Goal: Task Accomplishment & Management: Manage account settings

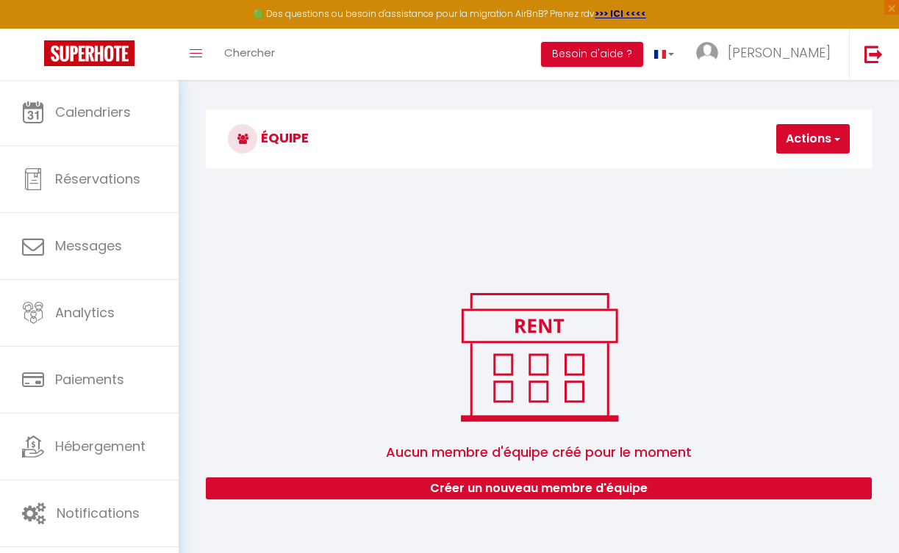
scroll to position [30, 0]
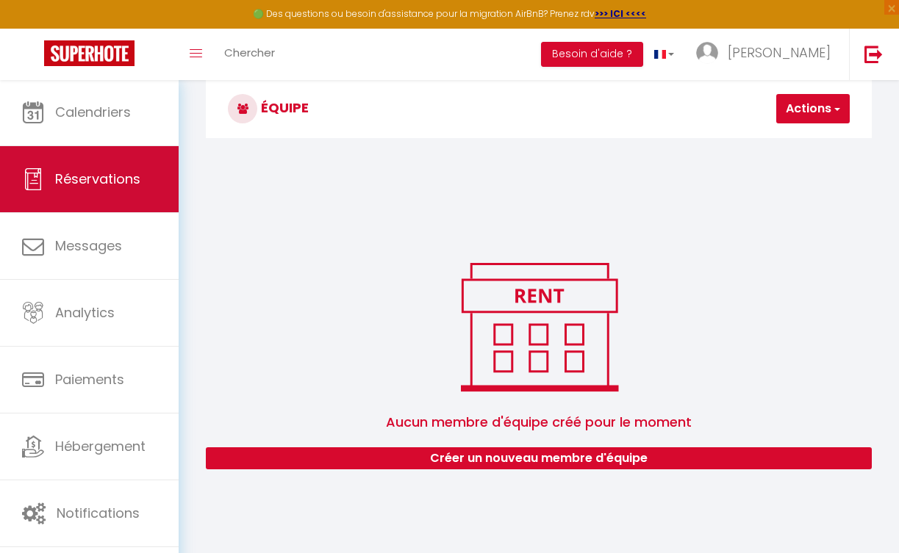
click at [110, 190] on link "Réservations" at bounding box center [89, 179] width 179 height 66
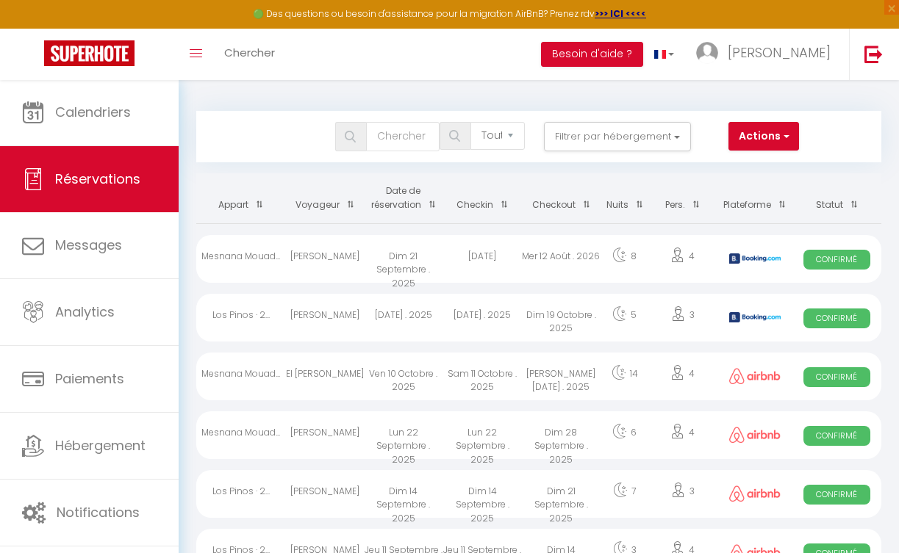
click at [456, 66] on div "Toggle menubar Chercher BUTTON Besoin d'aide ? [PERSON_NAME] Équipe" at bounding box center [497, 54] width 781 height 51
click at [492, 76] on div "Toggle menubar Chercher BUTTON Besoin d'aide ? [PERSON_NAME] Équipe" at bounding box center [497, 54] width 781 height 51
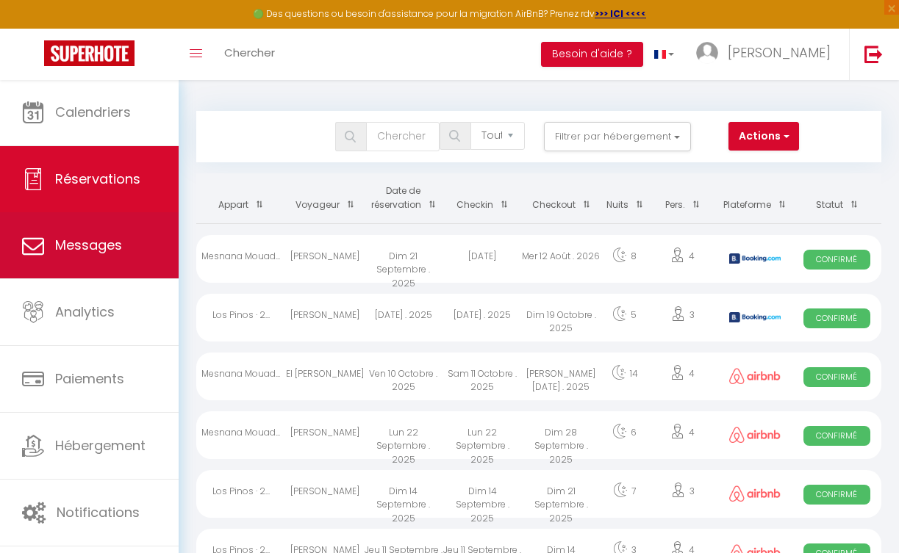
click at [68, 259] on link "Messages" at bounding box center [89, 245] width 179 height 66
select select "message"
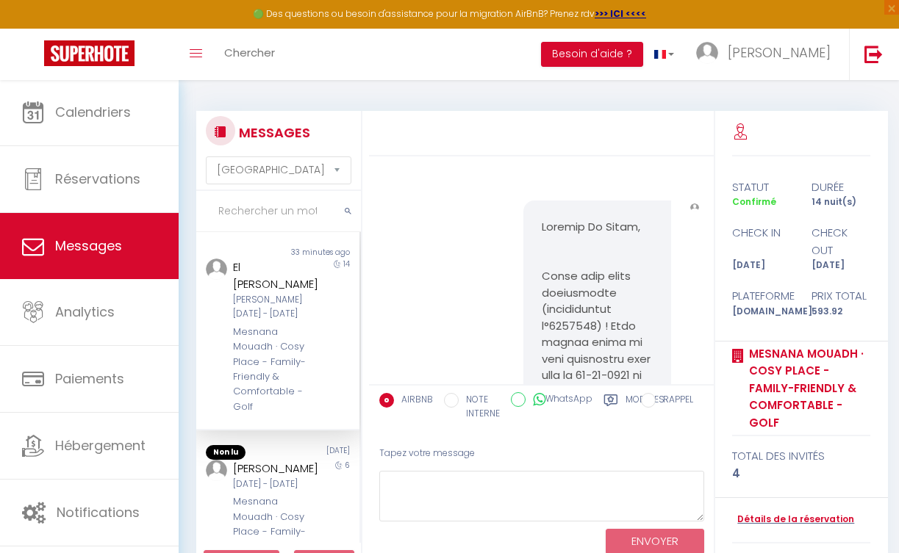
scroll to position [2038, 0]
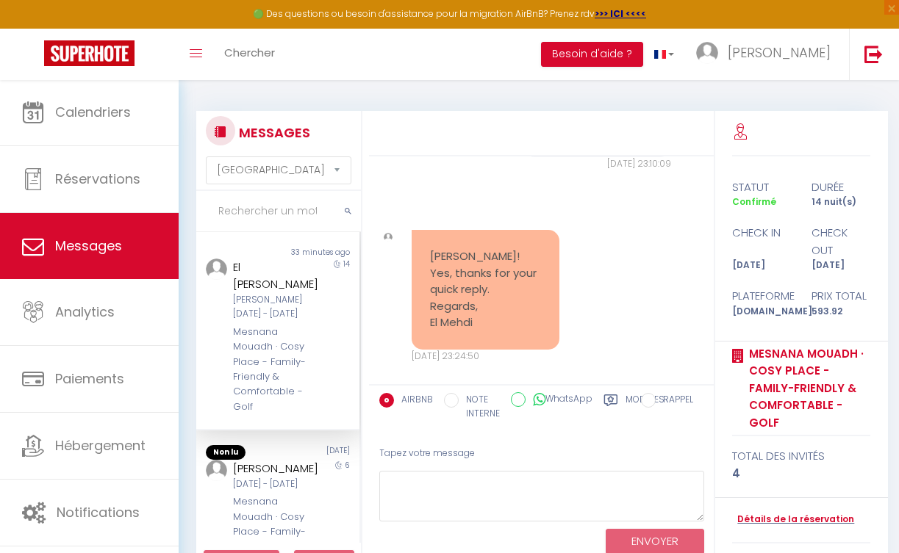
click at [286, 325] on div "Mesnana Mouadh · Cosy Place - Family-Friendly & Comfortable - Golf" at bounding box center [276, 370] width 86 height 90
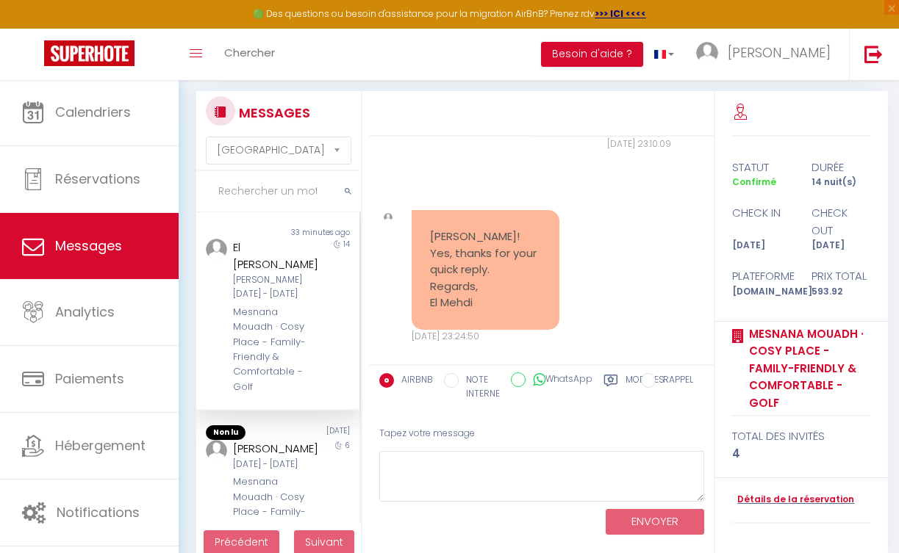
scroll to position [15, 0]
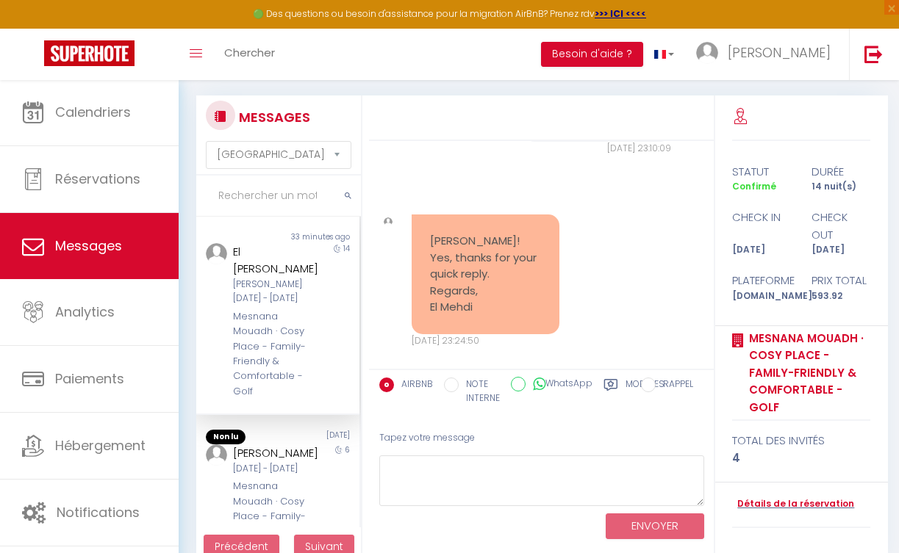
click at [709, 263] on div "[DATE] 22:26:24 Note Sms [DATE] 22:26:24 Hey, I didn't receive the confirmation…" at bounding box center [541, 255] width 344 height 228
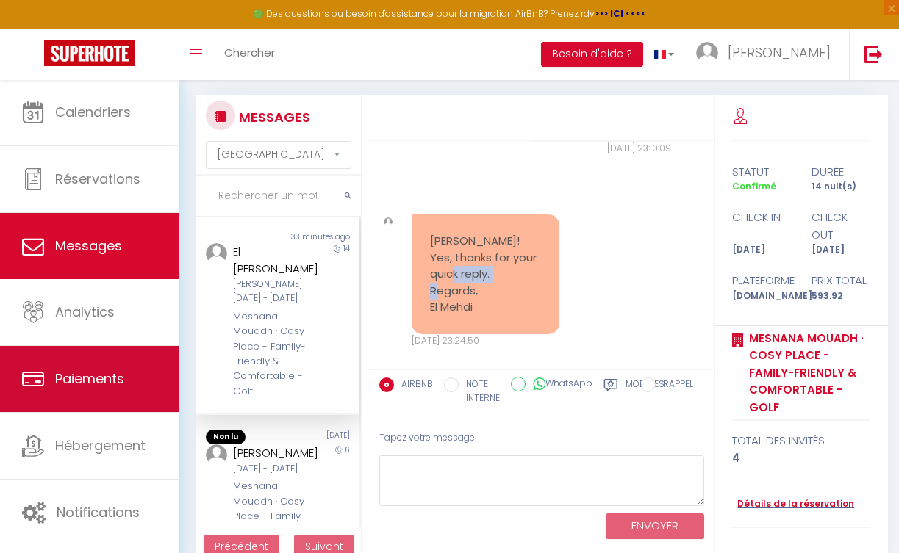
click at [109, 362] on link "Paiements" at bounding box center [89, 379] width 179 height 66
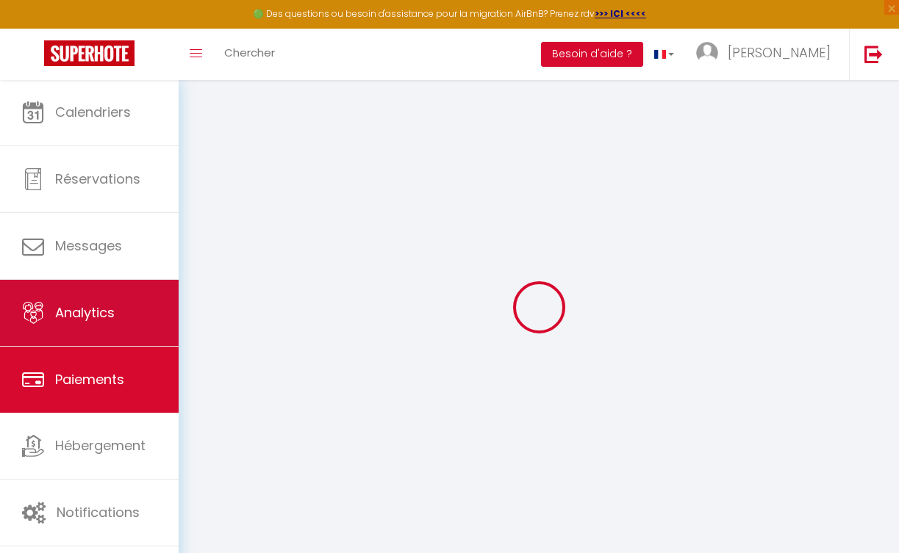
select select "2"
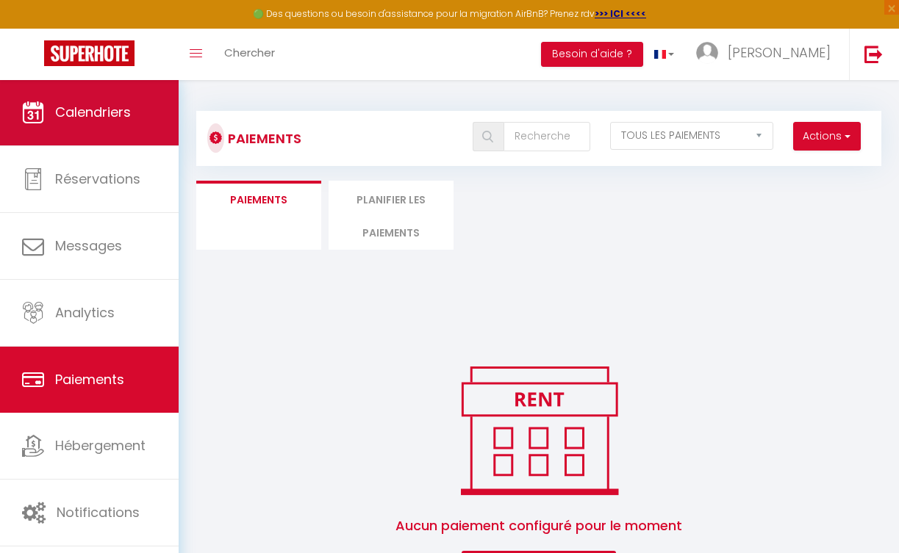
click at [133, 123] on link "Calendriers" at bounding box center [89, 112] width 179 height 66
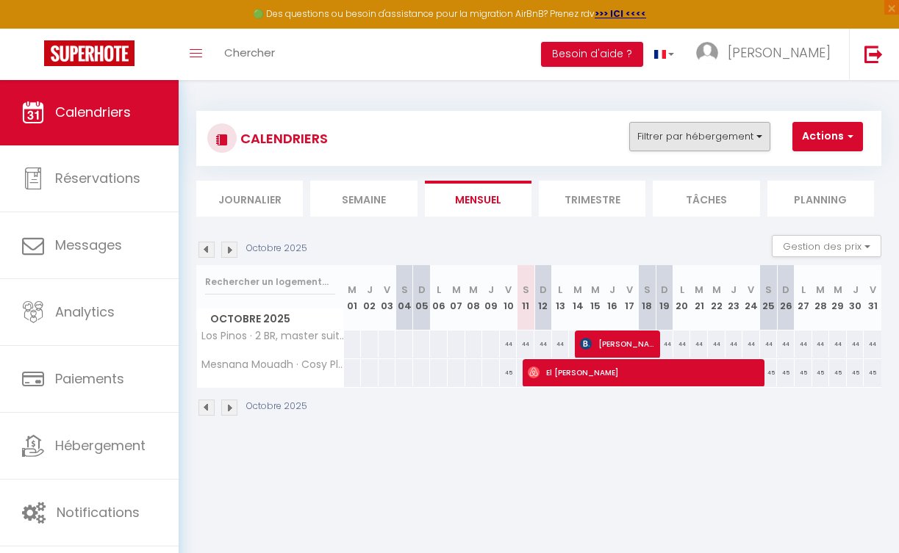
click at [743, 131] on button "Filtrer par hébergement" at bounding box center [699, 136] width 141 height 29
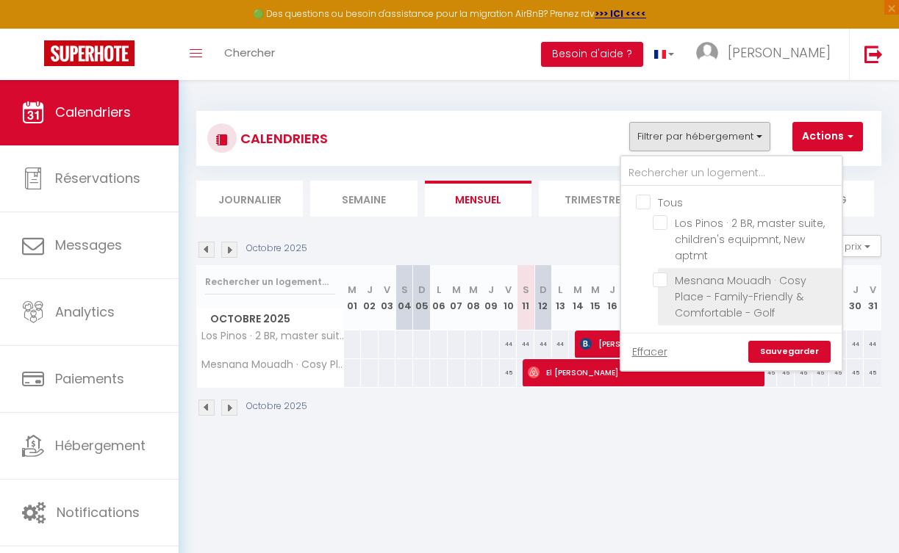
click at [663, 278] on input "Mesnana Mouadh · Cosy Place - Family-Friendly & Comfortable - Golf" at bounding box center [745, 280] width 184 height 15
checkbox input "true"
checkbox input "false"
click at [667, 279] on input "Mesnana Mouadh · Cosy Place - Family-Friendly & Comfortable - Golf" at bounding box center [745, 280] width 184 height 15
checkbox input "false"
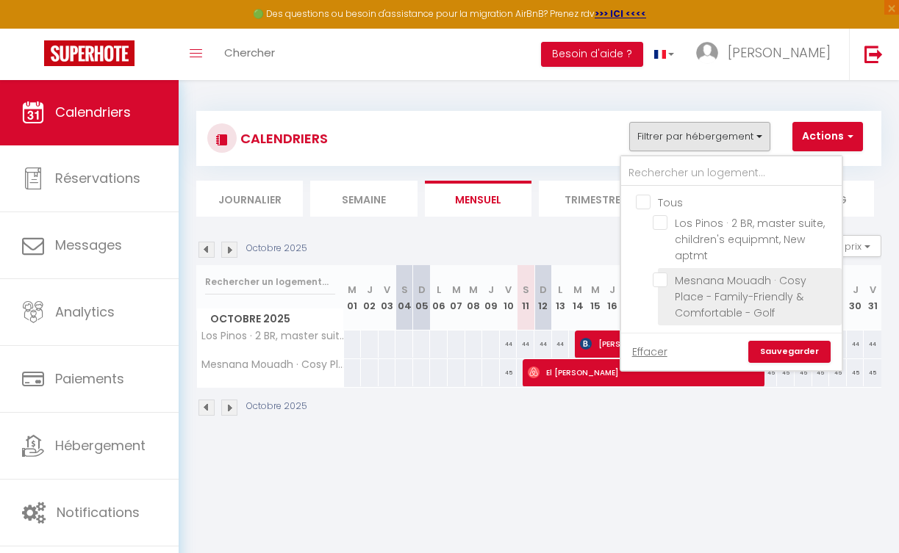
checkbox input "false"
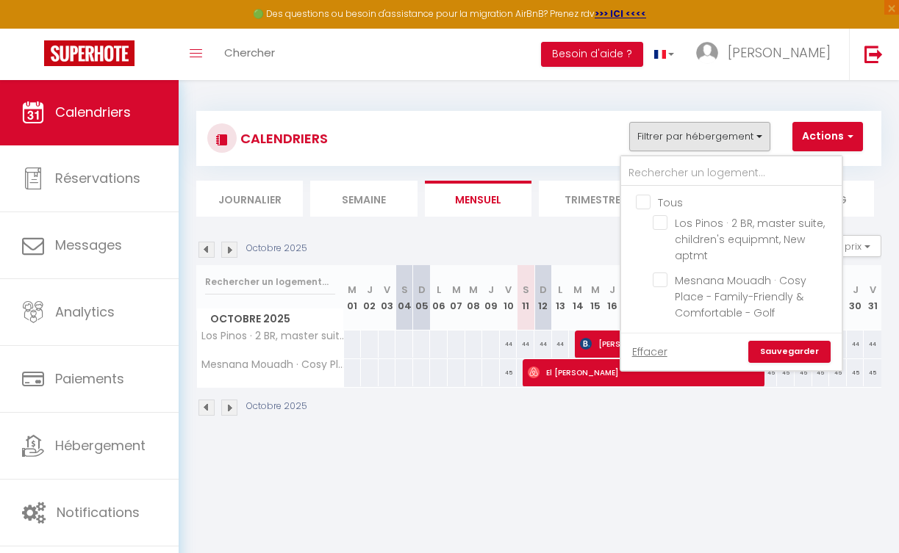
click at [536, 132] on div "CALENDRIERS Filtrer par hébergement Tous Los Pinos · 2 BR, master suite, childr…" at bounding box center [538, 138] width 663 height 33
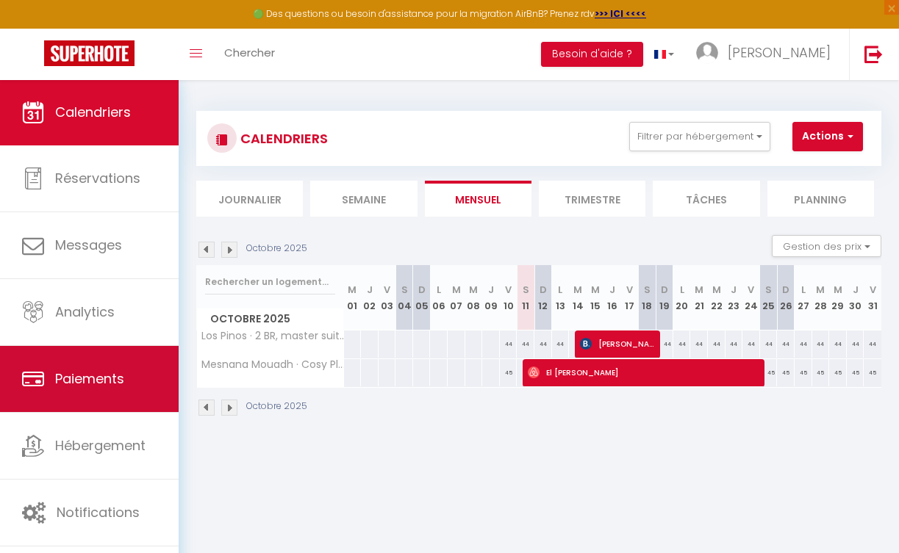
click at [91, 376] on span "Paiements" at bounding box center [89, 379] width 69 height 18
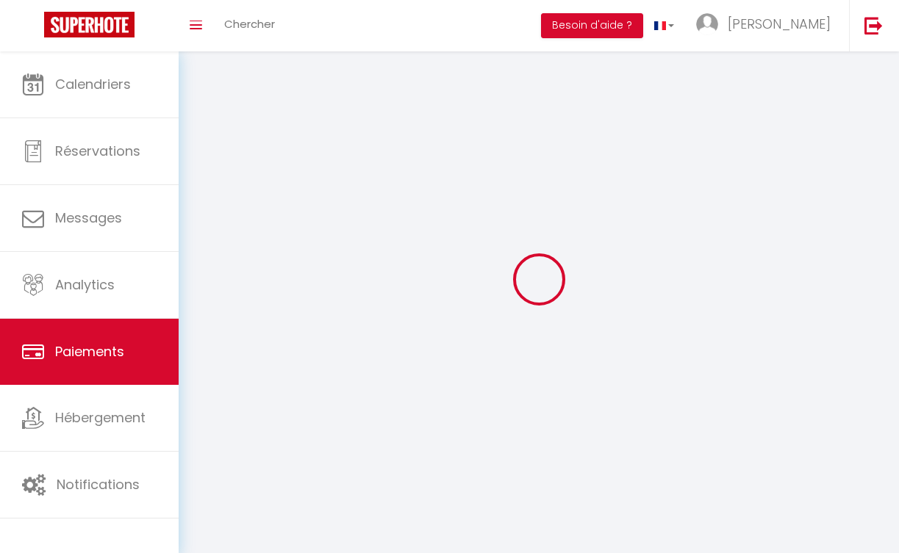
select select "2"
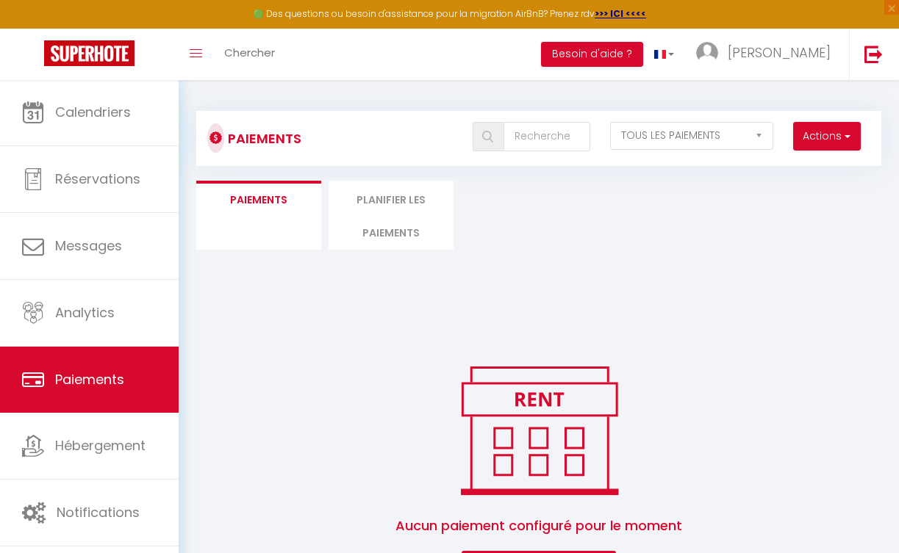
click at [256, 216] on li "Paiements" at bounding box center [258, 215] width 125 height 69
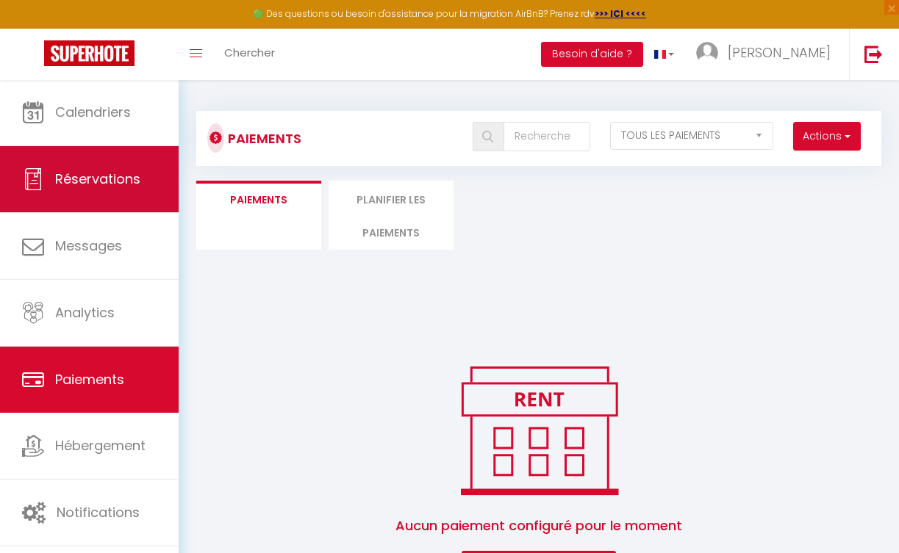
click at [129, 185] on span "Réservations" at bounding box center [97, 179] width 85 height 18
select select "not_cancelled"
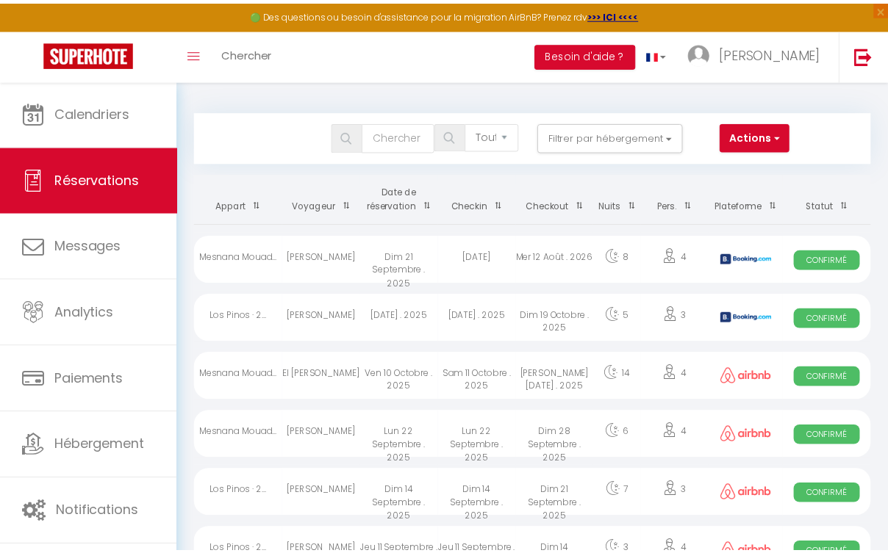
scroll to position [167, 0]
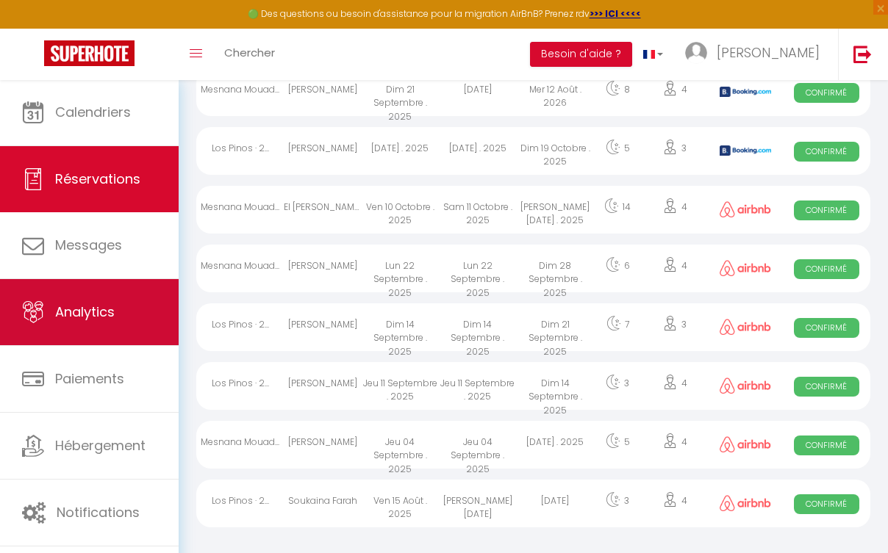
click at [119, 325] on link "Analytics" at bounding box center [89, 312] width 179 height 66
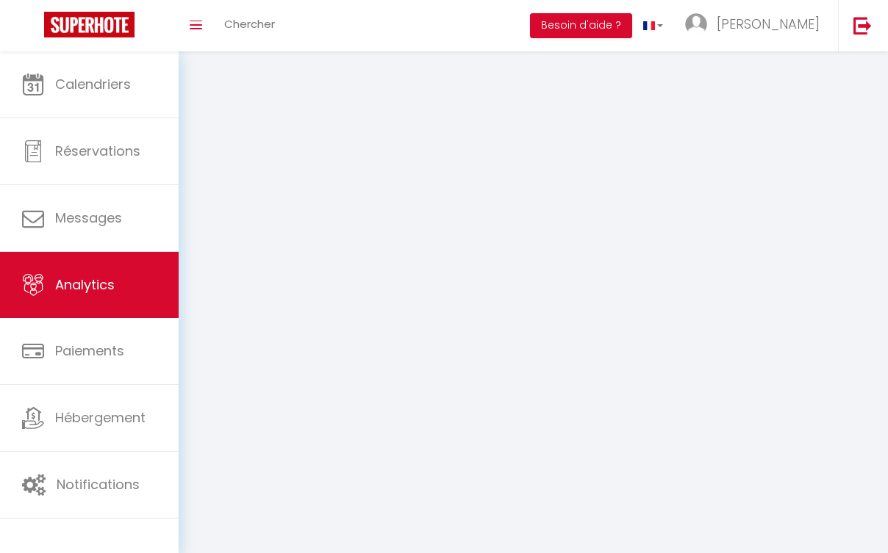
select select "2025"
select select "10"
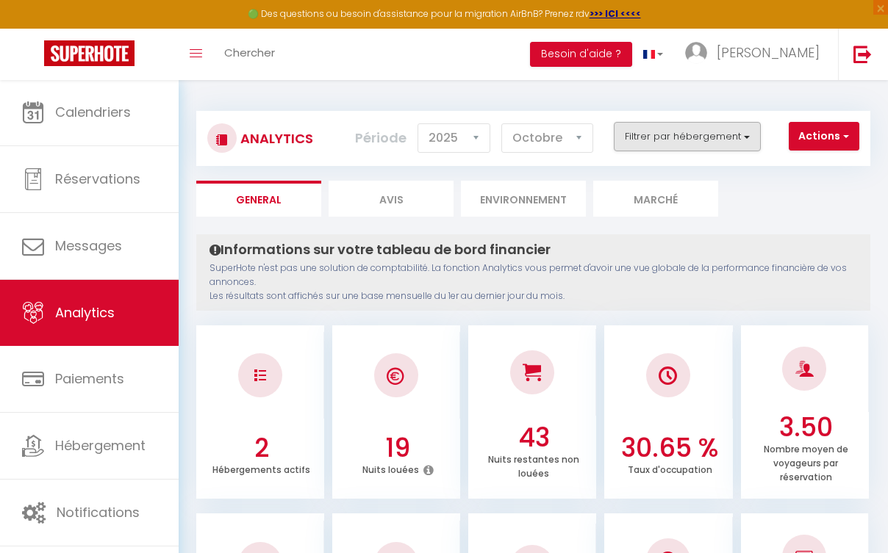
click at [739, 140] on button "Filtrer par hébergement" at bounding box center [687, 136] width 147 height 29
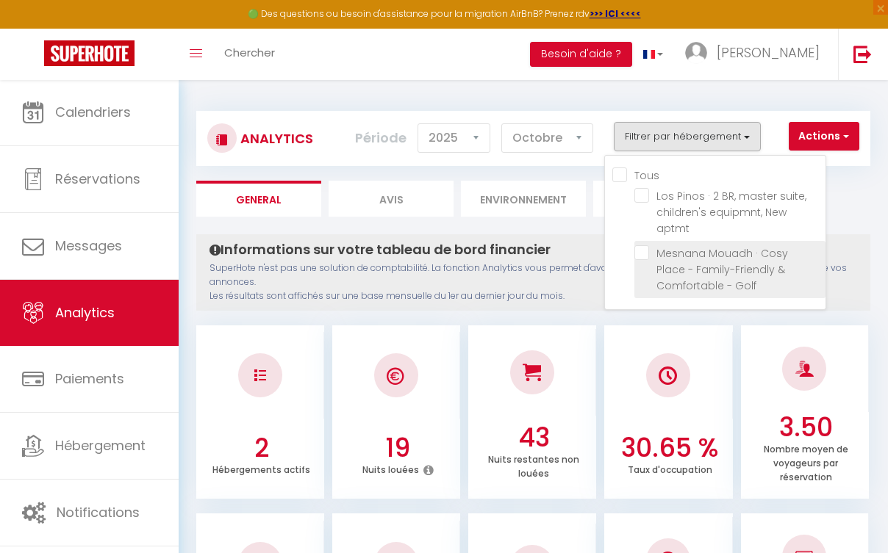
click at [647, 248] on Golf "checkbox" at bounding box center [729, 252] width 191 height 15
checkbox Golf "true"
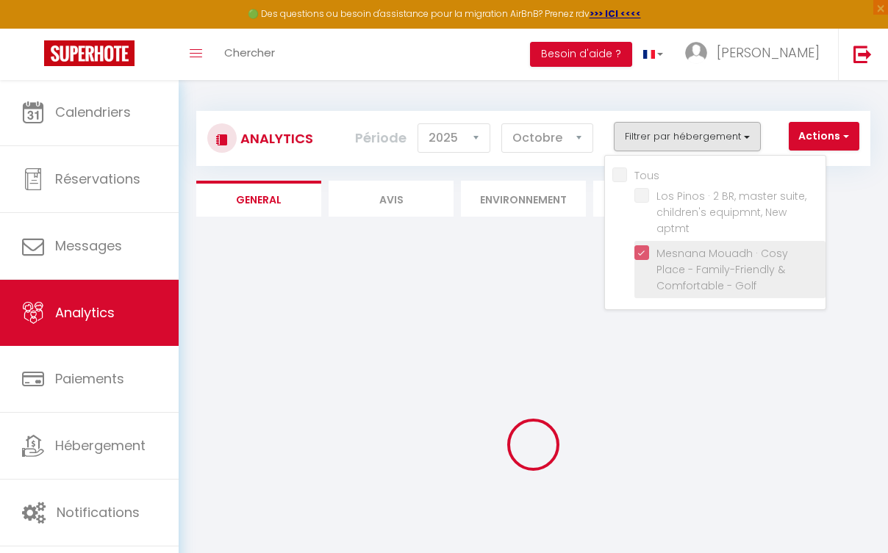
checkbox aptmt "false"
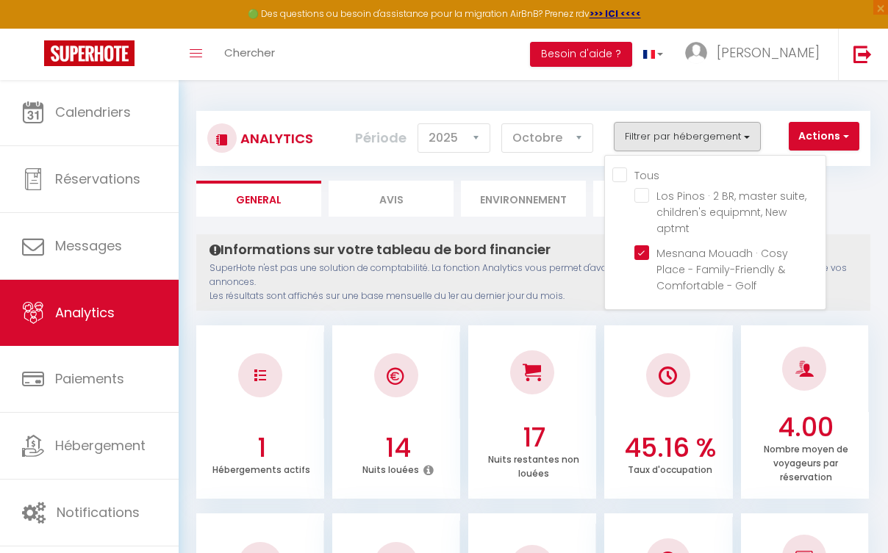
click at [684, 137] on button "Filtrer par hébergement" at bounding box center [687, 136] width 147 height 29
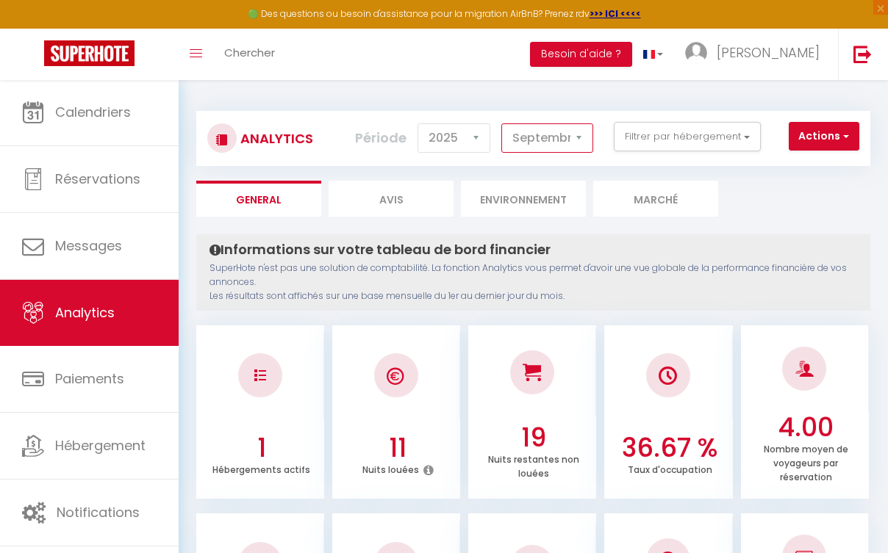
select select "8"
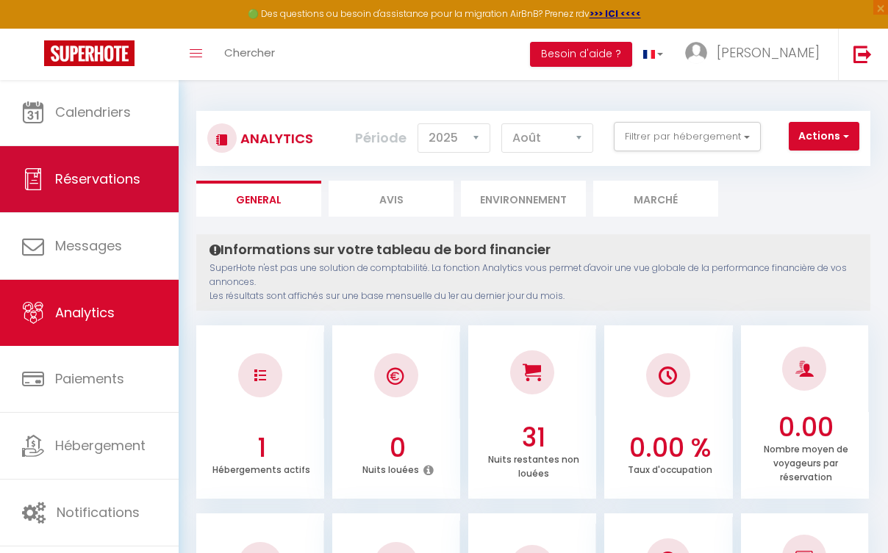
click at [132, 178] on span "Réservations" at bounding box center [97, 179] width 85 height 18
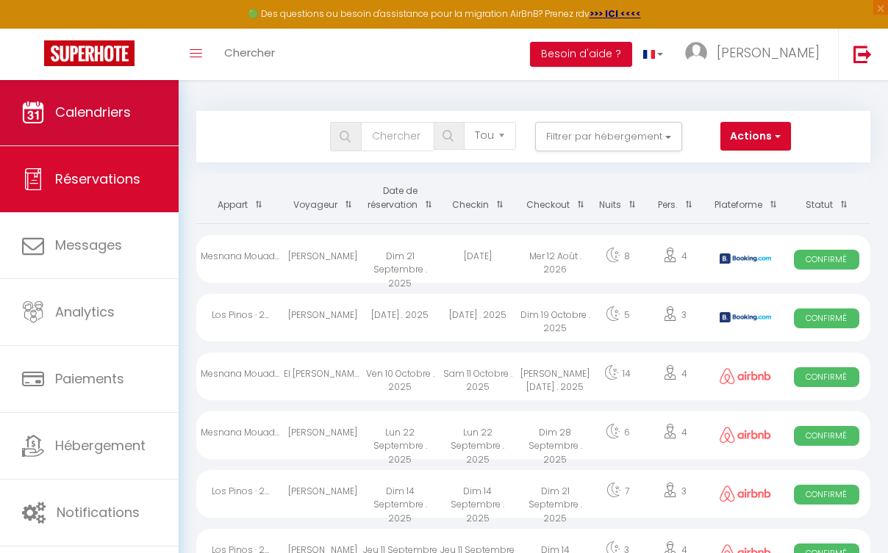
click at [146, 119] on link "Calendriers" at bounding box center [89, 112] width 179 height 66
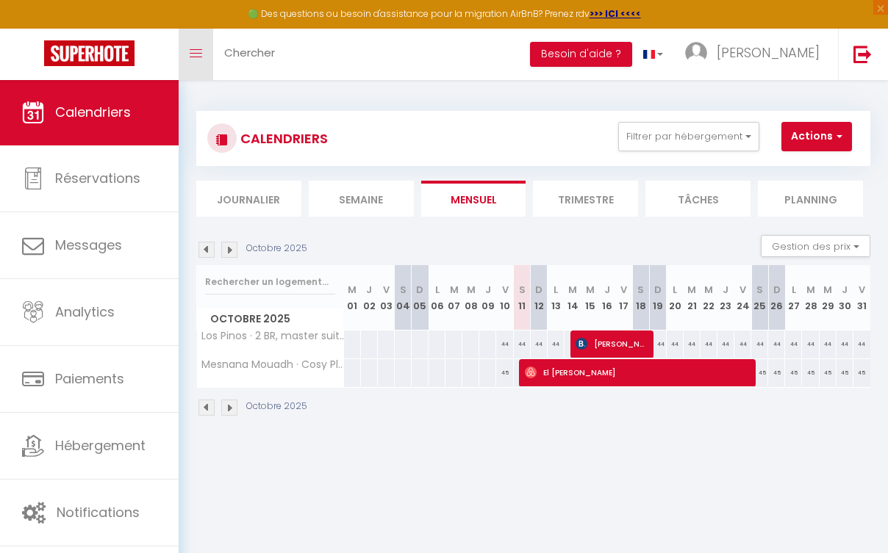
click at [197, 53] on span at bounding box center [196, 53] width 12 height 1
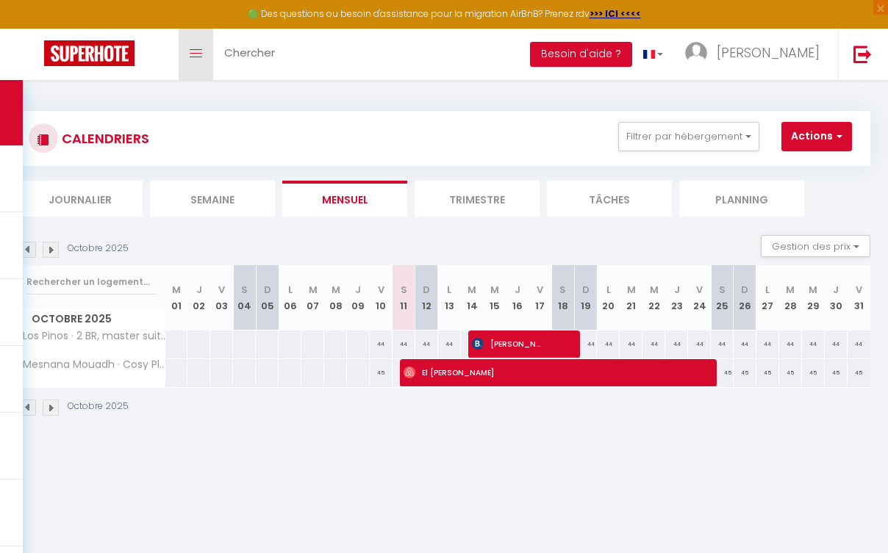
click at [197, 53] on span at bounding box center [196, 53] width 12 height 1
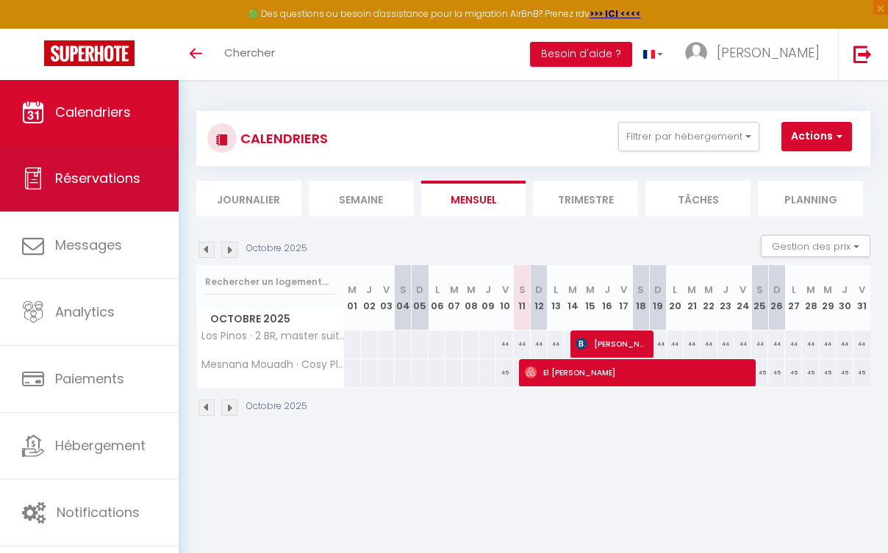
click at [92, 186] on span "Réservations" at bounding box center [97, 178] width 85 height 18
select select "not_cancelled"
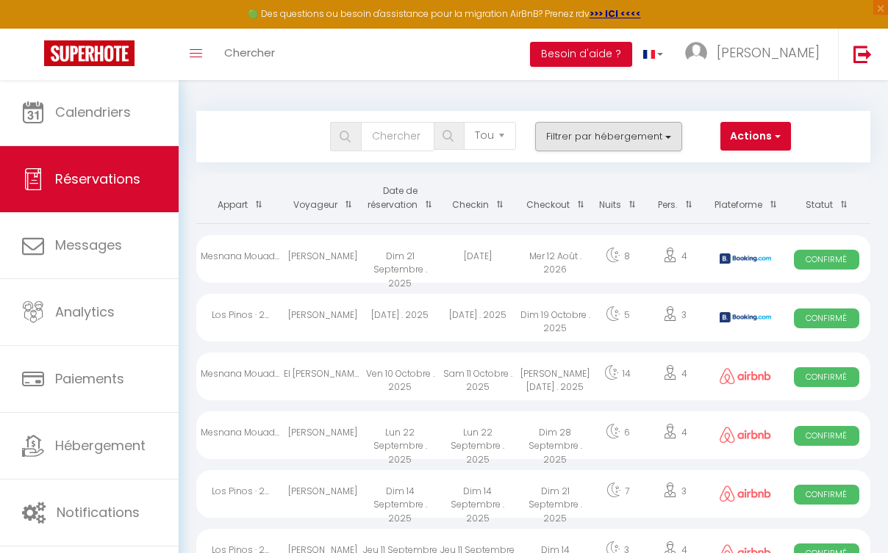
click at [569, 137] on button "Filtrer par hébergement" at bounding box center [608, 136] width 147 height 29
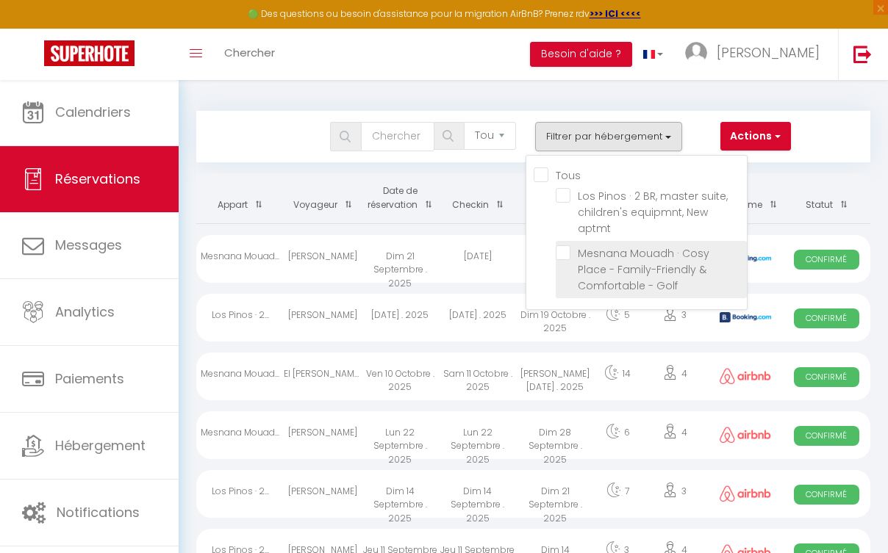
click at [563, 256] on input "Mesnana Mouadh · Cosy Place - Family-Friendly & Comfortable - Golf" at bounding box center [651, 252] width 191 height 15
checkbox input "true"
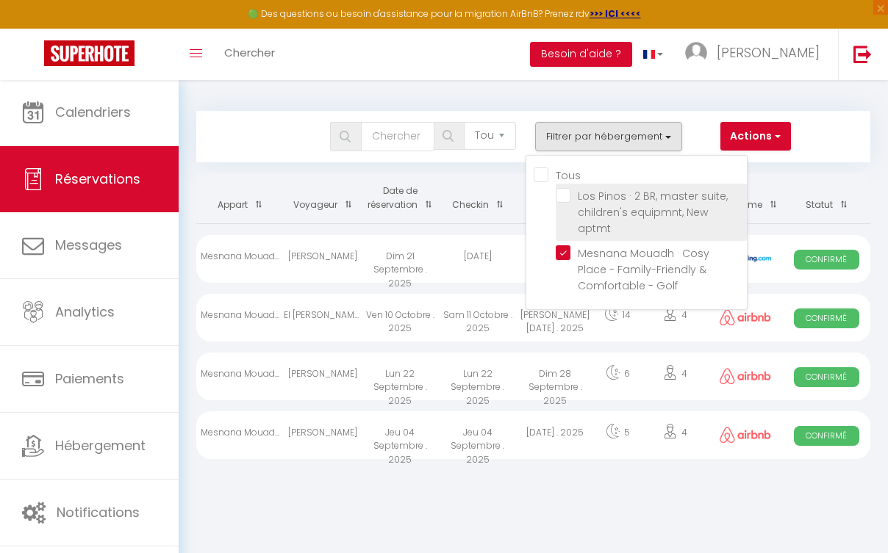
click at [564, 190] on input "Los Pinos · 2 BR, master suite, children's equipmnt, New aptmt" at bounding box center [651, 195] width 191 height 15
checkbox input "true"
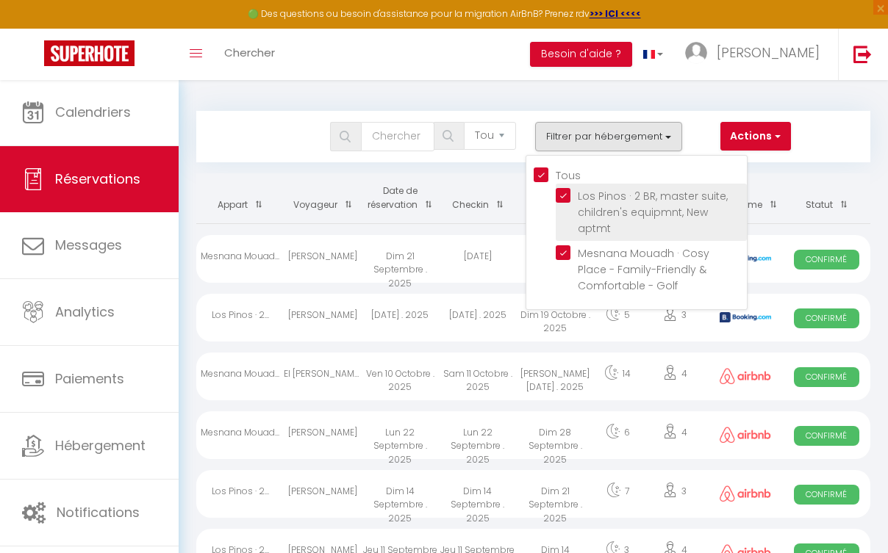
click at [566, 193] on input "Los Pinos · 2 BR, master suite, children's equipmnt, New aptmt" at bounding box center [651, 195] width 191 height 15
checkbox input "false"
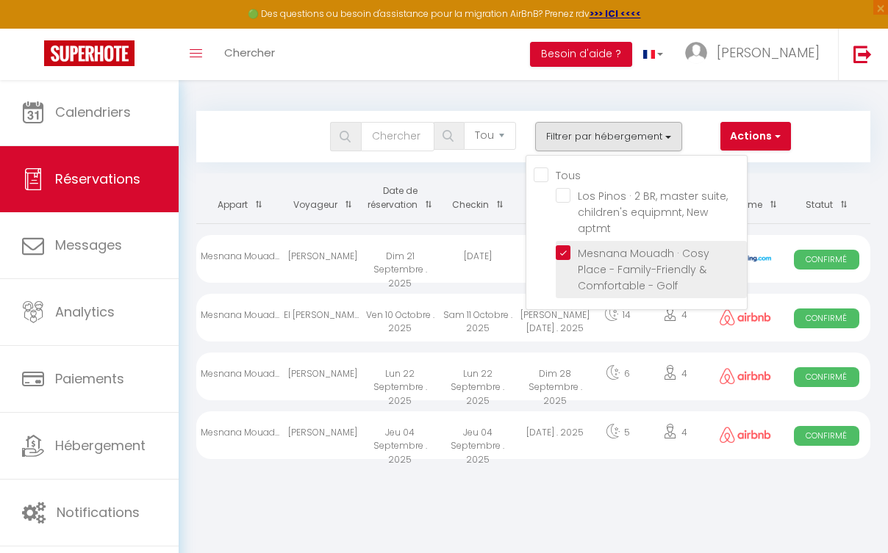
click at [566, 256] on input "Mesnana Mouadh · Cosy Place - Family-Friendly & Comfortable - Golf" at bounding box center [651, 252] width 191 height 15
checkbox input "false"
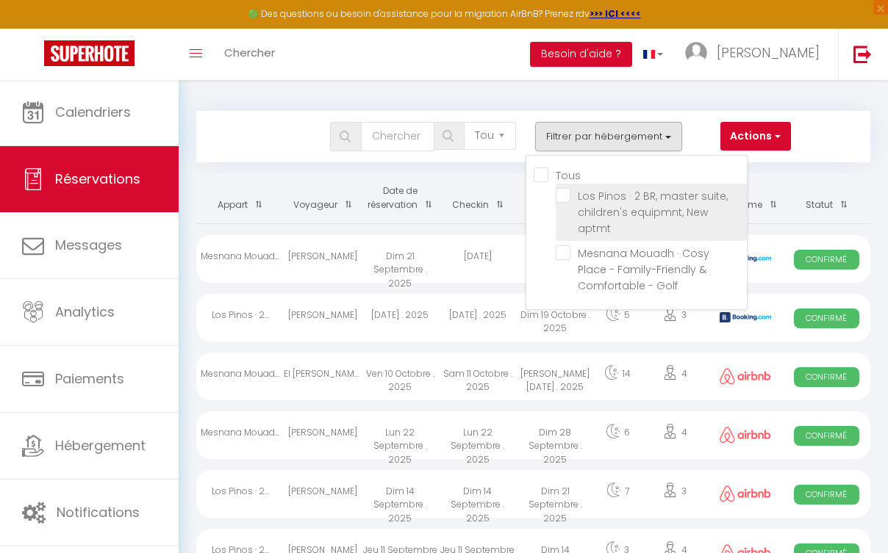
click at [563, 195] on input "Los Pinos · 2 BR, master suite, children's equipmnt, New aptmt" at bounding box center [651, 195] width 191 height 15
checkbox input "true"
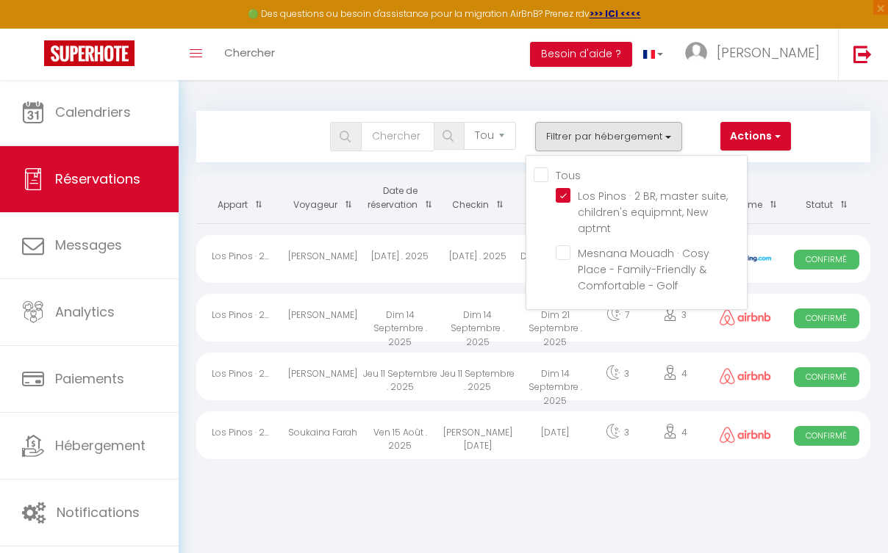
click at [556, 497] on body "🟢 Des questions ou besoin d'assistance pour la migration AirBnB? Prenez rdv >>>…" at bounding box center [444, 355] width 888 height 553
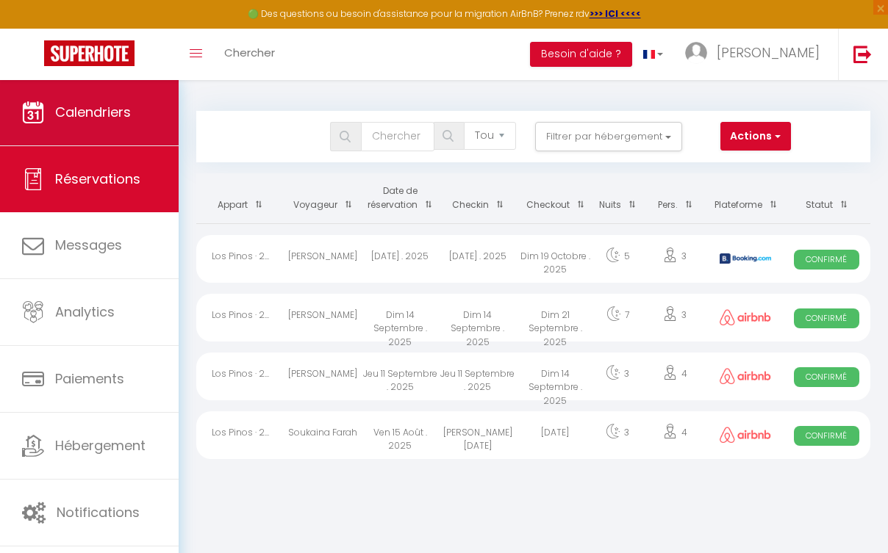
click at [107, 102] on link "Calendriers" at bounding box center [89, 112] width 179 height 66
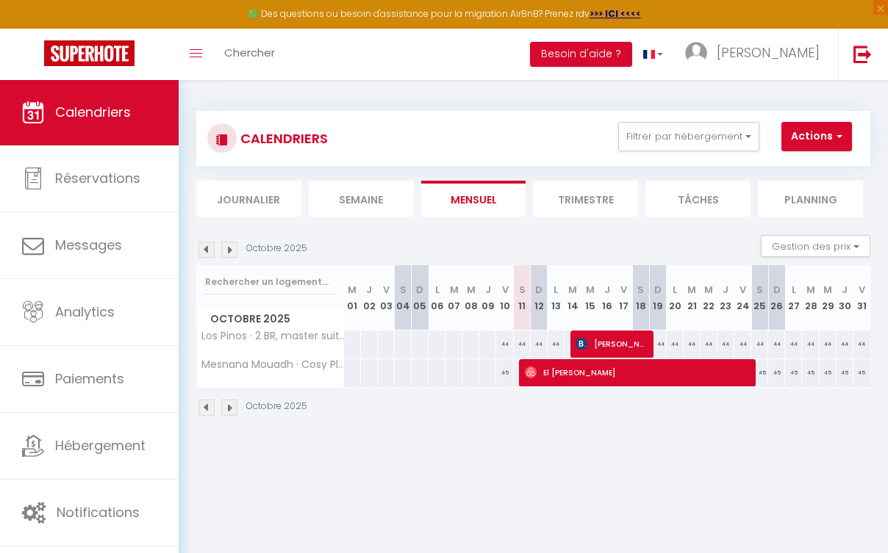
click at [286, 206] on li "Journalier" at bounding box center [248, 199] width 105 height 36
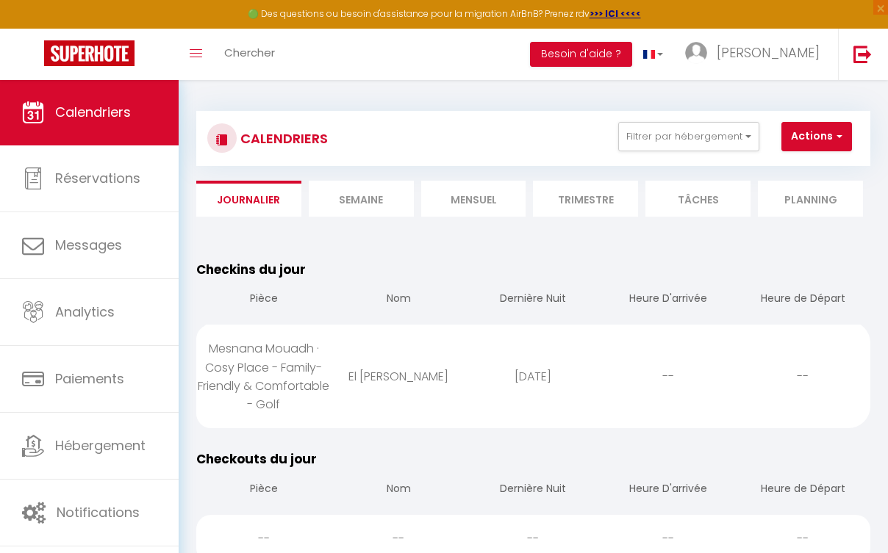
click at [348, 201] on li "Semaine" at bounding box center [361, 199] width 105 height 36
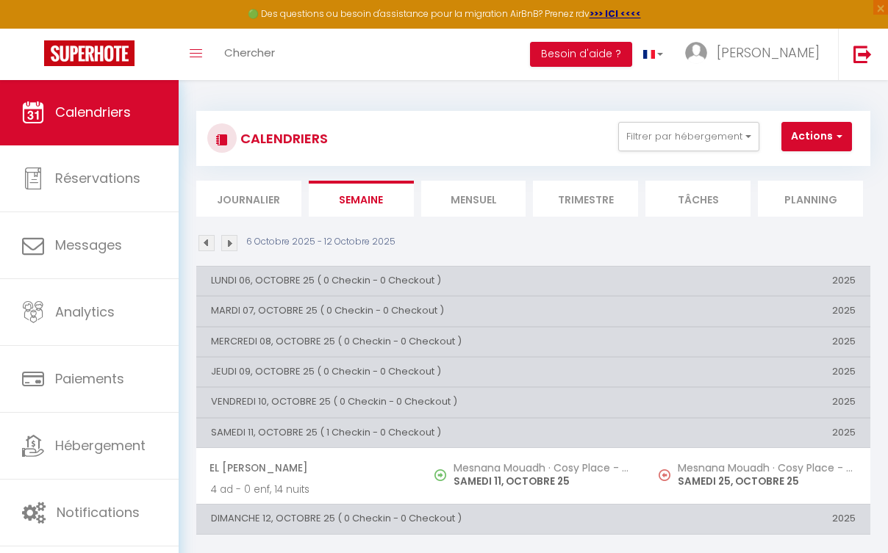
click at [568, 195] on li "Trimestre" at bounding box center [585, 199] width 105 height 36
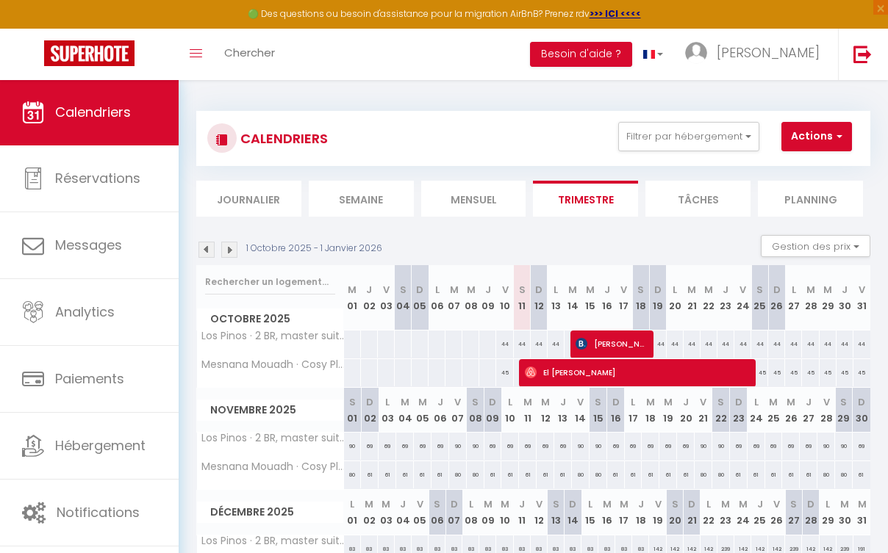
click at [497, 204] on li "Mensuel" at bounding box center [473, 199] width 105 height 36
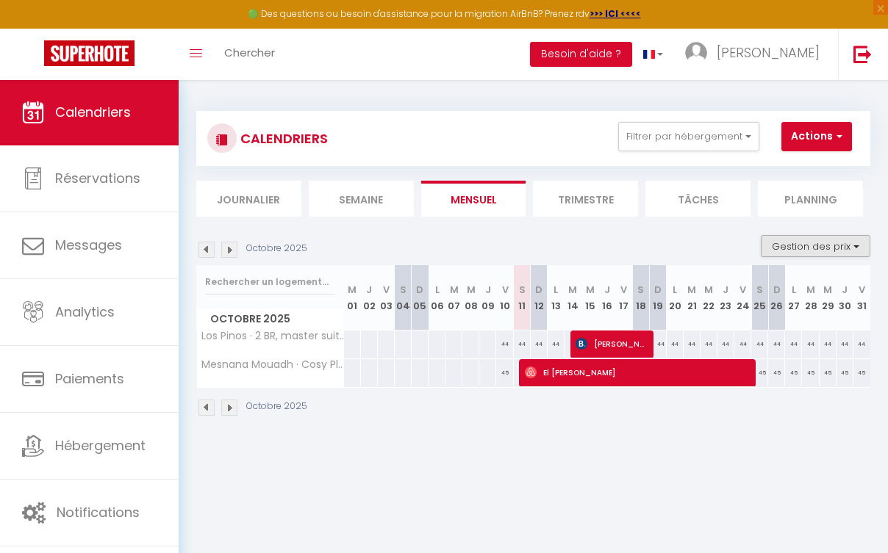
click at [770, 235] on button "Gestion des prix" at bounding box center [815, 246] width 109 height 22
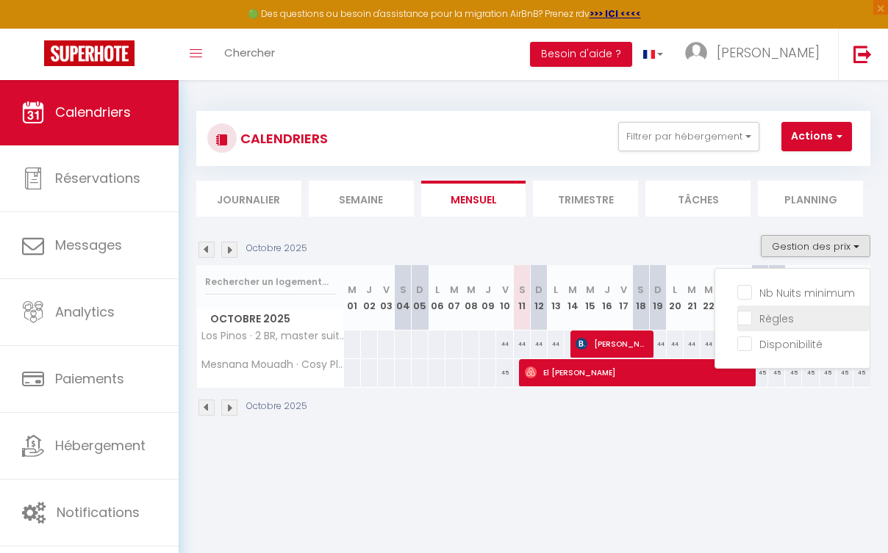
click at [740, 318] on input "Règles" at bounding box center [803, 317] width 132 height 15
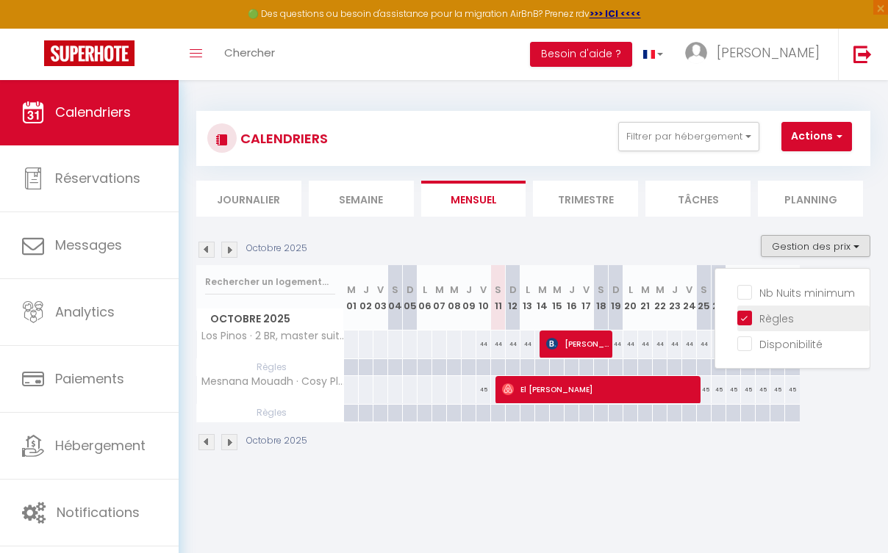
click at [740, 318] on input "Règles" at bounding box center [803, 317] width 132 height 15
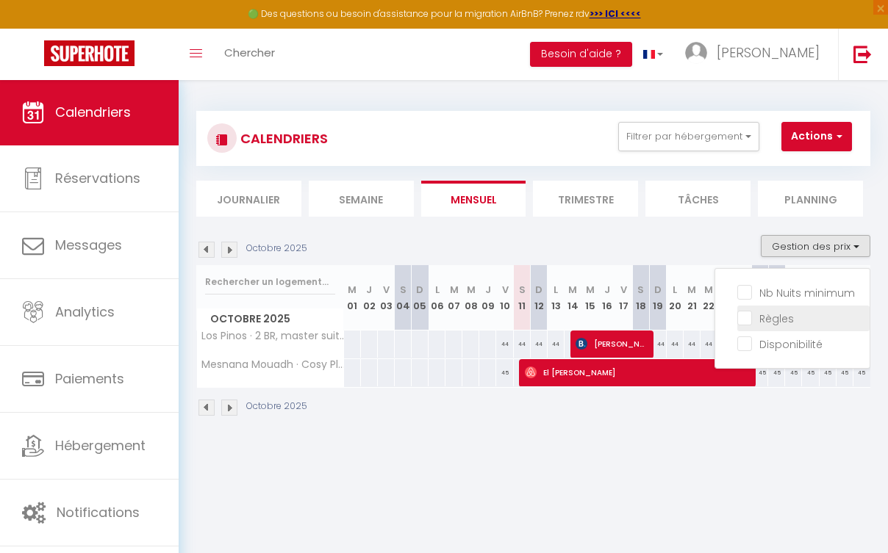
click at [740, 318] on input "Règles" at bounding box center [803, 317] width 132 height 15
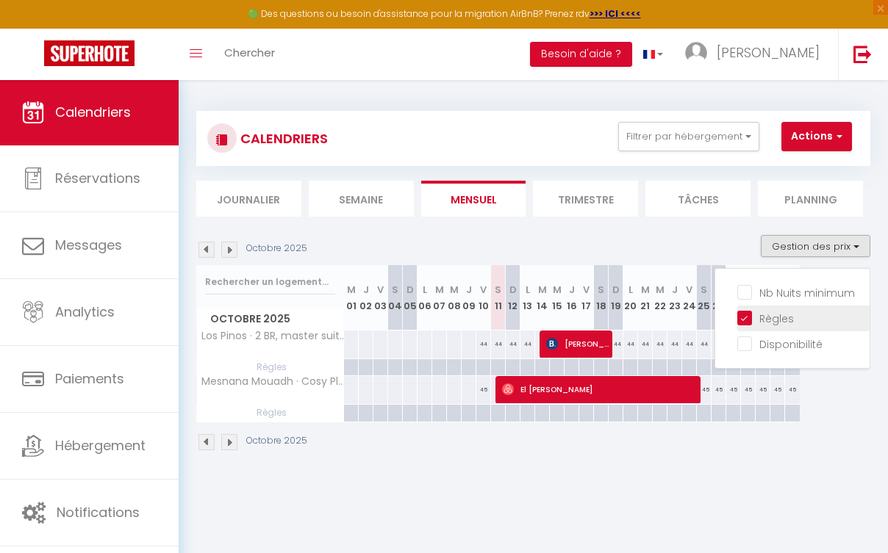
click at [740, 318] on input "Règles" at bounding box center [803, 317] width 132 height 15
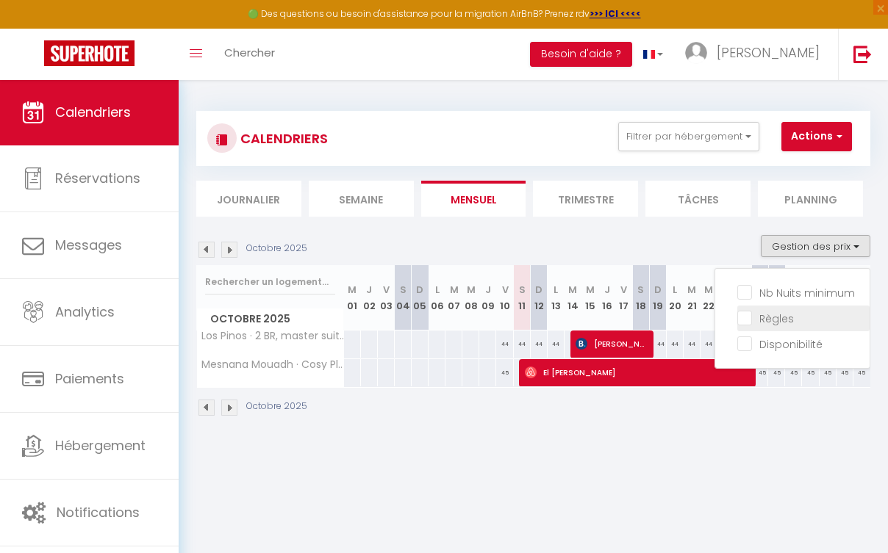
click at [740, 318] on input "Règles" at bounding box center [803, 317] width 132 height 15
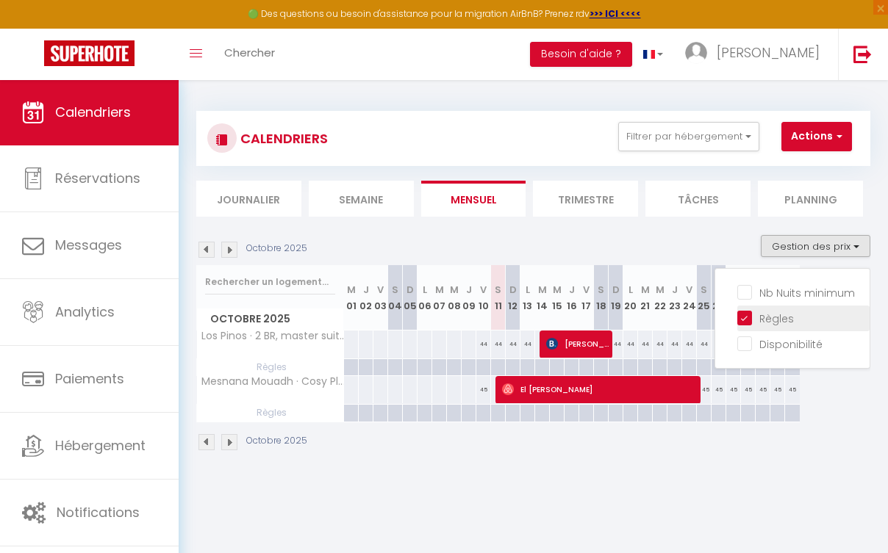
click at [740, 318] on input "Règles" at bounding box center [803, 317] width 132 height 15
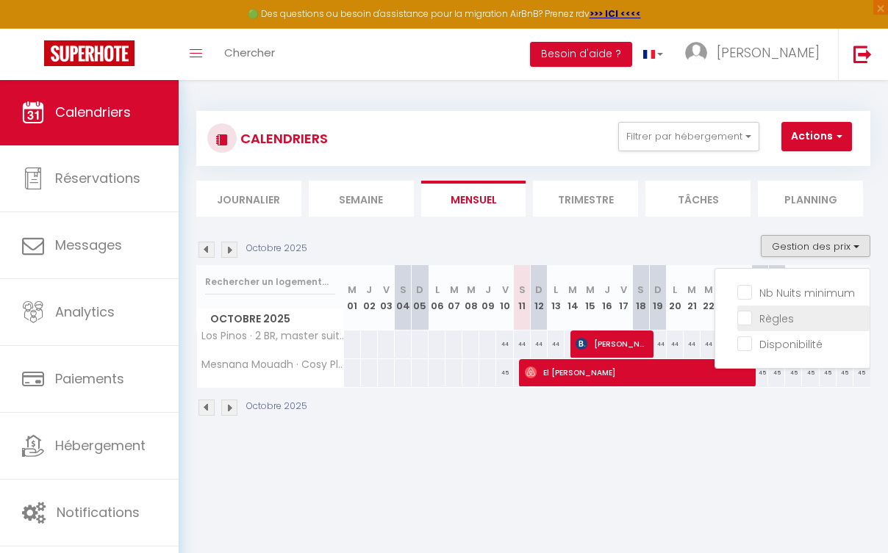
click at [740, 318] on input "Règles" at bounding box center [803, 317] width 132 height 15
checkbox input "true"
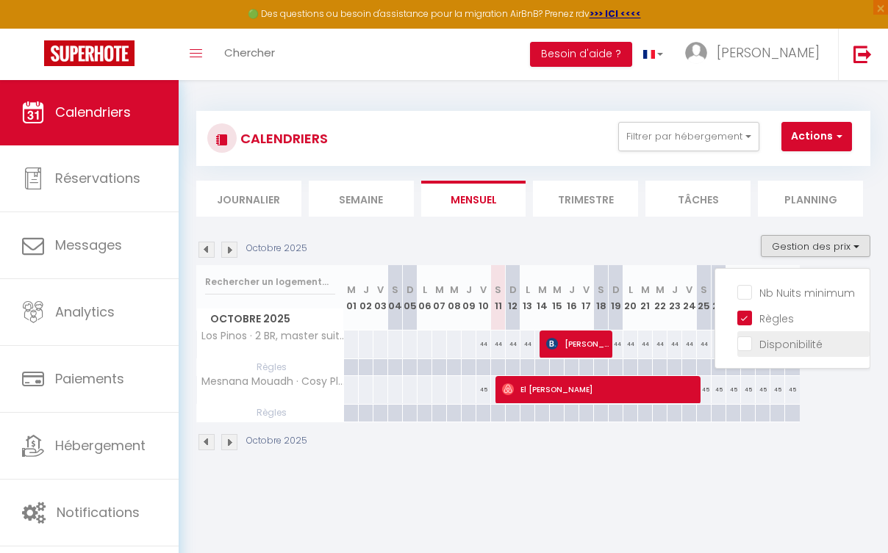
click at [739, 342] on input "Disponibilité" at bounding box center [803, 343] width 132 height 15
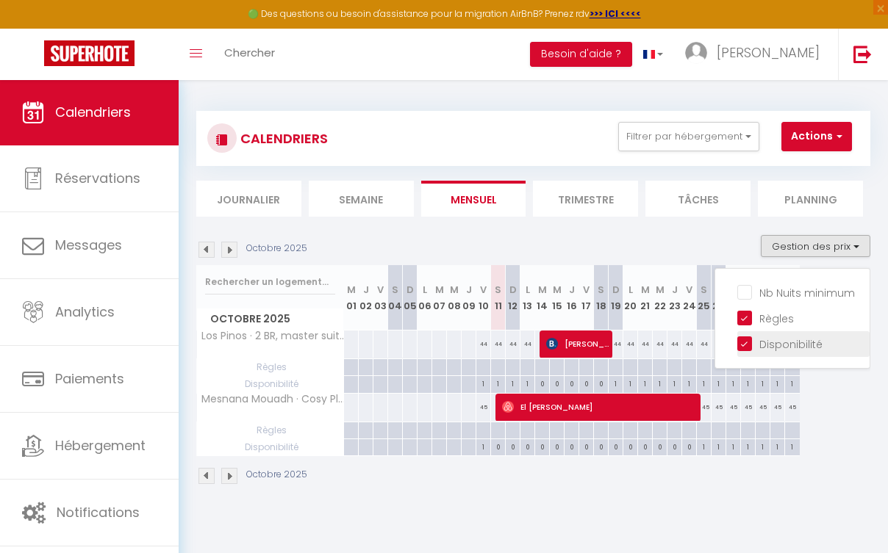
click at [739, 342] on input "Disponibilité" at bounding box center [803, 343] width 132 height 15
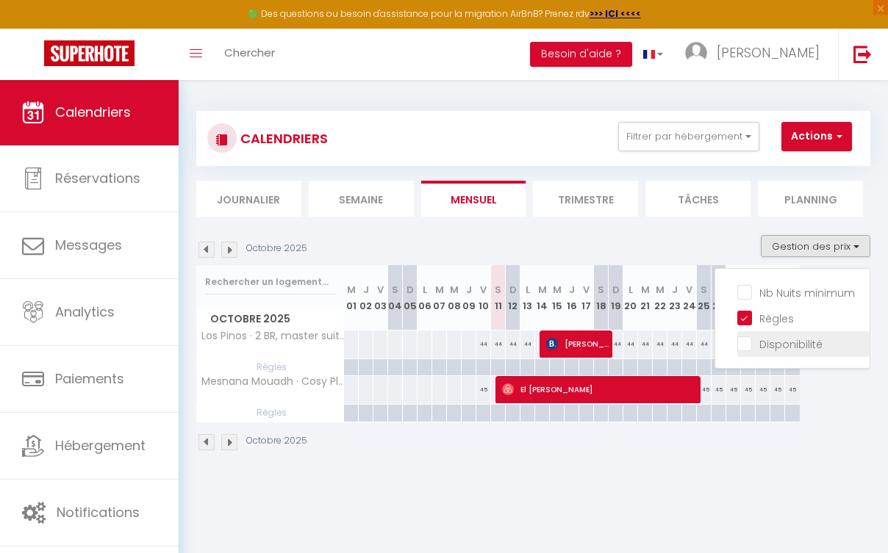
click at [739, 342] on input "Disponibilité" at bounding box center [803, 343] width 132 height 15
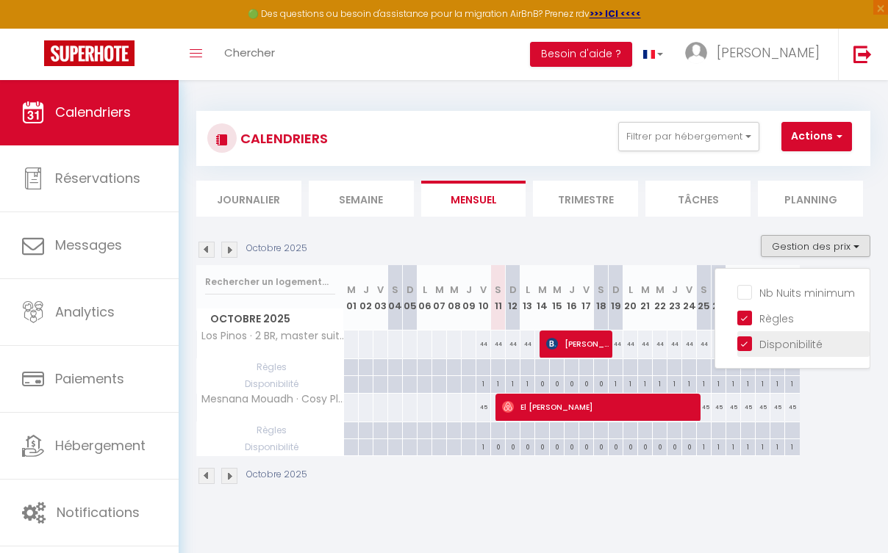
click at [739, 342] on input "Disponibilité" at bounding box center [803, 343] width 132 height 15
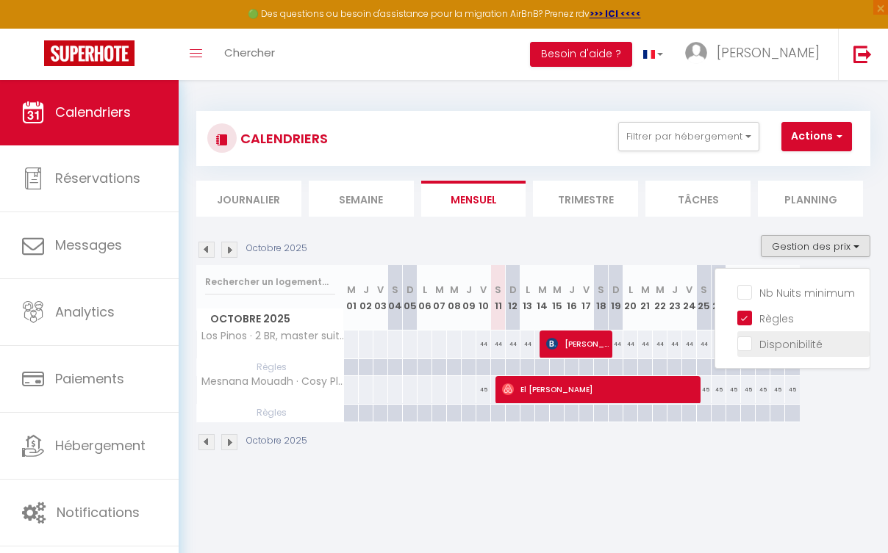
click at [739, 342] on input "Disponibilité" at bounding box center [803, 343] width 132 height 15
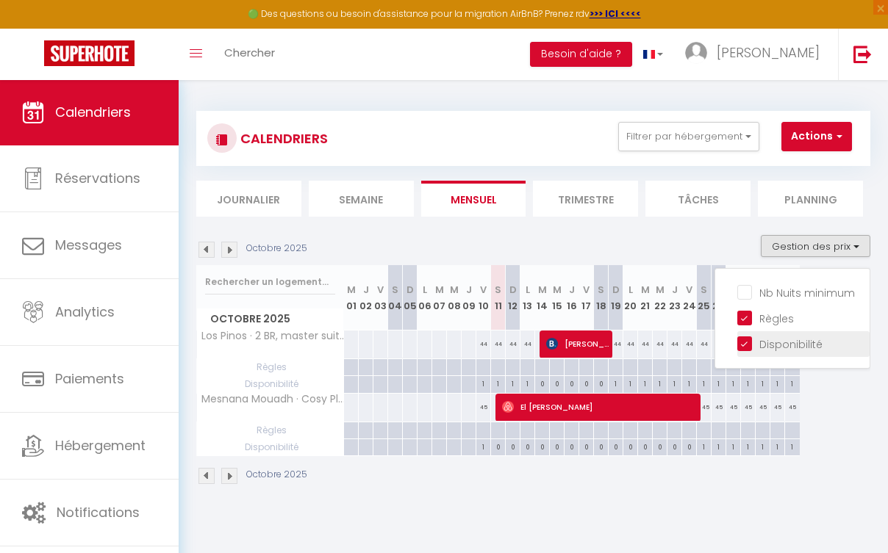
click at [739, 342] on input "Disponibilité" at bounding box center [803, 343] width 132 height 15
checkbox input "false"
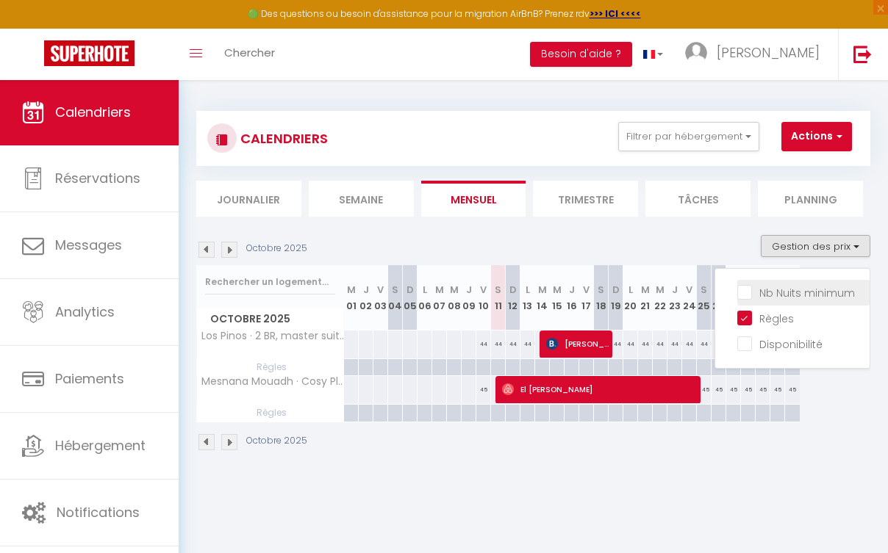
click at [737, 295] on input "Nb Nuits minimum" at bounding box center [803, 291] width 132 height 15
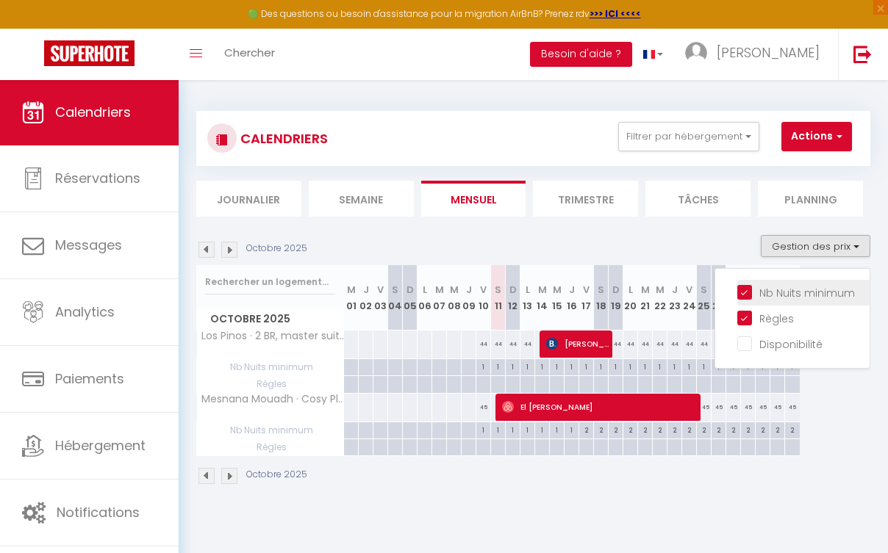
click at [737, 294] on input "Nb Nuits minimum" at bounding box center [803, 291] width 132 height 15
checkbox input "false"
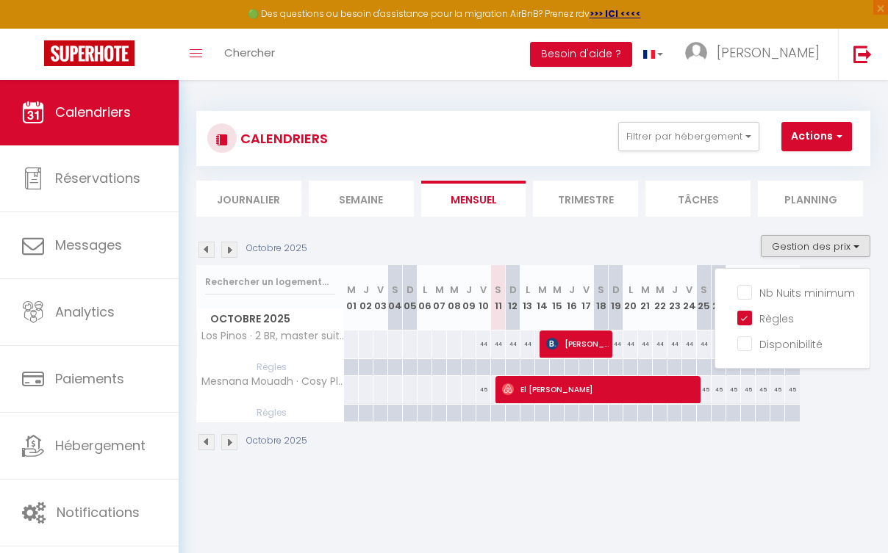
click at [727, 238] on div "Octobre 2025 Gestion des prix Nb Nuits minimum Règles Disponibilité" at bounding box center [533, 250] width 674 height 30
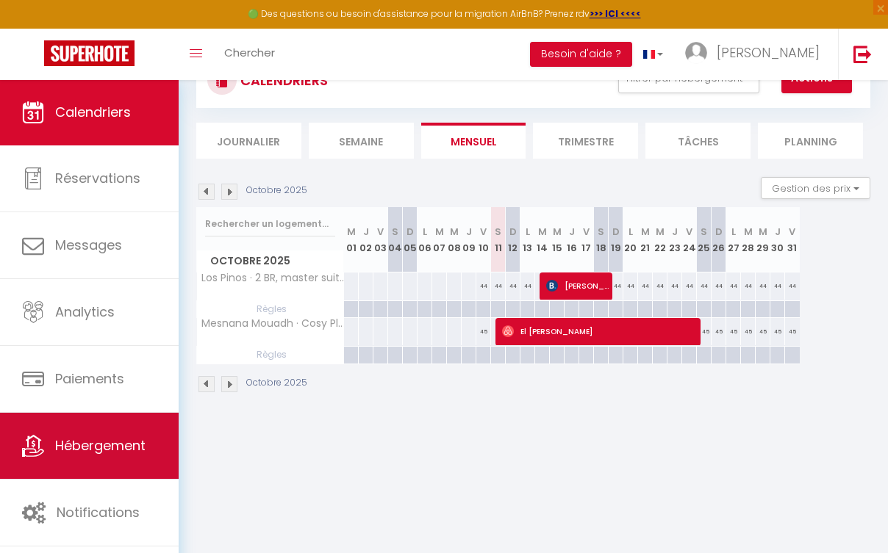
scroll to position [61, 0]
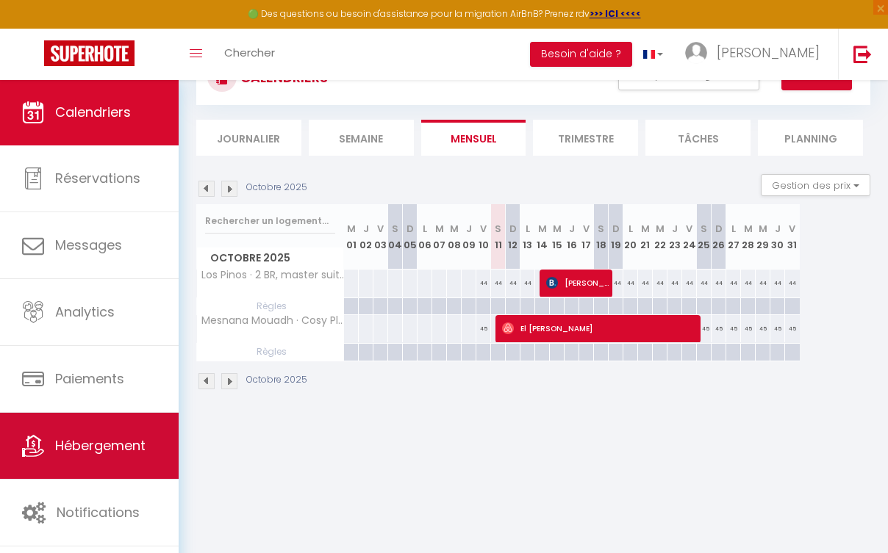
click at [137, 445] on span "Hébergement" at bounding box center [100, 445] width 90 height 18
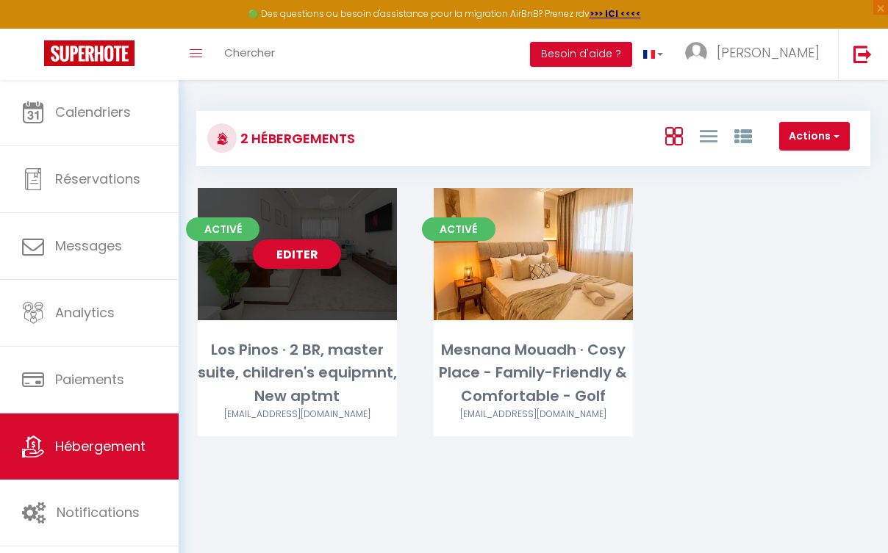
click at [347, 282] on div "Editer" at bounding box center [297, 254] width 199 height 132
click at [324, 266] on link "Editer" at bounding box center [297, 254] width 88 height 29
click at [317, 253] on link "Editer" at bounding box center [297, 254] width 88 height 29
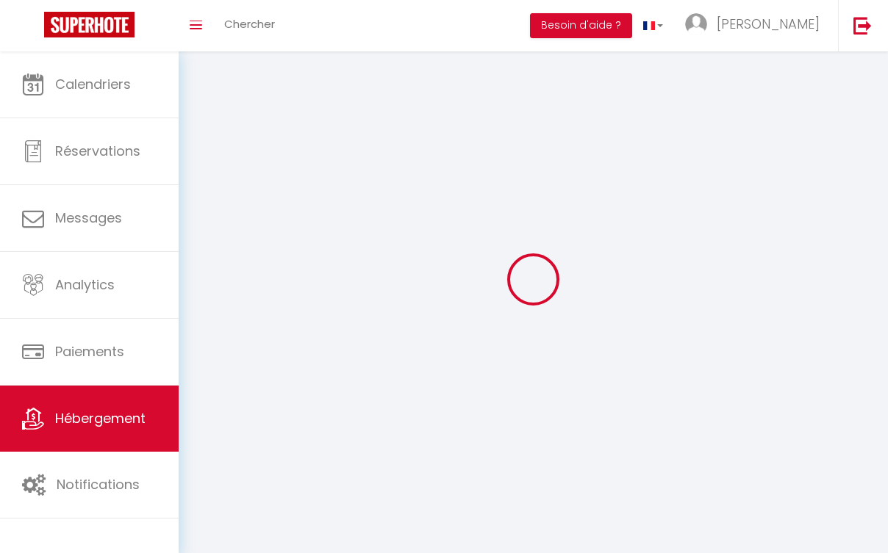
select select "1"
select select "28"
select select
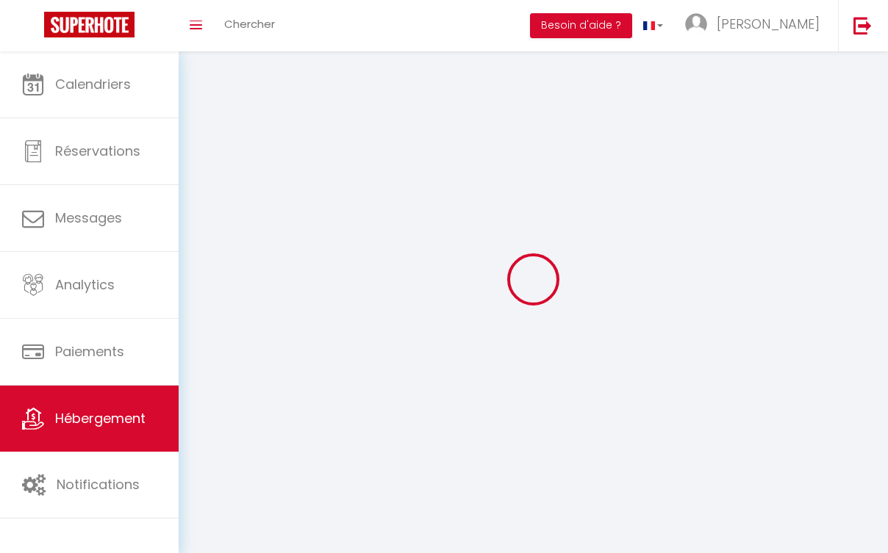
select select
checkbox input "false"
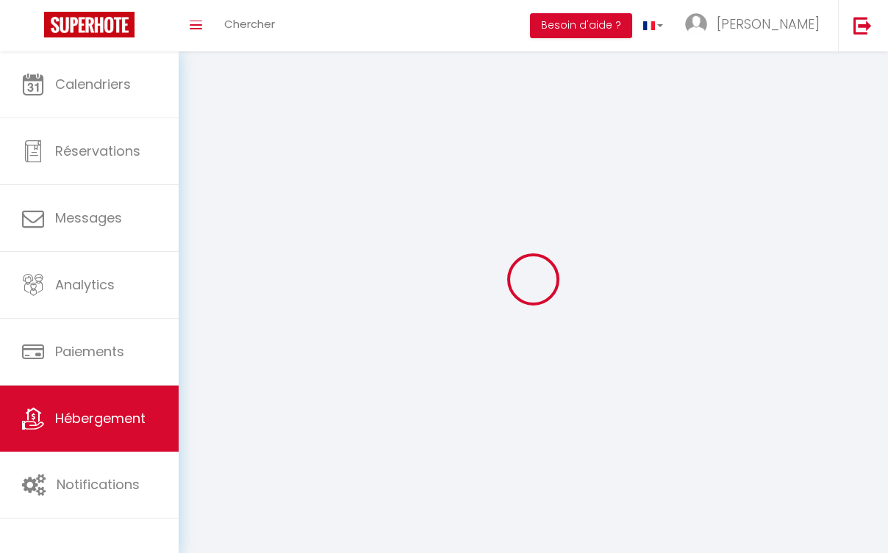
checkbox input "false"
select select
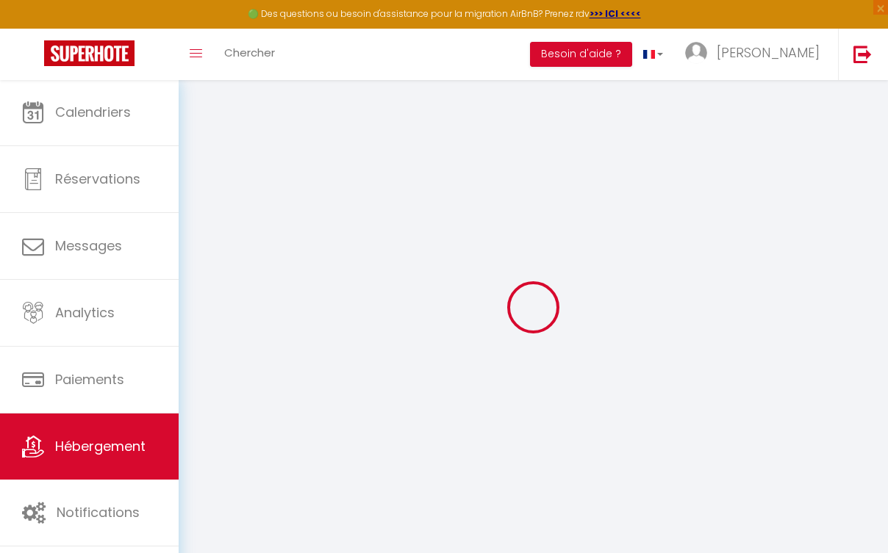
select select
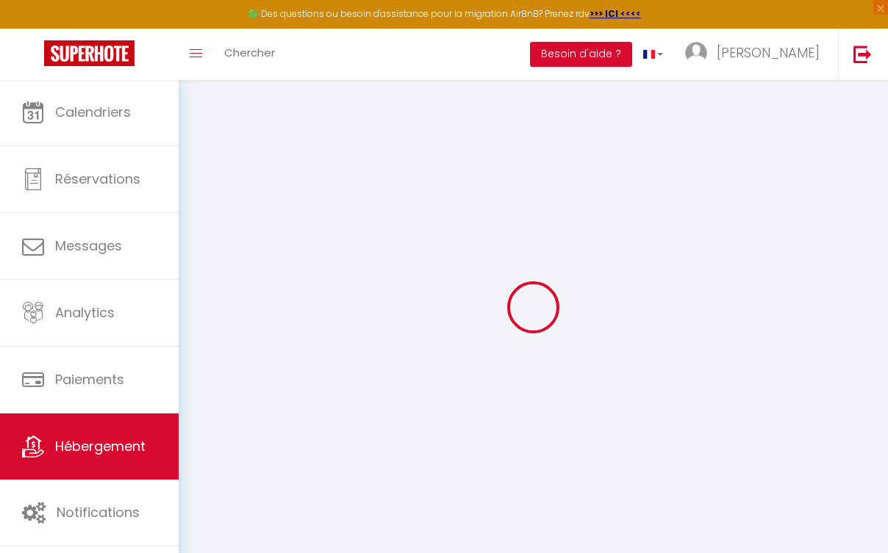
select select
checkbox input "false"
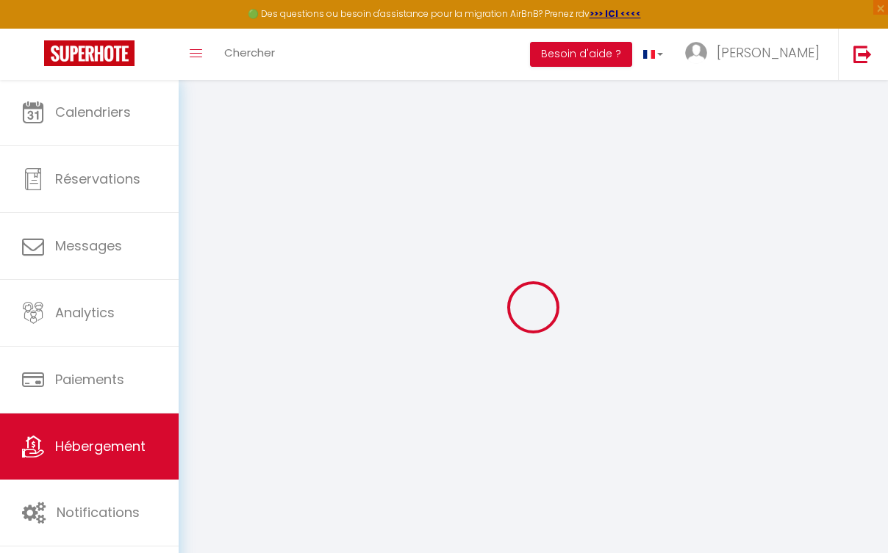
select select
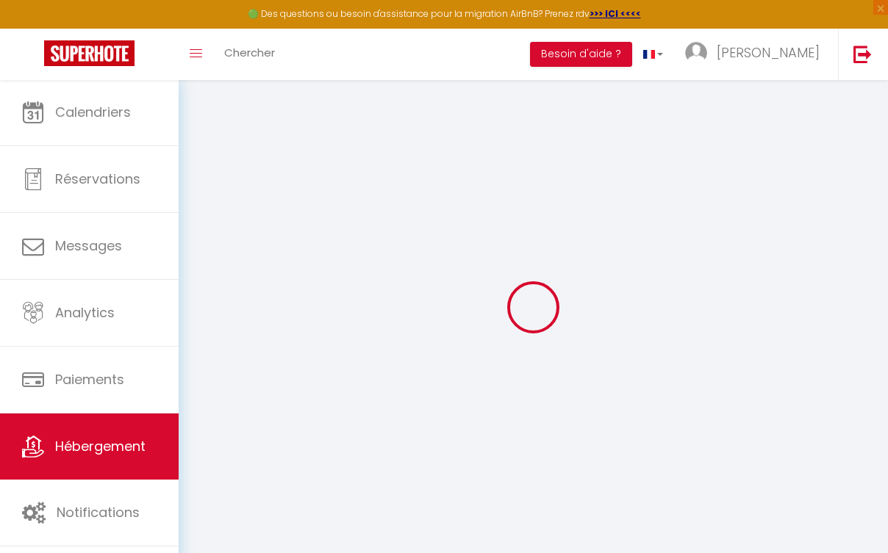
select select
checkbox input "false"
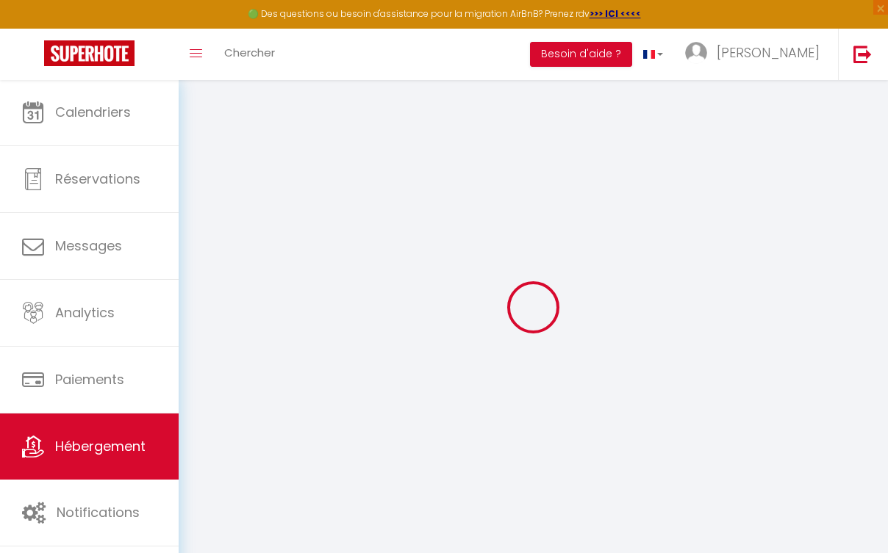
checkbox input "false"
select select
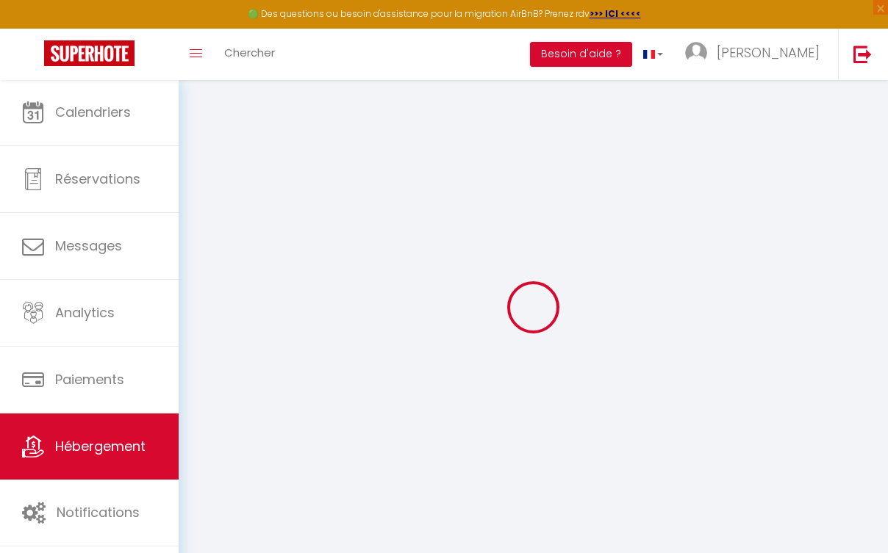
select select
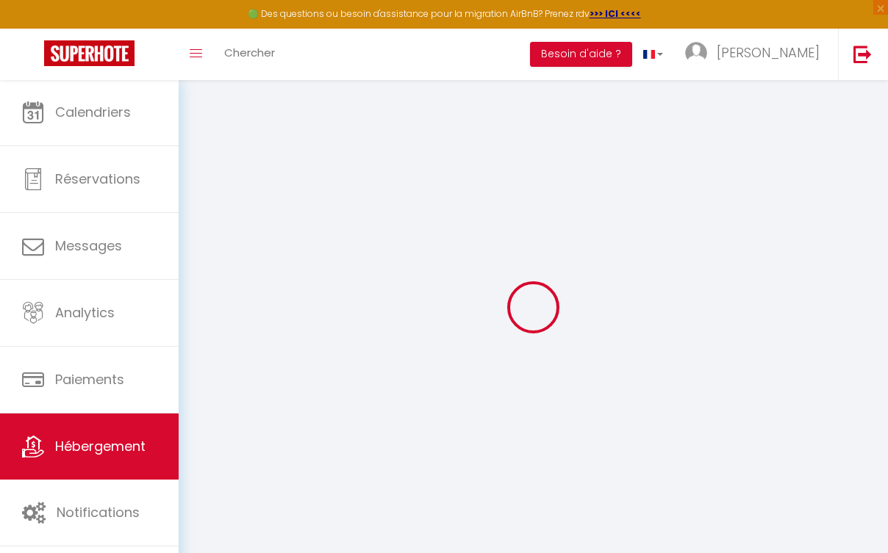
checkbox input "false"
select select
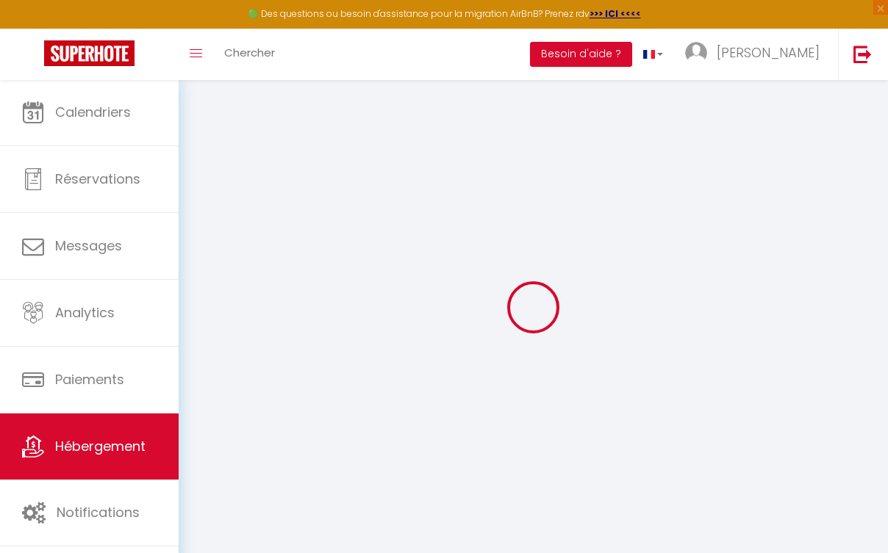
select select
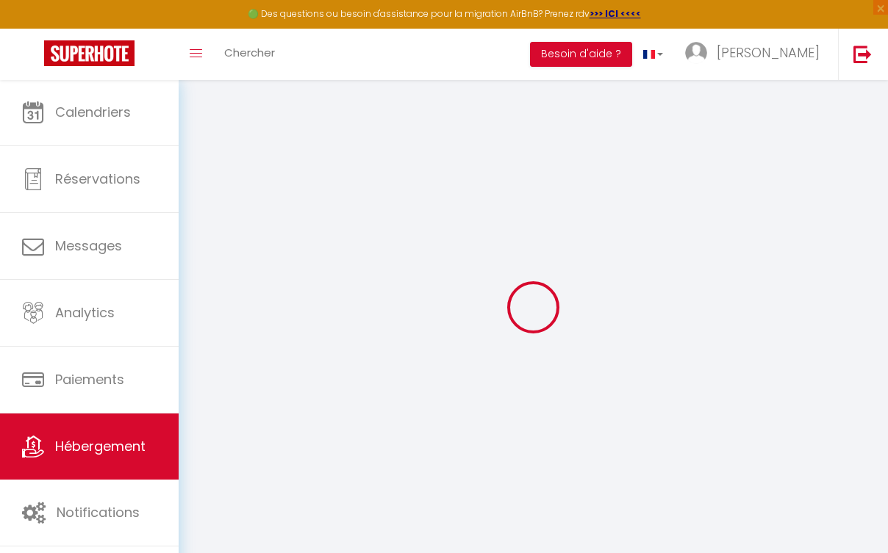
select select
checkbox input "false"
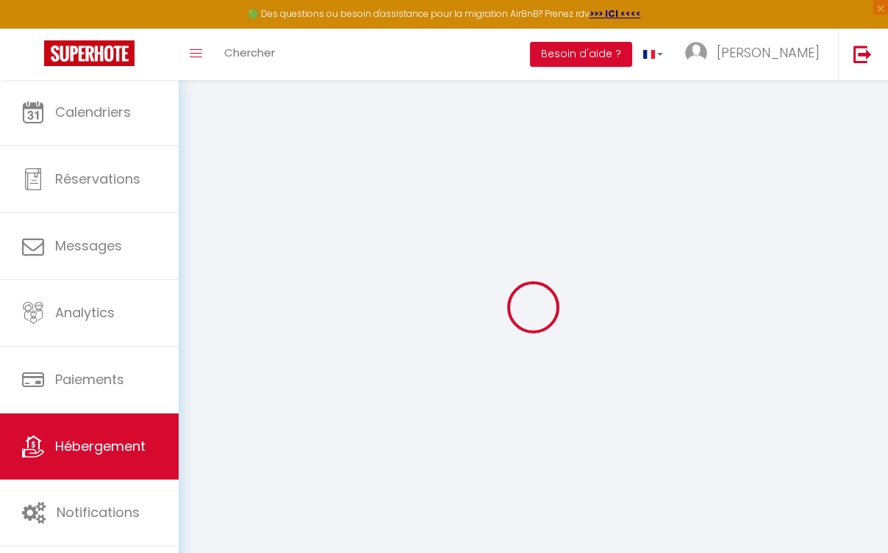
checkbox input "false"
select select
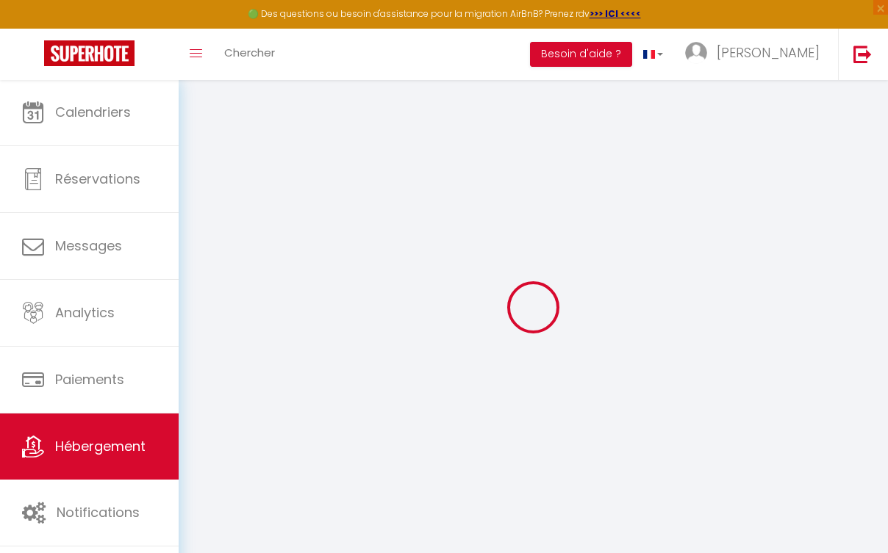
select select
checkbox input "false"
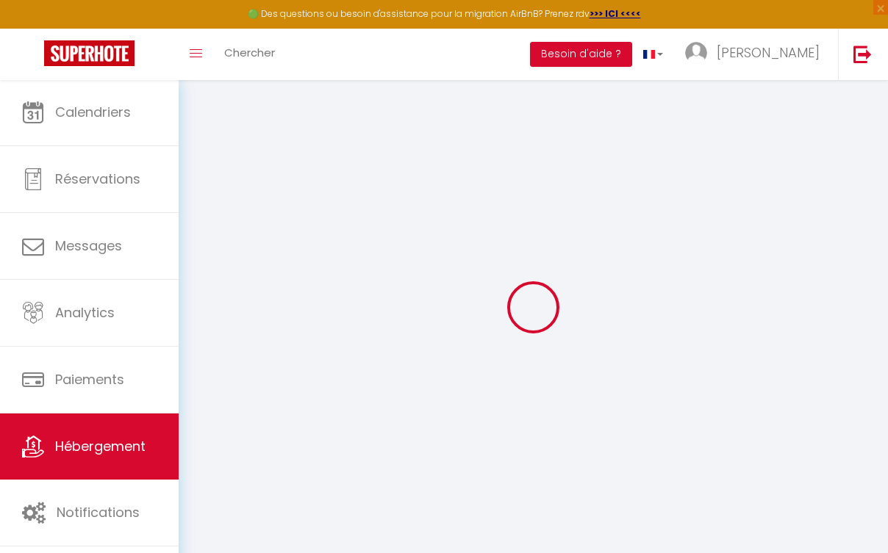
checkbox input "false"
select select
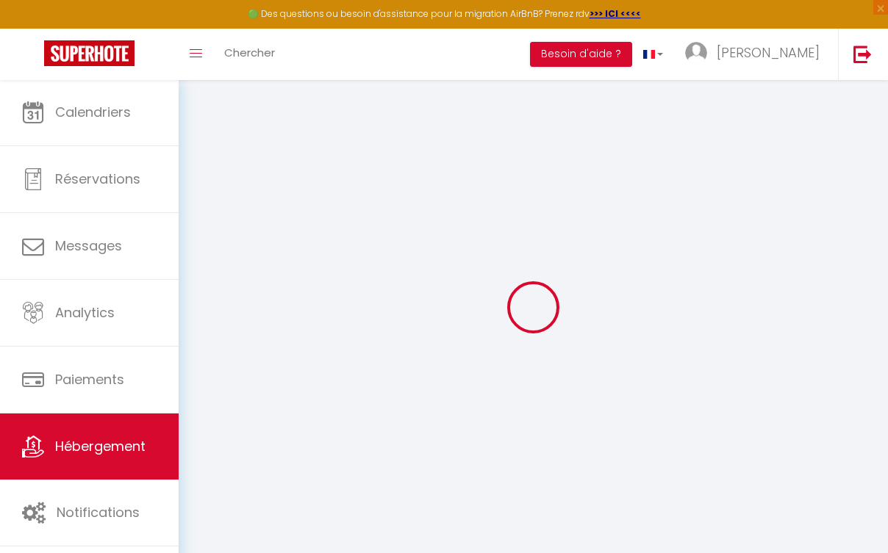
type input "Los Pinos · 2 BR, master suite, children's equipmnt, New aptmt"
select select "5"
select select "2"
type input "85"
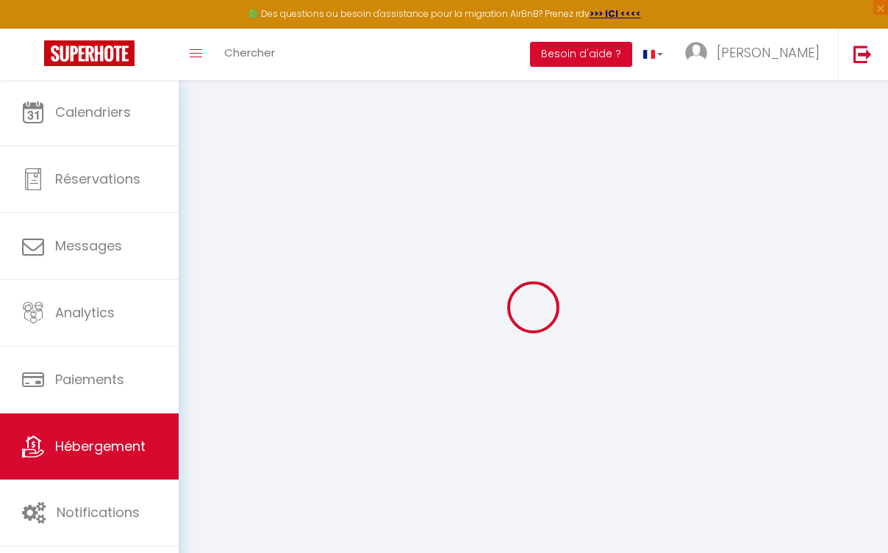
type input "30"
select select
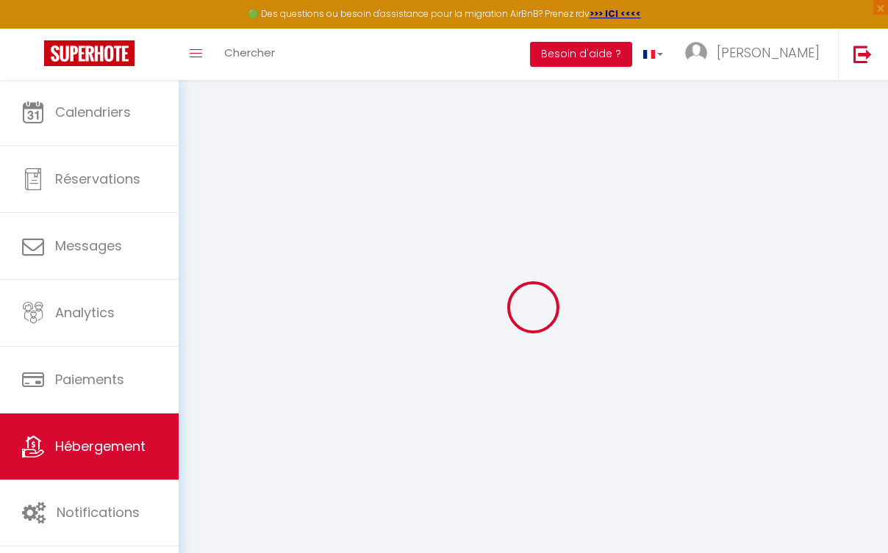
select select
type input "Desserte Qur Golf"
type input "90000"
type input "Tangier"
select select "146"
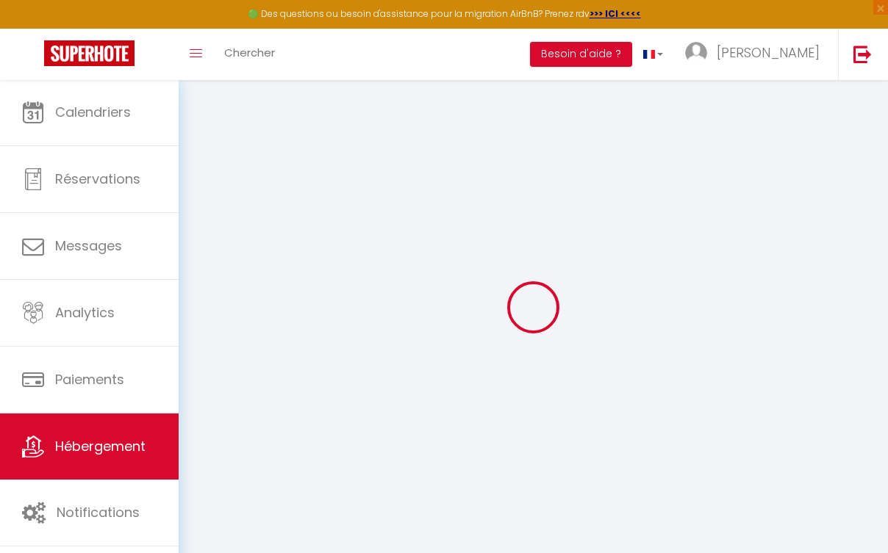
type input "[PERSON_NAME][EMAIL_ADDRESS][DOMAIN_NAME]"
select select
checkbox input "false"
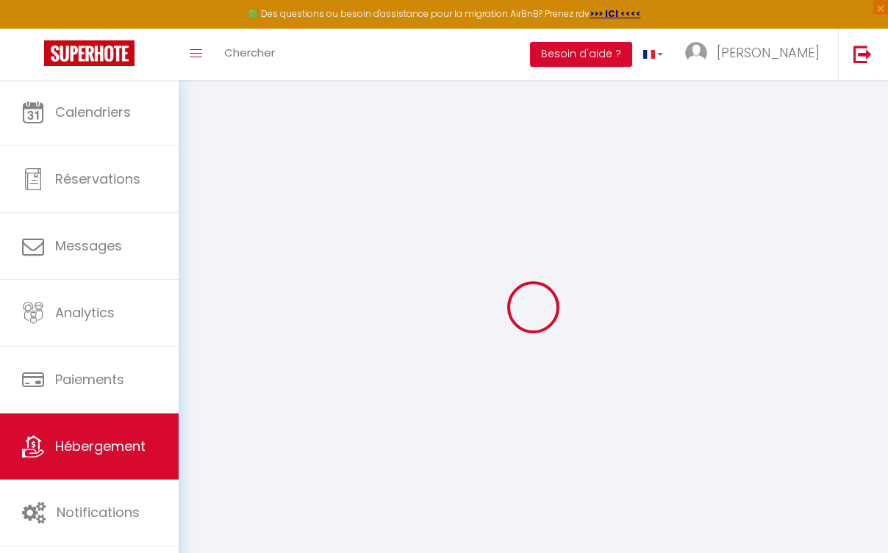
checkbox input "false"
select select
type input "0"
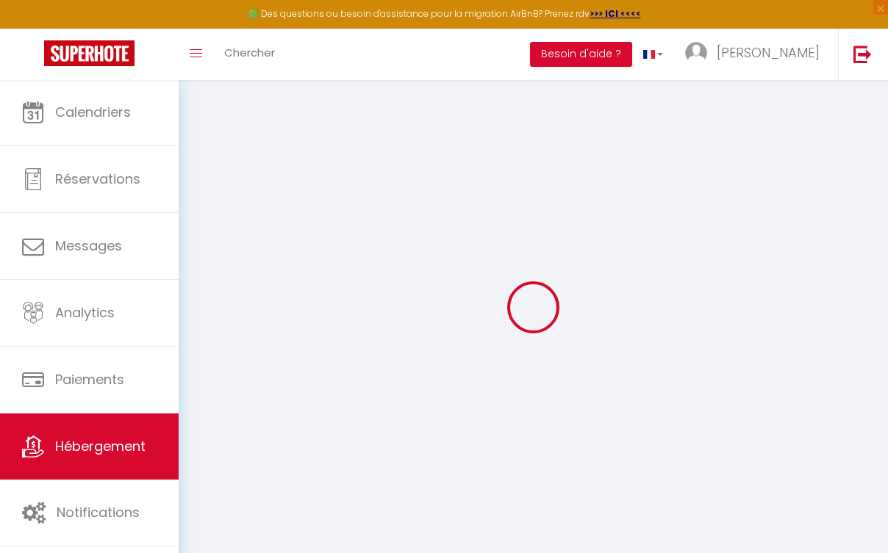
type input "0"
select select
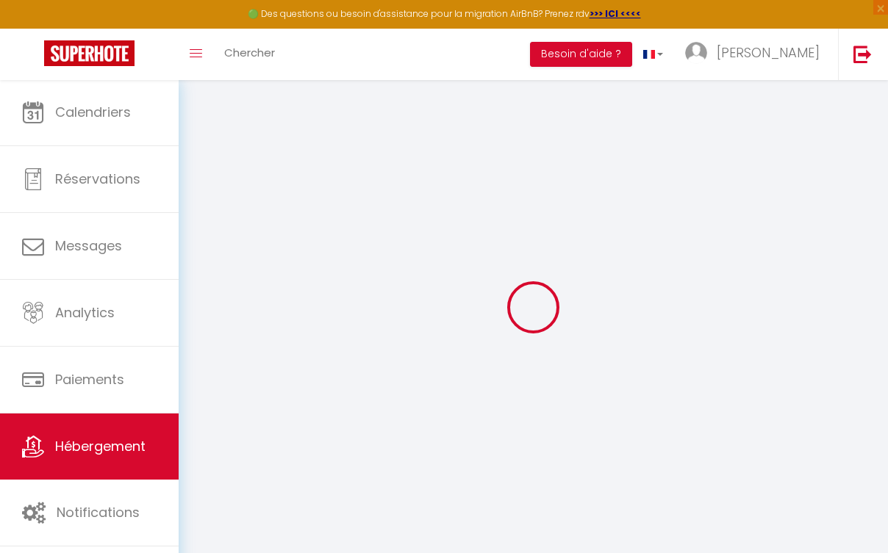
select select
checkbox input "false"
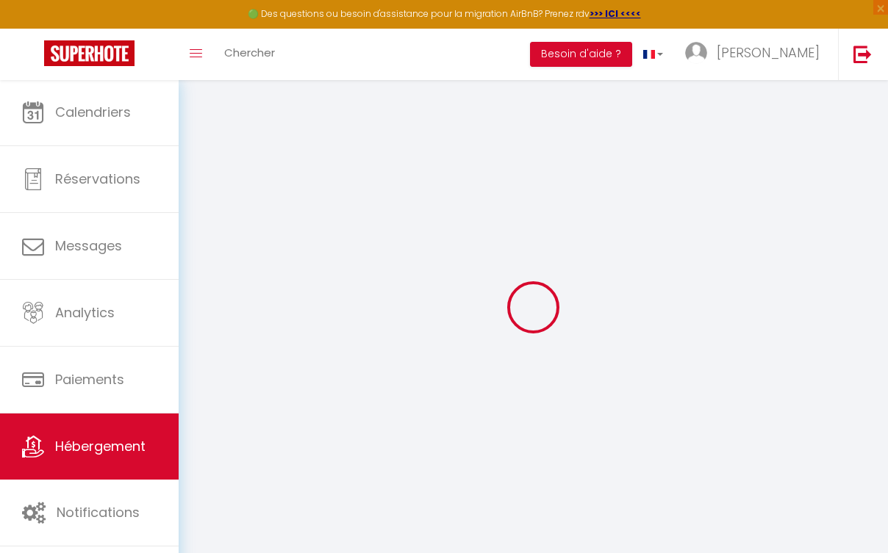
checkbox input "false"
select select
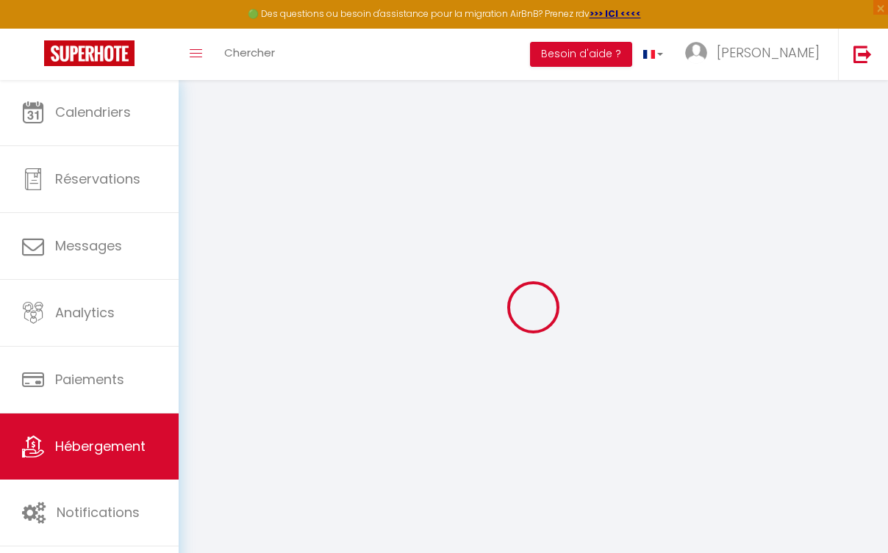
select select
checkbox input "false"
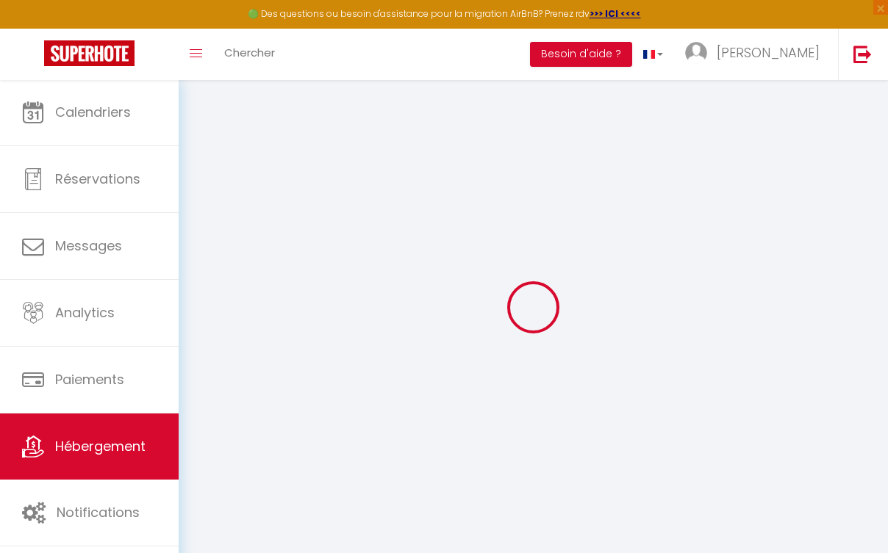
checkbox input "false"
select select
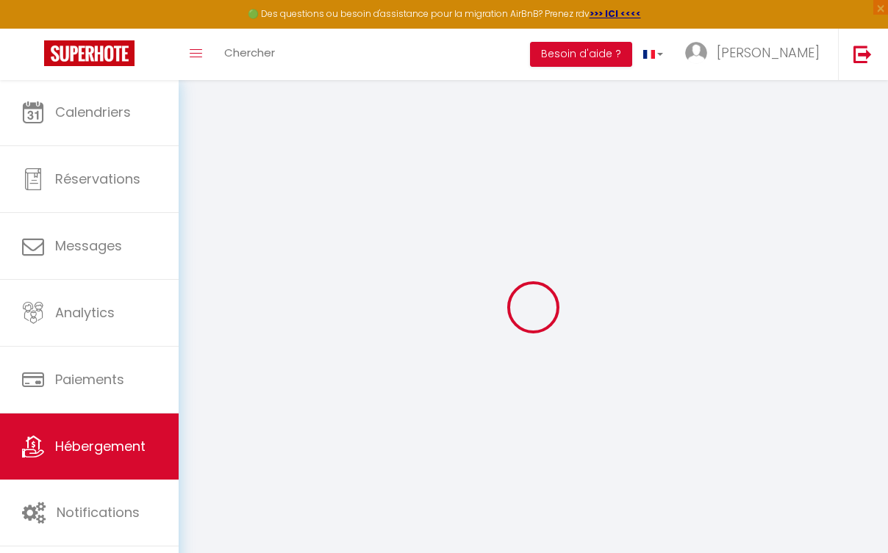
select select
checkbox input "false"
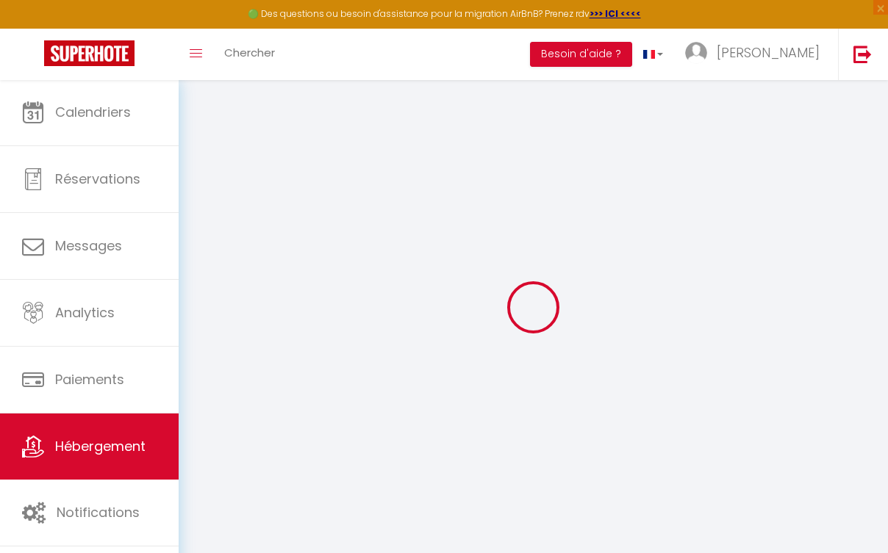
checkbox input "false"
select select
checkbox input "false"
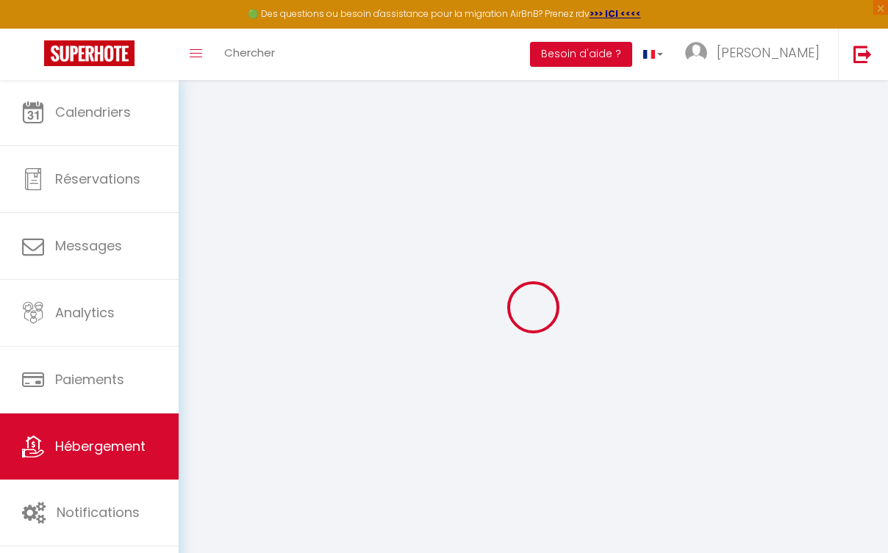
checkbox input "false"
select select "15:00"
select select "23:45"
select select "11:00"
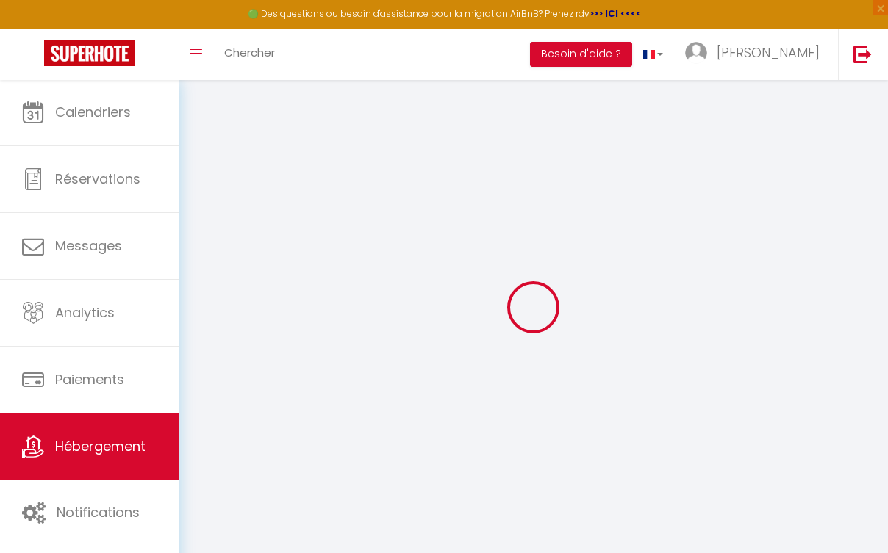
select select "30"
select select "120"
select select
checkbox input "false"
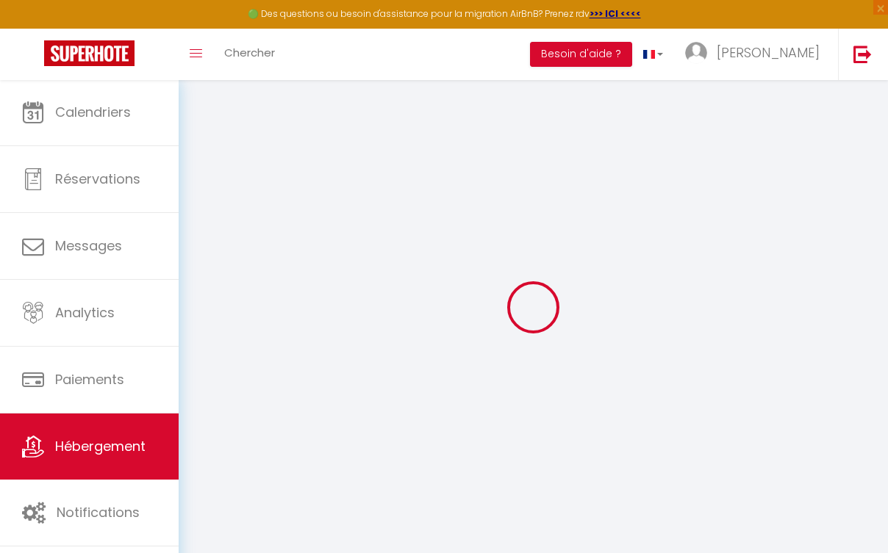
checkbox input "false"
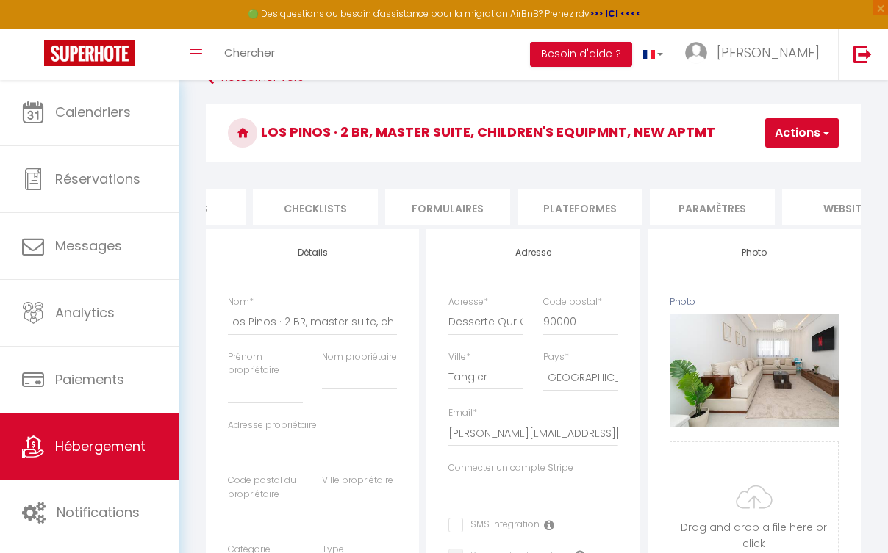
scroll to position [0, 484]
click at [567, 209] on li "Plateformes" at bounding box center [578, 208] width 125 height 36
select select
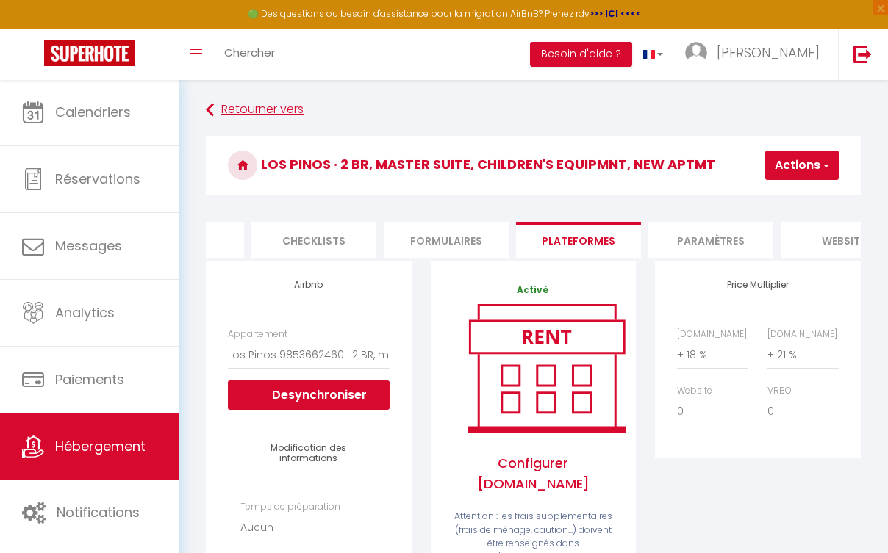
click at [215, 112] on link "Retourner vers" at bounding box center [533, 110] width 655 height 26
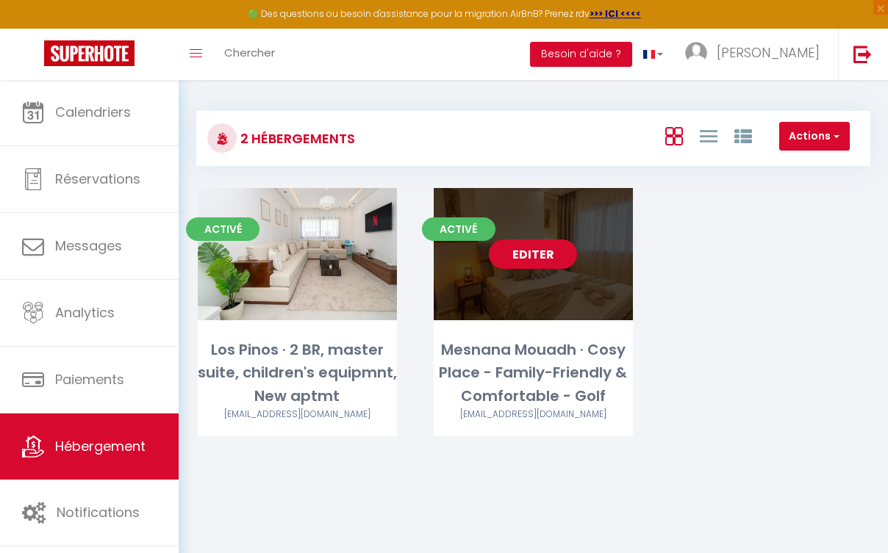
click at [524, 257] on link "Editer" at bounding box center [533, 254] width 88 height 29
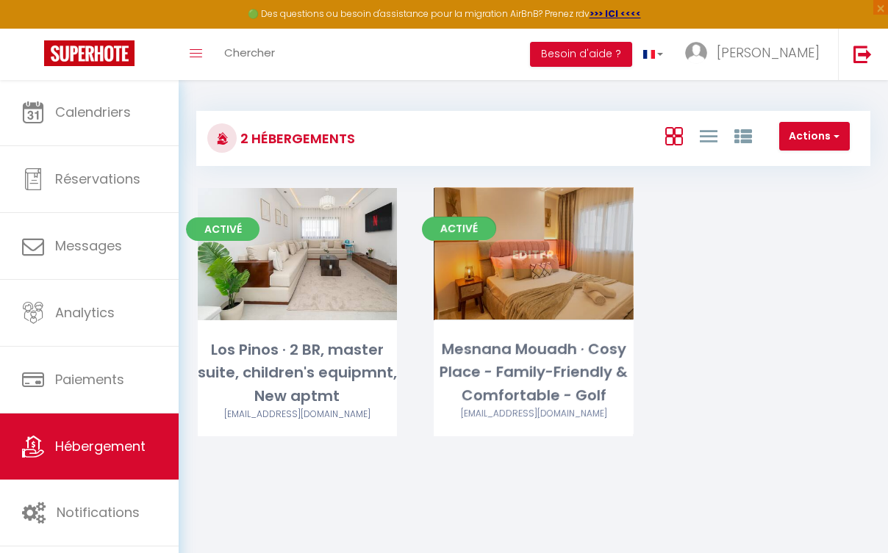
click at [567, 256] on link "Editer" at bounding box center [533, 254] width 88 height 29
click at [560, 300] on div "Editer" at bounding box center [533, 254] width 199 height 132
click at [549, 262] on link "Editer" at bounding box center [533, 254] width 88 height 29
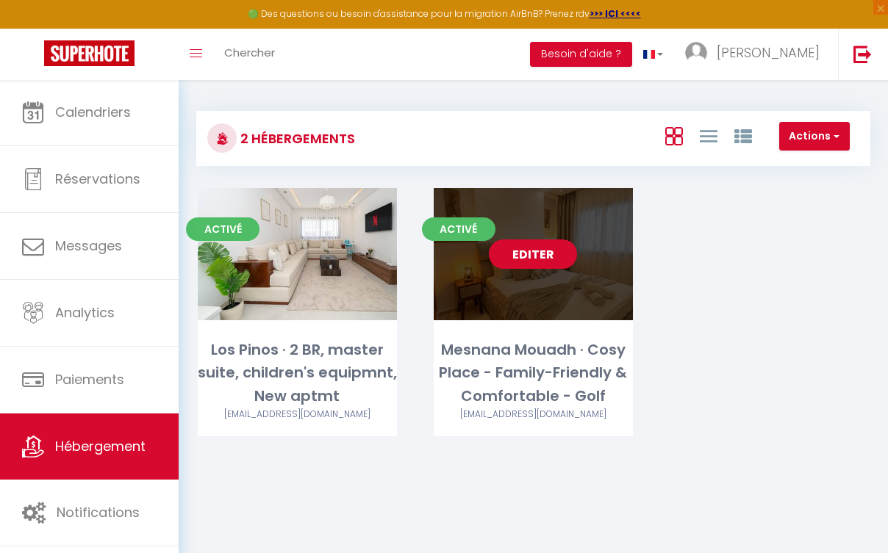
click at [550, 262] on link "Editer" at bounding box center [533, 254] width 88 height 29
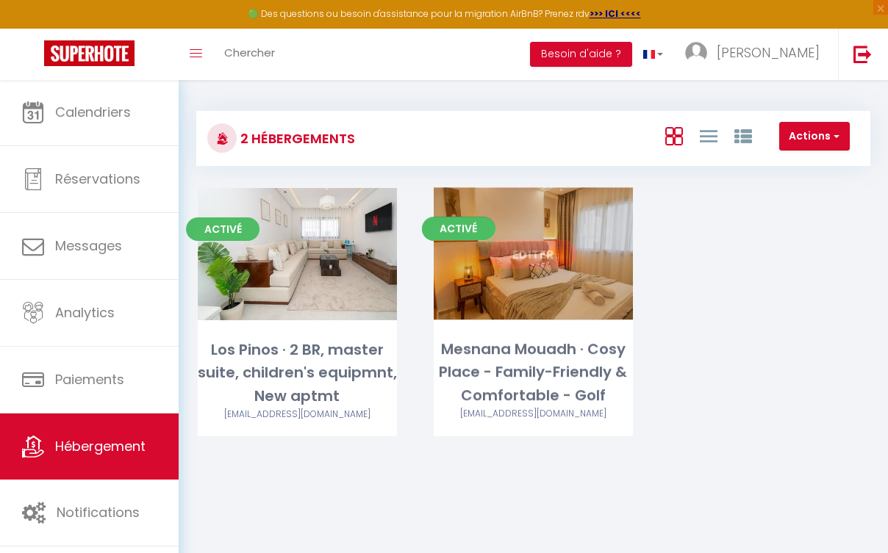
click at [558, 283] on div "Editer" at bounding box center [533, 254] width 199 height 132
click at [559, 283] on div "Editer" at bounding box center [533, 254] width 199 height 132
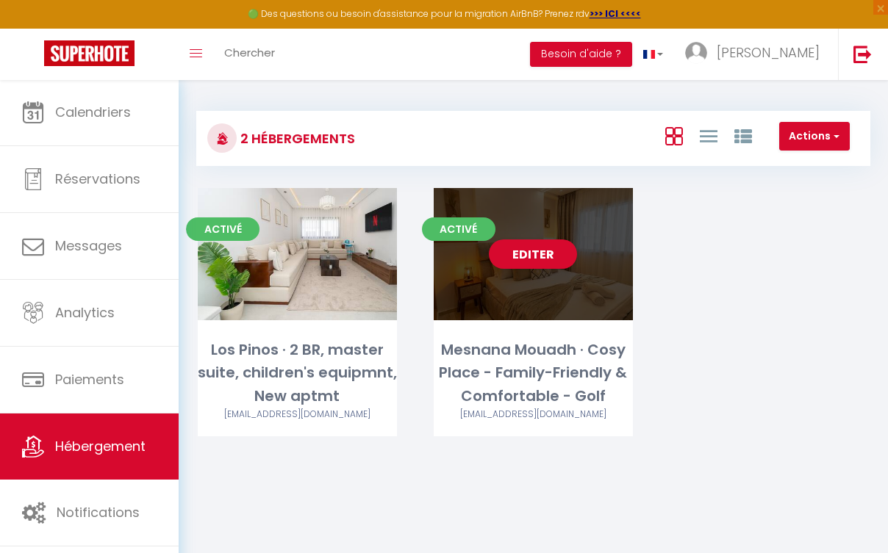
click at [556, 294] on div "Editer" at bounding box center [533, 254] width 199 height 132
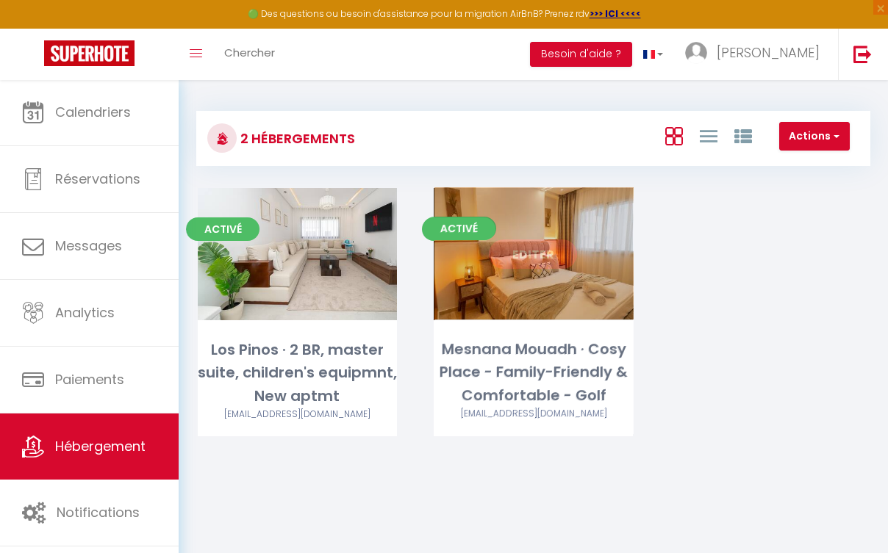
click at [536, 256] on link "Editer" at bounding box center [533, 254] width 88 height 29
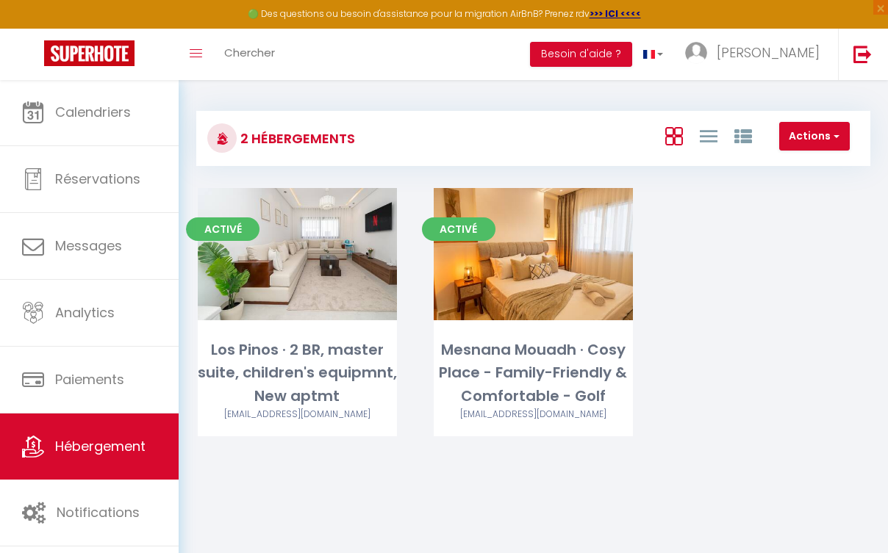
click at [424, 291] on div "Activé Editer Mesnana Mouadh · Cosy Place - Family-Friendly & Comfortable - Gol…" at bounding box center [533, 330] width 236 height 285
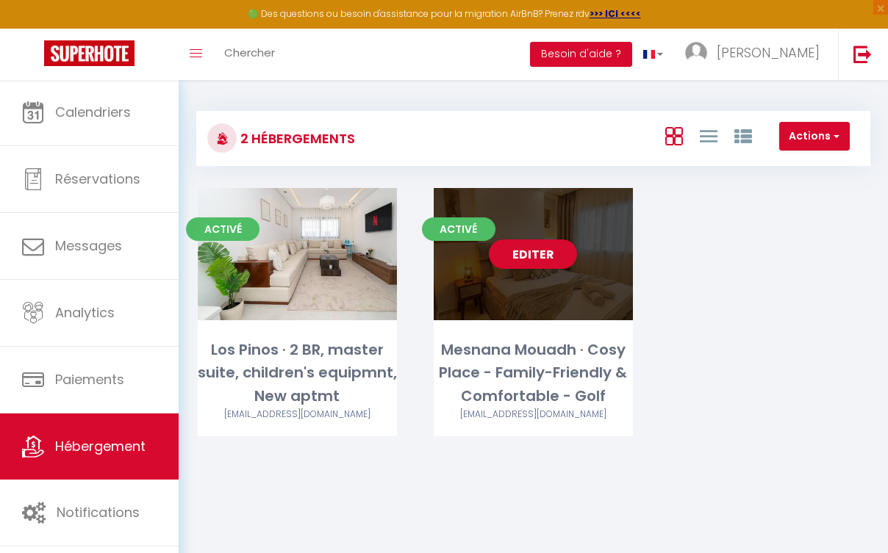
click at [478, 232] on span "Activé" at bounding box center [458, 230] width 73 height 24
click at [518, 250] on link "Editer" at bounding box center [533, 254] width 88 height 29
click at [529, 392] on div "Mesnana Mouadh · Cosy Place - Family-Friendly & Comfortable - Golf" at bounding box center [533, 373] width 199 height 69
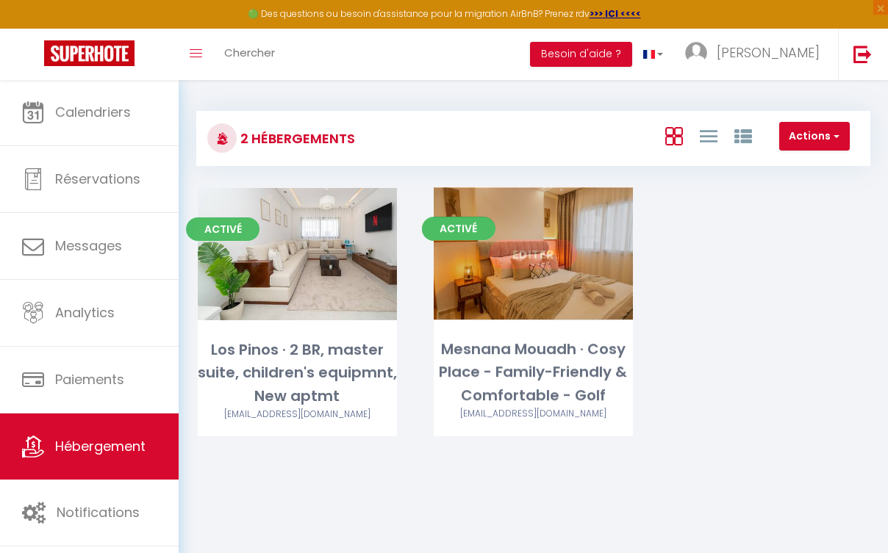
click at [567, 290] on div "Editer" at bounding box center [533, 254] width 199 height 132
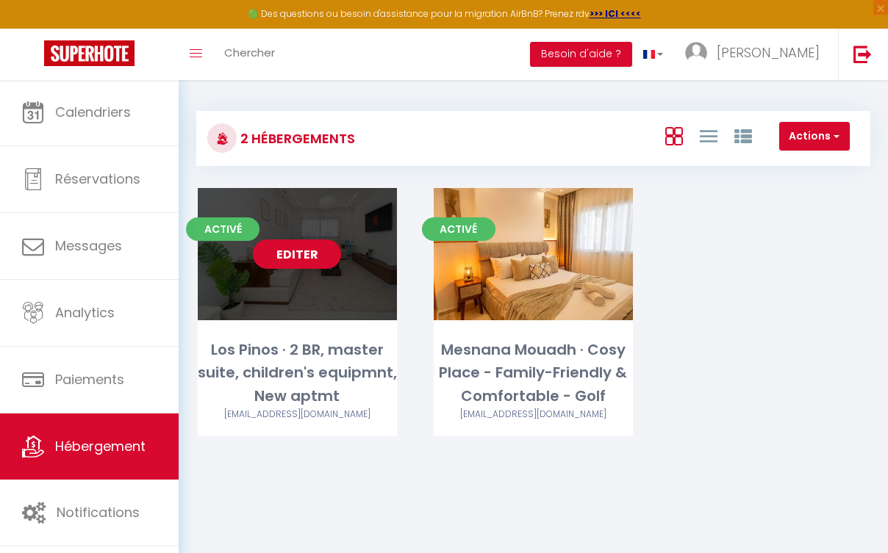
click at [349, 276] on div "Editer" at bounding box center [297, 254] width 199 height 132
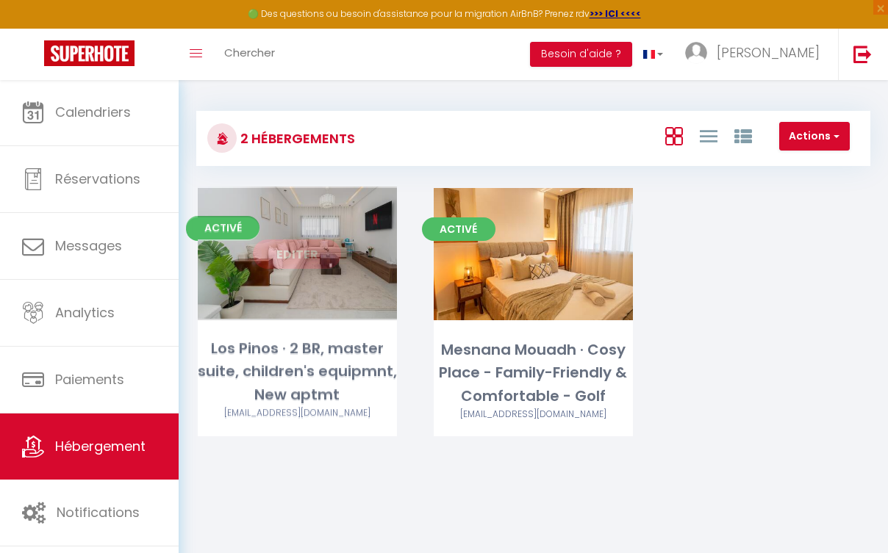
click at [331, 260] on link "Editer" at bounding box center [297, 254] width 88 height 29
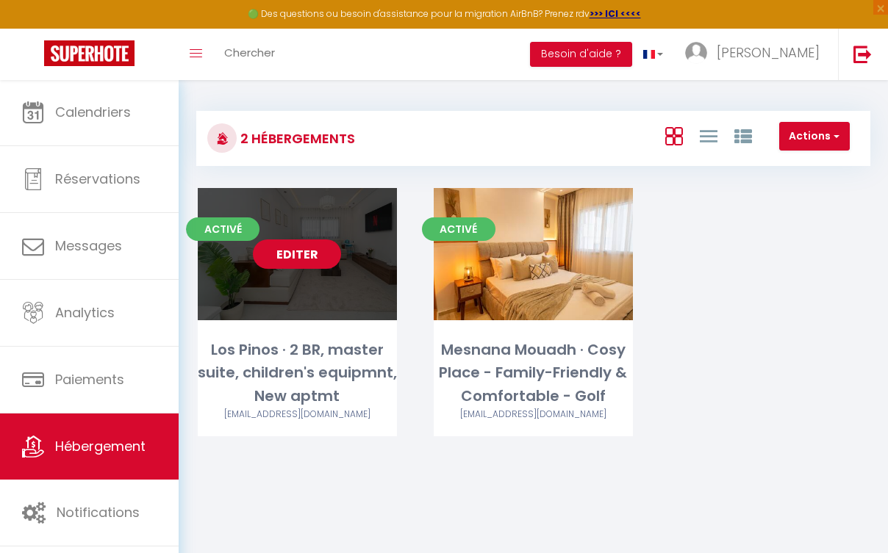
click at [331, 260] on link "Editer" at bounding box center [297, 254] width 88 height 29
click at [331, 259] on link "Editer" at bounding box center [297, 254] width 88 height 29
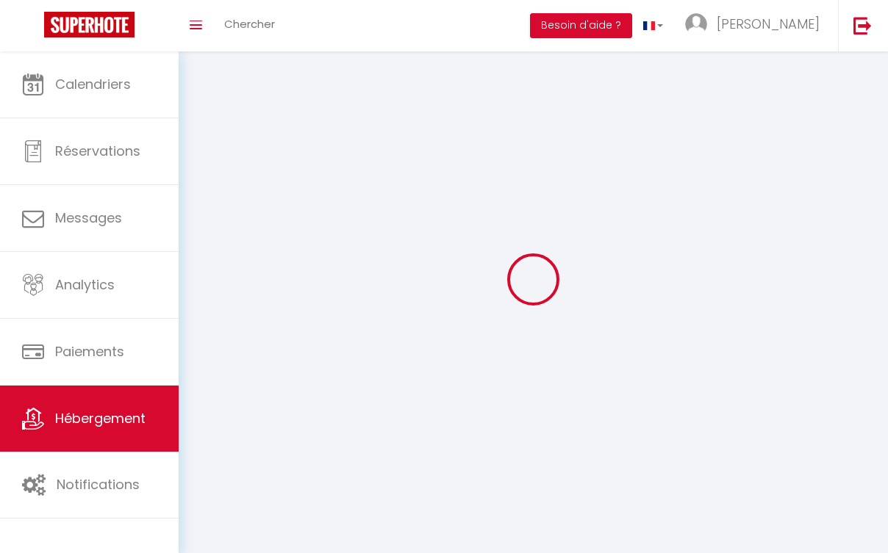
click at [331, 259] on div at bounding box center [533, 279] width 674 height 421
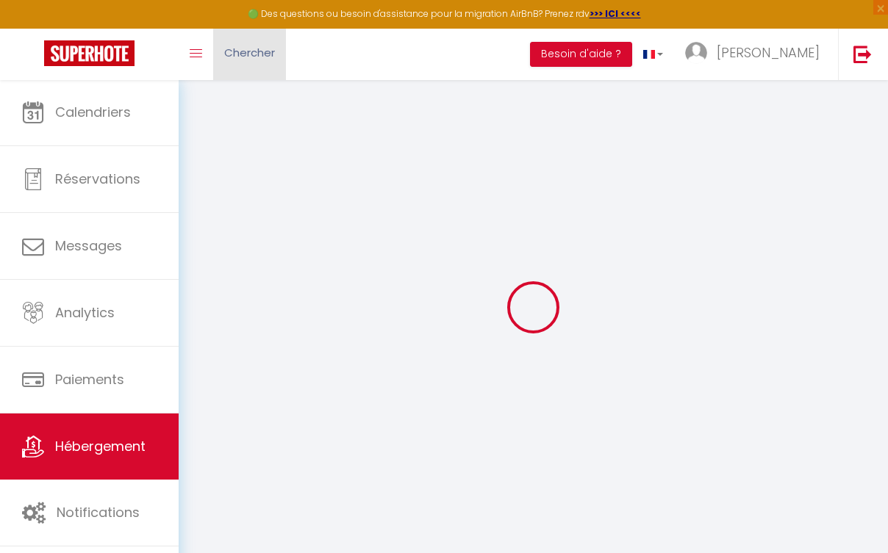
select select "15:00"
select select "23:45"
select select "11:00"
select select "30"
select select "120"
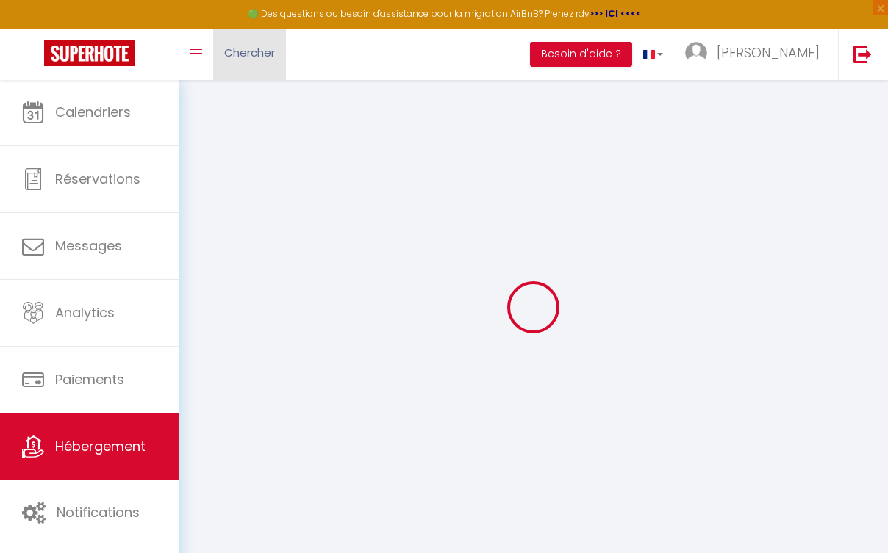
select select
checkbox input "false"
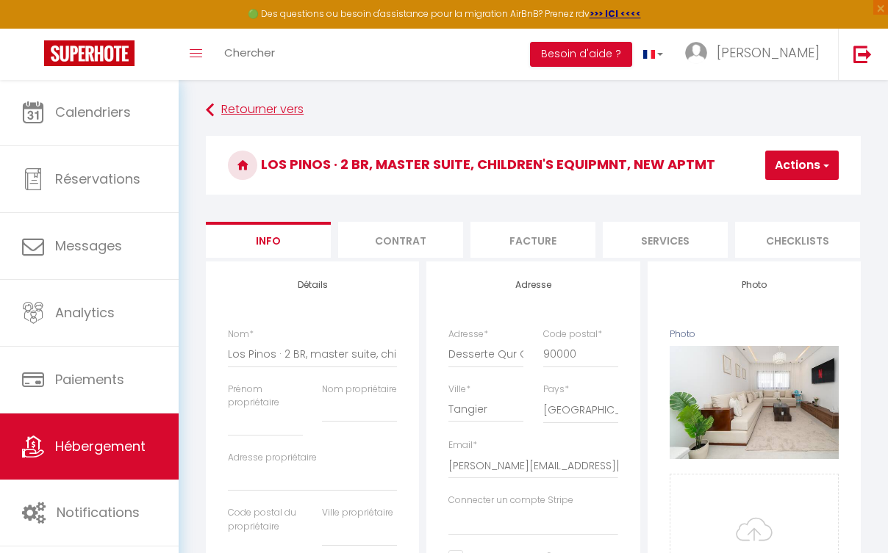
click at [226, 107] on link "Retourner vers" at bounding box center [533, 110] width 655 height 26
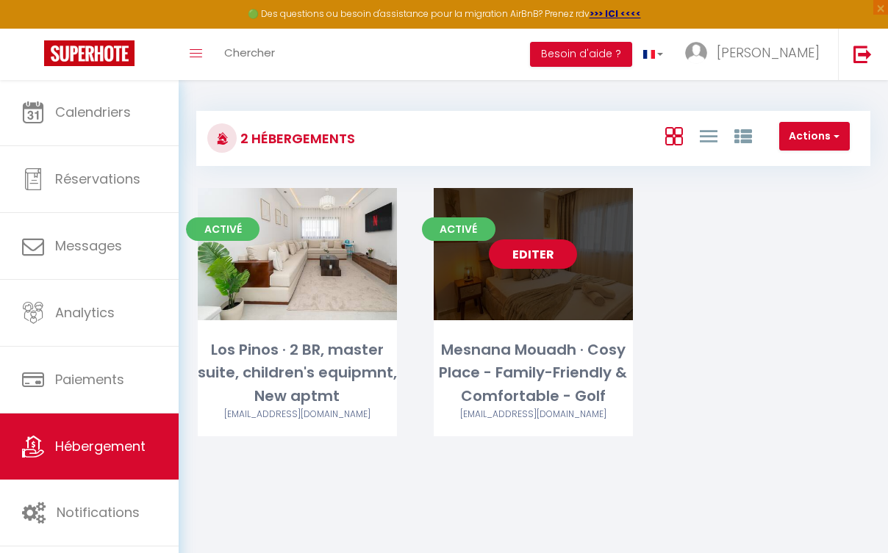
click at [511, 244] on link "Editer" at bounding box center [533, 254] width 88 height 29
click at [511, 243] on link "Editer" at bounding box center [533, 254] width 88 height 29
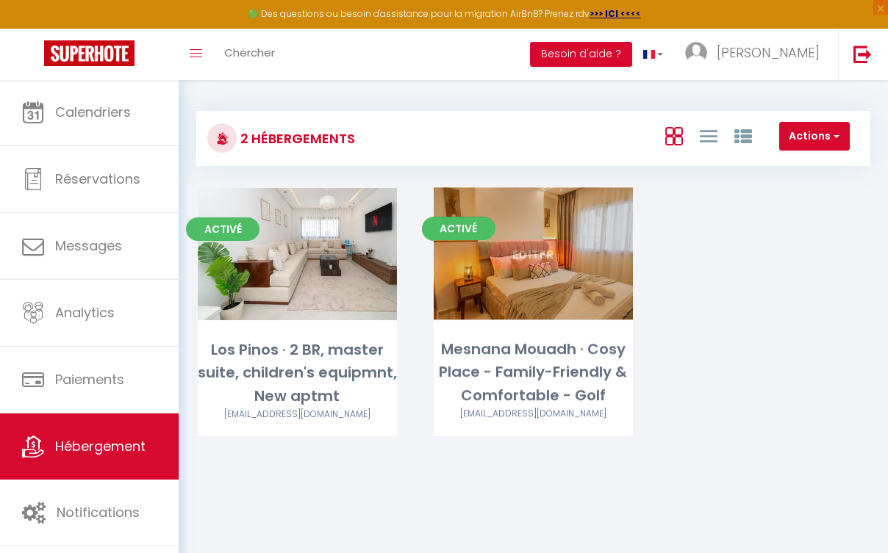
click at [525, 263] on link "Editer" at bounding box center [533, 254] width 88 height 29
click at [525, 262] on link "Editer" at bounding box center [533, 254] width 88 height 29
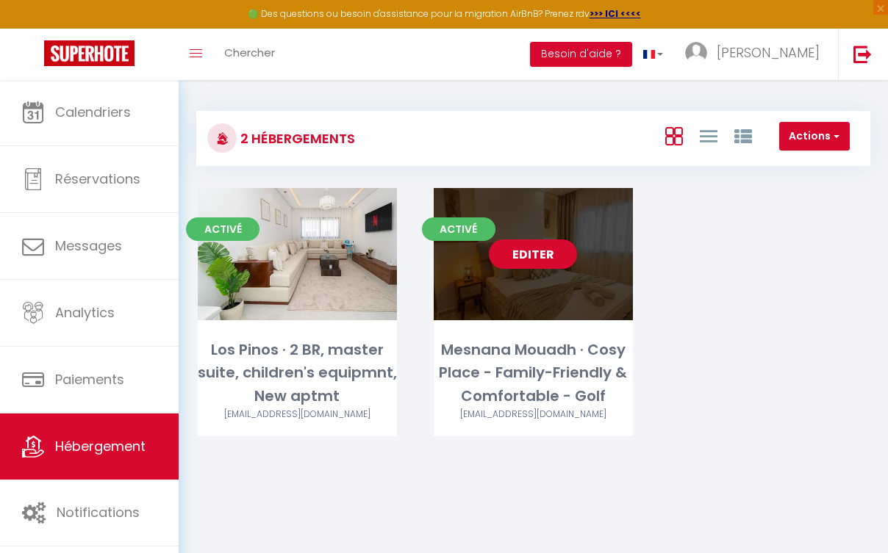
click at [525, 262] on link "Editer" at bounding box center [533, 254] width 88 height 29
select select "3"
select select "2"
select select "1"
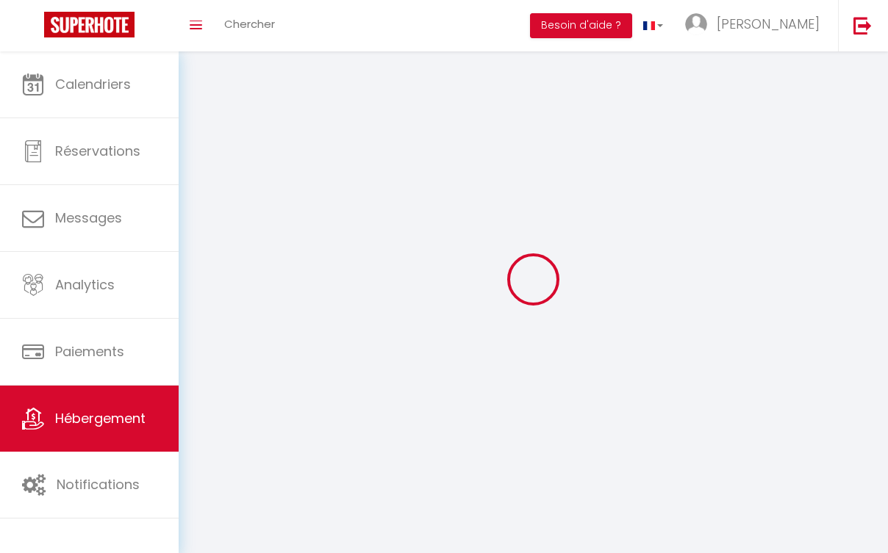
click at [525, 262] on icon at bounding box center [533, 279] width 55 height 55
select select
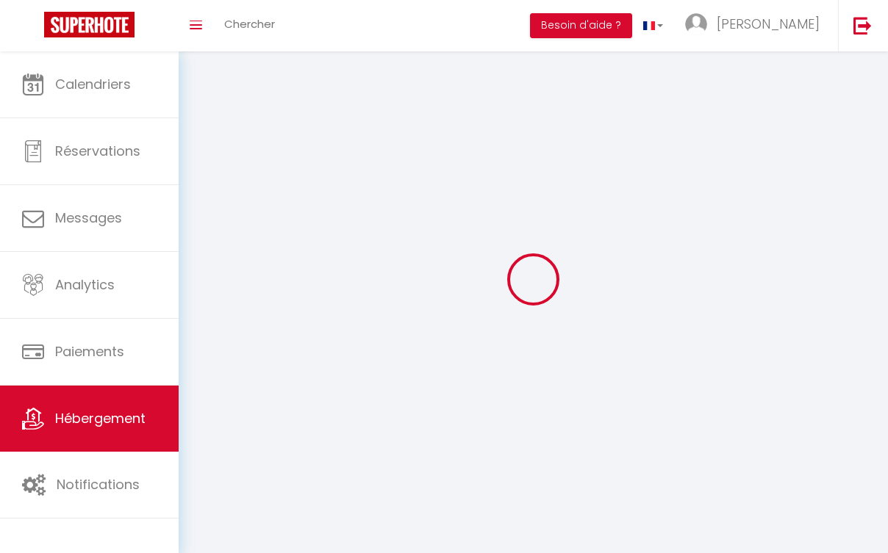
select select
checkbox input "false"
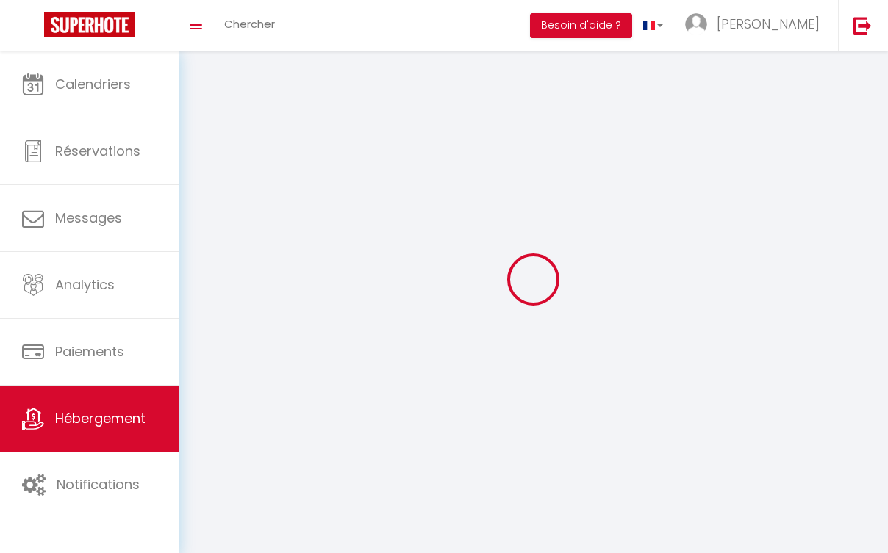
checkbox input "false"
select select
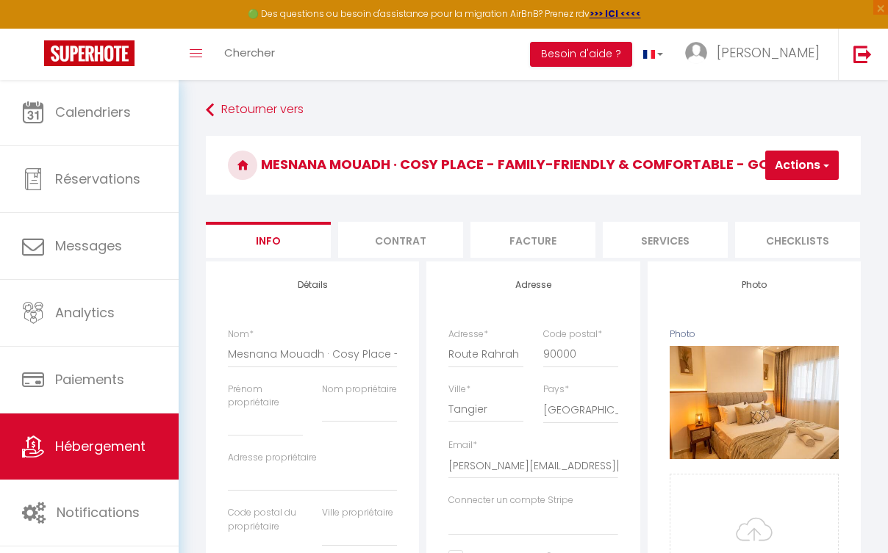
scroll to position [0, 625]
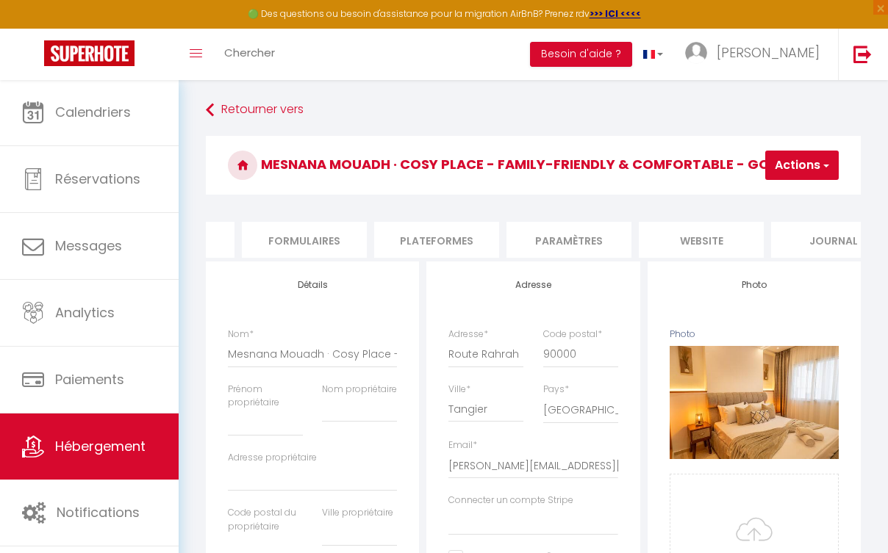
click at [400, 233] on li "Plateformes" at bounding box center [436, 240] width 125 height 36
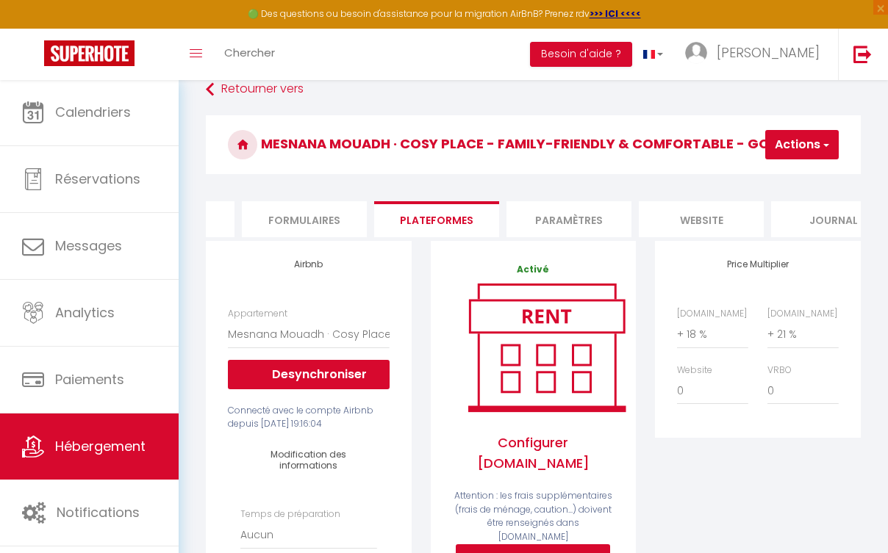
scroll to position [43, 0]
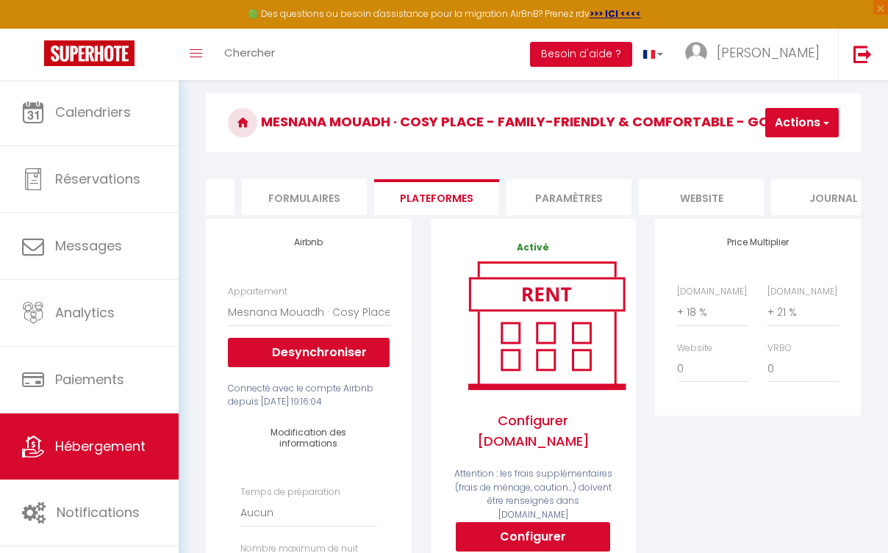
click at [586, 193] on li "Paramètres" at bounding box center [568, 197] width 125 height 36
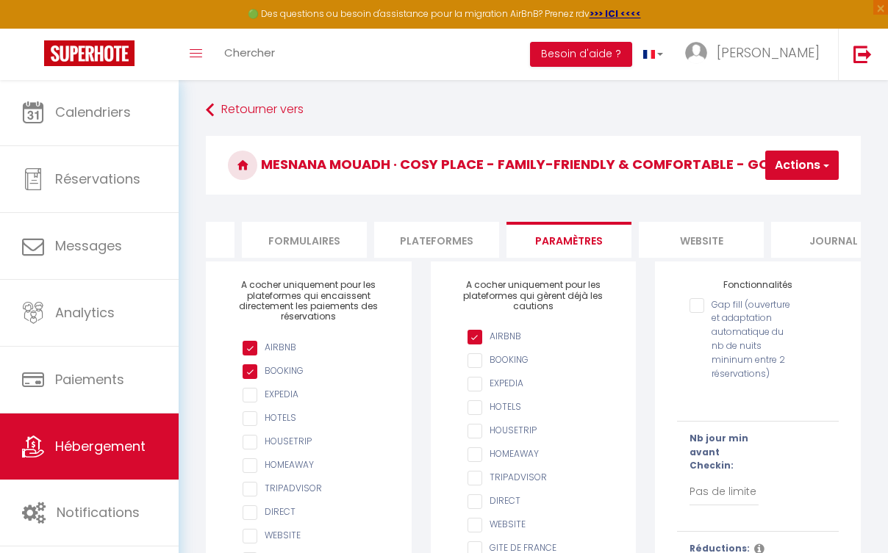
click at [694, 235] on li "website" at bounding box center [701, 240] width 125 height 36
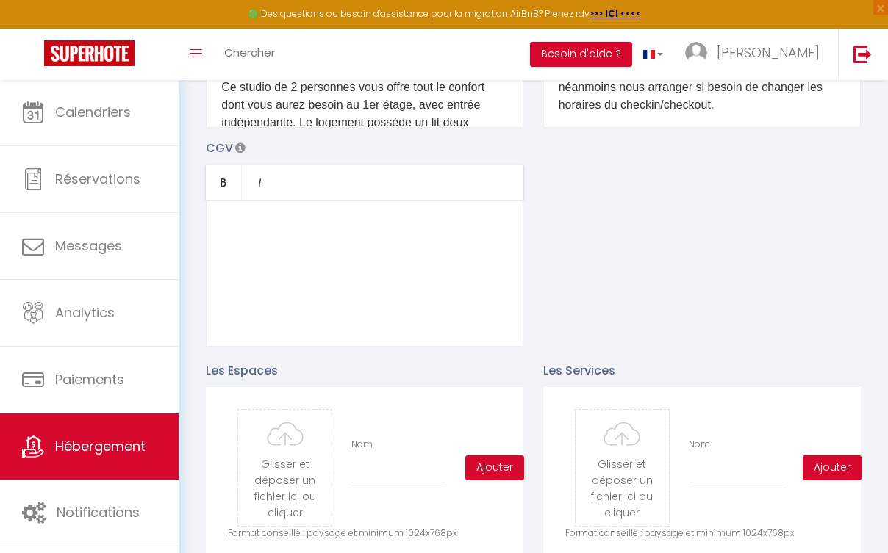
scroll to position [57, 0]
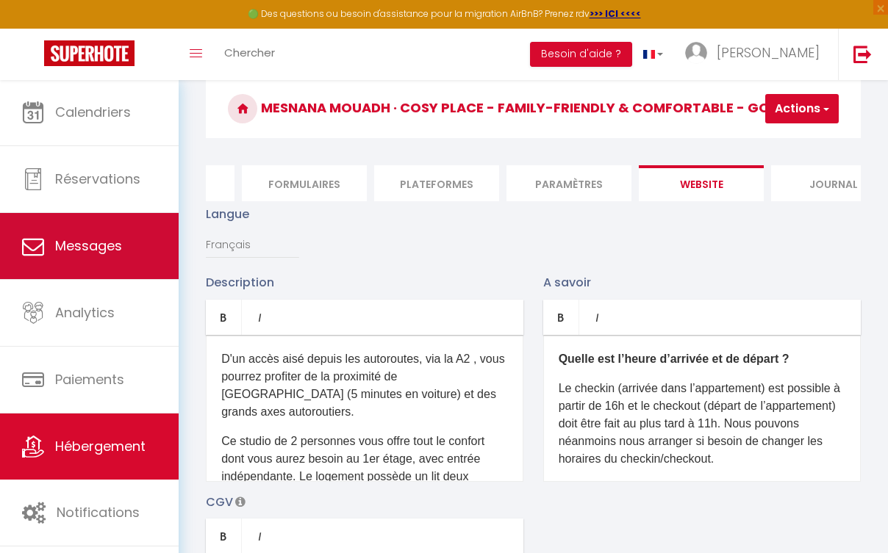
click at [145, 251] on link "Messages" at bounding box center [89, 246] width 179 height 66
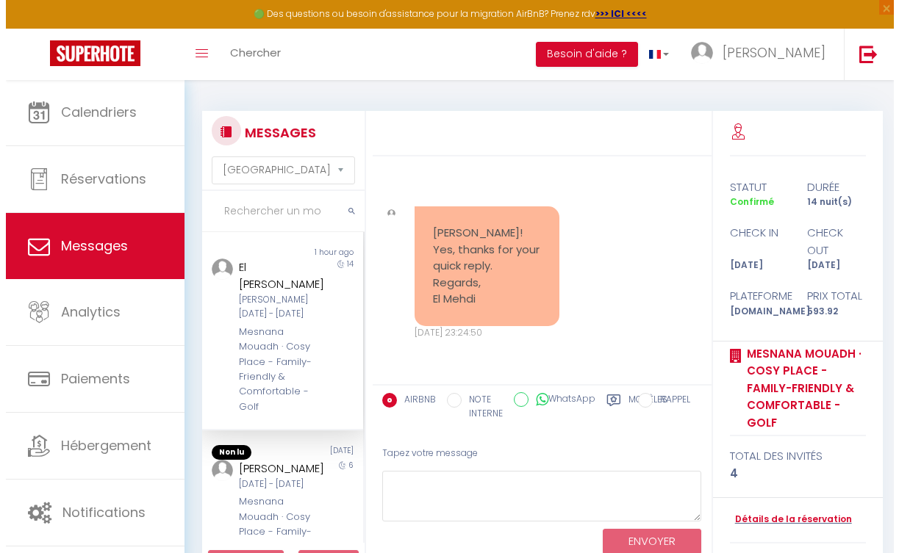
scroll to position [79, 0]
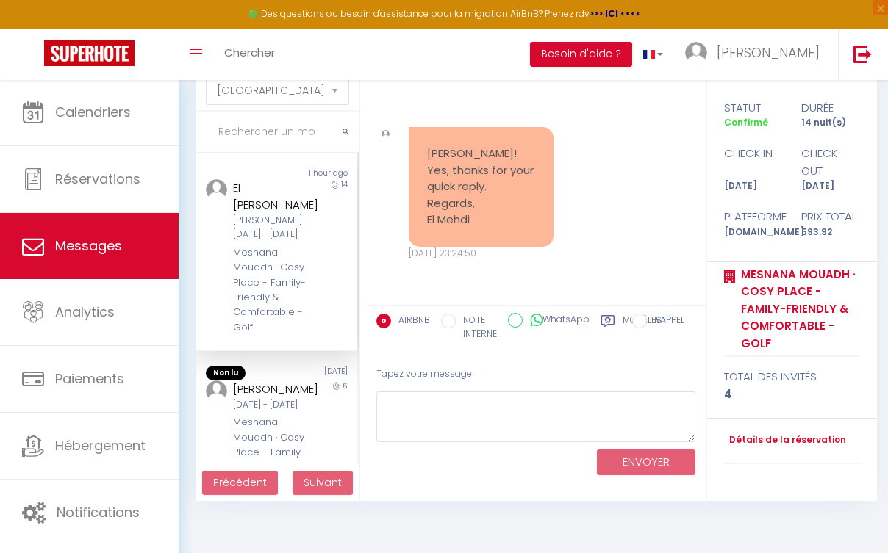
click at [301, 267] on div "Mesnana Mouadh · Cosy Place - Family-Friendly & Comfortable - Golf" at bounding box center [275, 290] width 84 height 90
click at [190, 62] on link "Toggle menubar" at bounding box center [196, 54] width 35 height 51
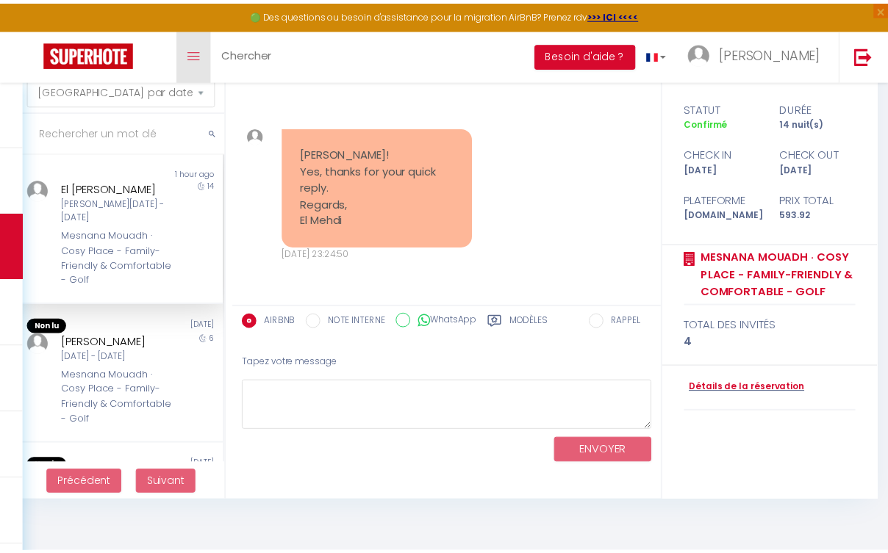
scroll to position [1796, 0]
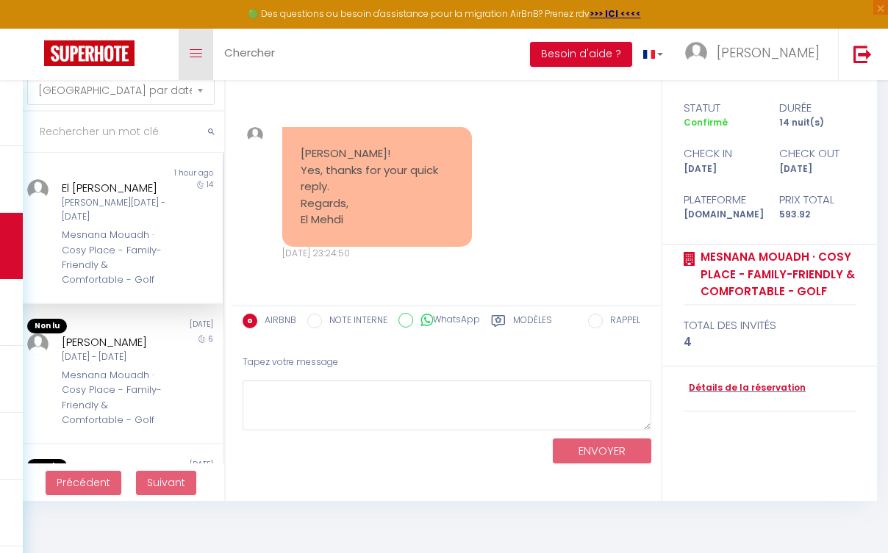
click at [195, 60] on link "Toggle menubar" at bounding box center [196, 54] width 35 height 51
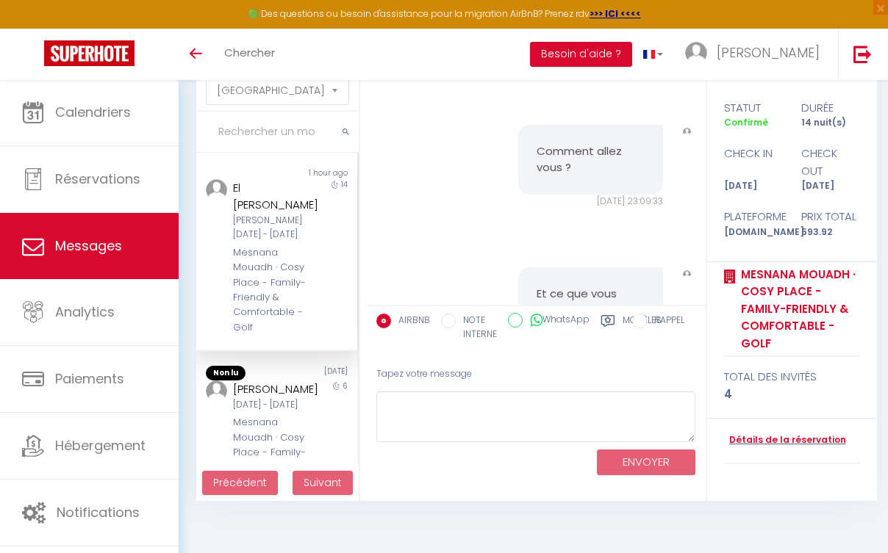
scroll to position [62, 0]
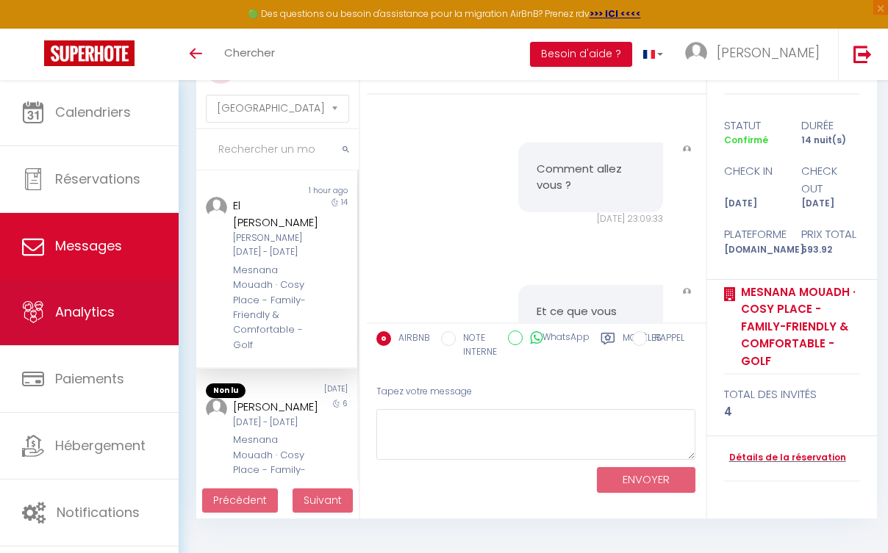
click at [135, 326] on link "Analytics" at bounding box center [89, 312] width 179 height 66
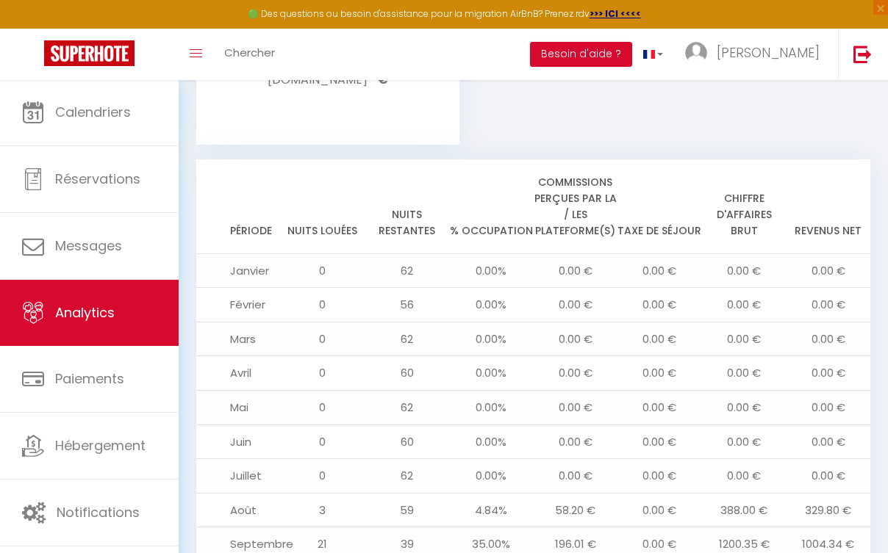
scroll to position [1567, 0]
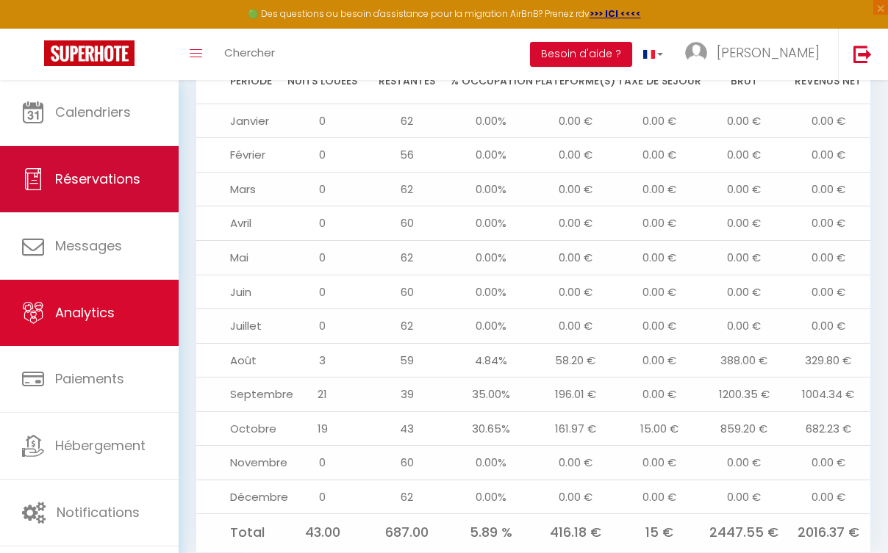
click at [132, 193] on link "Réservations" at bounding box center [89, 179] width 179 height 66
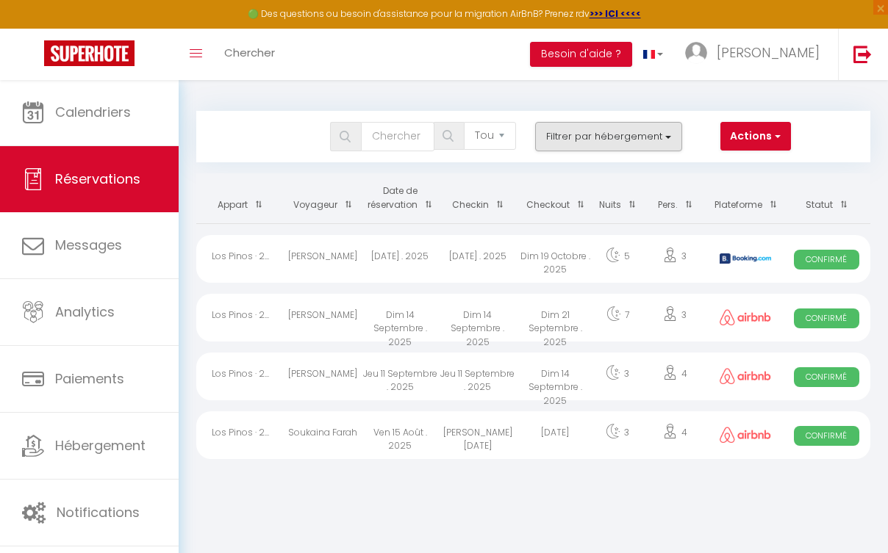
click at [648, 129] on button "Filtrer par hébergement" at bounding box center [608, 136] width 147 height 29
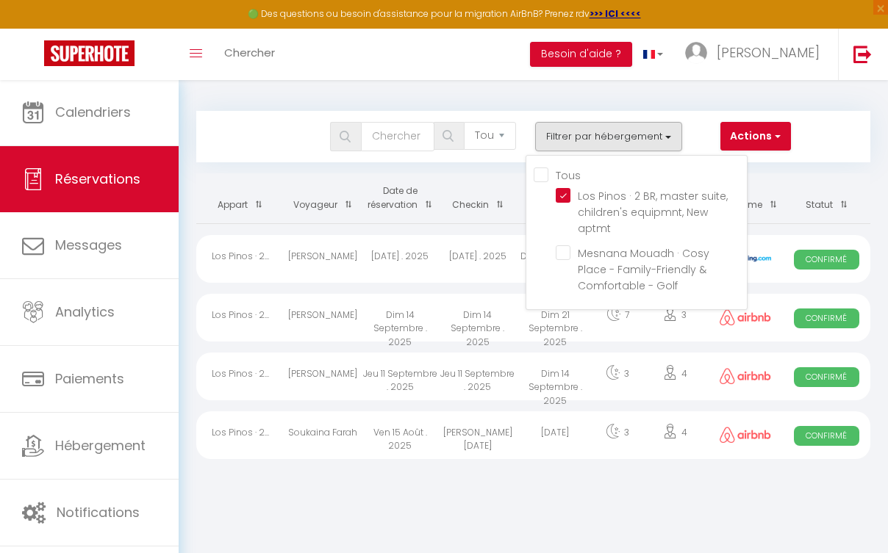
click at [649, 129] on button "Filtrer par hébergement" at bounding box center [608, 136] width 147 height 29
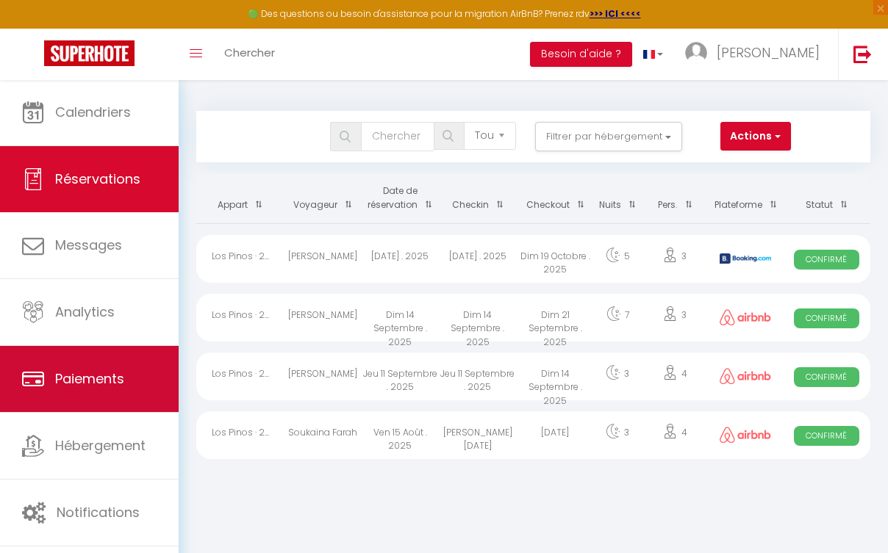
click at [119, 381] on span "Paiements" at bounding box center [89, 379] width 69 height 18
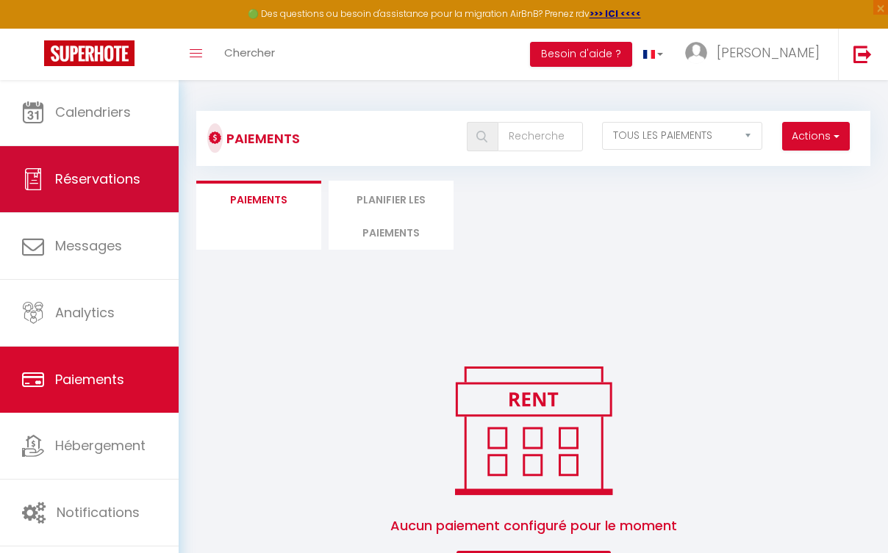
click at [121, 190] on link "Réservations" at bounding box center [89, 179] width 179 height 66
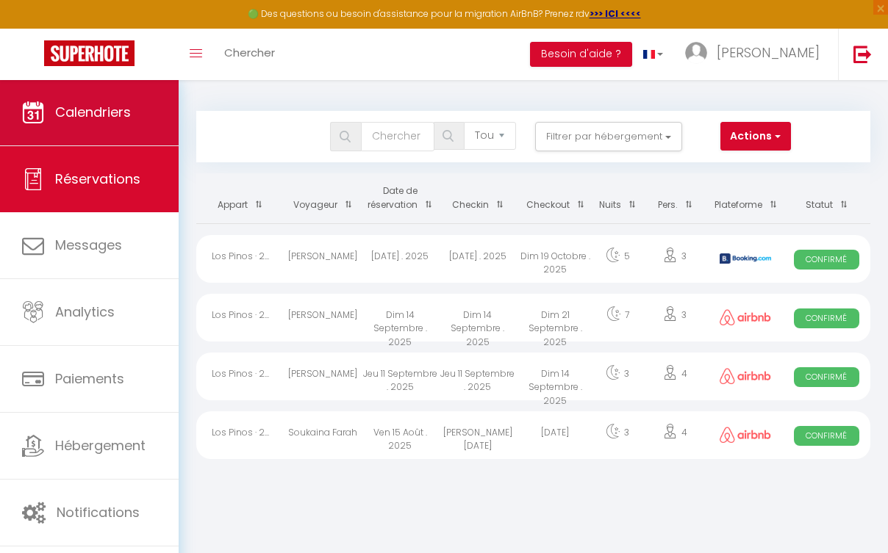
click at [128, 114] on span "Calendriers" at bounding box center [93, 112] width 76 height 18
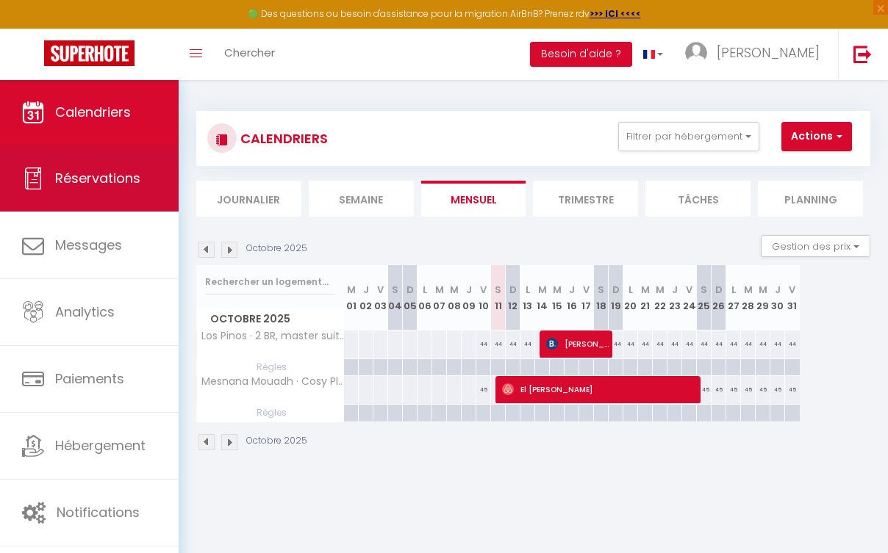
click at [130, 182] on span "Réservations" at bounding box center [97, 178] width 85 height 18
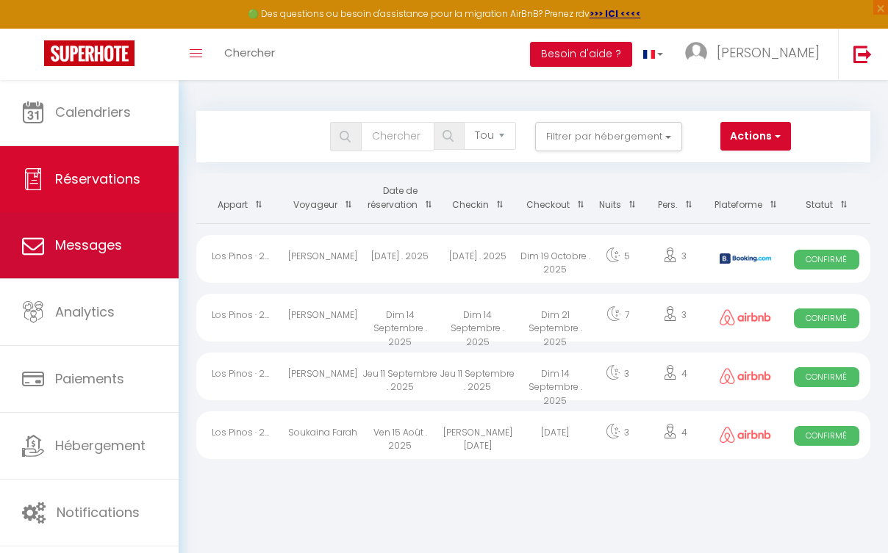
click at [96, 234] on link "Messages" at bounding box center [89, 245] width 179 height 66
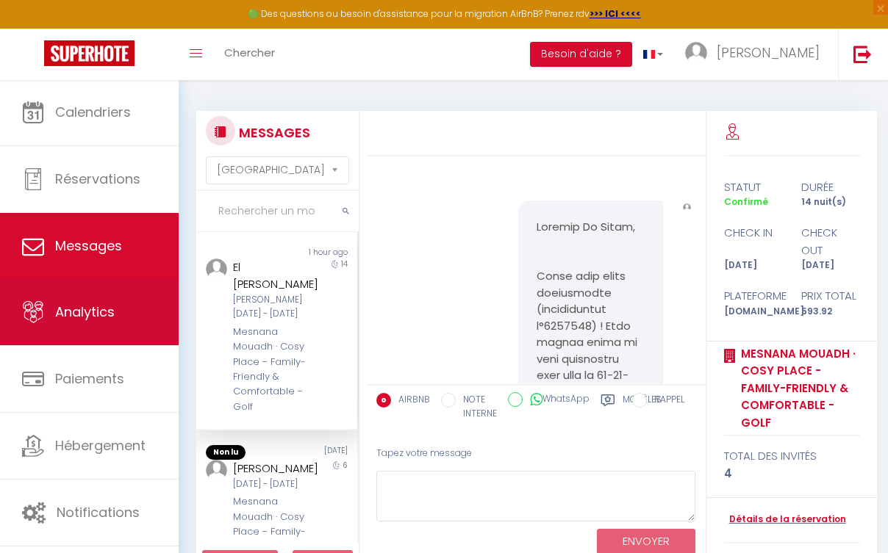
scroll to position [2216, 0]
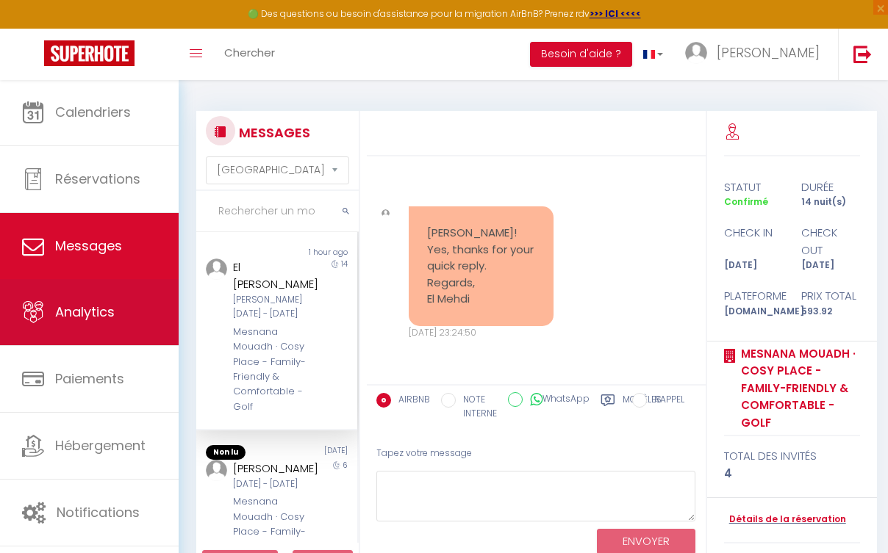
click at [98, 311] on span "Analytics" at bounding box center [85, 312] width 60 height 18
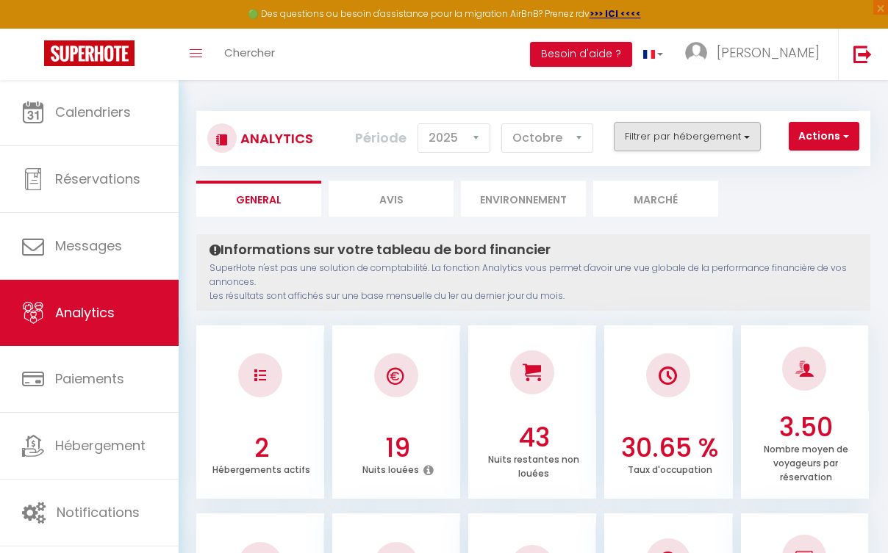
click at [700, 133] on button "Filtrer par hébergement" at bounding box center [687, 136] width 147 height 29
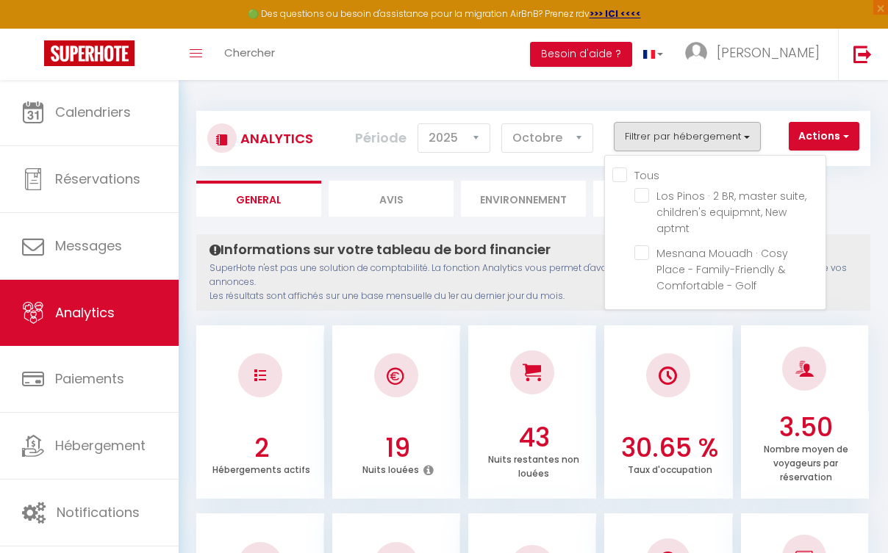
click at [700, 133] on button "Filtrer par hébergement" at bounding box center [687, 136] width 147 height 29
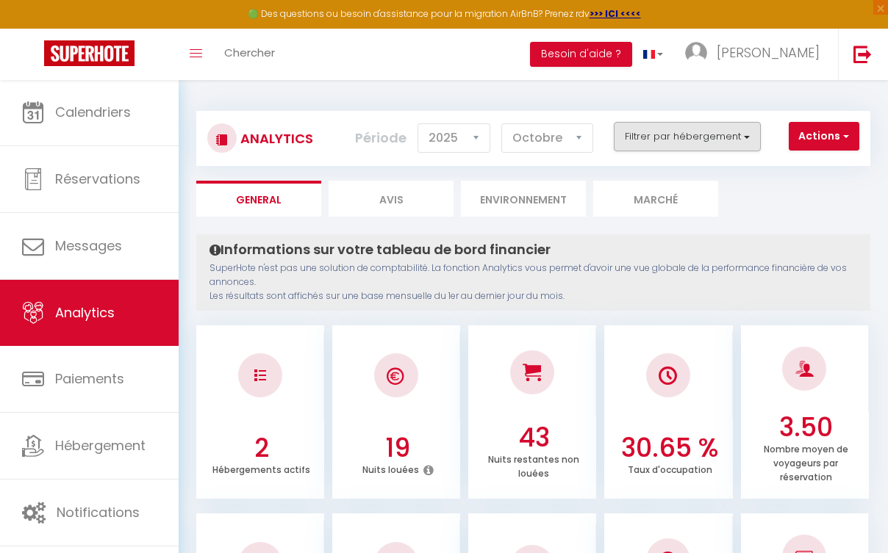
click at [693, 137] on button "Filtrer par hébergement" at bounding box center [687, 136] width 147 height 29
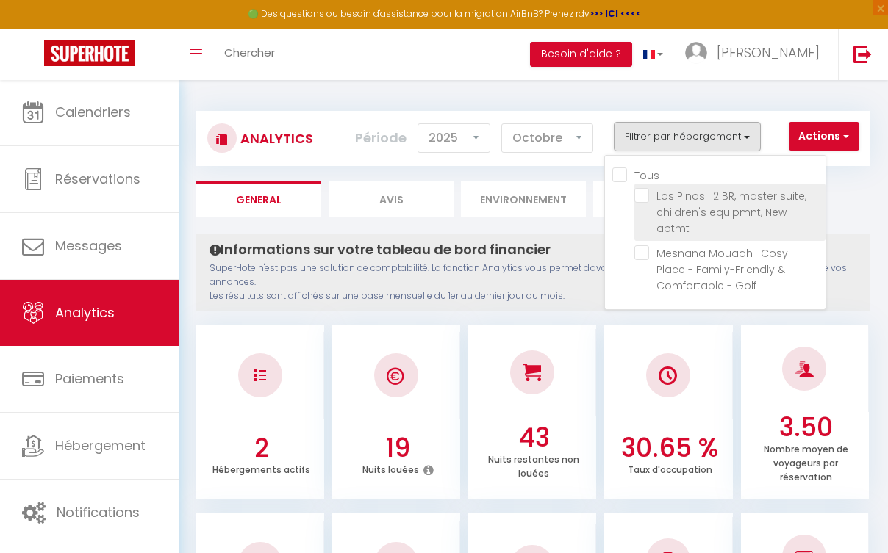
click at [647, 196] on aptmt "checkbox" at bounding box center [729, 195] width 191 height 15
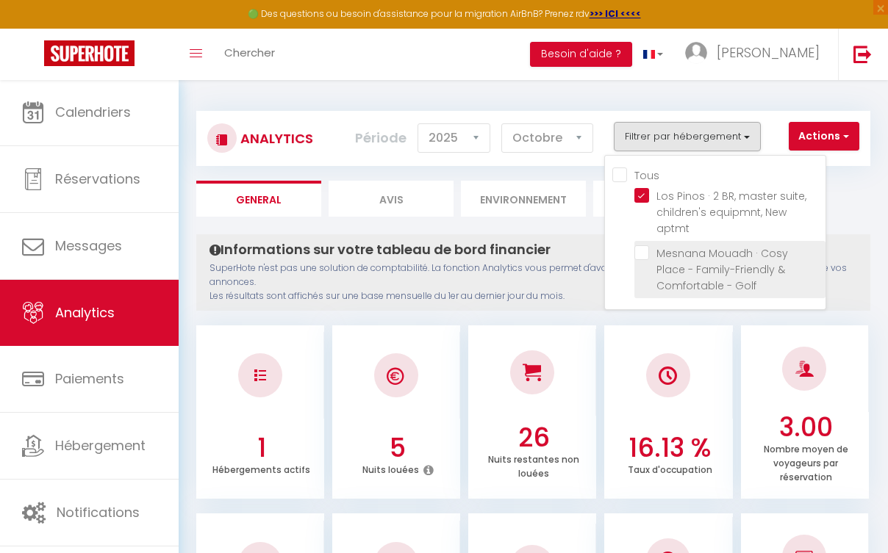
click at [649, 252] on Golf "checkbox" at bounding box center [729, 252] width 191 height 15
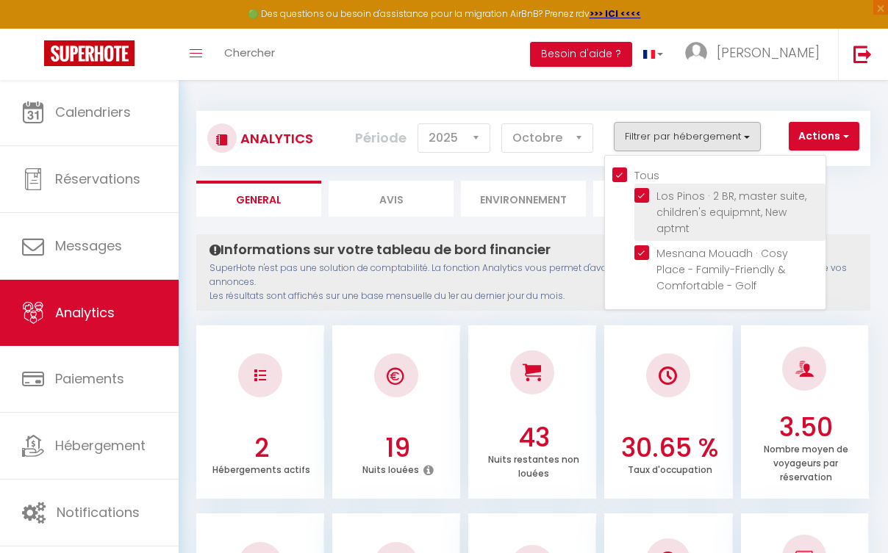
click at [640, 197] on aptmt "checkbox" at bounding box center [729, 195] width 191 height 15
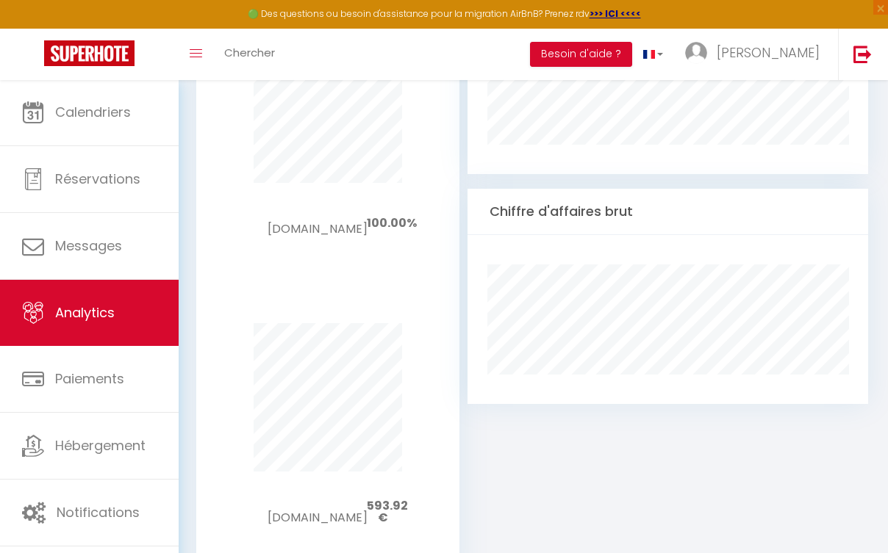
scroll to position [1519, 0]
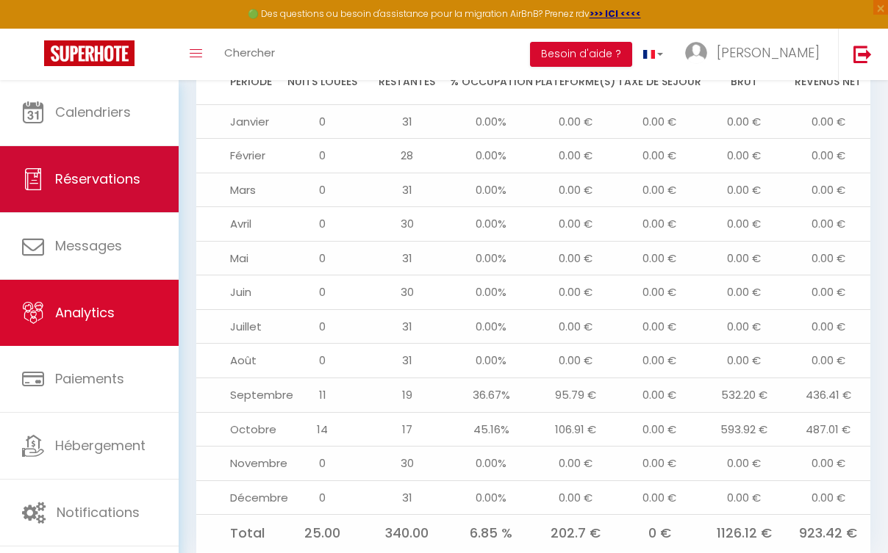
click at [165, 170] on link "Réservations" at bounding box center [89, 179] width 179 height 66
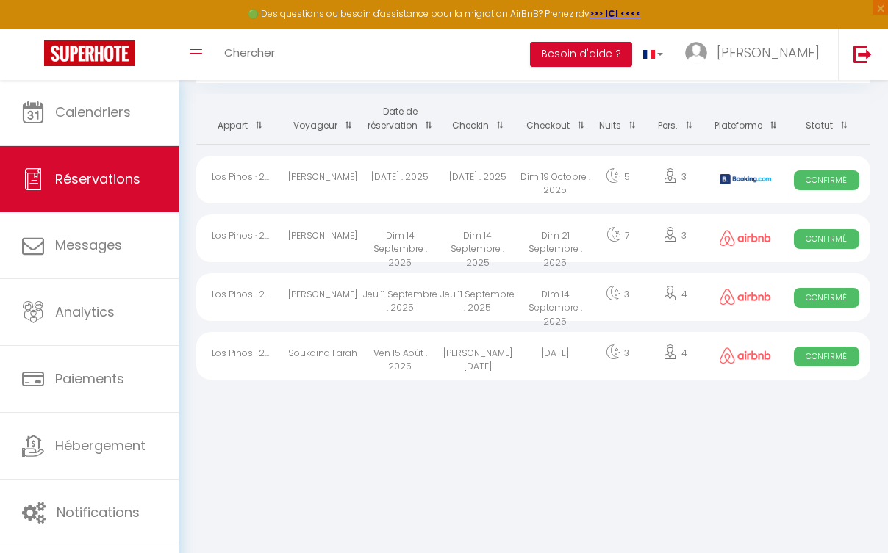
scroll to position [79, 0]
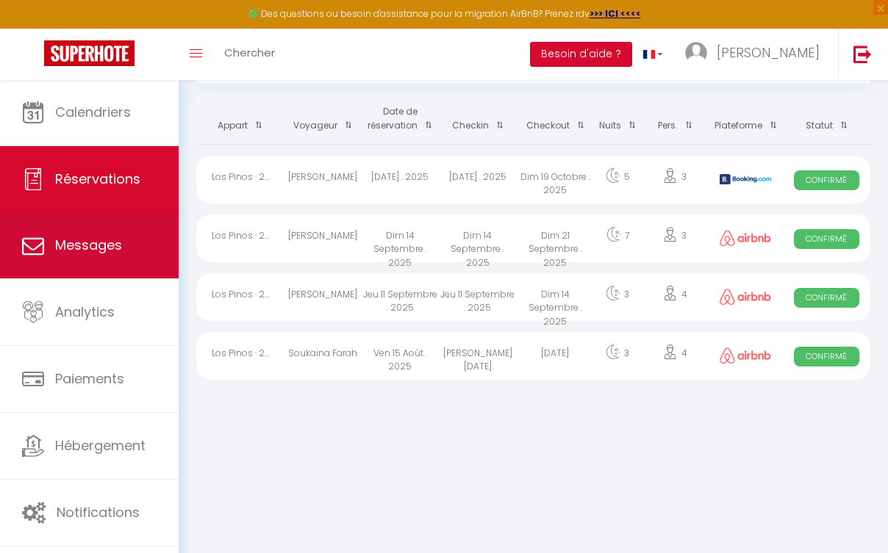
click at [75, 238] on span "Messages" at bounding box center [88, 245] width 67 height 18
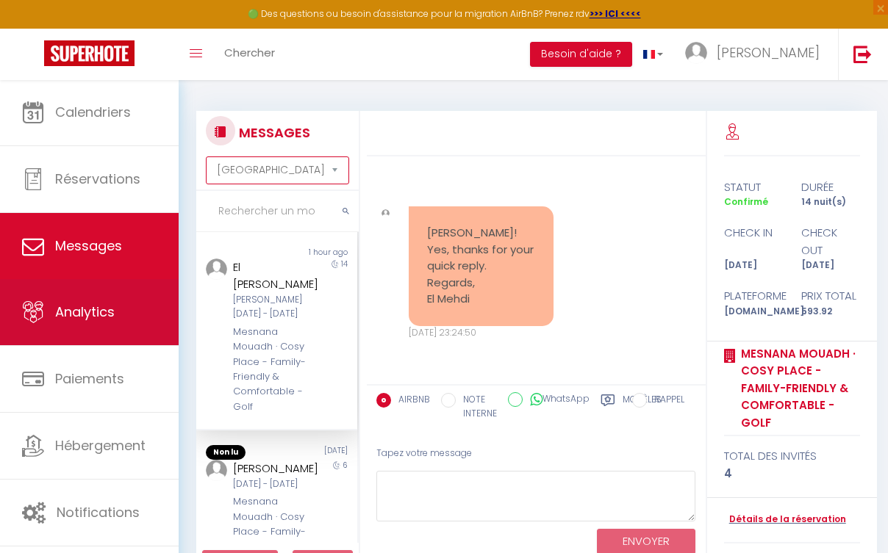
scroll to position [79, 0]
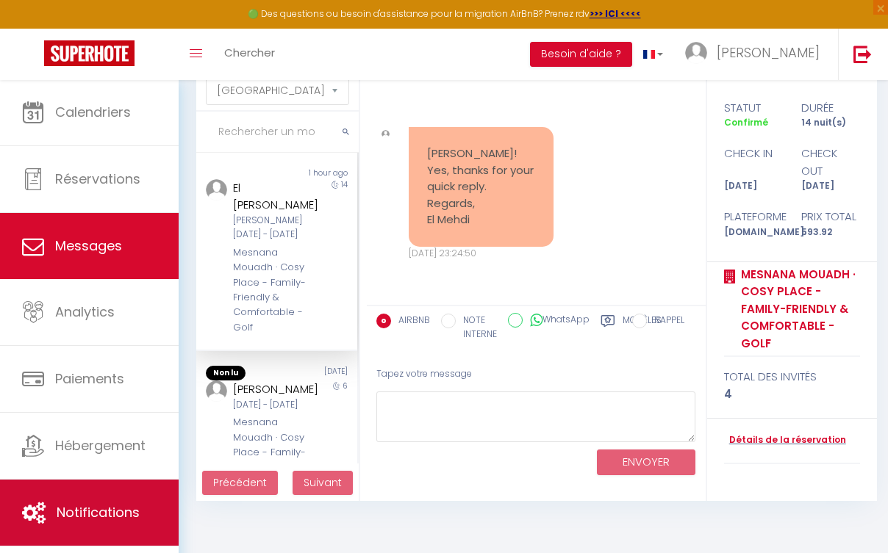
click at [94, 509] on span "Notifications" at bounding box center [98, 512] width 83 height 18
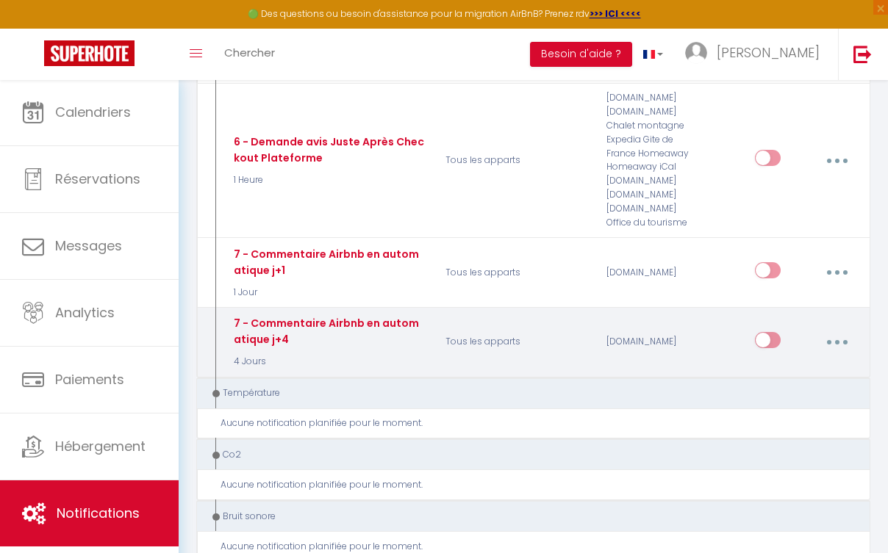
scroll to position [1520, 0]
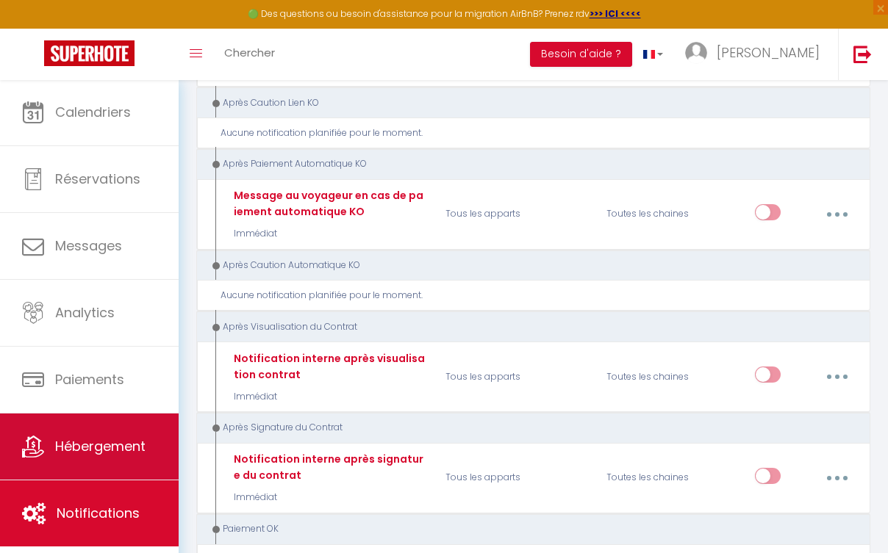
click at [111, 423] on link "Hébergement" at bounding box center [89, 447] width 179 height 66
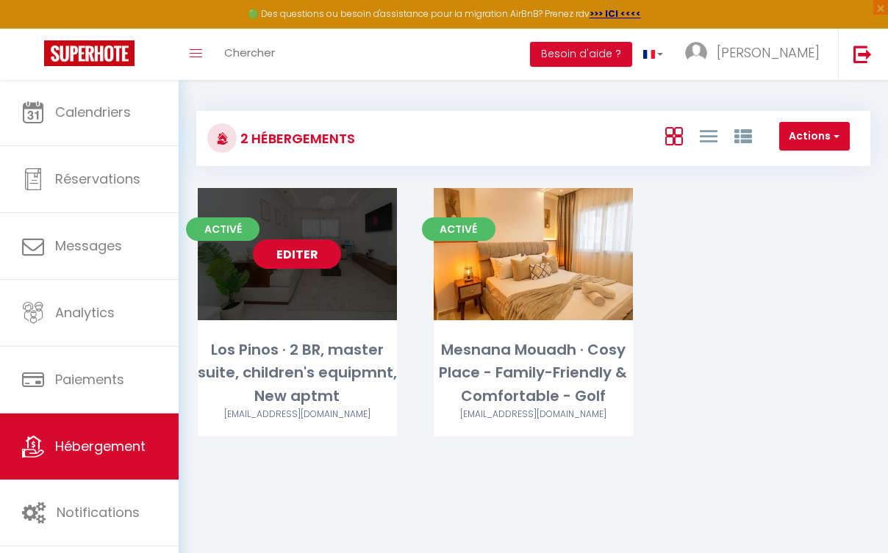
click at [303, 263] on link "Editer" at bounding box center [297, 254] width 88 height 29
click at [303, 262] on link "Editer" at bounding box center [297, 254] width 88 height 29
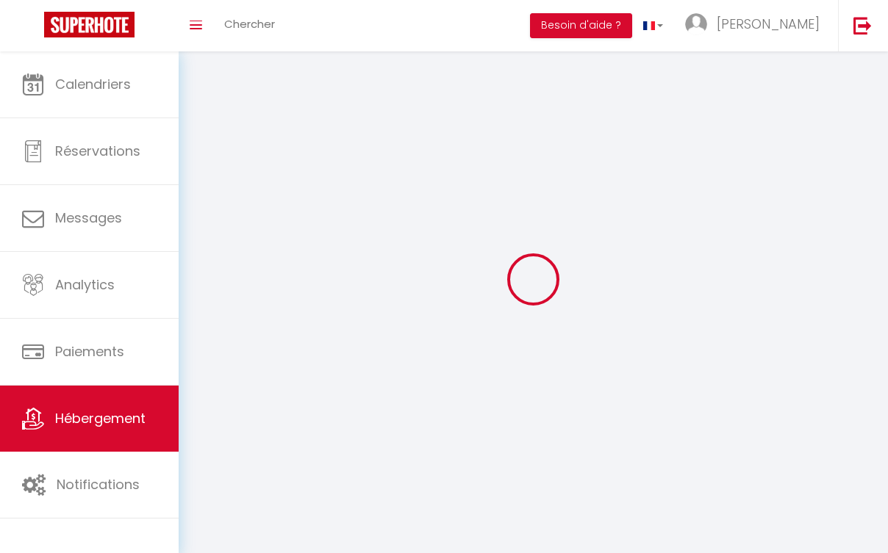
click at [303, 262] on div at bounding box center [533, 279] width 674 height 421
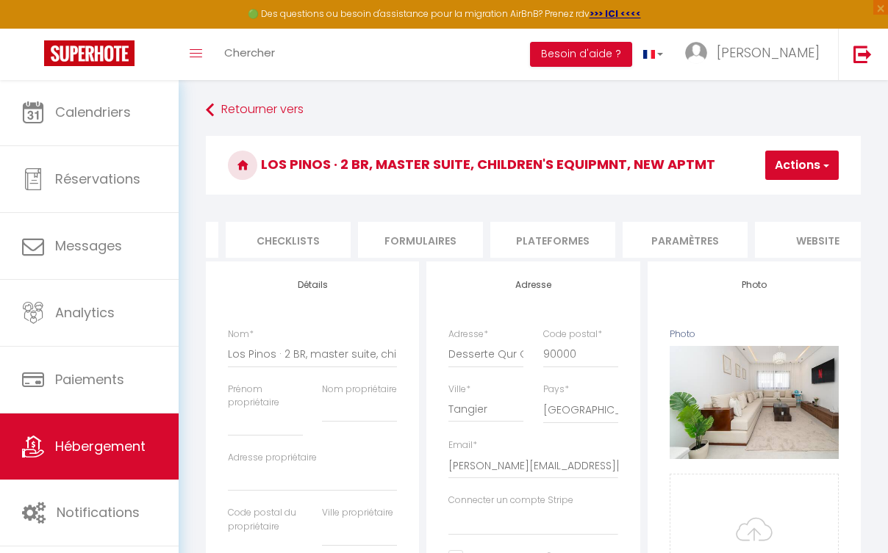
scroll to position [0, 625]
click at [434, 240] on li "Plateformes" at bounding box center [436, 240] width 125 height 36
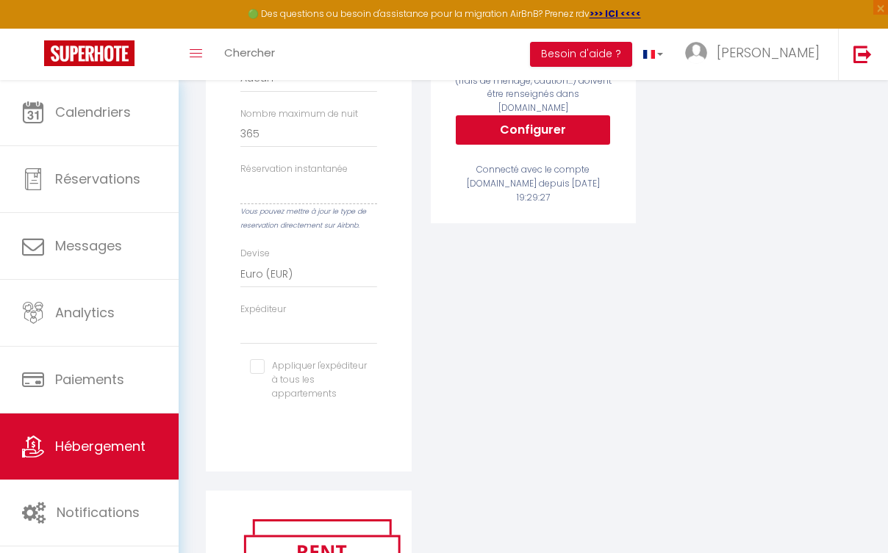
scroll to position [311, 0]
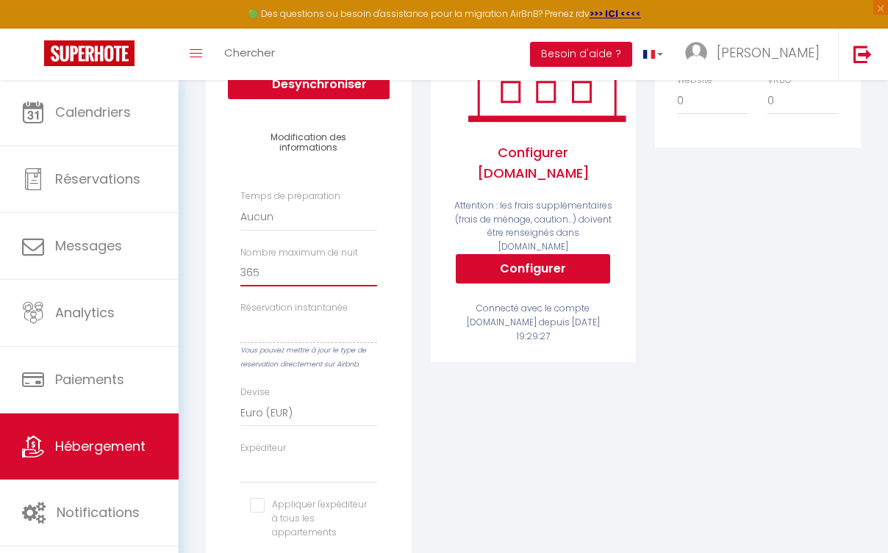
click at [306, 282] on input "365" at bounding box center [308, 273] width 137 height 26
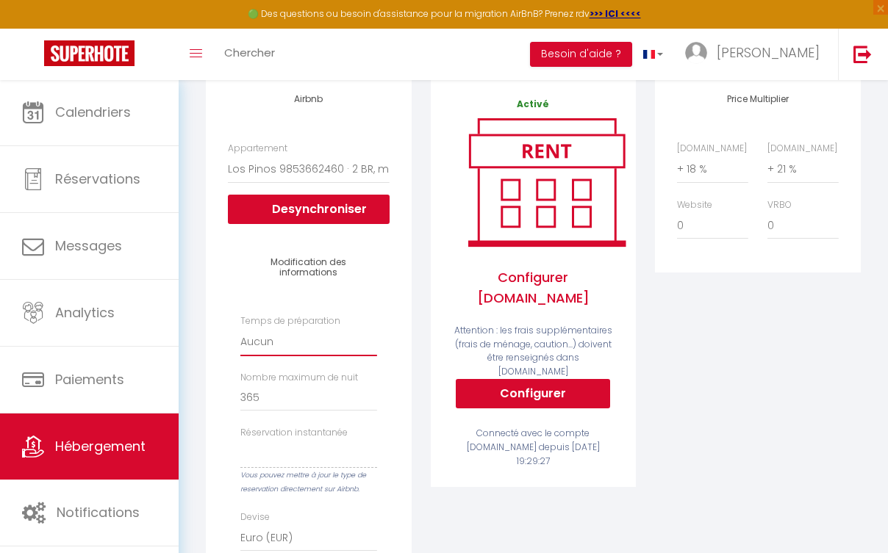
scroll to position [0, 0]
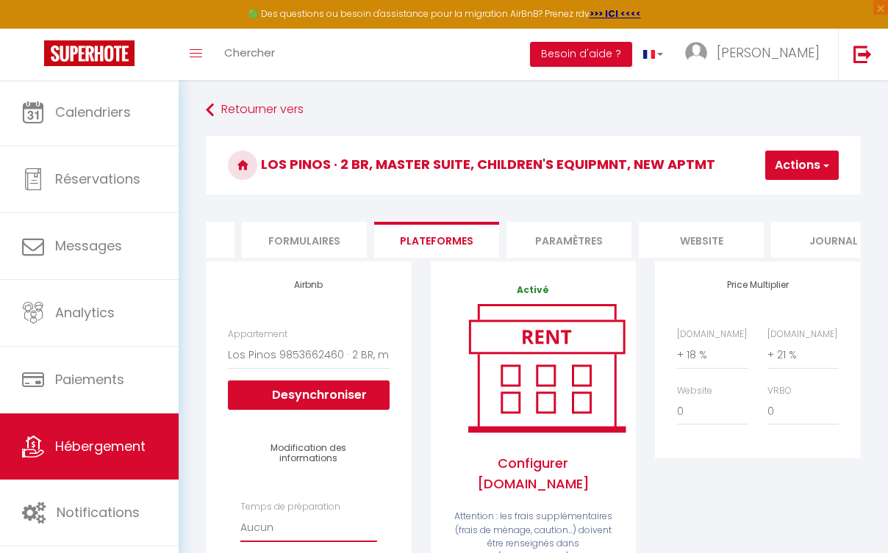
click at [582, 231] on li "Paramètres" at bounding box center [568, 240] width 125 height 36
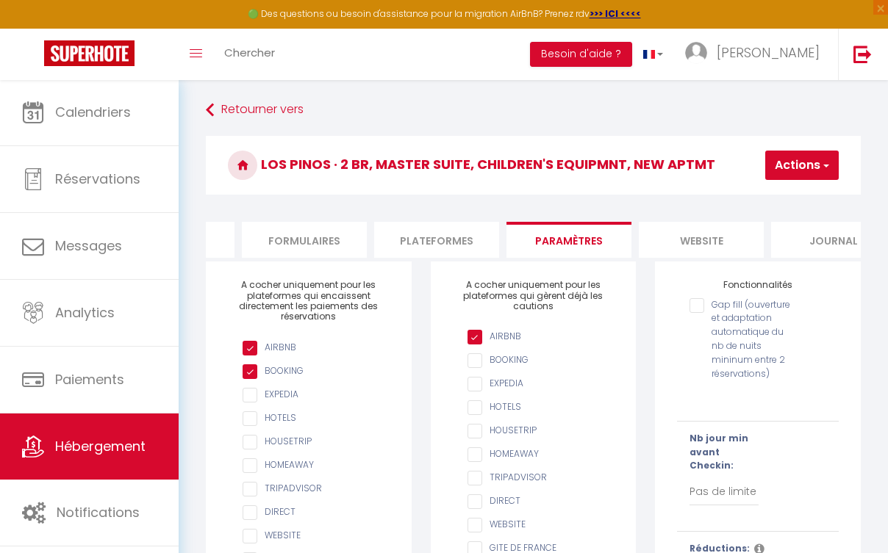
click at [682, 237] on li "website" at bounding box center [701, 240] width 125 height 36
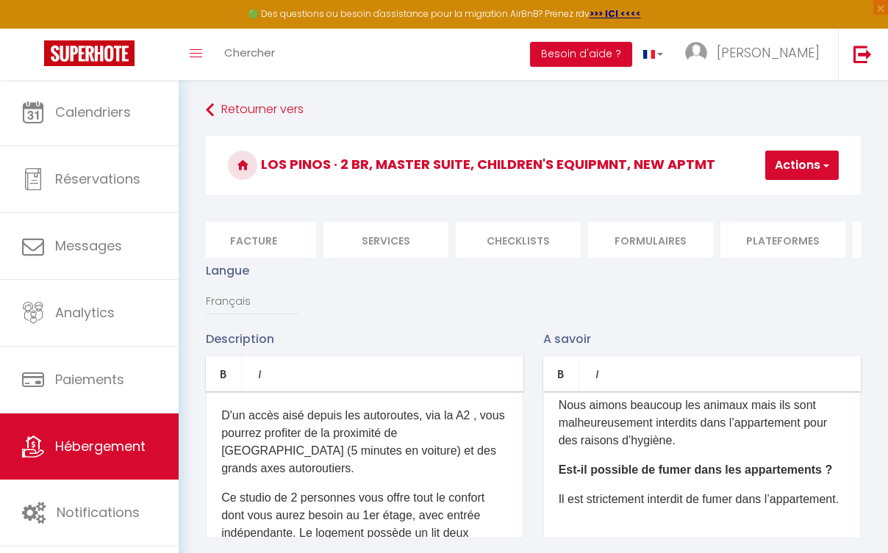
scroll to position [0, 273]
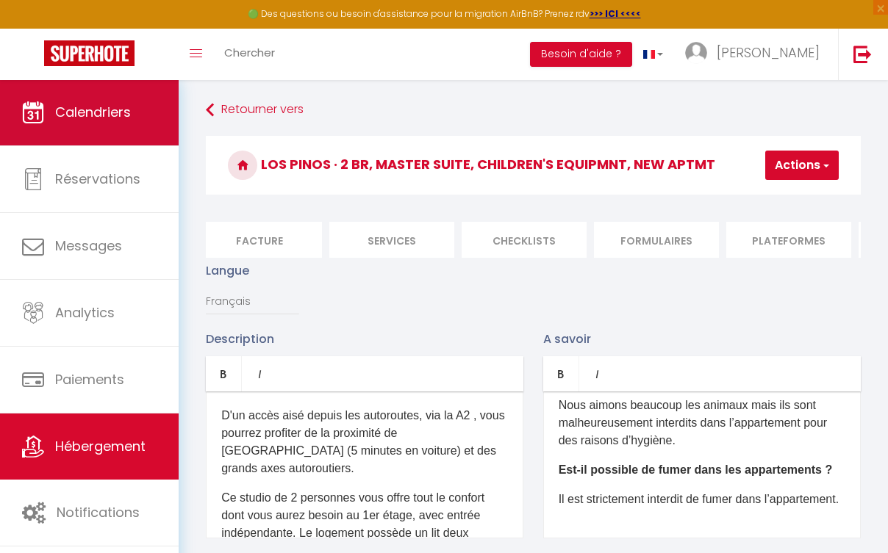
click at [144, 109] on link "Calendriers" at bounding box center [89, 112] width 179 height 66
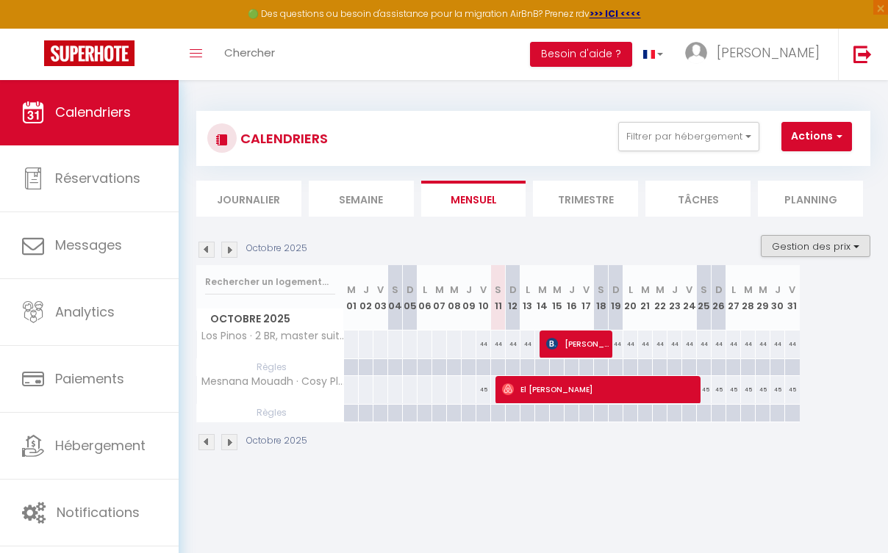
click at [803, 254] on button "Gestion des prix" at bounding box center [815, 246] width 109 height 22
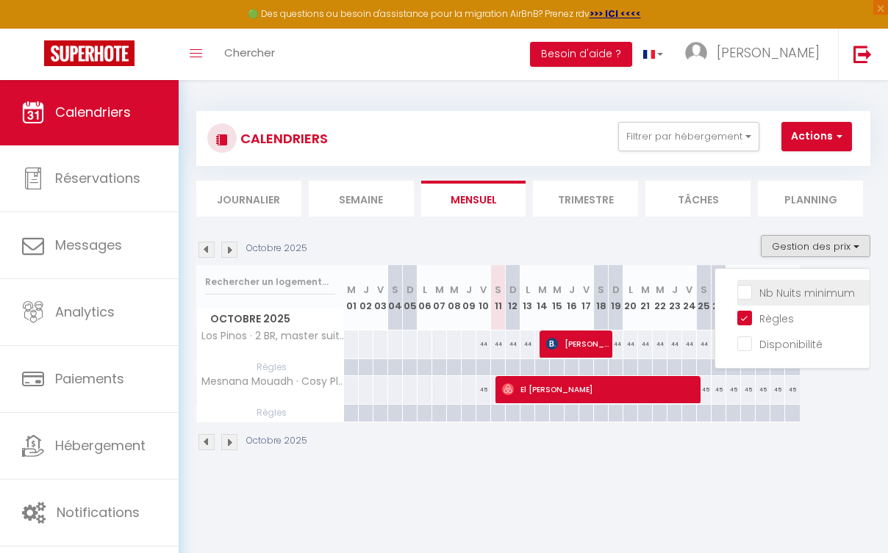
click at [752, 287] on input "Nb Nuits minimum" at bounding box center [803, 291] width 132 height 15
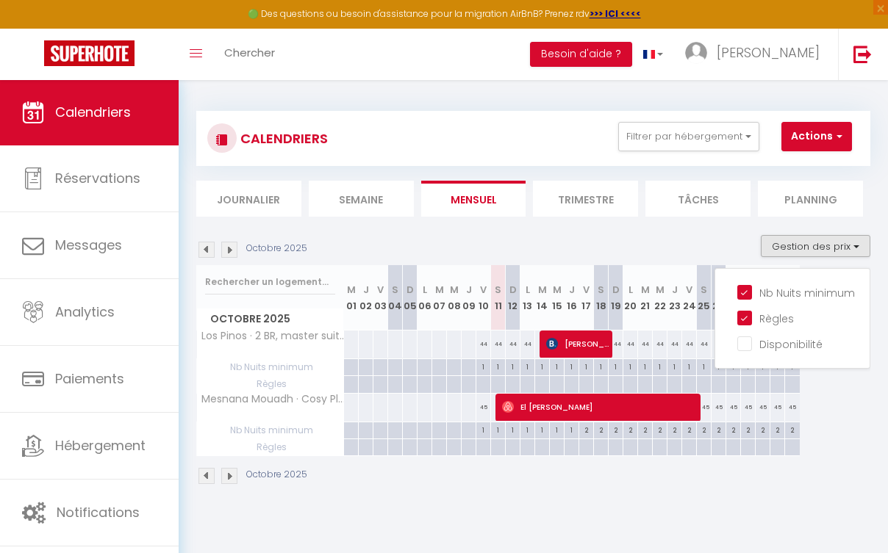
click at [708, 477] on div "Octobre 2025" at bounding box center [533, 477] width 674 height 43
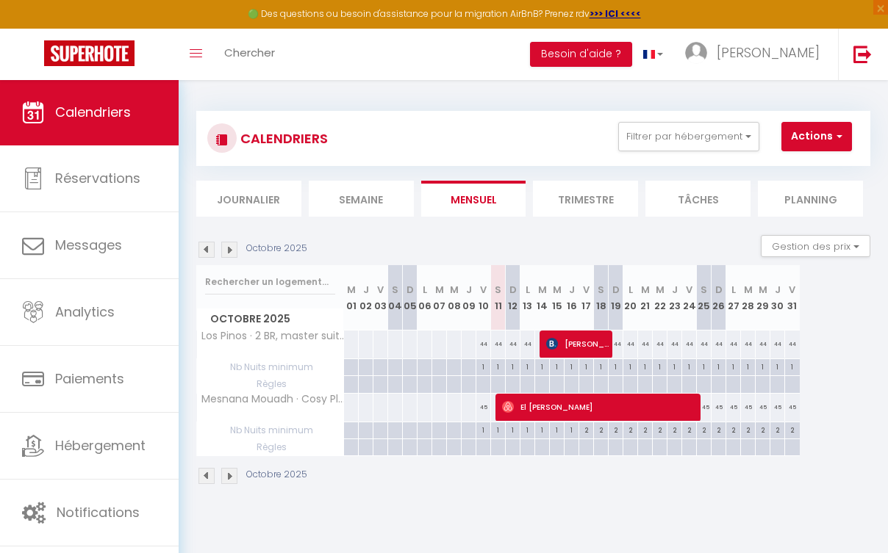
click at [758, 301] on th "M 29" at bounding box center [762, 297] width 15 height 65
click at [201, 251] on img at bounding box center [206, 250] width 16 height 16
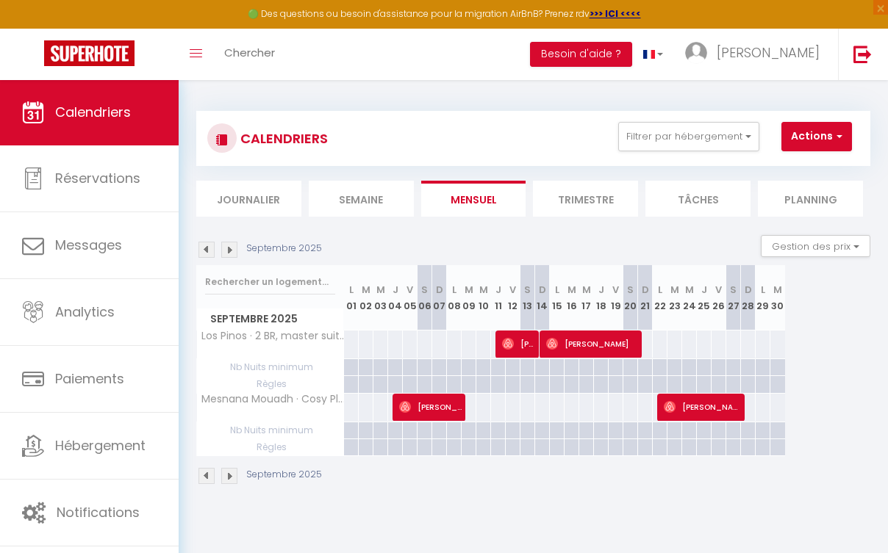
click at [209, 249] on img at bounding box center [206, 250] width 16 height 16
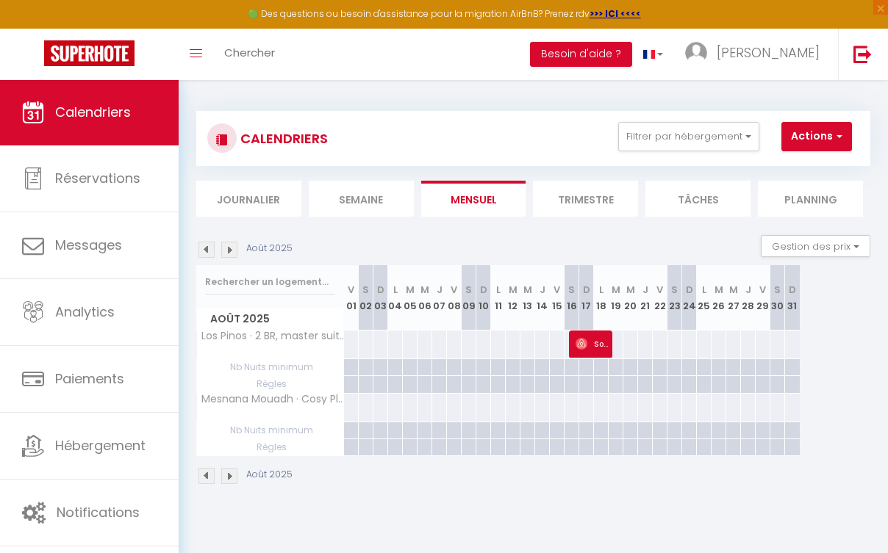
click at [229, 249] on img at bounding box center [229, 250] width 16 height 16
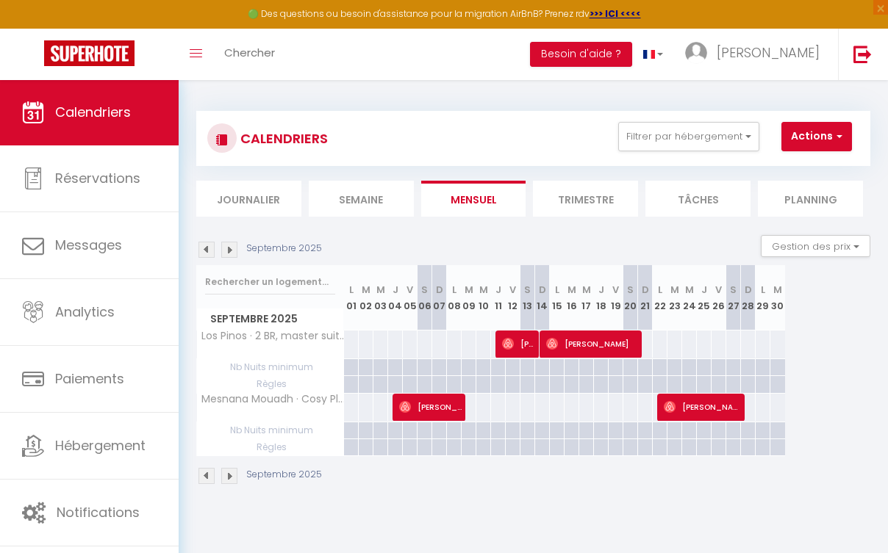
click at [229, 249] on img at bounding box center [229, 250] width 16 height 16
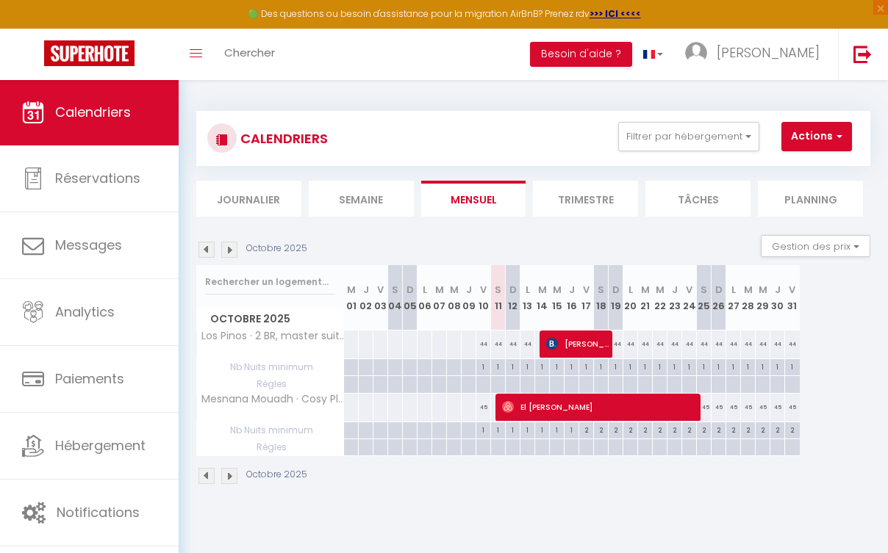
click at [229, 249] on img at bounding box center [229, 250] width 16 height 16
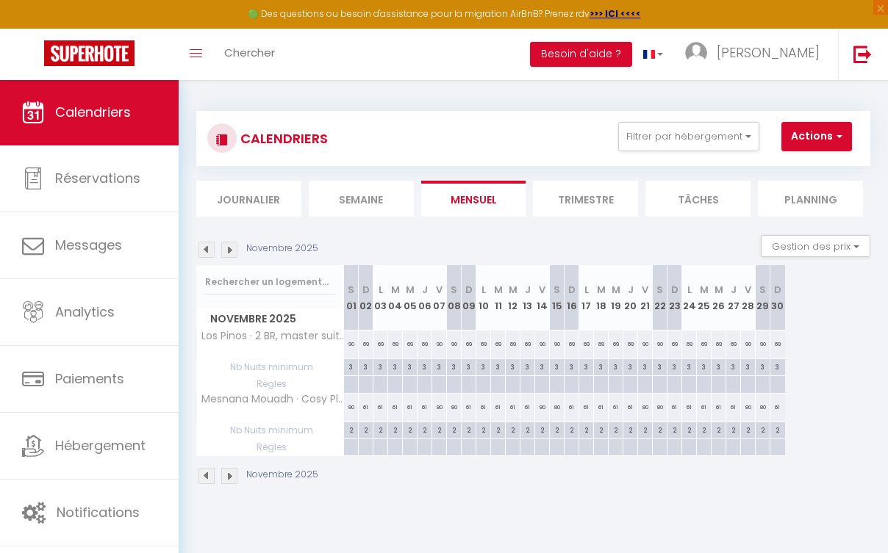
click at [205, 248] on img at bounding box center [206, 250] width 16 height 16
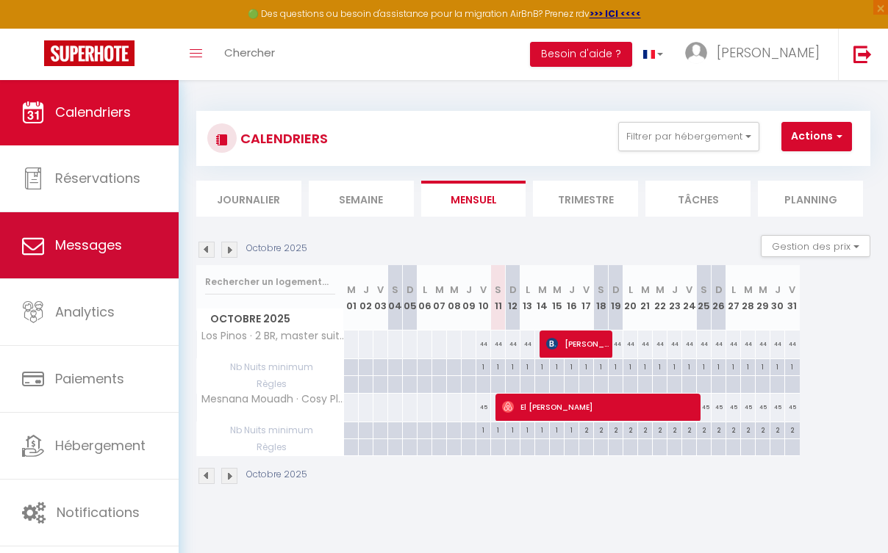
click at [101, 263] on link "Messages" at bounding box center [89, 245] width 179 height 66
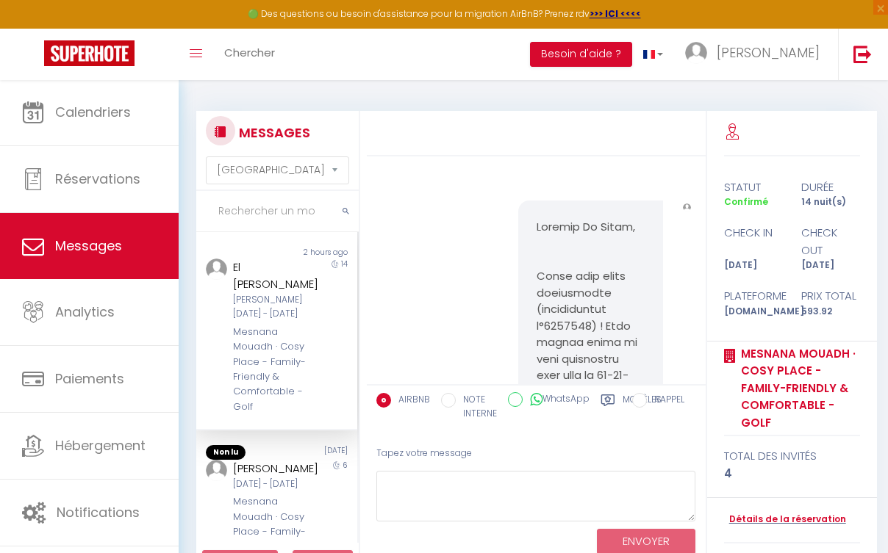
scroll to position [2216, 0]
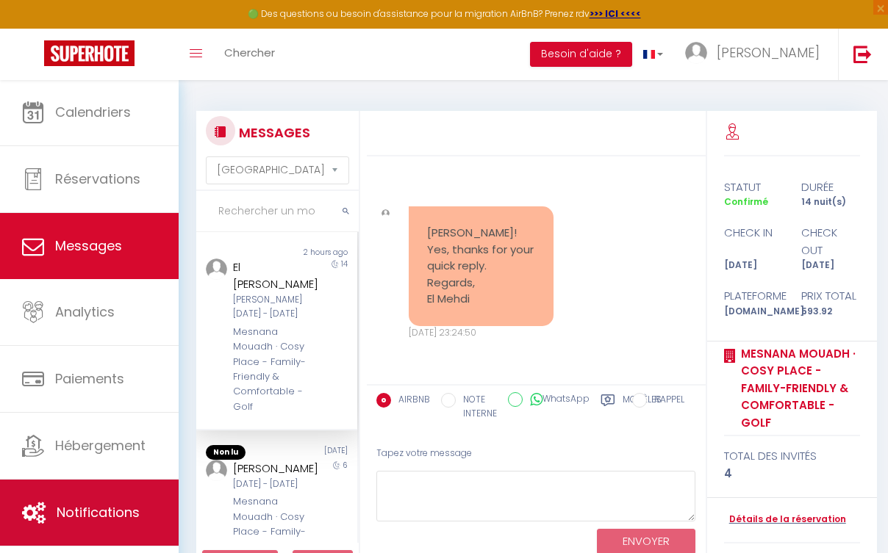
click at [123, 499] on link "Notifications" at bounding box center [89, 513] width 179 height 66
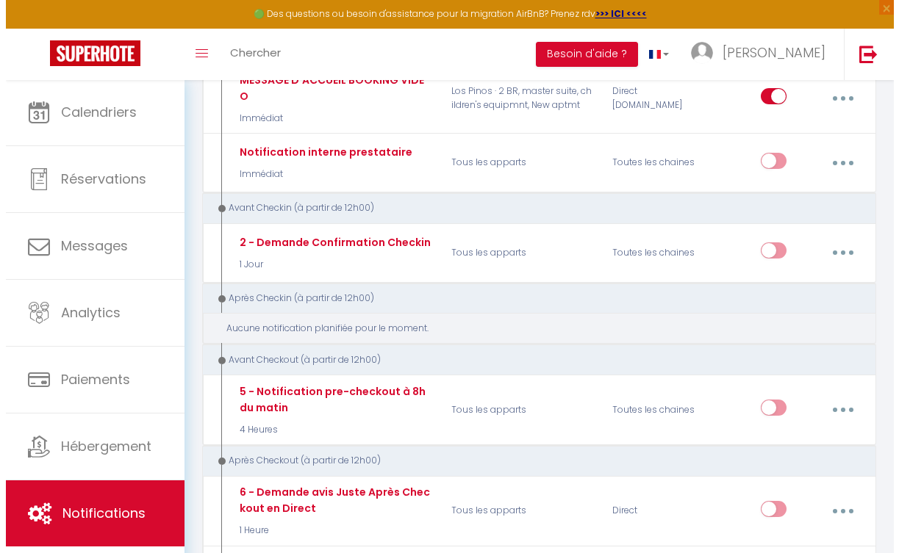
scroll to position [258, 0]
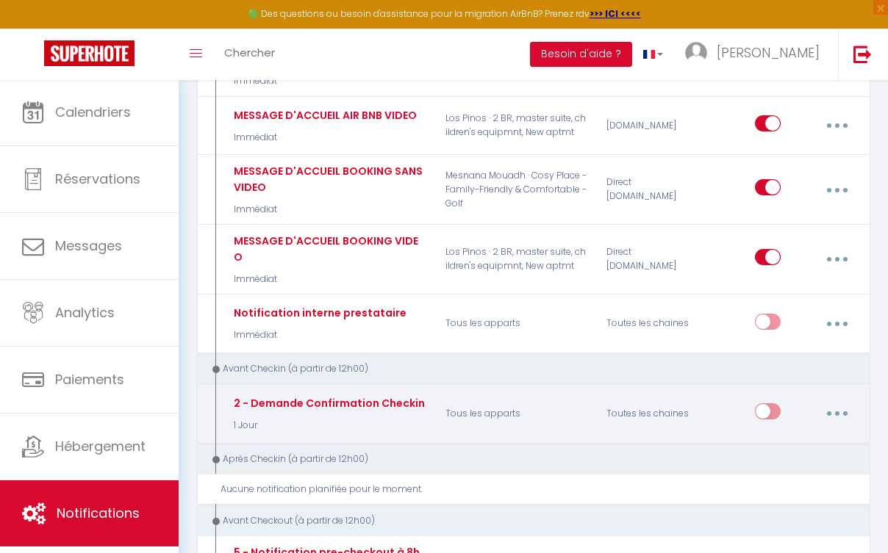
click at [383, 395] on div "2 - Demande Confirmation Checkin" at bounding box center [327, 403] width 195 height 16
click at [847, 400] on button "button" at bounding box center [836, 414] width 39 height 28
click at [816, 437] on link "Editer" at bounding box center [797, 449] width 109 height 25
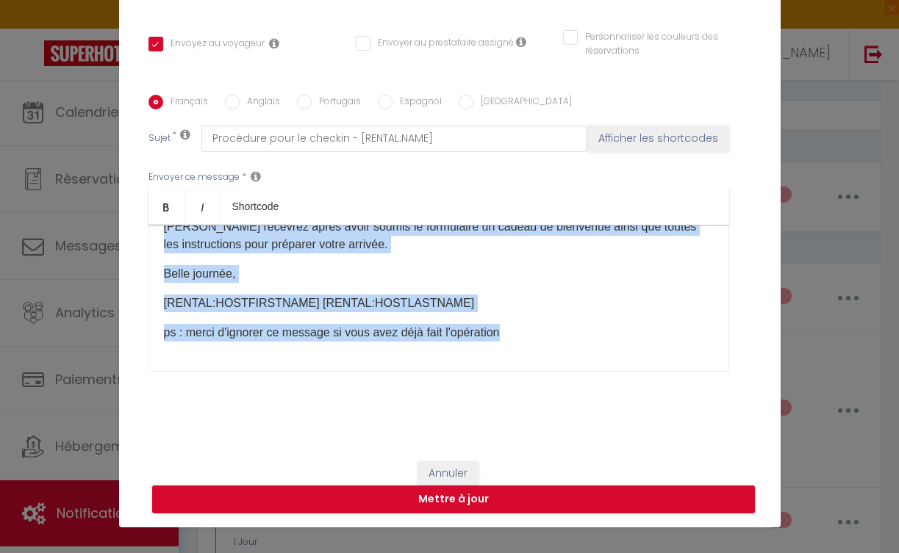
scroll to position [730, 0]
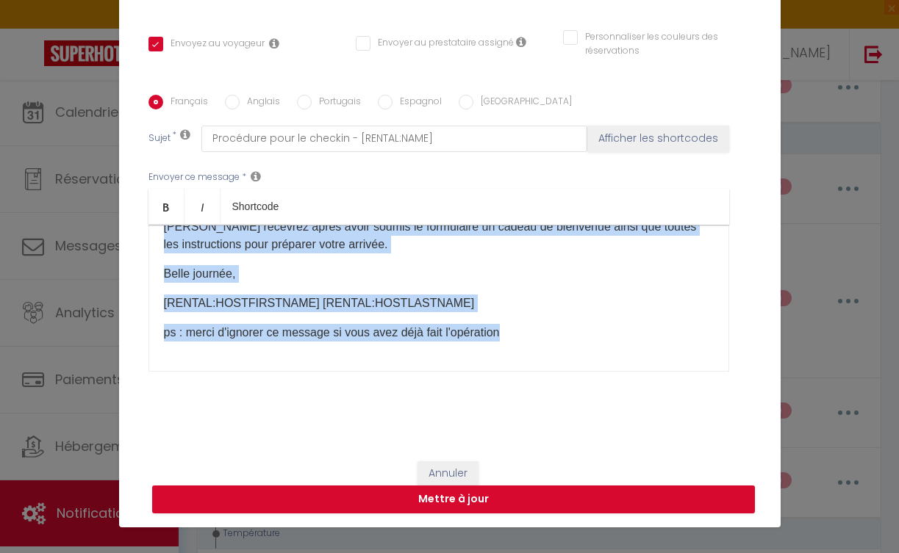
drag, startPoint x: 157, startPoint y: 427, endPoint x: 525, endPoint y: 444, distance: 368.5
click at [525, 444] on div "Titre * 2 - Demande Confirmation Checkin Pour cet hébergement Sélectionner les …" at bounding box center [449, 95] width 661 height 703
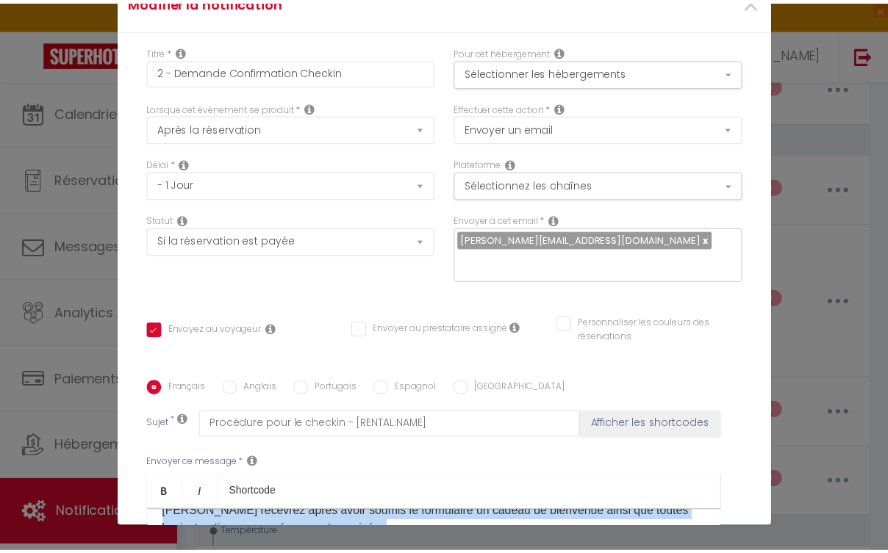
scroll to position [0, 0]
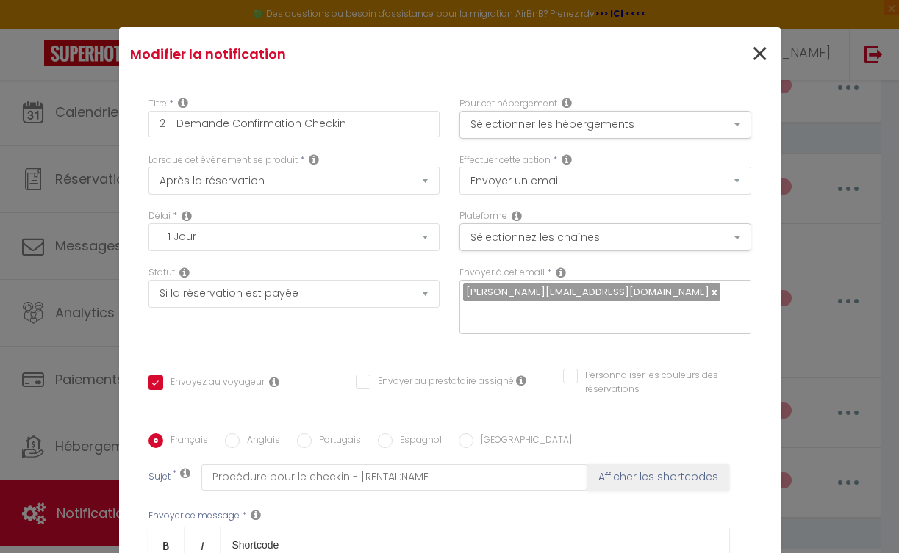
click at [750, 55] on span "×" at bounding box center [759, 54] width 18 height 44
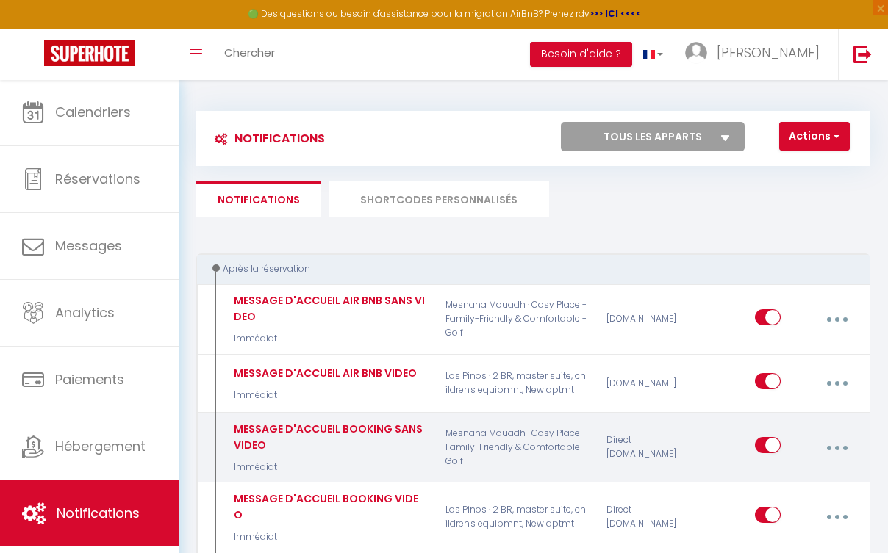
scroll to position [339, 0]
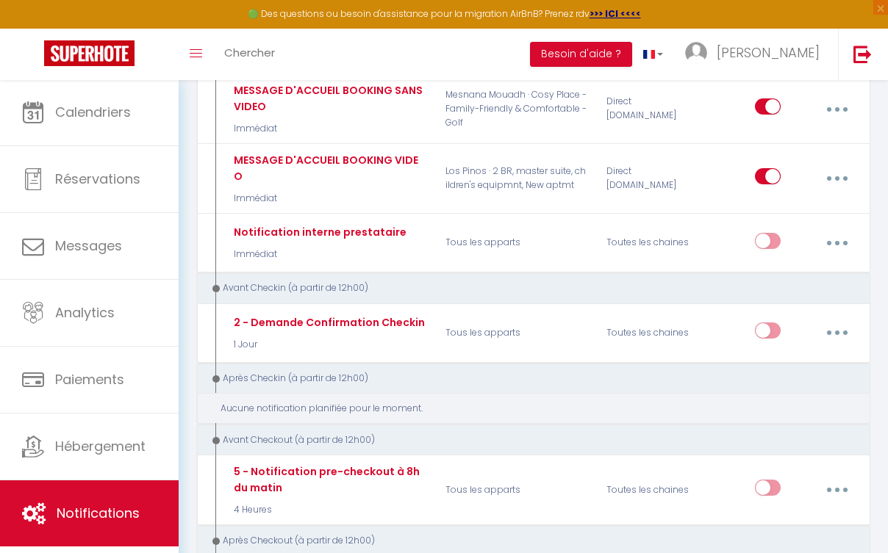
click at [440, 402] on div "Aucune notification planifiée pour le moment." at bounding box center [538, 409] width 636 height 14
click at [812, 402] on div "Aucune notification planifiée pour le moment." at bounding box center [538, 409] width 636 height 14
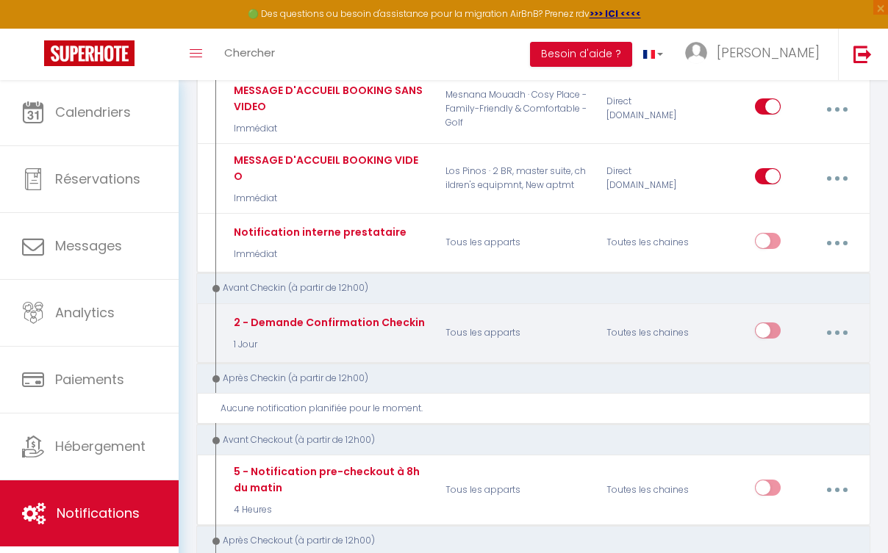
scroll to position [0, 0]
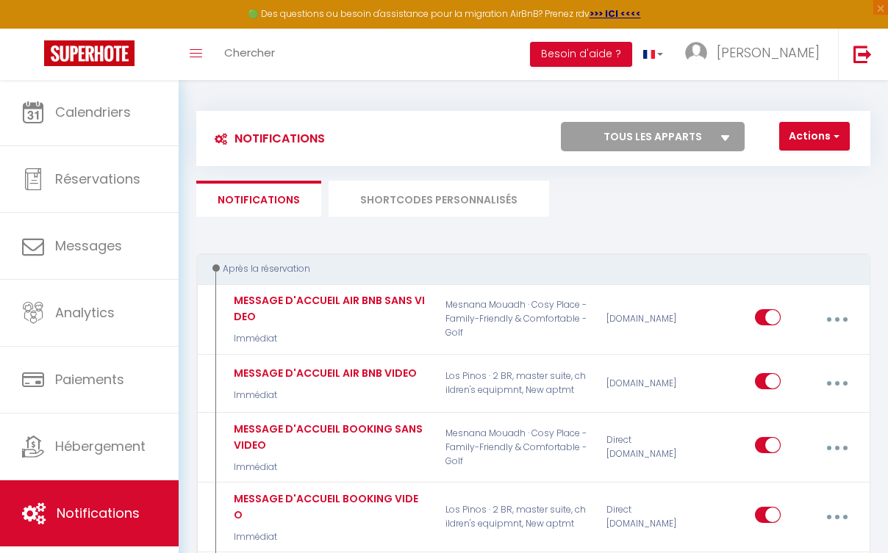
click at [374, 200] on li "SHORTCODES PERSONNALISÉS" at bounding box center [438, 199] width 220 height 36
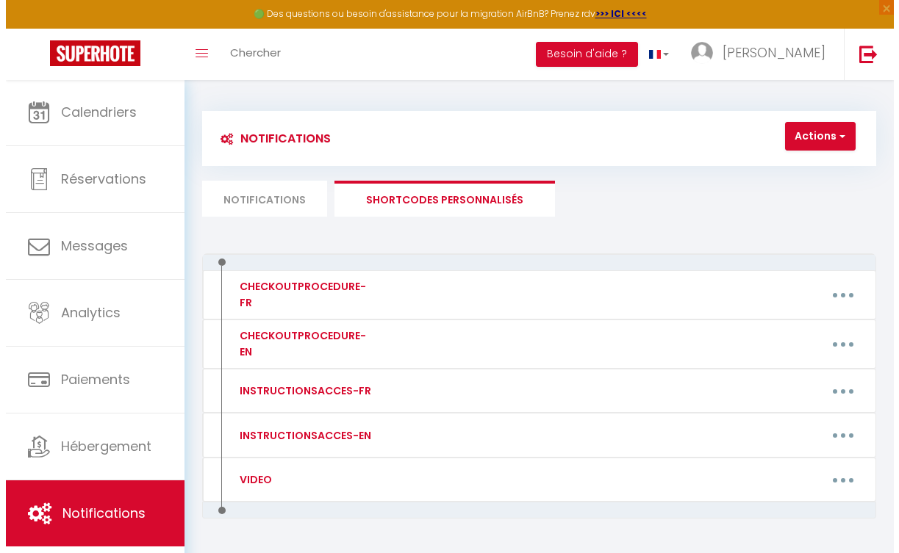
scroll to position [15, 0]
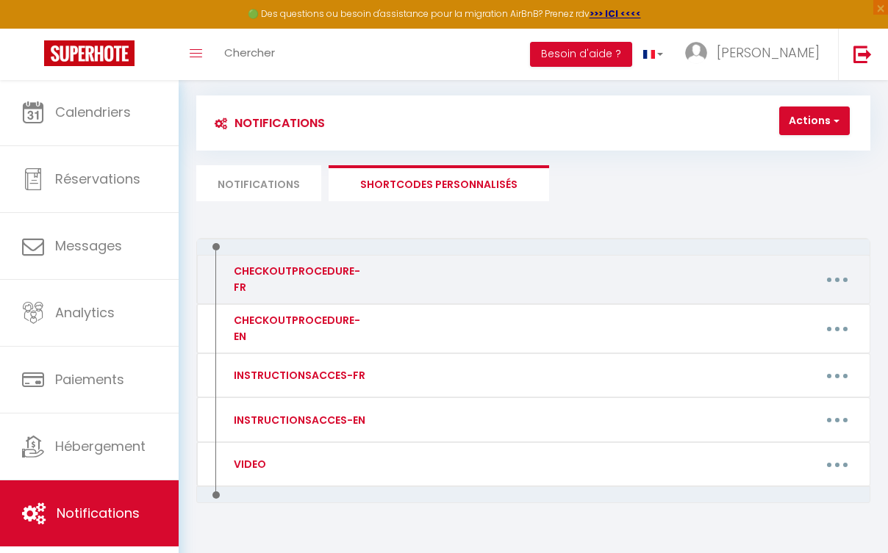
click at [464, 292] on div "CHECKOUTPROCEDURE-FR Editer Supprimer" at bounding box center [533, 279] width 674 height 49
click at [850, 270] on button "button" at bounding box center [837, 280] width 39 height 28
click at [757, 306] on link "Editer" at bounding box center [798, 315] width 109 height 25
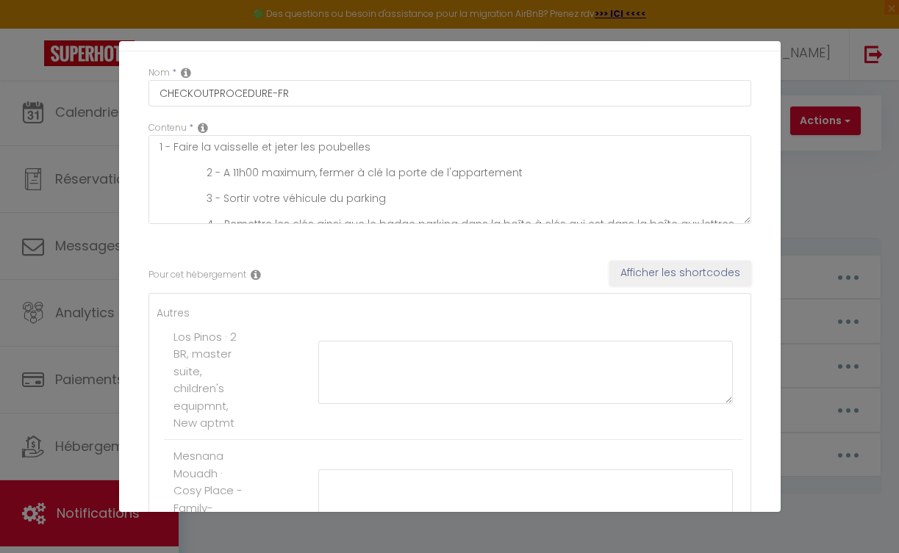
scroll to position [0, 0]
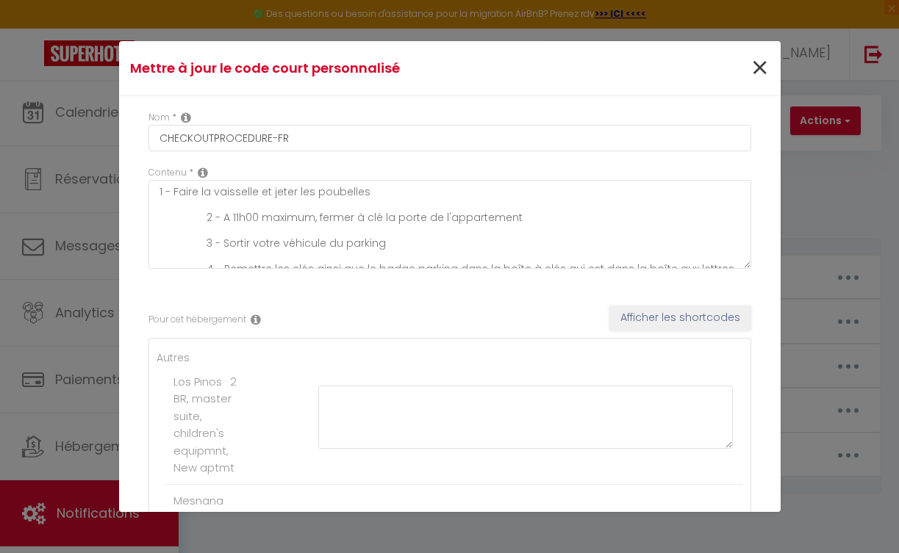
click at [750, 59] on span "×" at bounding box center [759, 68] width 18 height 44
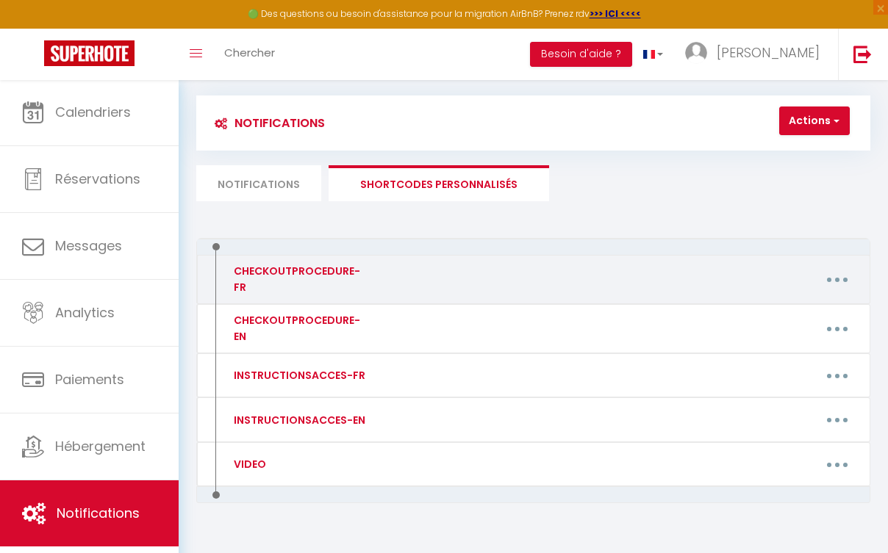
click at [830, 271] on button "button" at bounding box center [837, 280] width 39 height 28
click at [827, 316] on link "Editer" at bounding box center [798, 315] width 109 height 25
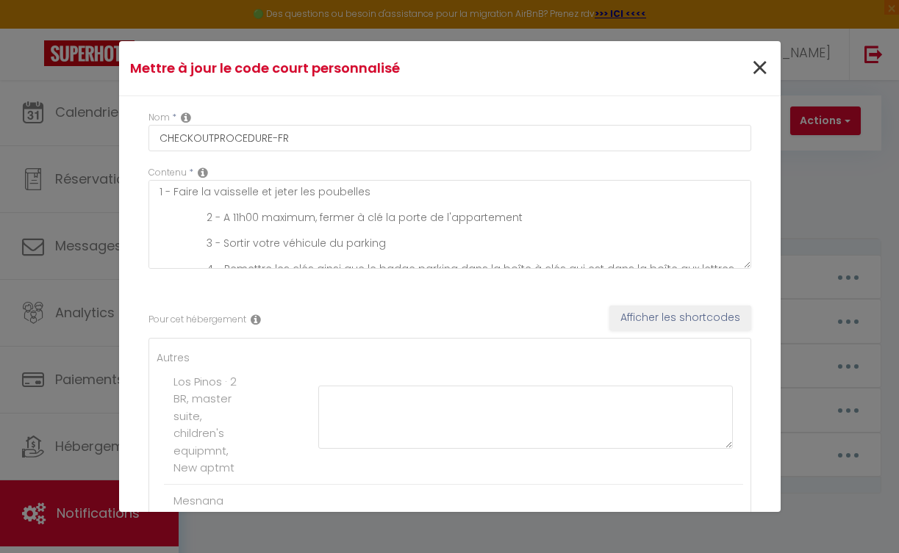
click at [755, 71] on span "×" at bounding box center [759, 68] width 18 height 44
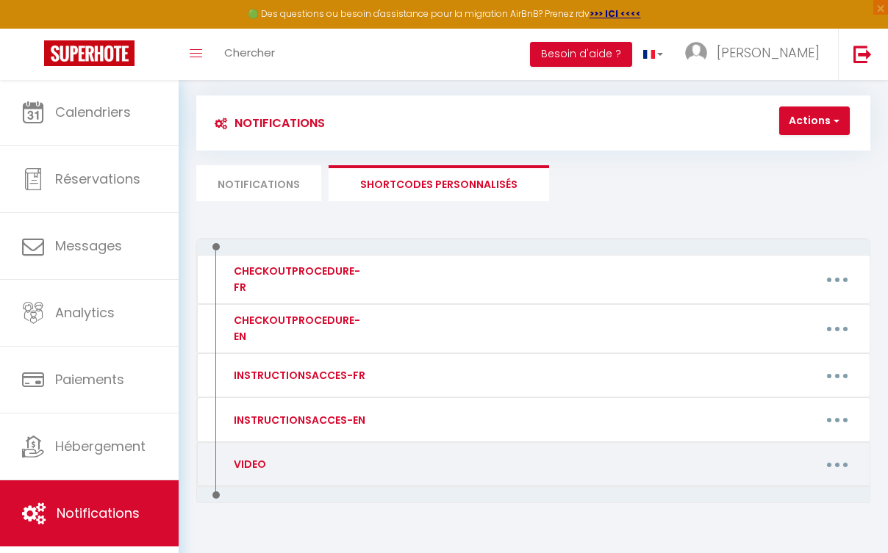
click at [844, 450] on button "button" at bounding box center [837, 464] width 39 height 28
click at [810, 488] on link "Editer" at bounding box center [798, 500] width 109 height 25
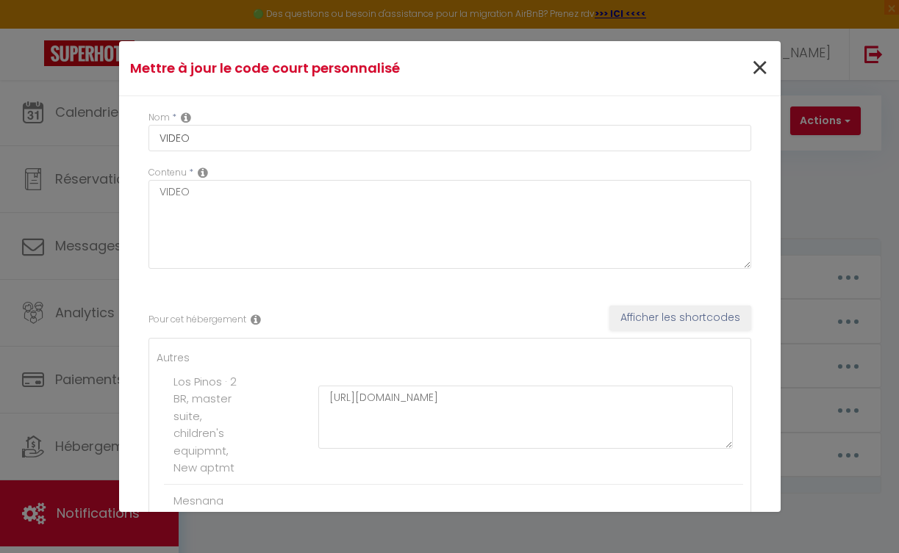
click at [750, 68] on span "×" at bounding box center [759, 68] width 18 height 44
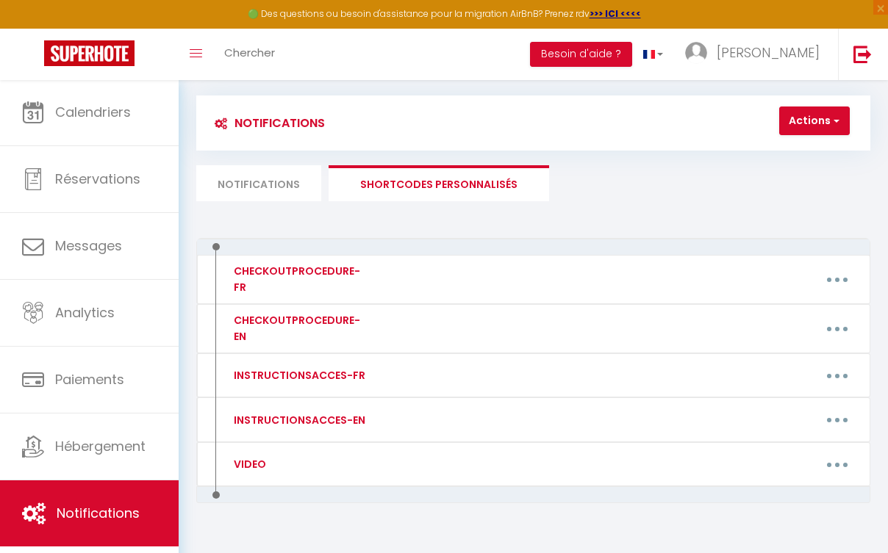
click at [301, 192] on li "Notifications" at bounding box center [258, 183] width 125 height 36
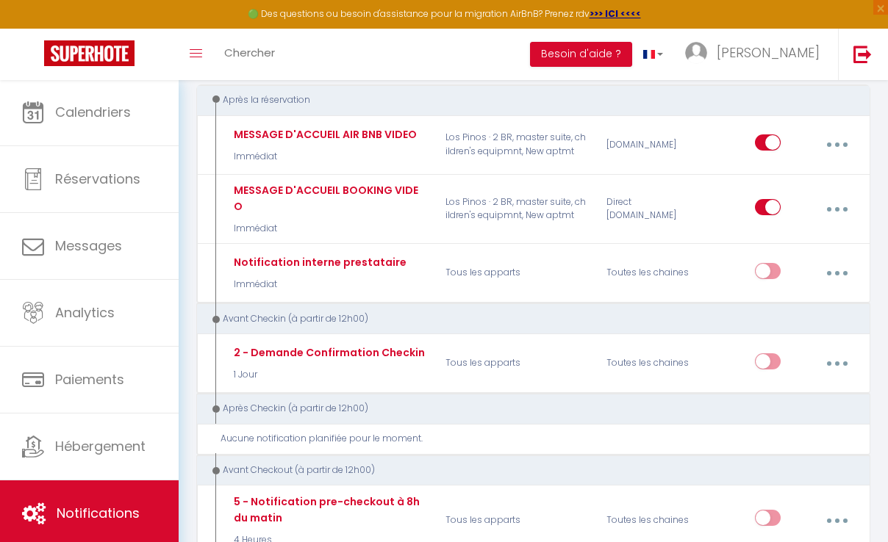
scroll to position [204, 0]
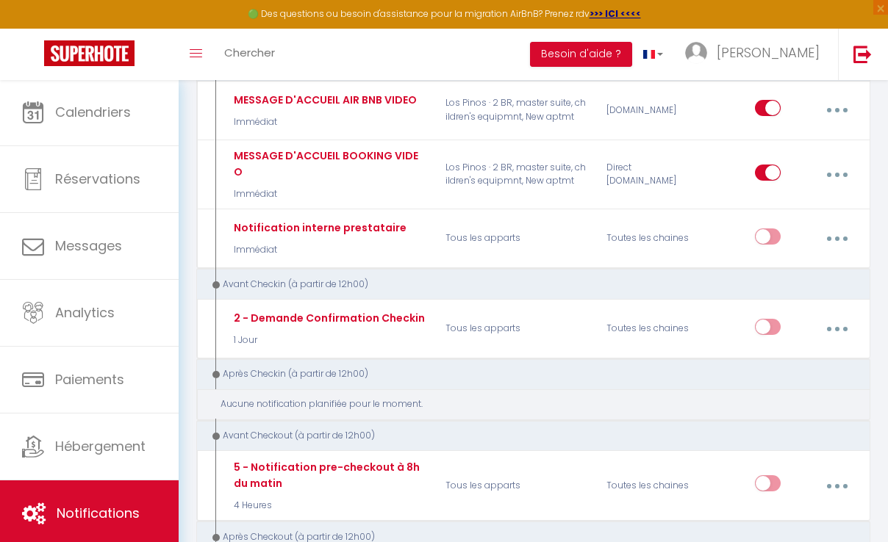
click at [361, 398] on div "Aucune notification planifiée pour le moment." at bounding box center [538, 405] width 636 height 14
click at [400, 398] on div "Aucune notification planifiée pour le moment." at bounding box center [538, 405] width 636 height 14
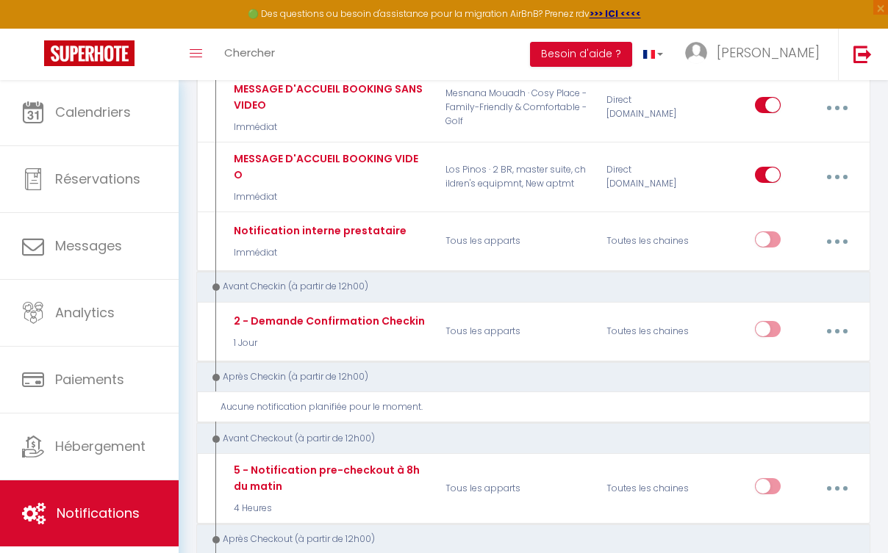
scroll to position [358, 0]
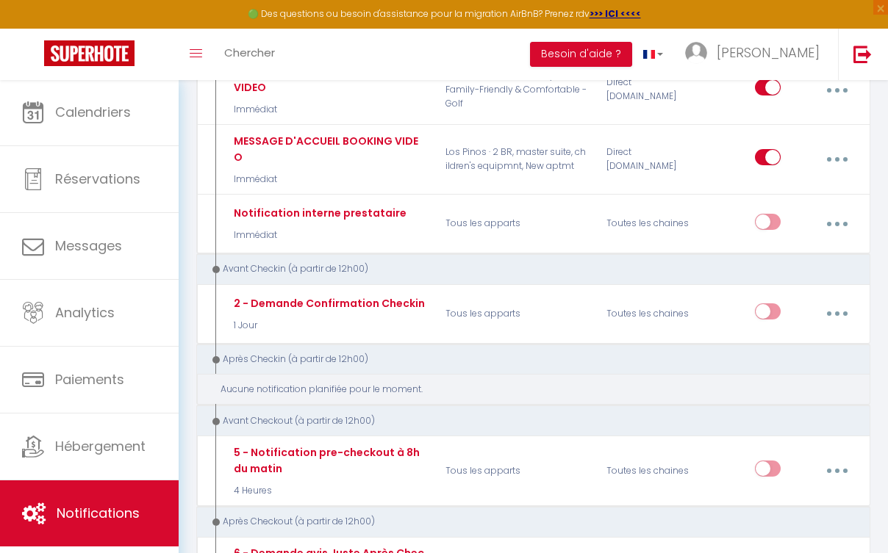
click at [428, 383] on div "Aucune notification planifiée pour le moment." at bounding box center [538, 390] width 636 height 14
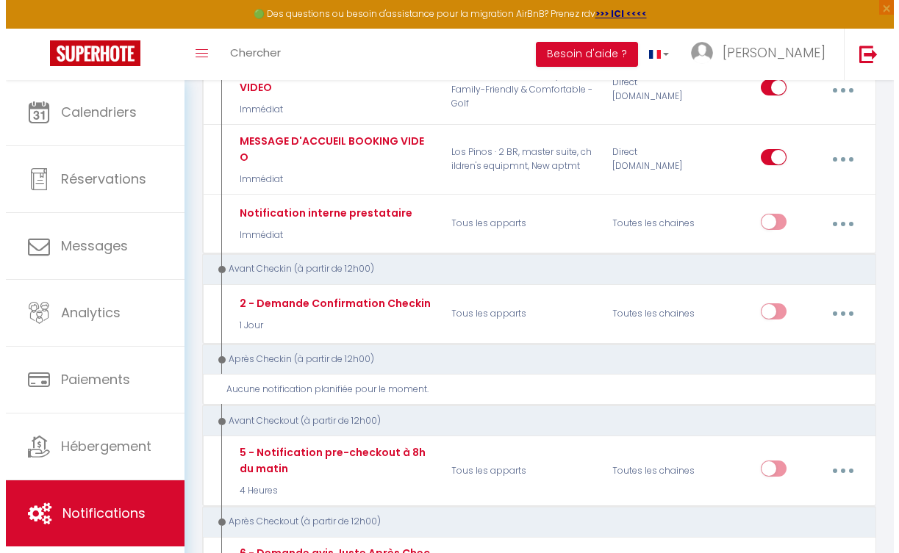
scroll to position [0, 0]
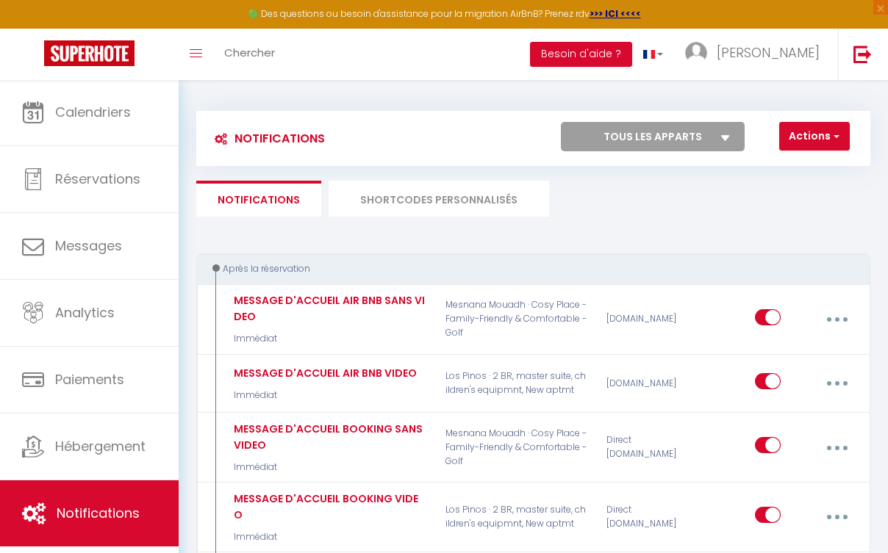
click at [791, 139] on button "Actions" at bounding box center [814, 136] width 71 height 29
click at [788, 168] on link "Nouvelle Notification" at bounding box center [772, 168] width 153 height 19
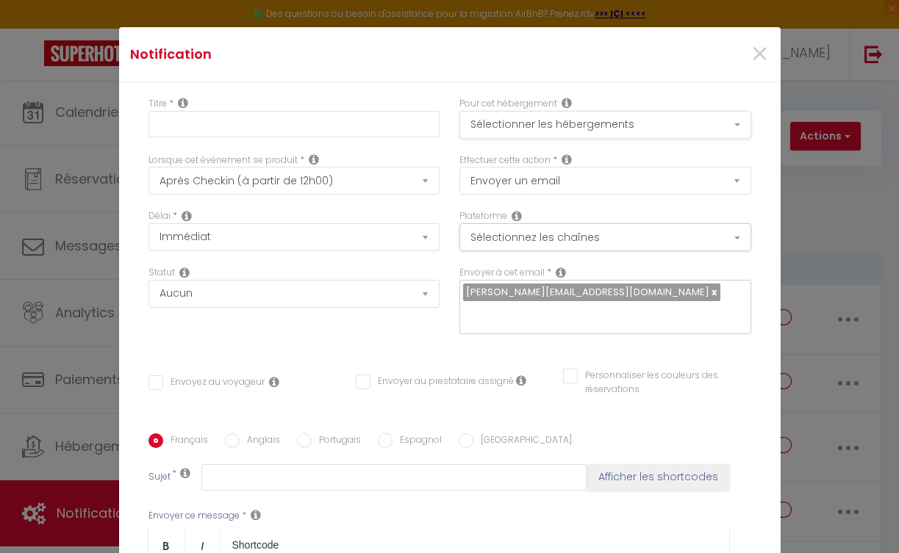
click at [634, 123] on button "Sélectionner les hébergements" at bounding box center [605, 125] width 292 height 28
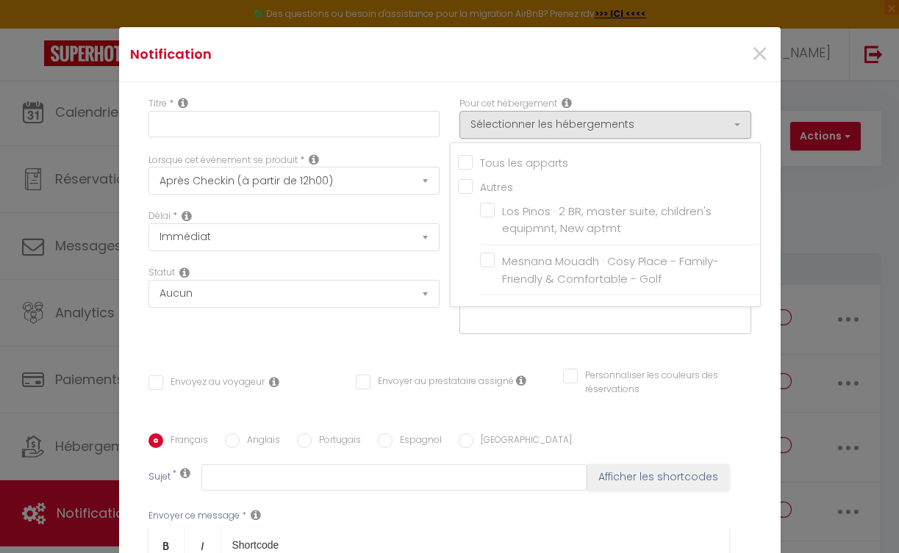
click at [458, 162] on input "Tous les apparts" at bounding box center [609, 161] width 302 height 15
click at [556, 76] on div "Notification ×" at bounding box center [449, 54] width 661 height 55
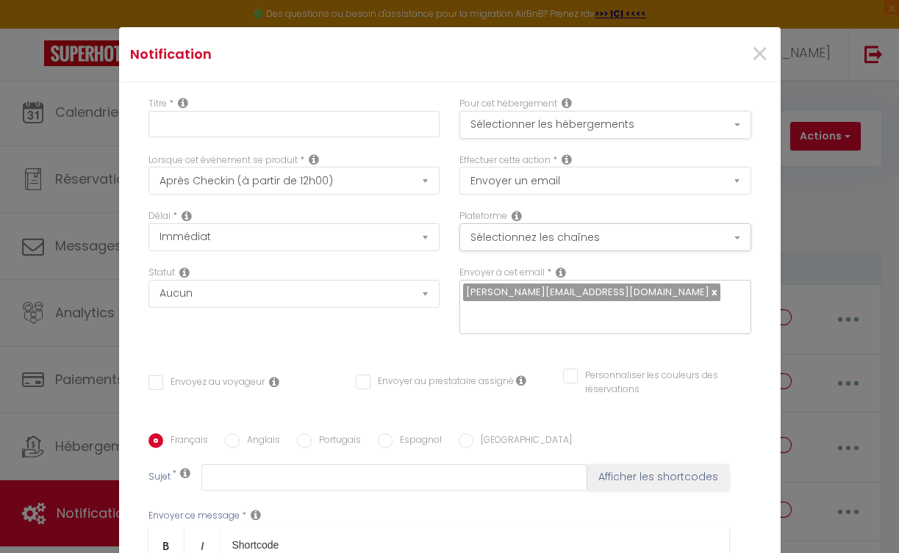
click at [600, 118] on button "Sélectionner les hébergements" at bounding box center [605, 125] width 292 height 28
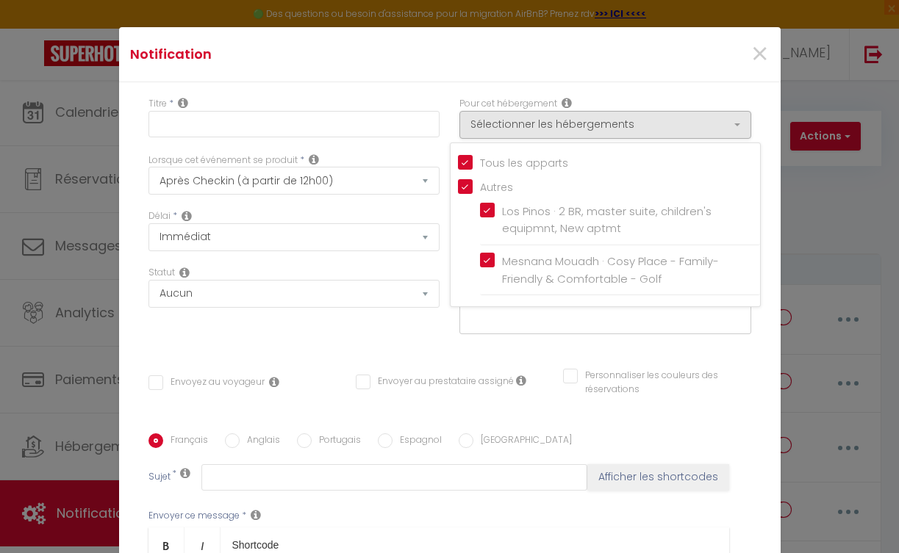
click at [619, 60] on div "×" at bounding box center [669, 54] width 220 height 32
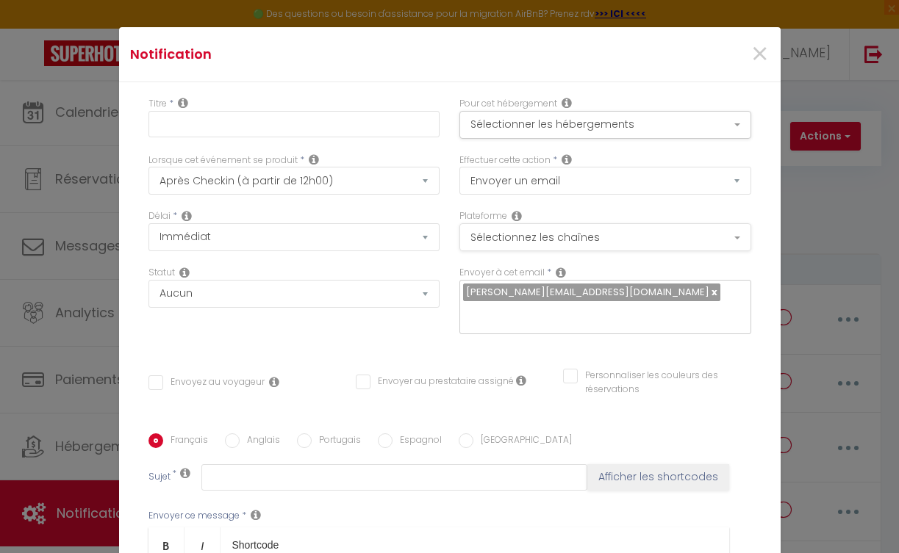
click at [603, 229] on button "Sélectionnez les chaînes" at bounding box center [605, 237] width 292 height 28
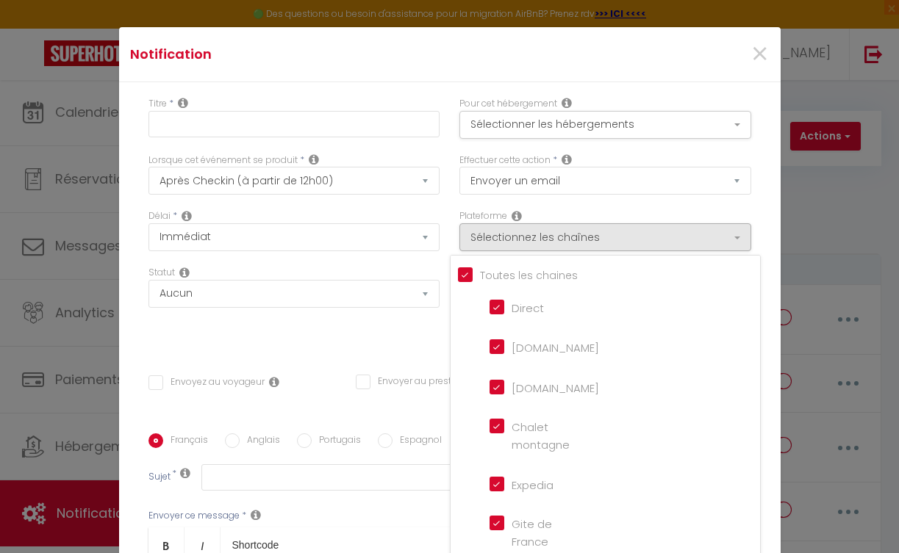
click at [458, 281] on input "Tous les apparts" at bounding box center [609, 274] width 302 height 15
click at [491, 309] on input "Direct" at bounding box center [531, 305] width 84 height 15
click at [491, 339] on input "[DOMAIN_NAME]" at bounding box center [531, 346] width 84 height 15
click at [489, 383] on input "[DOMAIN_NAME]" at bounding box center [531, 386] width 84 height 15
click at [607, 214] on div "Plateforme Sélectionnez les chaînes Toutes les chaines Direct [DOMAIN_NAME] [DO…" at bounding box center [605, 230] width 292 height 42
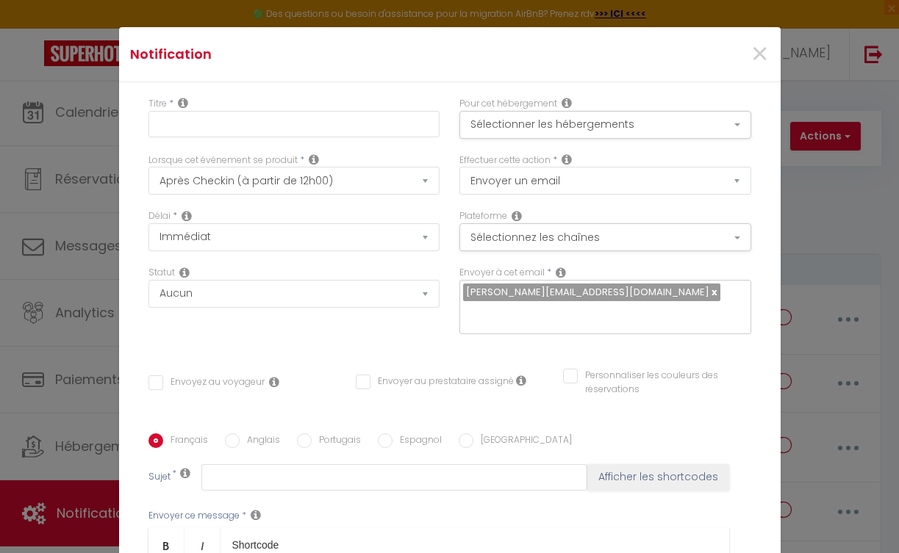
click at [709, 296] on link at bounding box center [713, 292] width 8 height 14
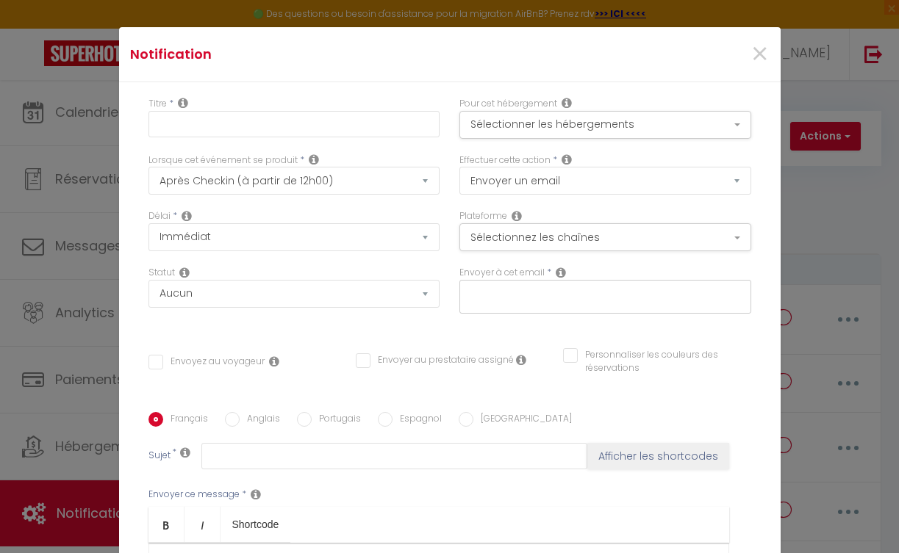
click at [715, 298] on input "text" at bounding box center [601, 293] width 277 height 19
click at [628, 299] on input "text" at bounding box center [601, 293] width 277 height 19
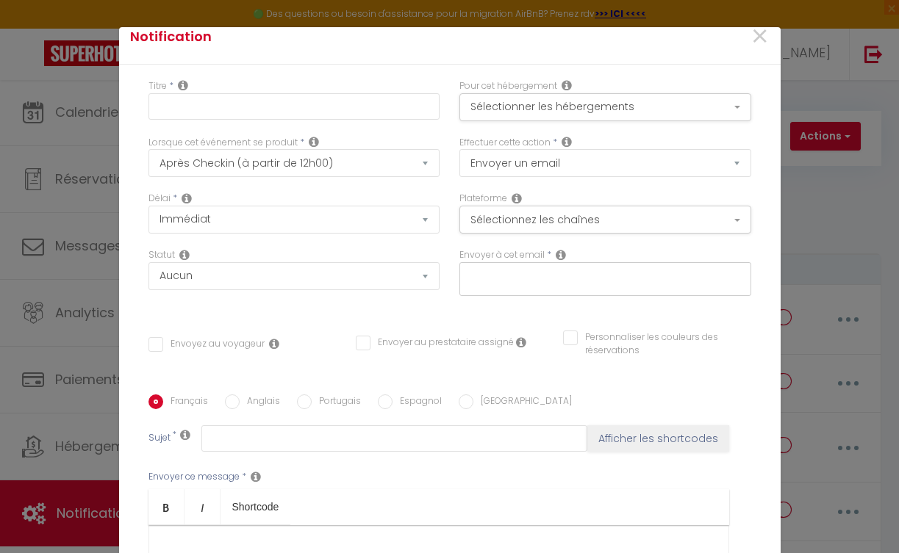
click at [151, 351] on div "Titre * Pour cet hébergement Sélectionner les hébergements Tous les apparts Aut…" at bounding box center [449, 406] width 661 height 683
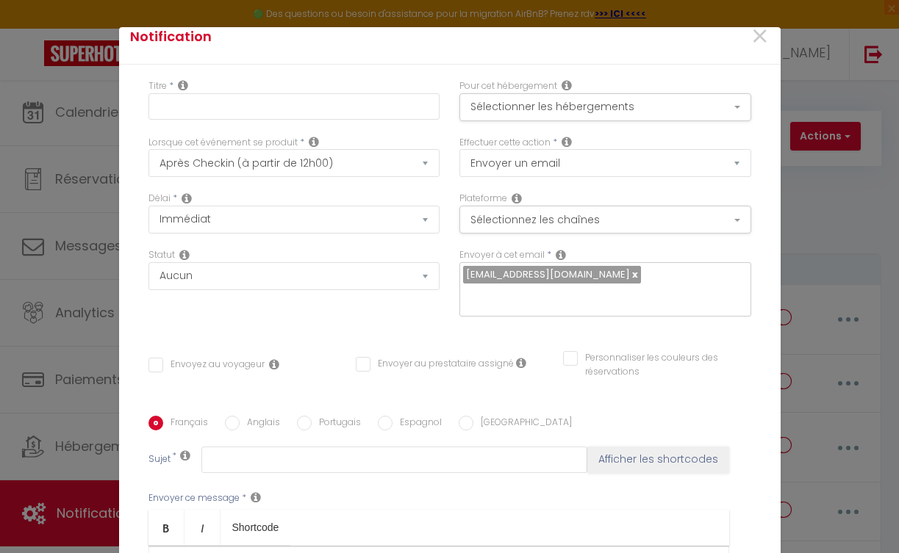
click at [155, 364] on input "Envoyez au voyageur" at bounding box center [206, 365] width 116 height 15
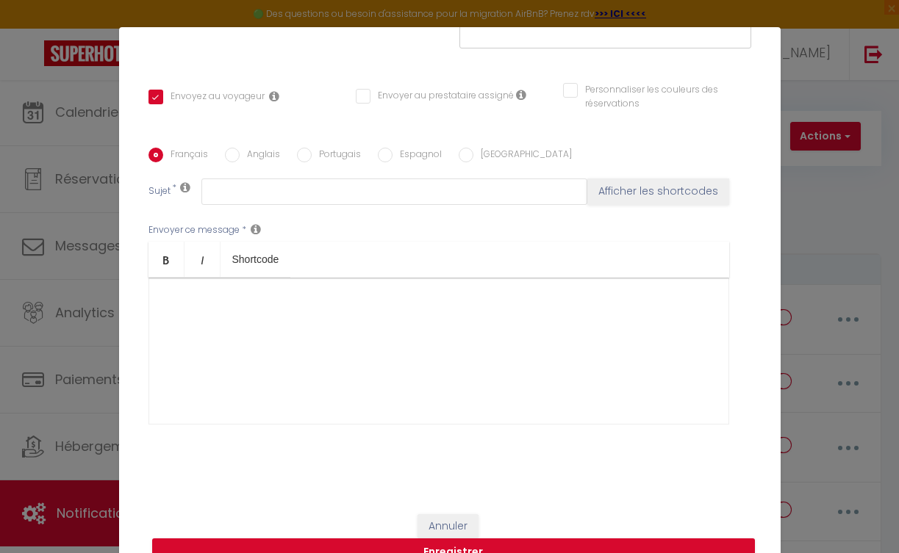
scroll to position [53, 0]
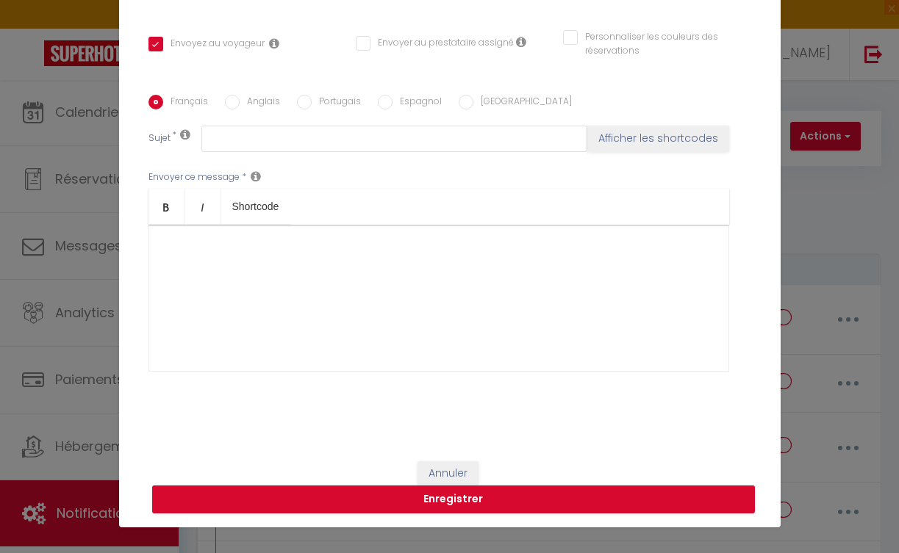
click at [356, 306] on div at bounding box center [438, 298] width 581 height 147
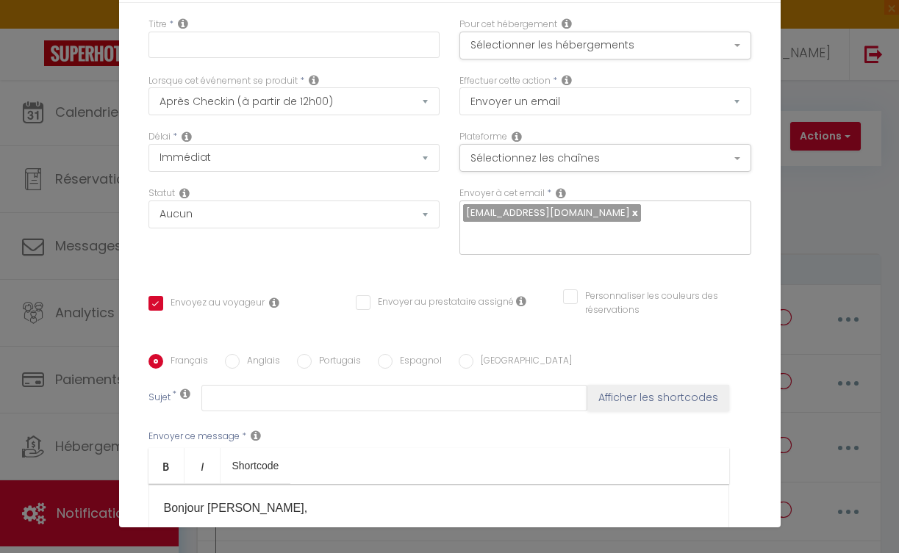
scroll to position [101, 0]
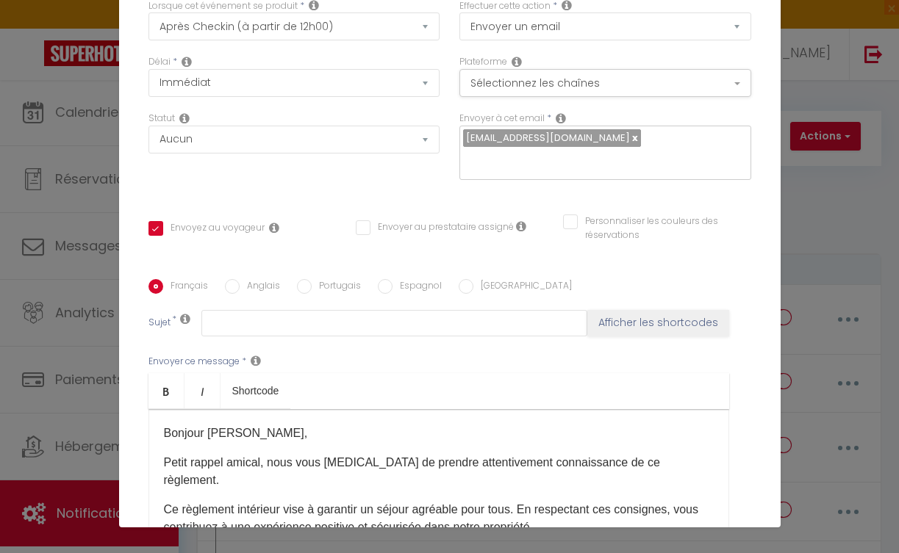
click at [617, 322] on button "Afficher les shortcodes" at bounding box center [658, 323] width 142 height 26
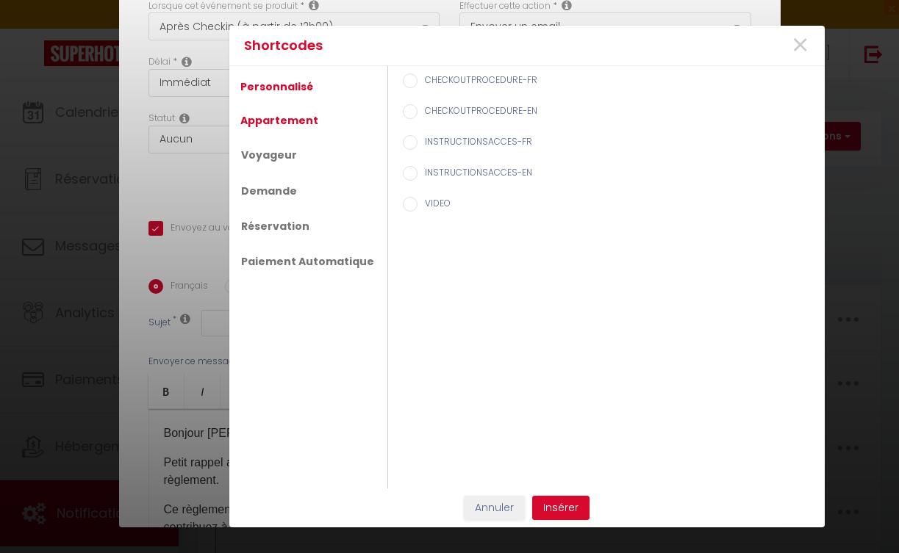
click at [311, 121] on link "Appartement" at bounding box center [279, 120] width 93 height 26
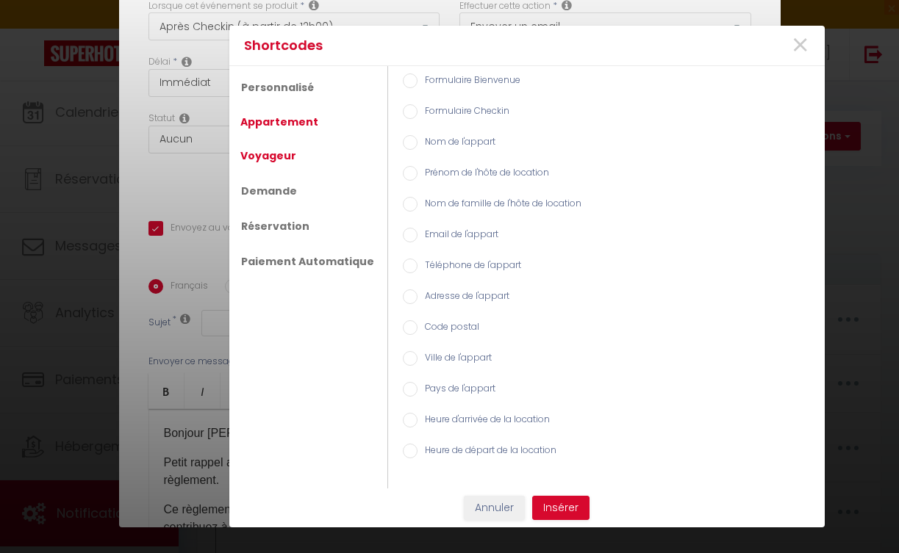
click at [295, 156] on link "Voyageur" at bounding box center [268, 156] width 71 height 26
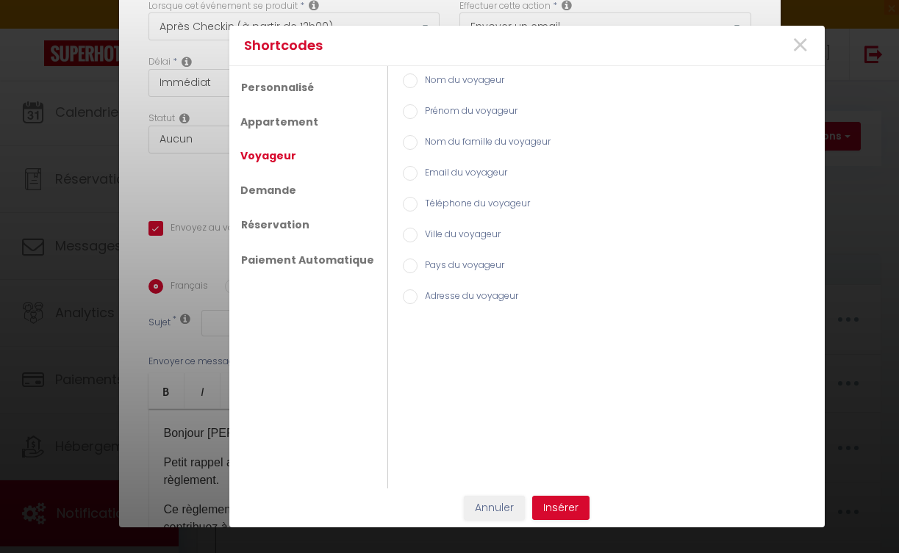
click at [403, 170] on input "Email du voyageur" at bounding box center [410, 173] width 15 height 15
click at [403, 173] on input "Email du voyageur" at bounding box center [410, 173] width 15 height 15
click at [289, 122] on link "Appartement" at bounding box center [279, 122] width 93 height 26
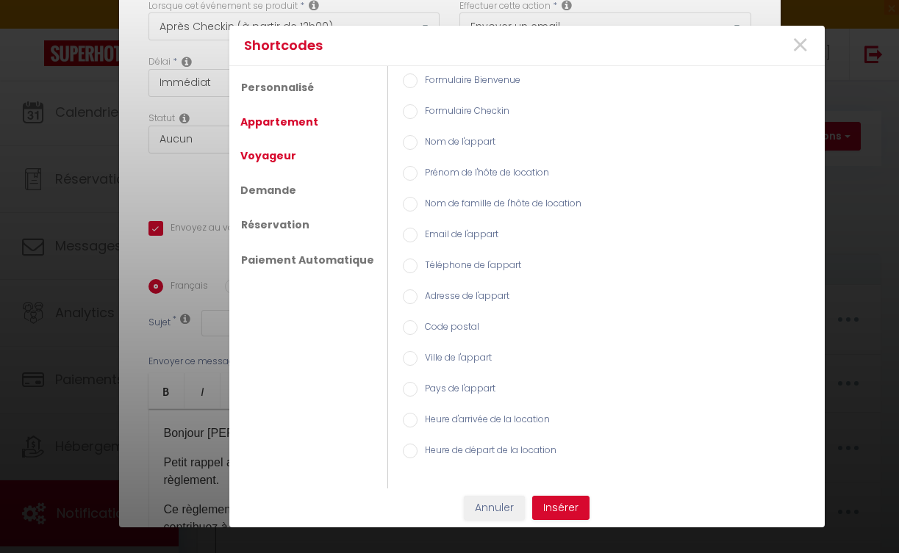
click at [286, 150] on link "Voyageur" at bounding box center [268, 156] width 71 height 26
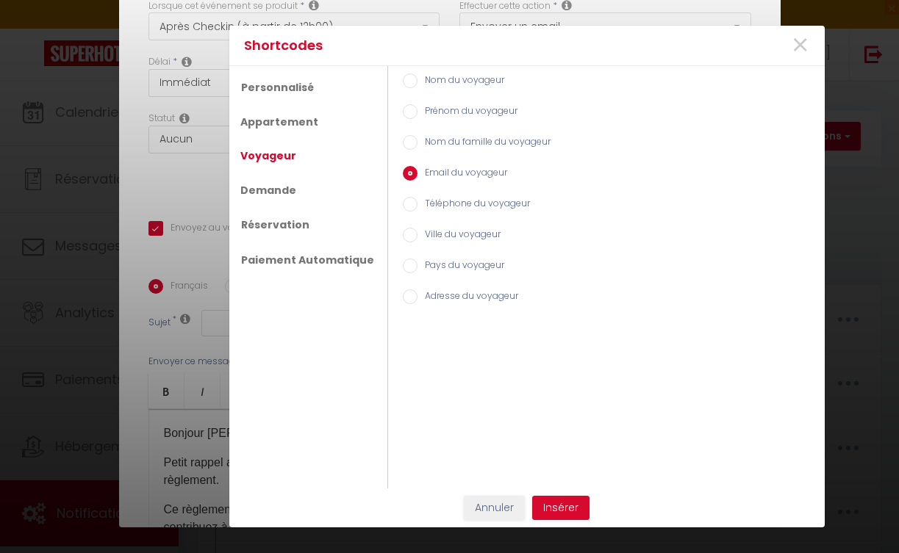
click at [403, 115] on input "Prénom du voyageur" at bounding box center [410, 111] width 15 height 15
click at [558, 504] on button "Insérer" at bounding box center [560, 508] width 57 height 25
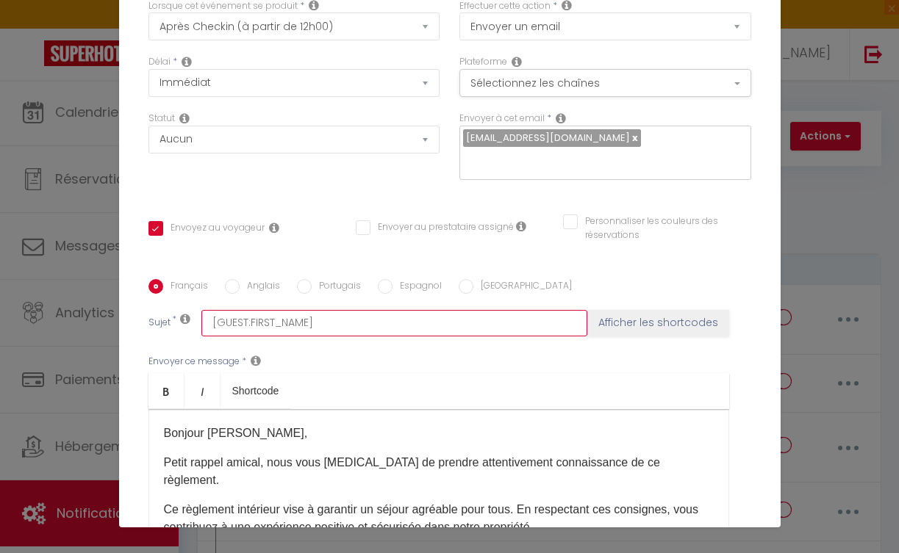
drag, startPoint x: 343, startPoint y: 325, endPoint x: 197, endPoint y: 321, distance: 146.3
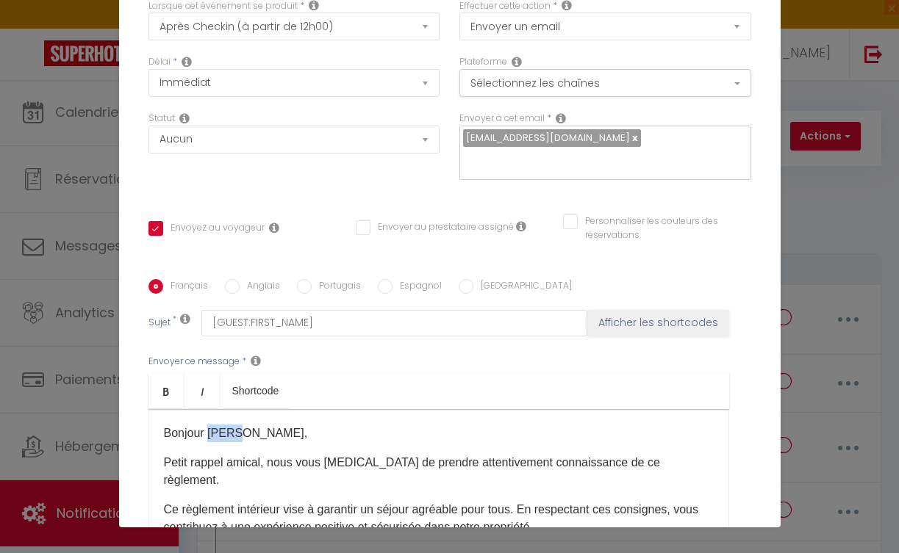
drag, startPoint x: 204, startPoint y: 432, endPoint x: 231, endPoint y: 435, distance: 28.1
click at [231, 435] on p "Bonjour [PERSON_NAME]," at bounding box center [439, 434] width 550 height 18
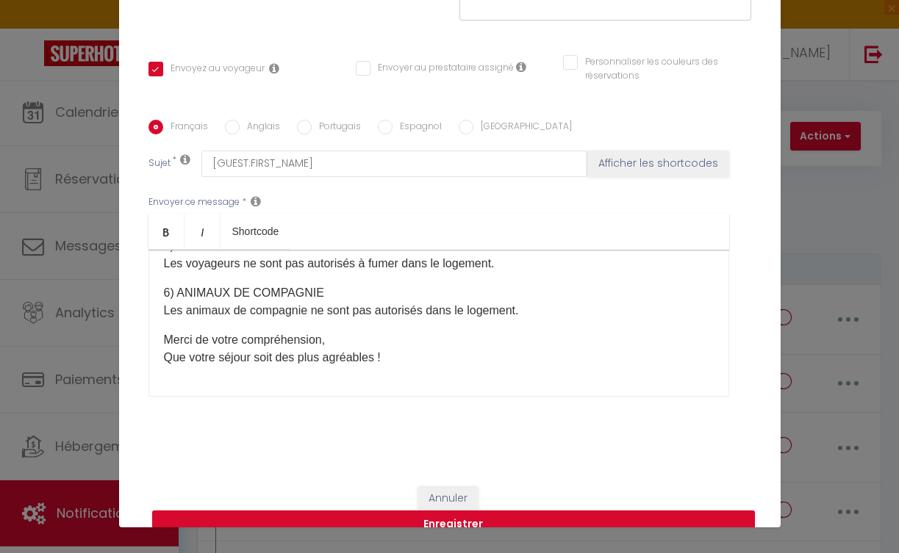
scroll to position [286, 0]
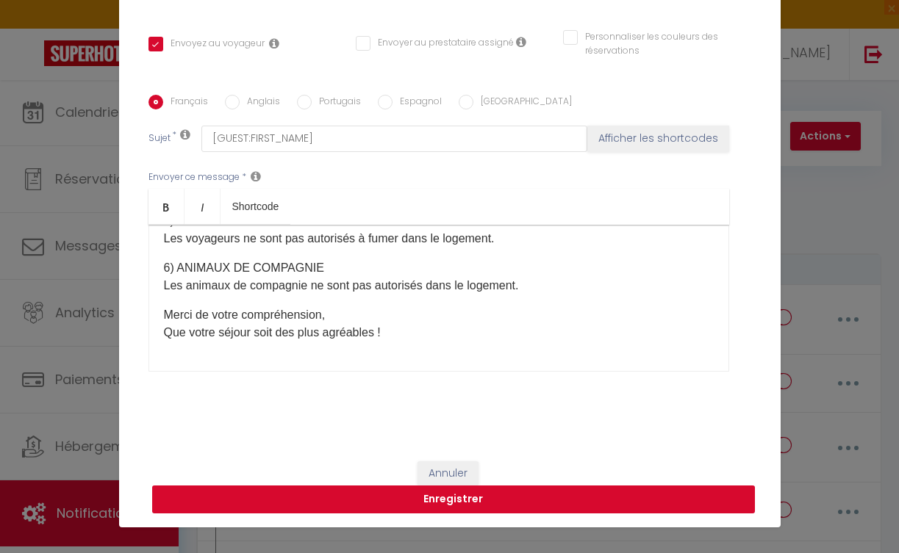
click at [450, 499] on button "Enregistrer" at bounding box center [453, 500] width 603 height 28
click at [459, 497] on button "Enregistrer" at bounding box center [453, 500] width 603 height 28
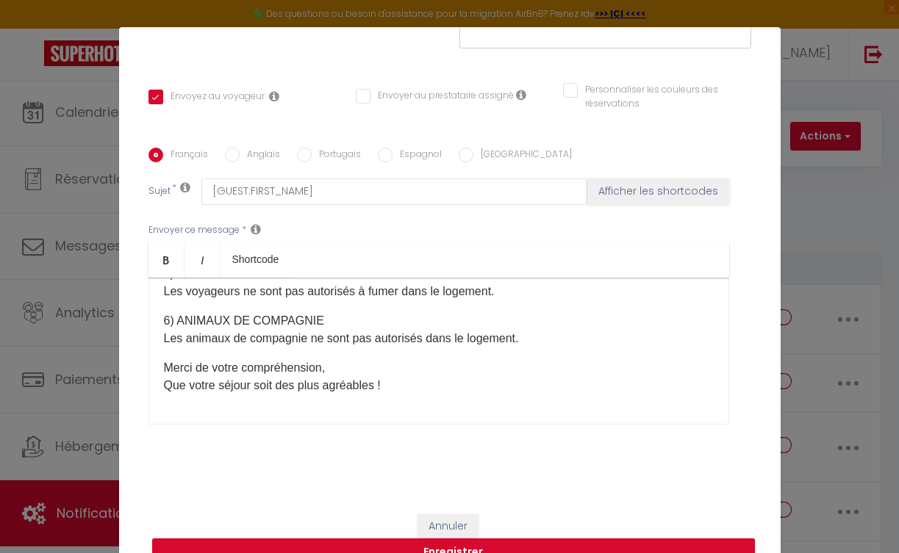
scroll to position [53, 0]
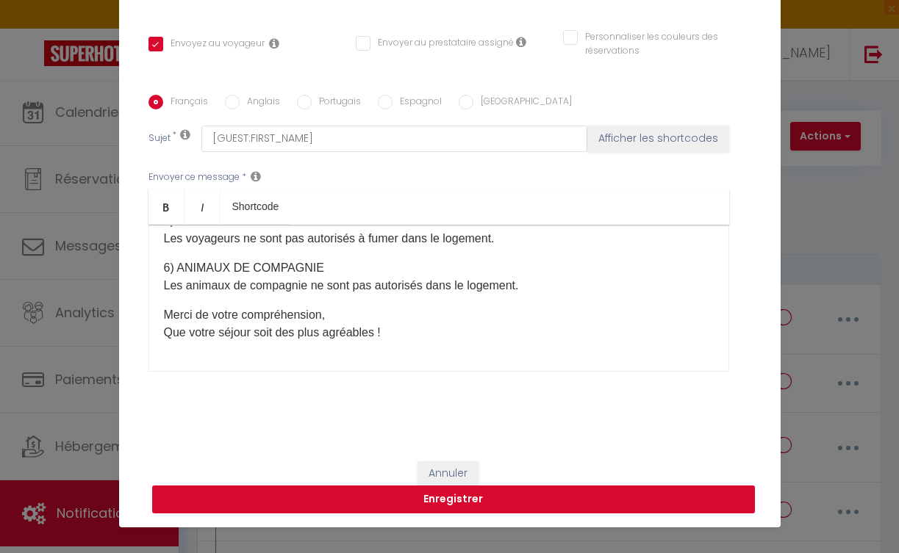
click at [495, 492] on button "Enregistrer" at bounding box center [453, 500] width 603 height 28
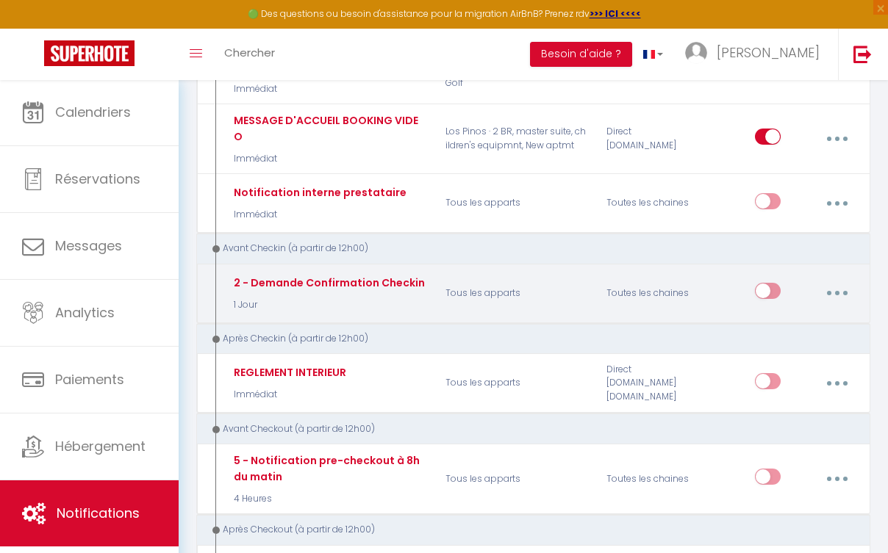
scroll to position [394, 0]
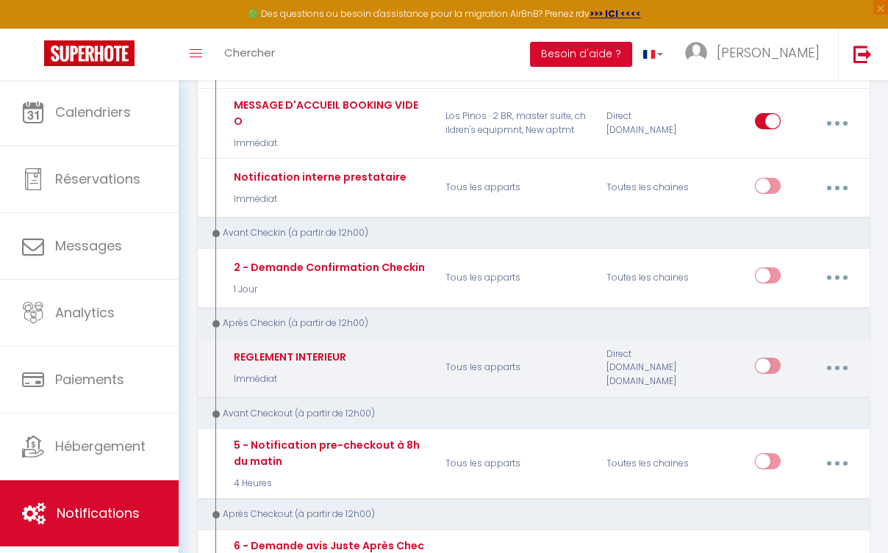
click at [759, 358] on input "checkbox" at bounding box center [768, 369] width 26 height 22
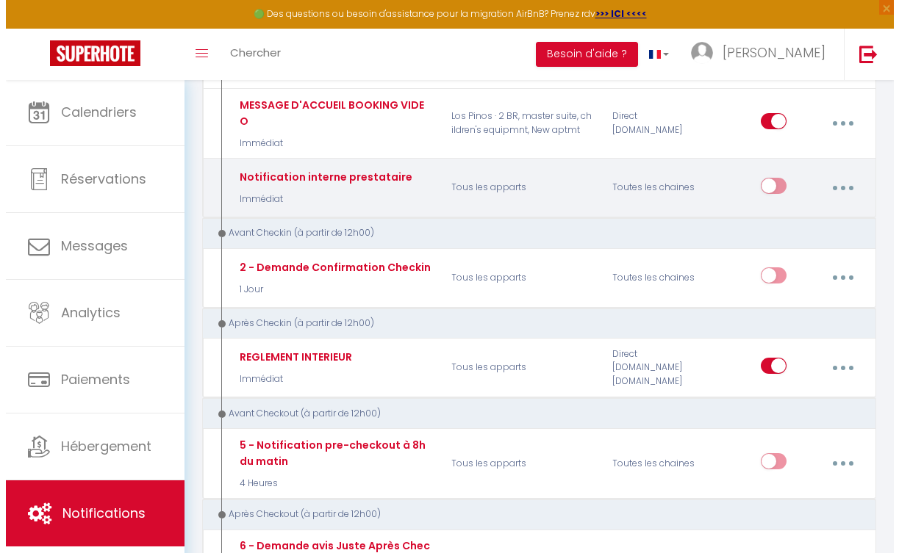
scroll to position [0, 0]
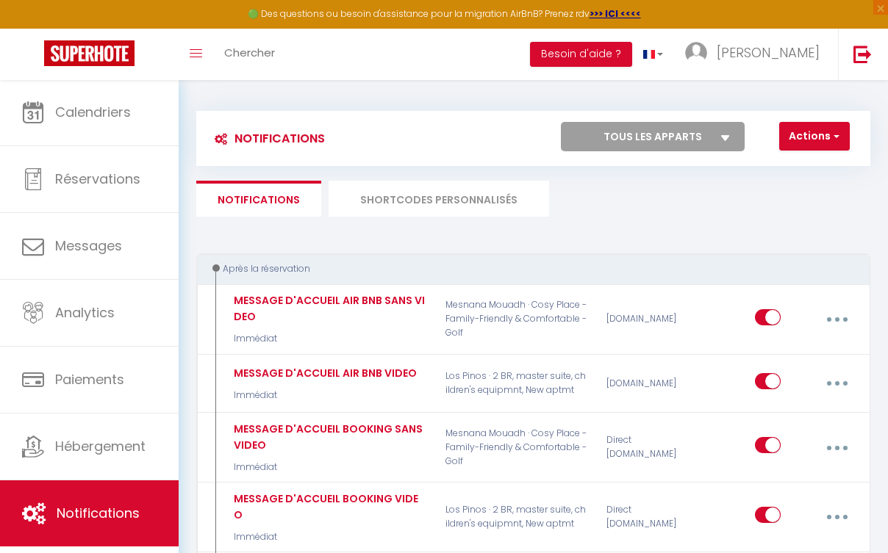
click at [822, 133] on button "Actions" at bounding box center [814, 136] width 71 height 29
click at [813, 170] on link "Nouvelle Notification" at bounding box center [772, 168] width 153 height 19
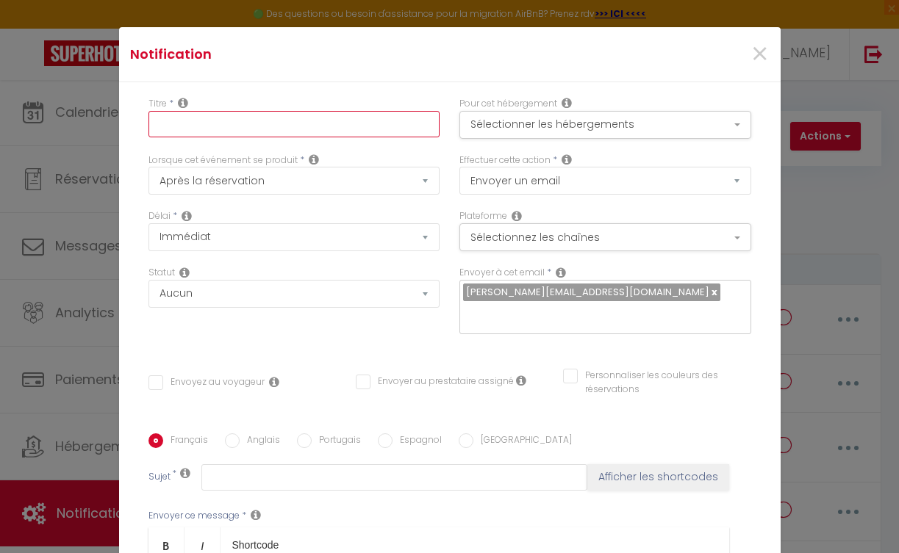
click at [255, 129] on input "text" at bounding box center [294, 124] width 292 height 26
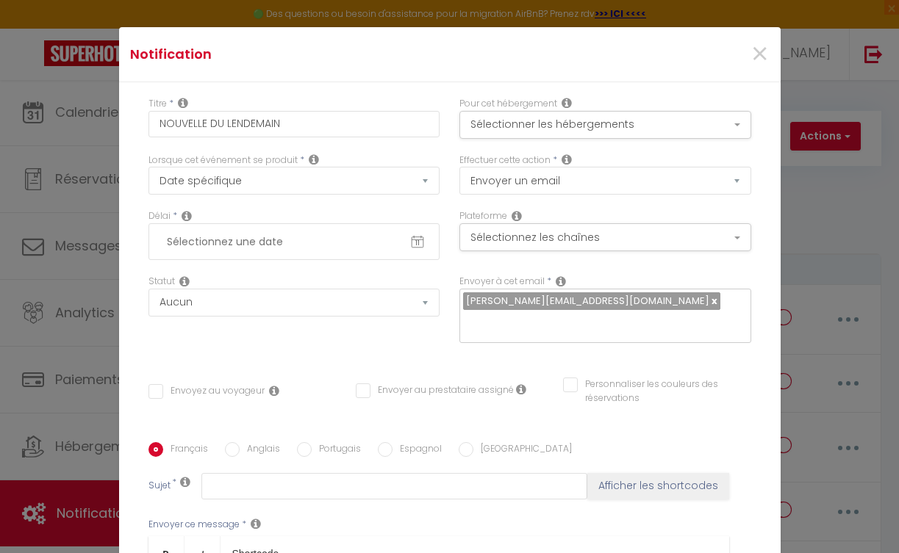
click at [275, 245] on input "text" at bounding box center [294, 241] width 270 height 25
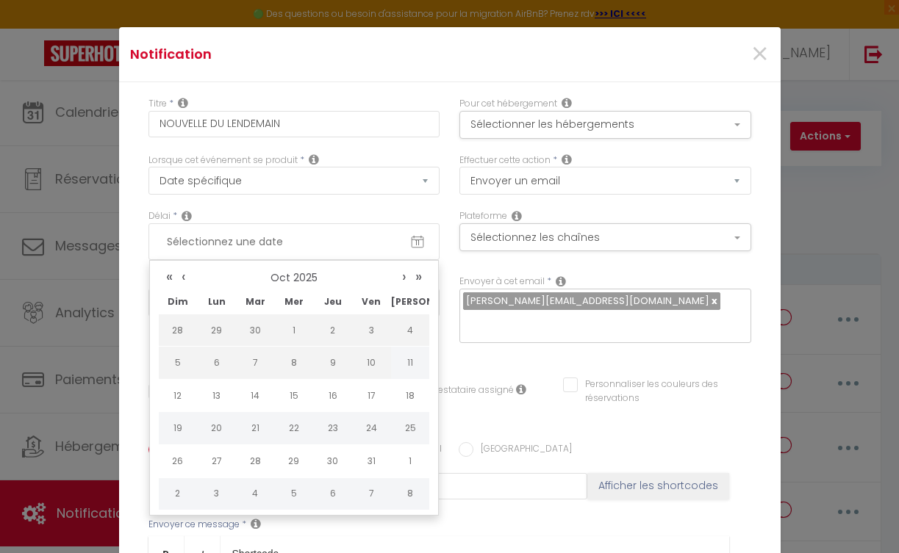
click at [388, 245] on input "text" at bounding box center [294, 241] width 270 height 25
click at [304, 201] on div "Lorsque cet événement se produit * Après la réservation Avant Checkin (à partir…" at bounding box center [293, 182] width 311 height 57
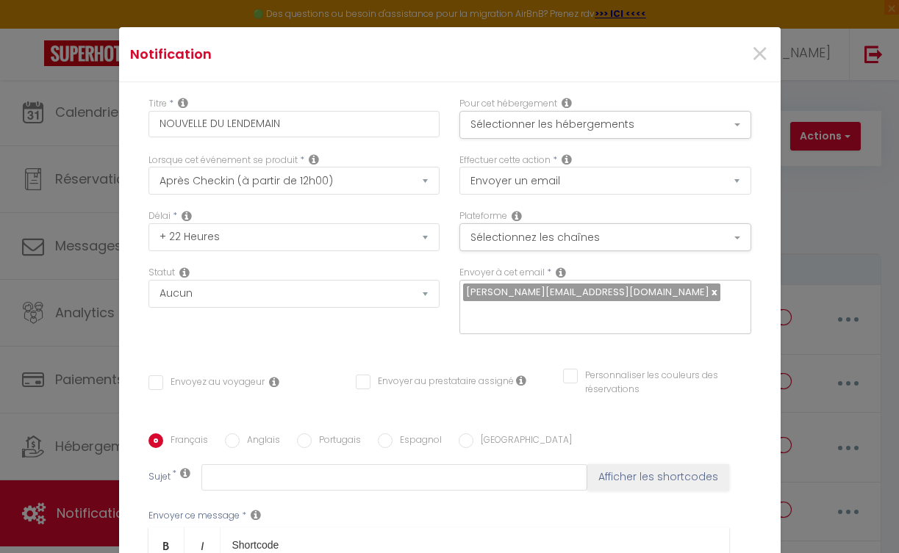
click at [154, 381] on input "Envoyez au voyageur" at bounding box center [206, 383] width 116 height 15
click at [269, 383] on icon at bounding box center [274, 382] width 10 height 12
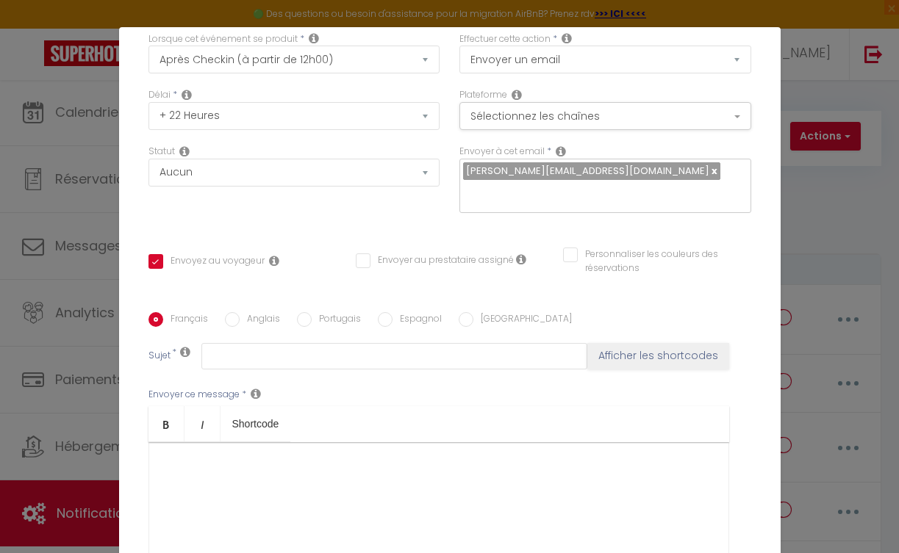
scroll to position [267, 0]
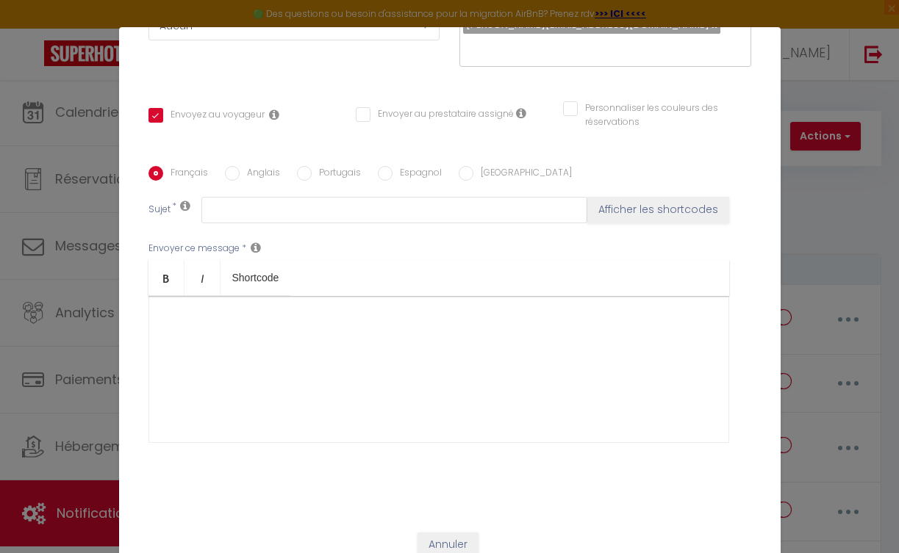
click at [275, 351] on div at bounding box center [438, 369] width 581 height 147
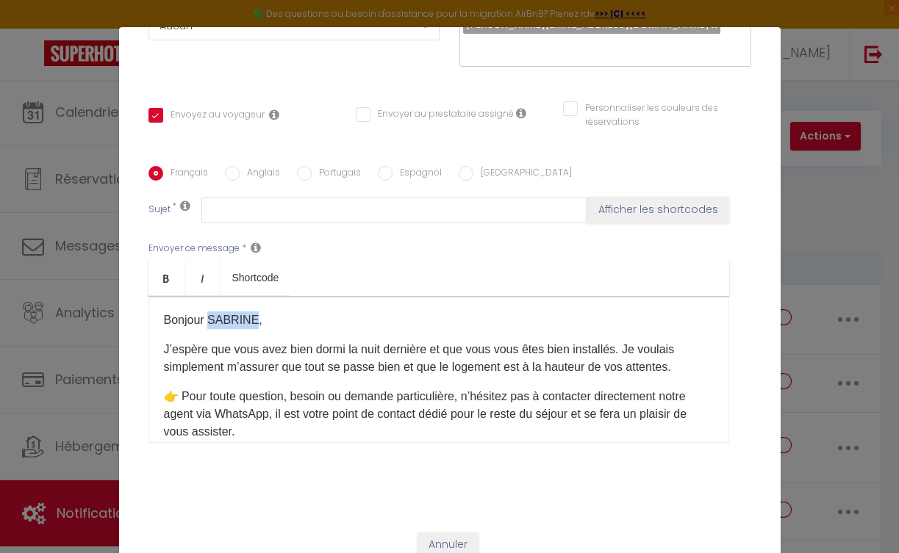
drag, startPoint x: 248, startPoint y: 317, endPoint x: 203, endPoint y: 315, distance: 44.9
click at [203, 315] on p "Bonjour SABRINE," at bounding box center [439, 321] width 550 height 18
click at [655, 201] on button "Afficher les shortcodes" at bounding box center [658, 210] width 142 height 26
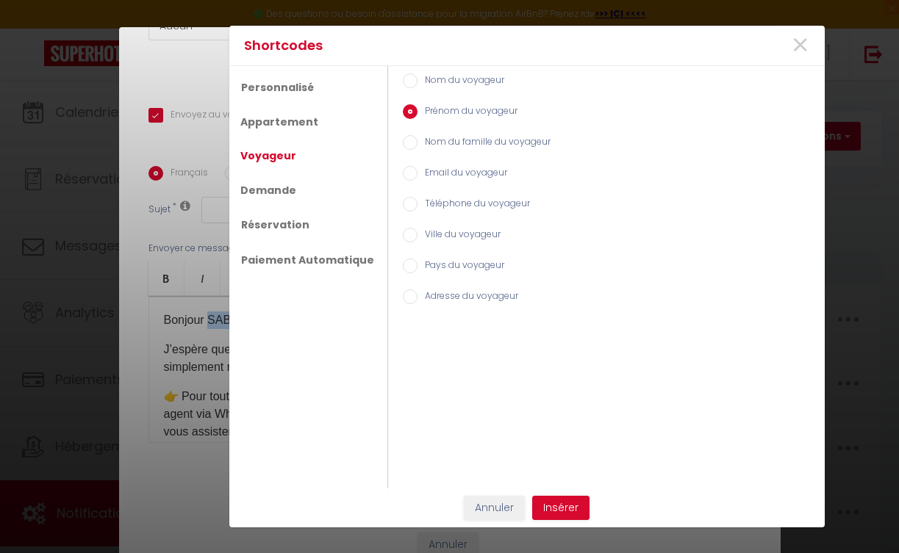
click at [573, 506] on button "Insérer" at bounding box center [560, 508] width 57 height 25
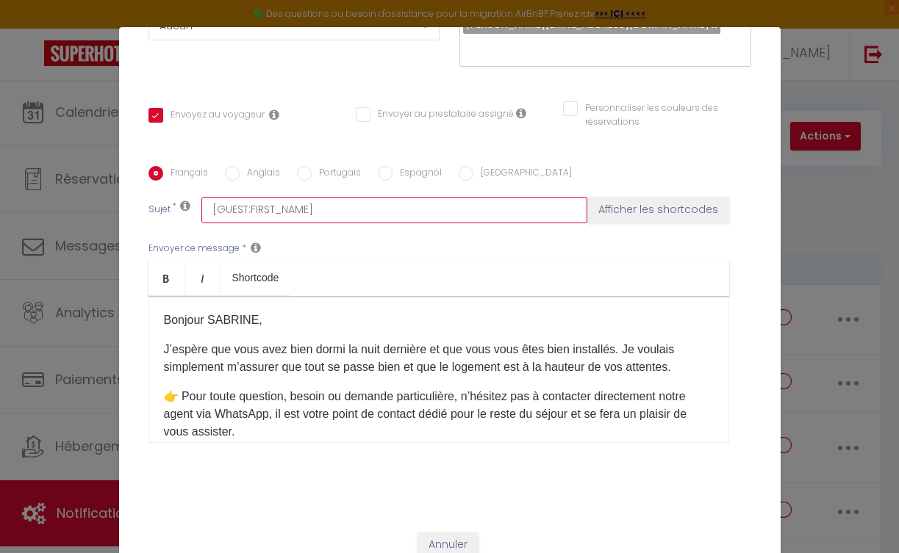
drag, startPoint x: 318, startPoint y: 214, endPoint x: 137, endPoint y: 194, distance: 181.9
click at [137, 194] on div "Titre * NOUVELLE DU LENDEMAIN Pour cet hébergement Sélectionner les hébergement…" at bounding box center [449, 166] width 661 height 703
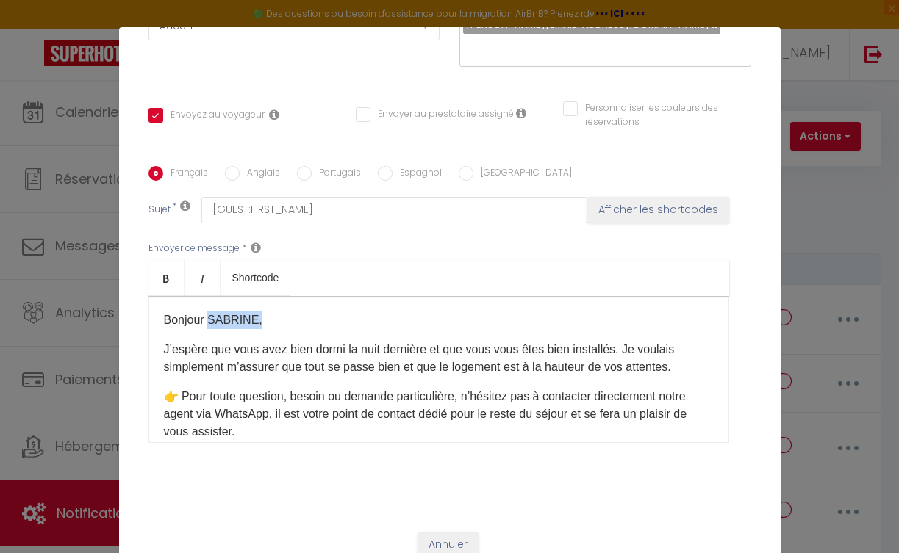
drag, startPoint x: 257, startPoint y: 317, endPoint x: 203, endPoint y: 314, distance: 54.5
click at [203, 314] on p "Bonjour SABRINE," at bounding box center [439, 321] width 550 height 18
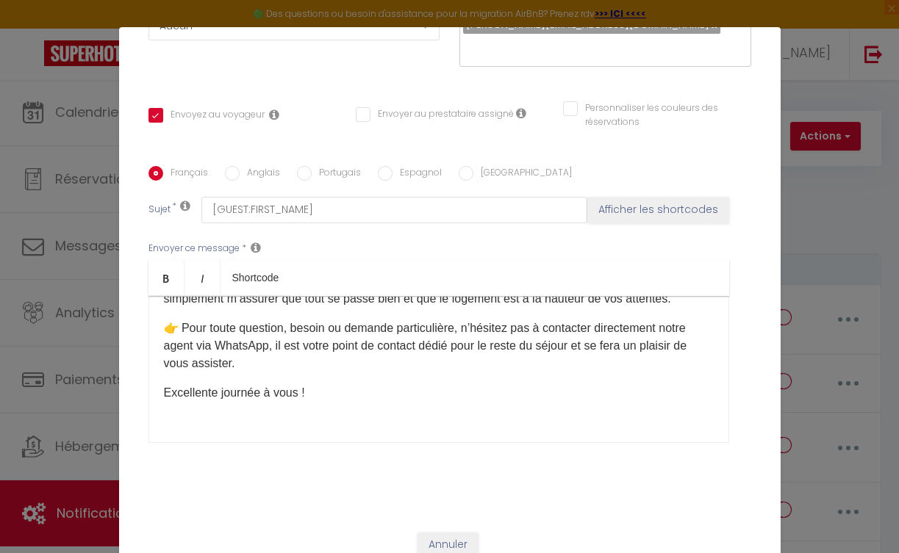
scroll to position [75, 0]
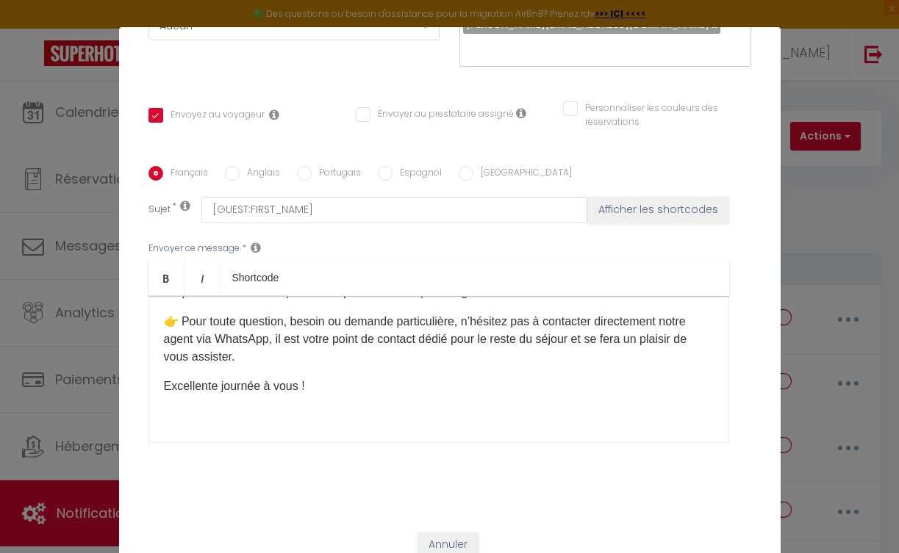
click at [335, 393] on p "Excellente journée à vous !" at bounding box center [439, 387] width 550 height 18
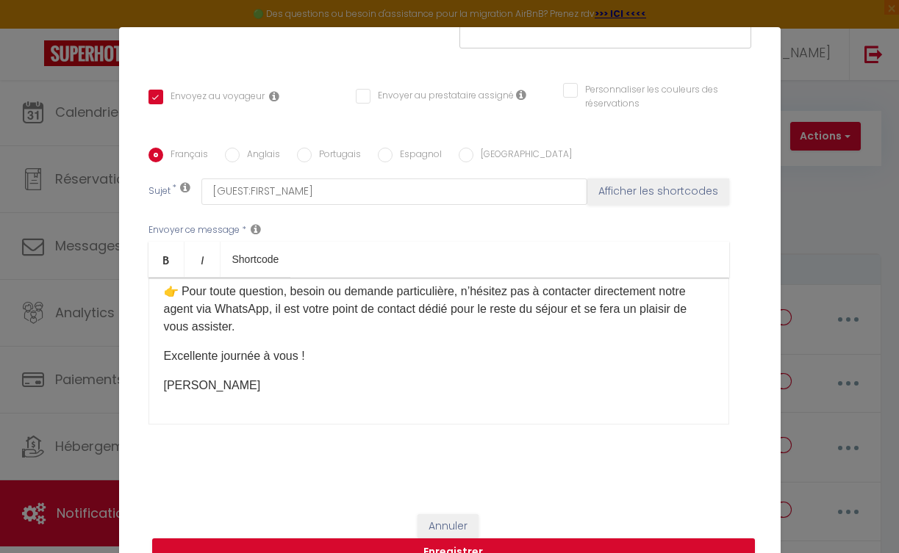
scroll to position [53, 0]
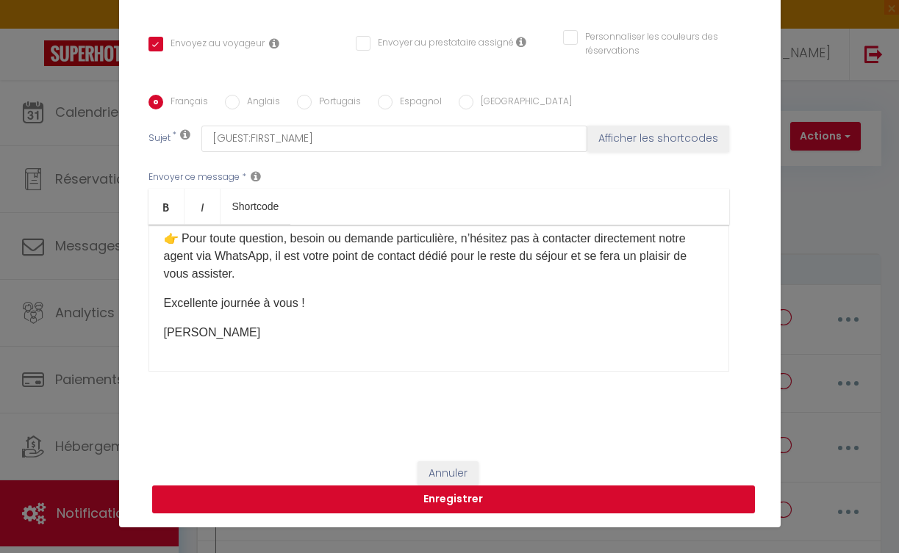
click at [481, 495] on button "Enregistrer" at bounding box center [453, 500] width 603 height 28
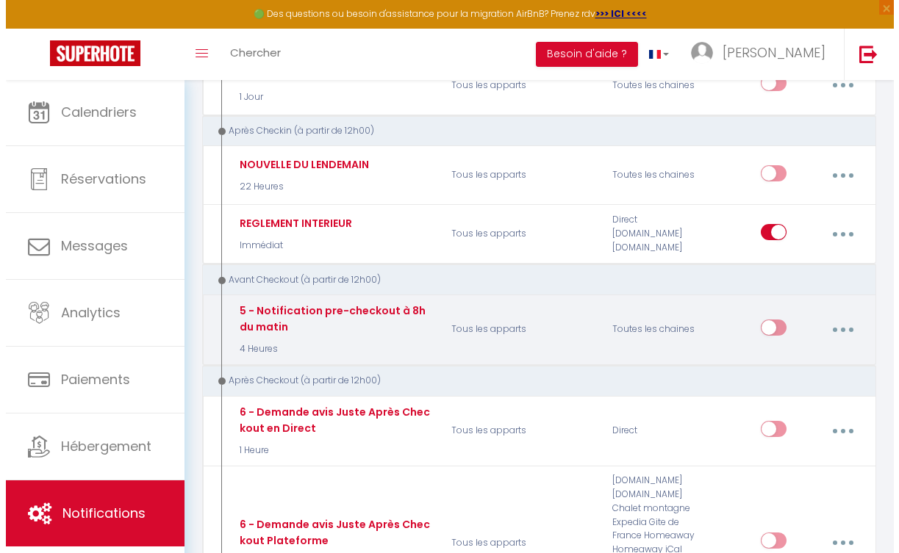
scroll to position [619, 0]
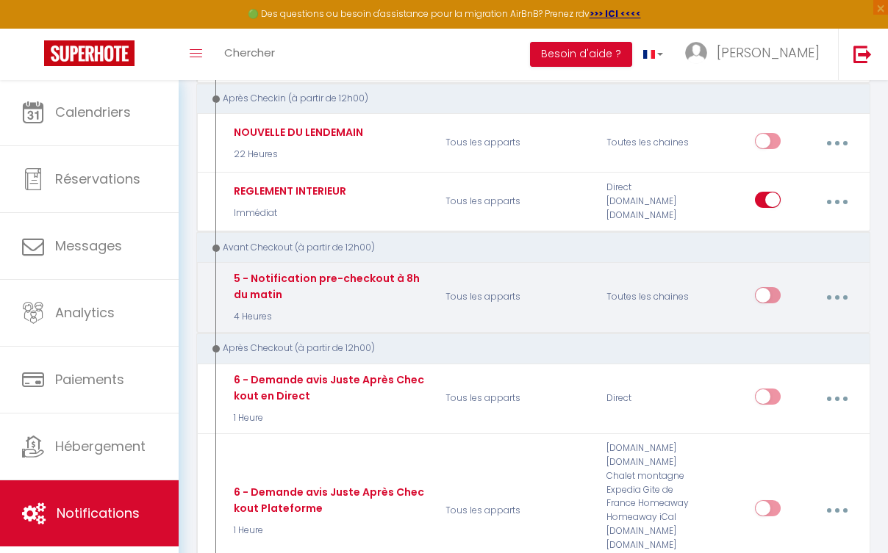
click at [332, 284] on div "5 - Notification pre-checkout à 8h du matin" at bounding box center [328, 286] width 196 height 32
click at [852, 284] on button "button" at bounding box center [836, 298] width 39 height 28
click at [777, 320] on link "Editer" at bounding box center [797, 332] width 109 height 25
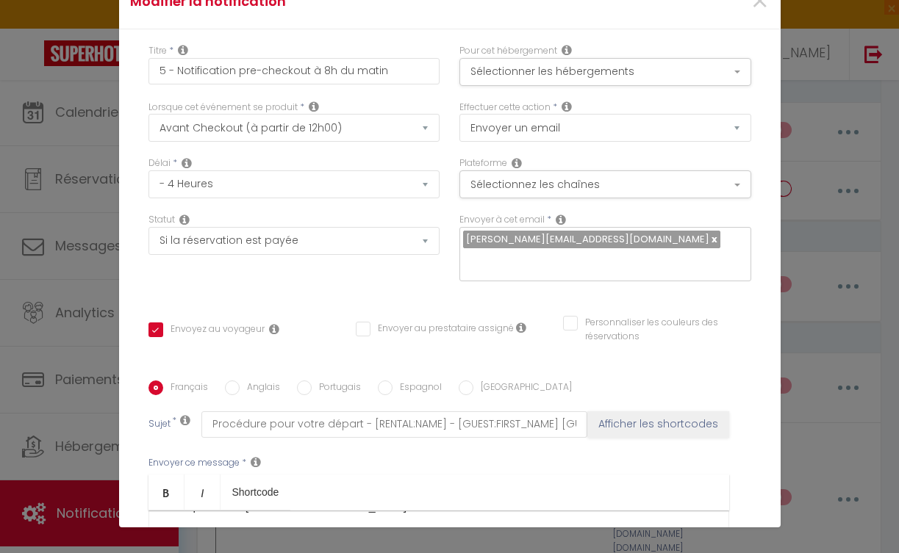
scroll to position [0, 0]
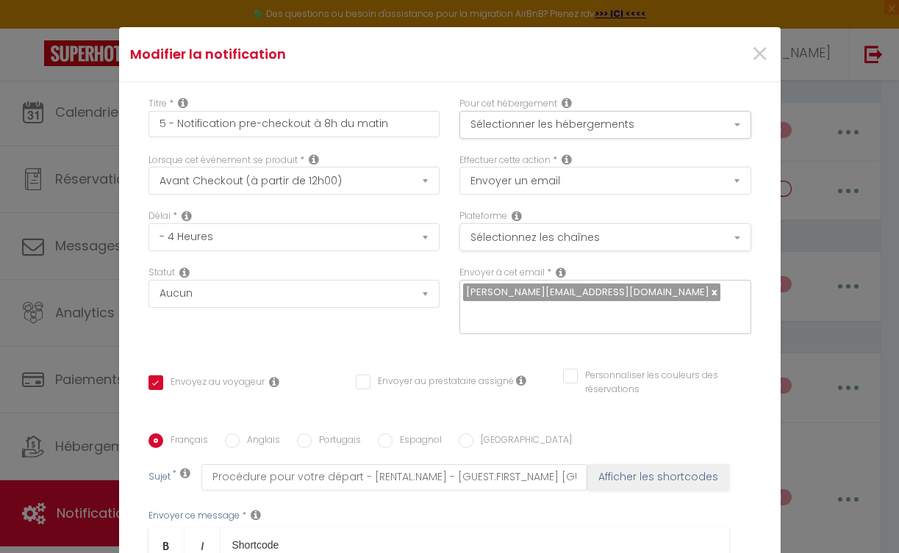
click at [553, 231] on button "Sélectionnez les chaînes" at bounding box center [605, 237] width 292 height 28
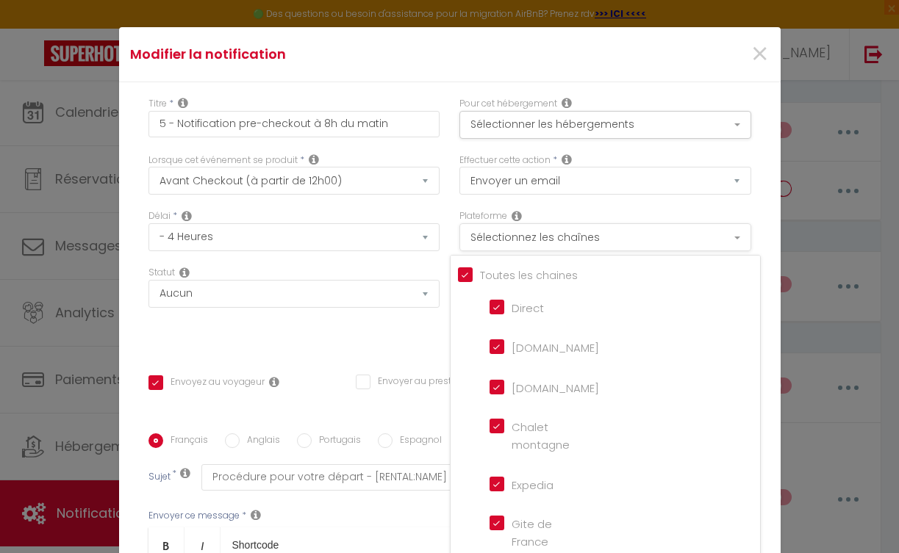
click at [553, 231] on button "Sélectionnez les chaînes" at bounding box center [605, 237] width 292 height 28
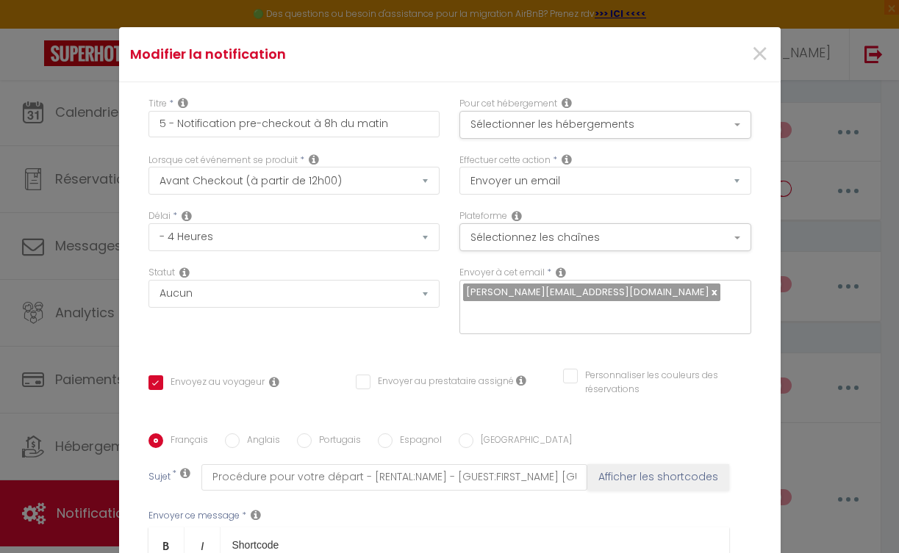
click at [709, 290] on link at bounding box center [713, 292] width 8 height 14
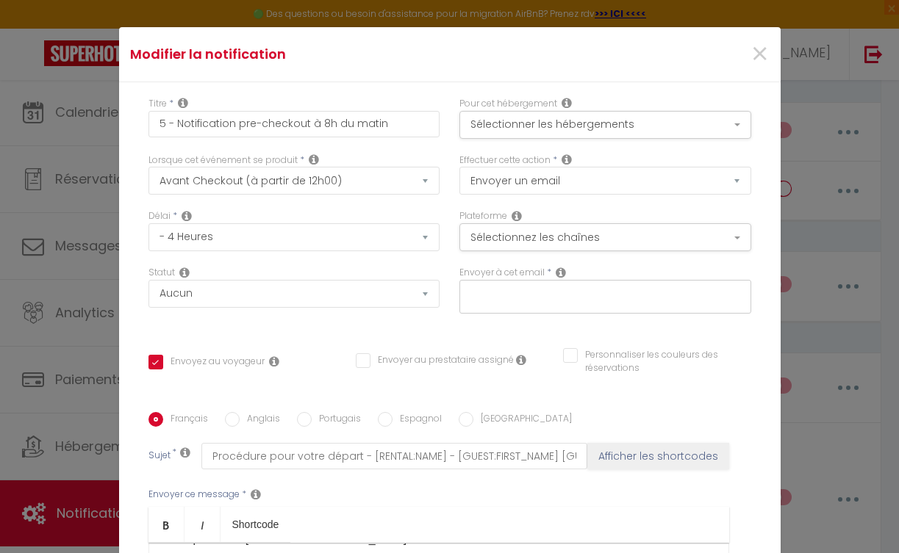
click at [520, 290] on input "text" at bounding box center [601, 293] width 277 height 19
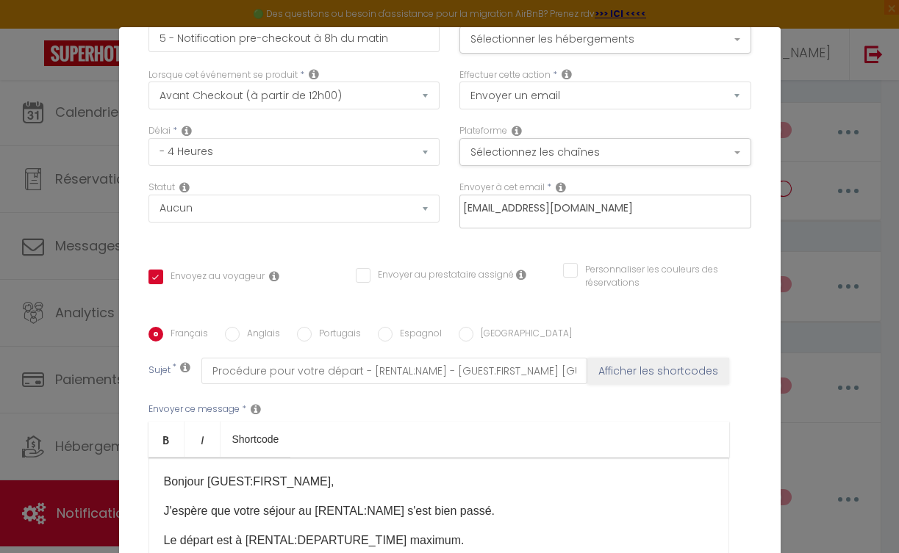
scroll to position [224, 0]
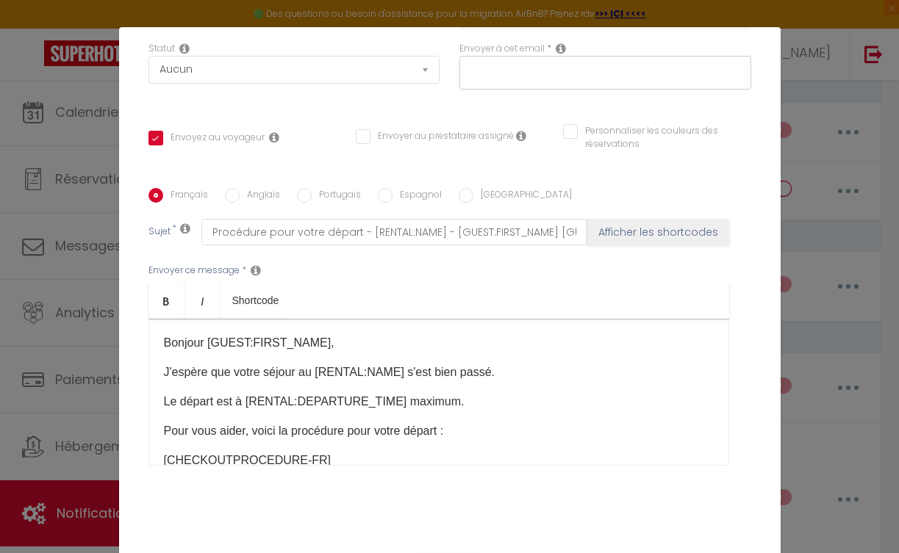
click at [340, 341] on div "Bonjour [GUEST:FIRST_NAME], J'espère que votre séjour au [RENTAL:NAME] s'est bi…" at bounding box center [438, 392] width 581 height 147
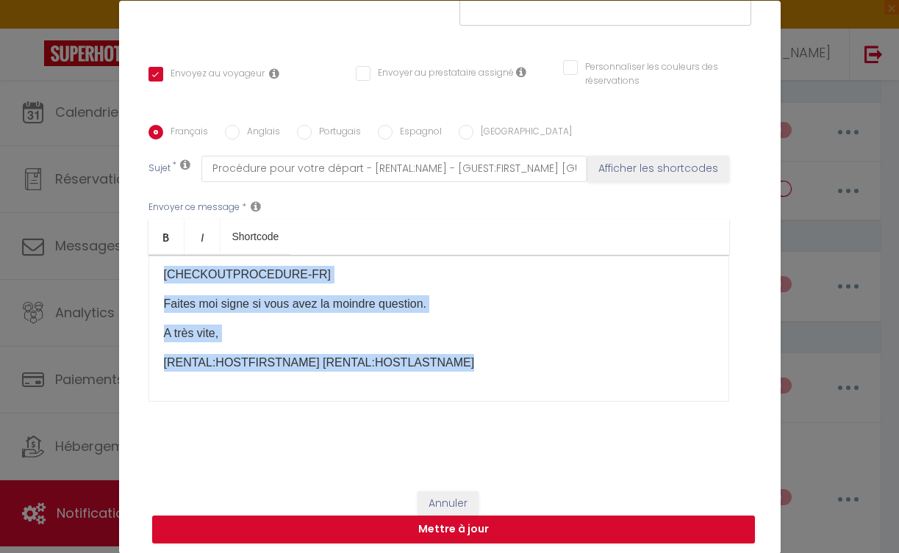
scroll to position [53, 0]
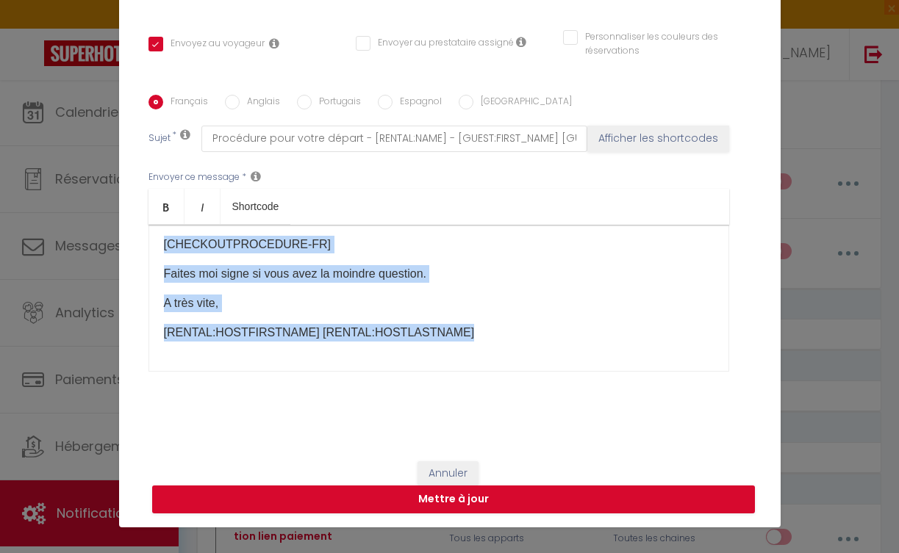
drag, startPoint x: 165, startPoint y: 416, endPoint x: 542, endPoint y: 601, distance: 420.7
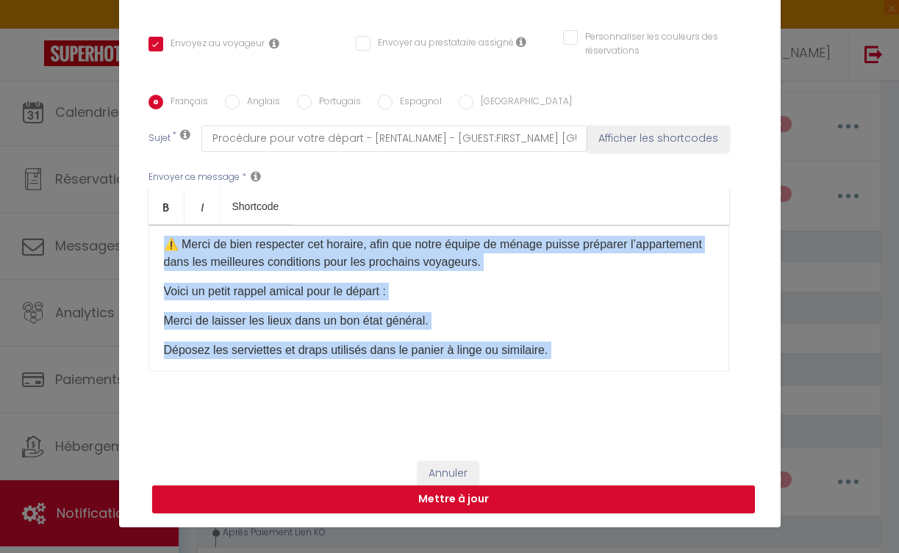
scroll to position [0, 0]
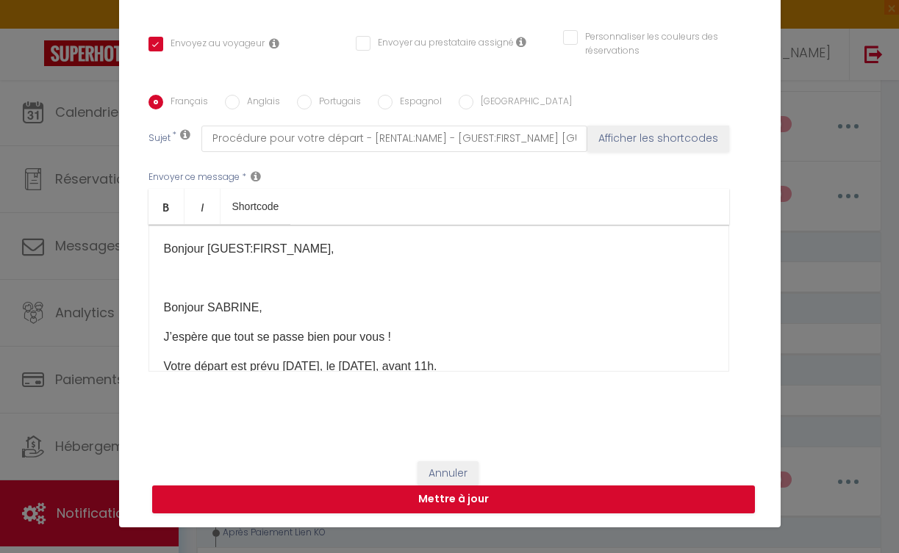
click at [254, 309] on p "Bonjour SABRINE," at bounding box center [439, 308] width 550 height 18
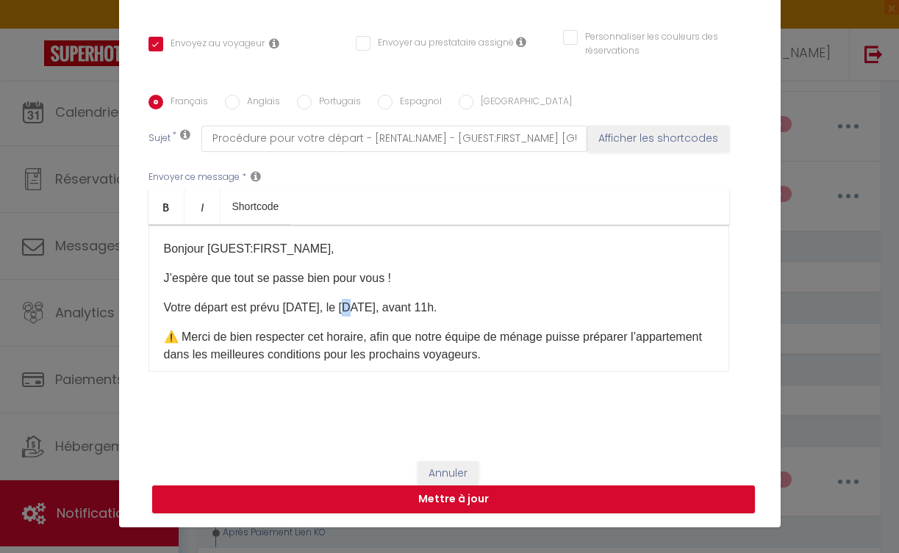
drag, startPoint x: 345, startPoint y: 303, endPoint x: 352, endPoint y: 305, distance: 7.5
click at [352, 305] on p "Votre départ est prévu [DATE], le [DATE], avant 11h." at bounding box center [439, 308] width 550 height 18
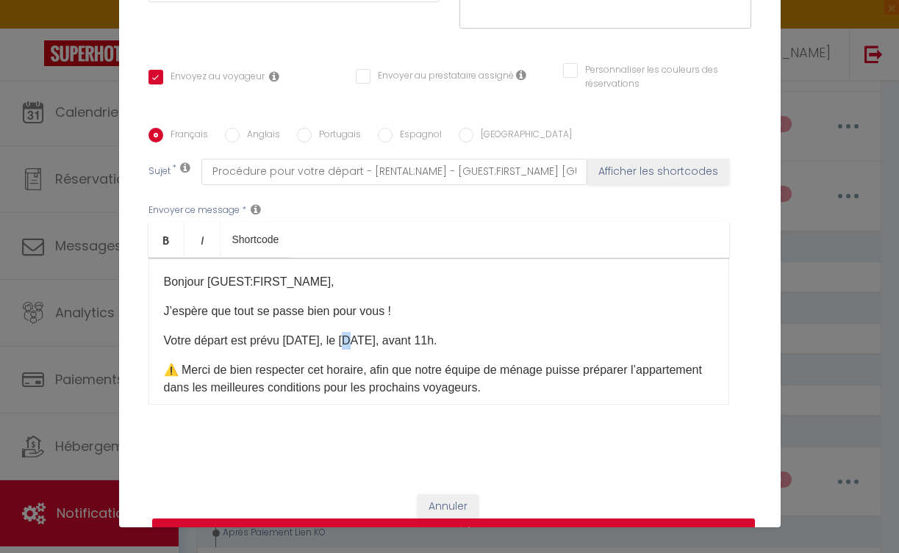
click at [620, 177] on button "Afficher les shortcodes" at bounding box center [658, 172] width 142 height 26
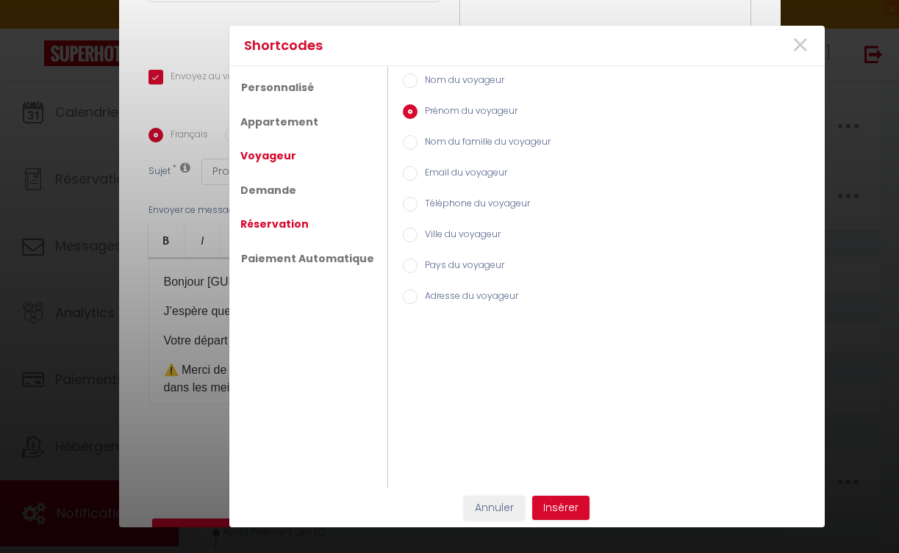
click at [286, 227] on link "Réservation" at bounding box center [274, 224] width 83 height 26
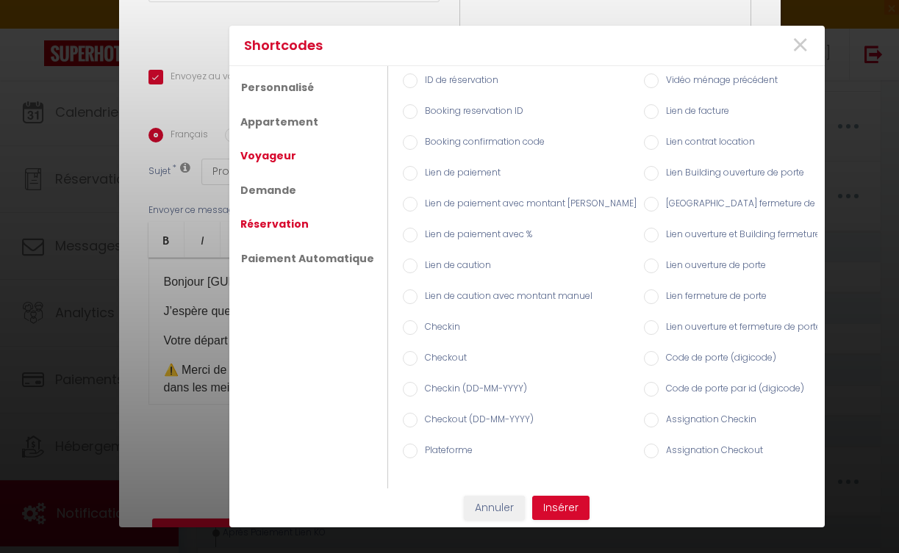
click at [289, 152] on link "Voyageur" at bounding box center [268, 156] width 71 height 26
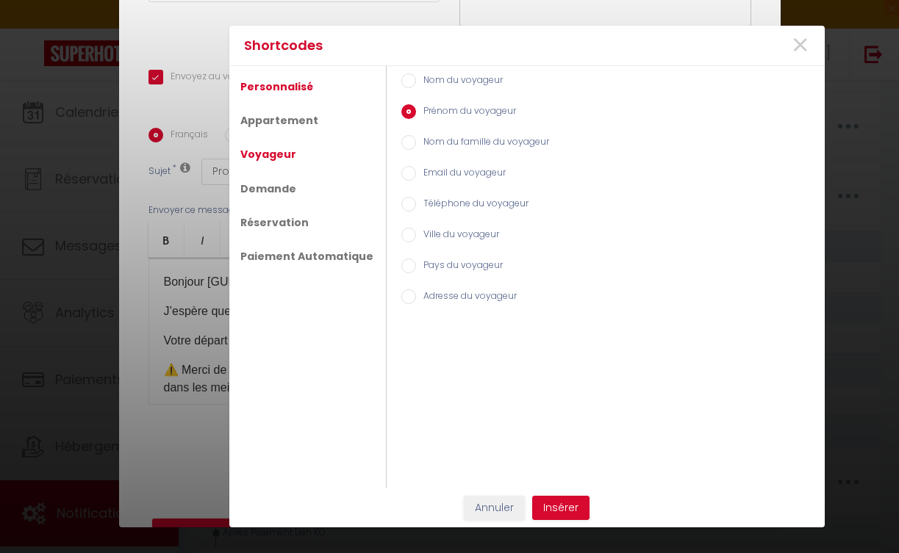
click at [298, 90] on link "Personnalisé" at bounding box center [276, 86] width 87 height 26
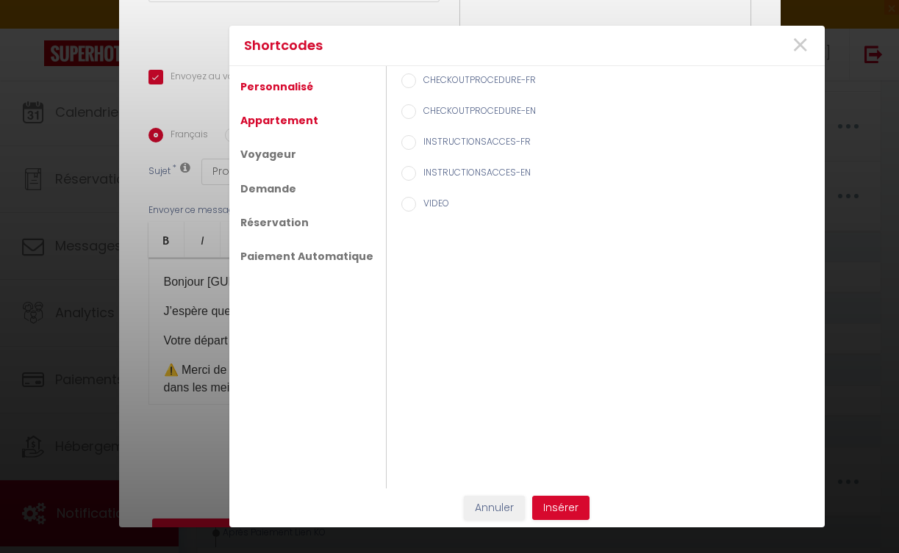
click at [291, 115] on link "Appartement" at bounding box center [279, 120] width 93 height 26
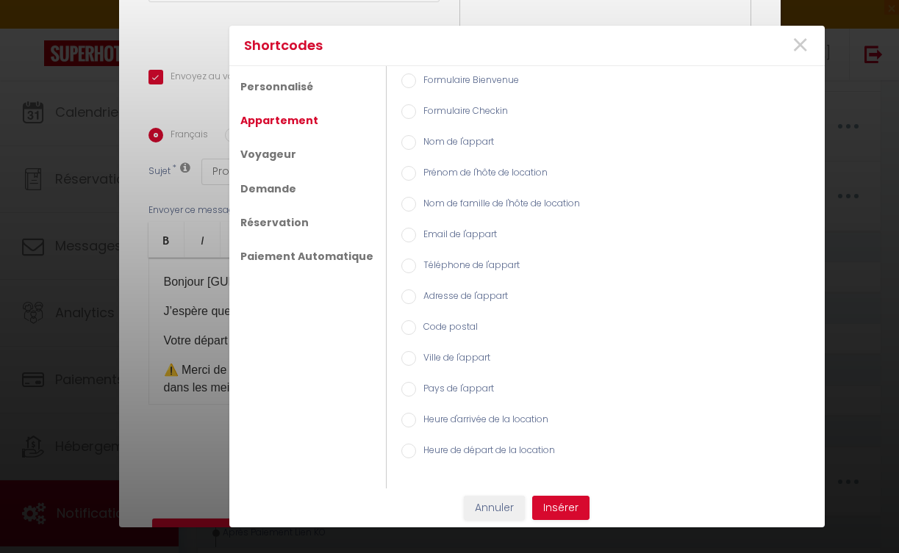
click at [404, 451] on input "Heure de départ de la location" at bounding box center [408, 451] width 15 height 15
click at [545, 502] on button "Insérer" at bounding box center [560, 508] width 57 height 25
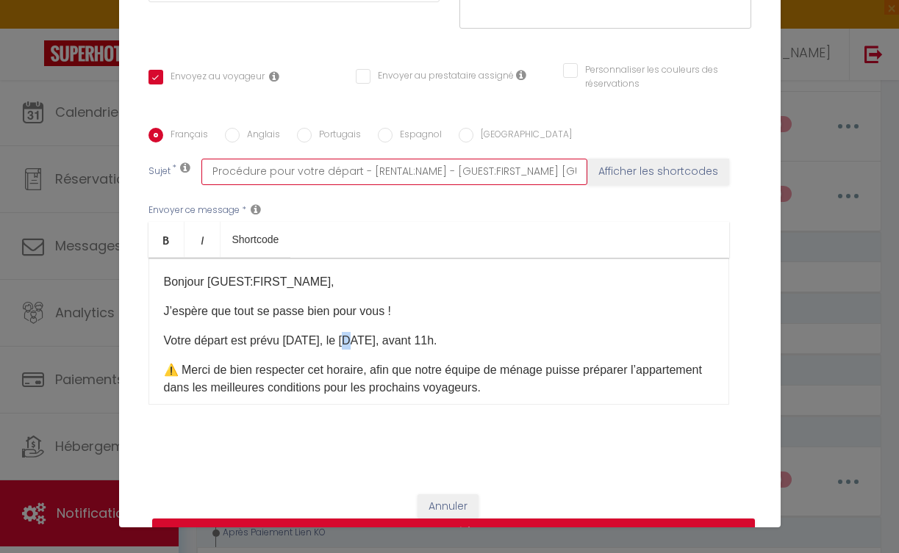
click at [392, 176] on input "Procédure pour votre départ - [RENTAL:NAME] - [GUEST:FIRST_NAME] [GUEST:NAME][R…" at bounding box center [394, 172] width 386 height 26
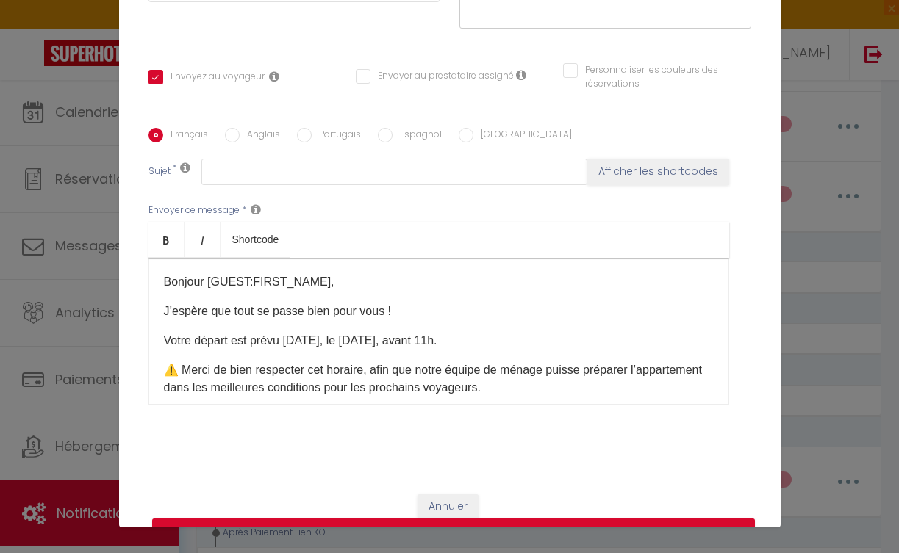
click at [607, 176] on button "Afficher les shortcodes" at bounding box center [658, 172] width 142 height 26
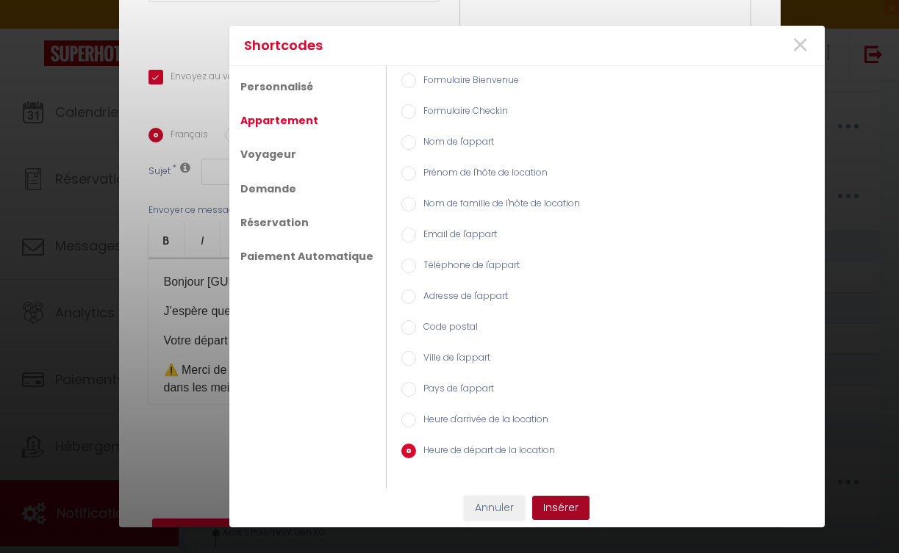
click at [566, 498] on button "Insérer" at bounding box center [560, 508] width 57 height 25
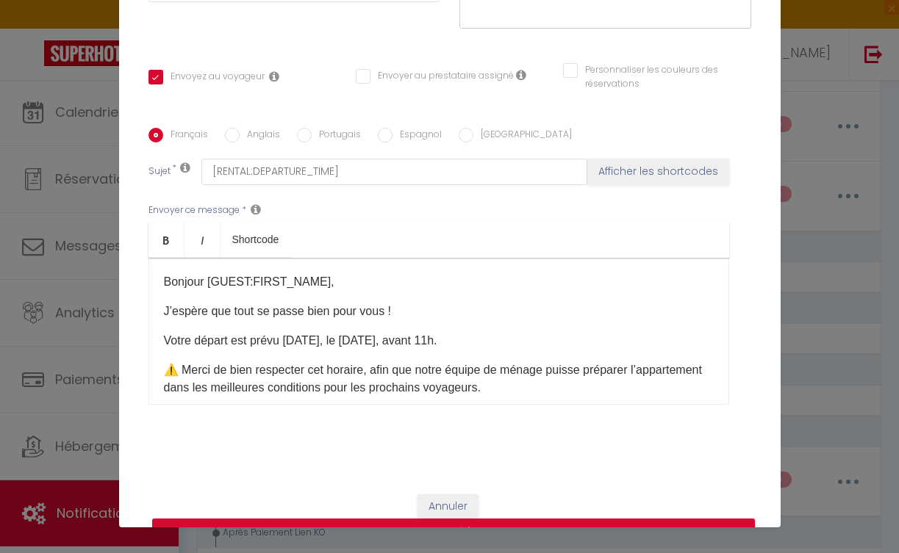
click at [591, 172] on button "Afficher les shortcodes" at bounding box center [658, 172] width 142 height 26
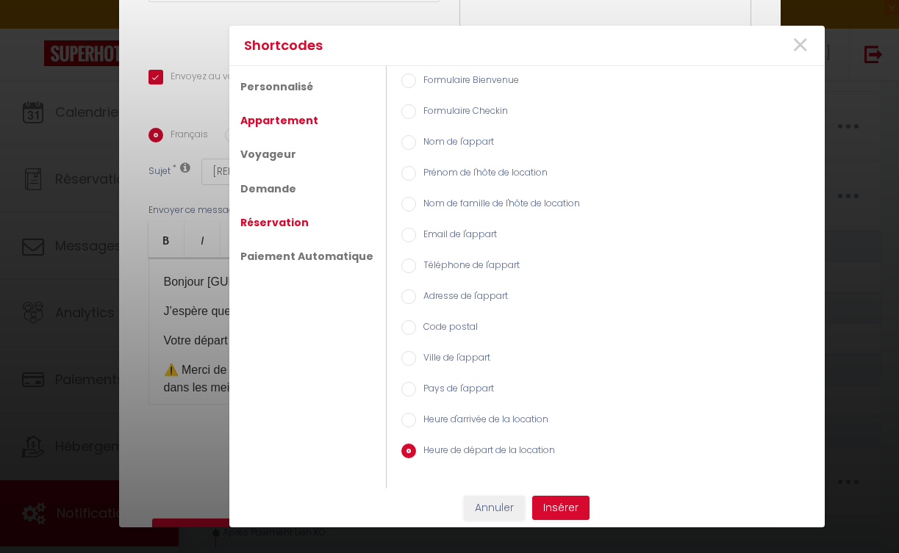
click at [293, 215] on link "Réservation" at bounding box center [274, 222] width 83 height 26
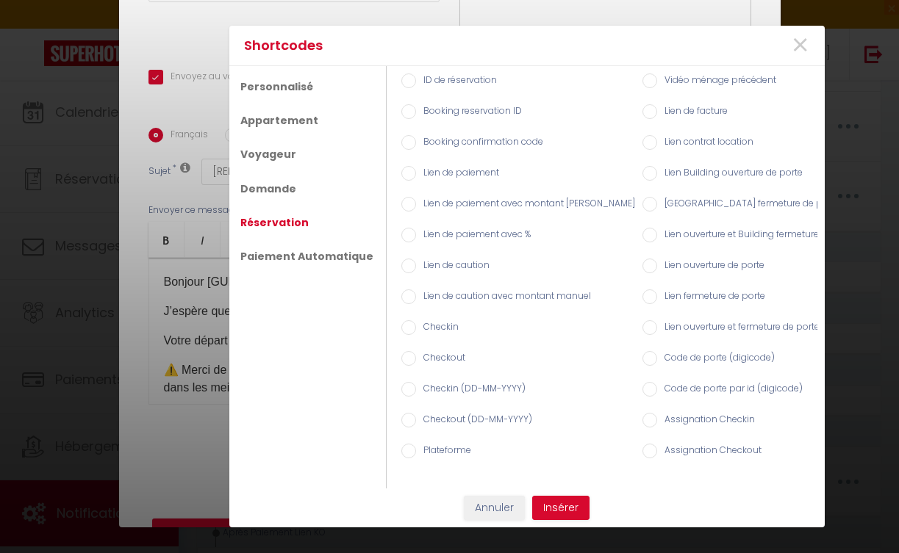
click at [401, 360] on input "Checkout" at bounding box center [408, 358] width 15 height 15
click at [406, 417] on input "Checkout (DD-MM-YYYY)" at bounding box center [408, 420] width 15 height 15
click at [575, 518] on button "Insérer" at bounding box center [560, 508] width 57 height 25
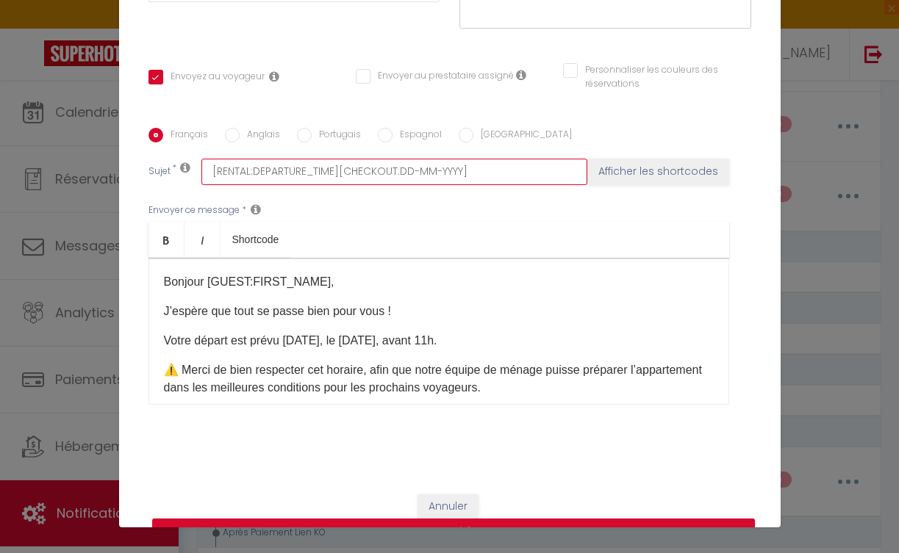
drag, startPoint x: 333, startPoint y: 169, endPoint x: 438, endPoint y: 180, distance: 105.7
click at [438, 180] on input "[RENTAL:DEPARTURE_TIME][CHECKOUT:DD-MM-YYYY]" at bounding box center [394, 172] width 386 height 26
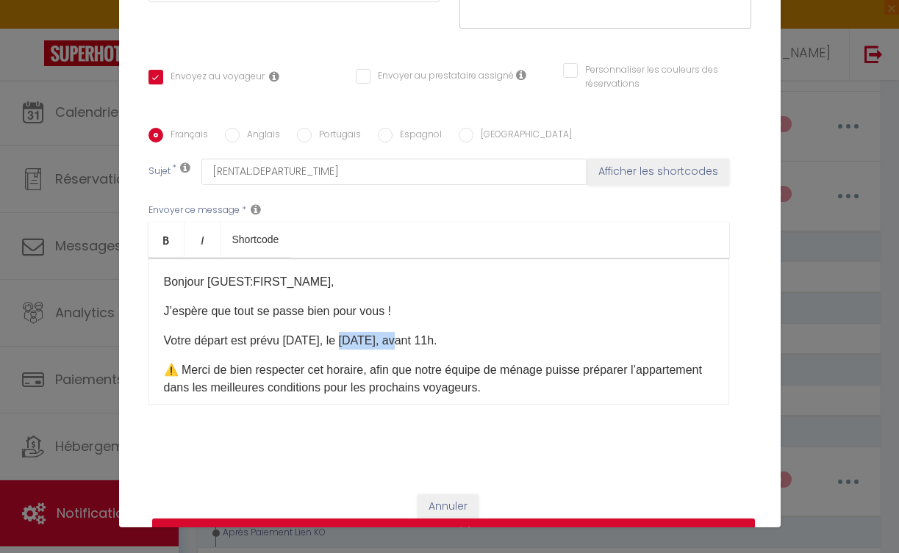
drag, startPoint x: 342, startPoint y: 339, endPoint x: 397, endPoint y: 343, distance: 54.5
click at [397, 343] on p "Votre départ est prévu [DATE], le [DATE], avant 11h." at bounding box center [439, 341] width 550 height 18
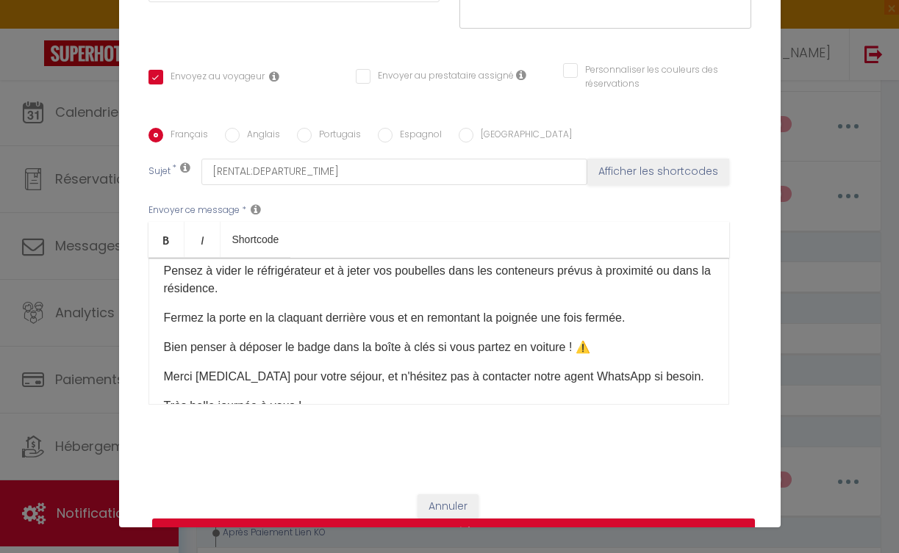
scroll to position [317, 0]
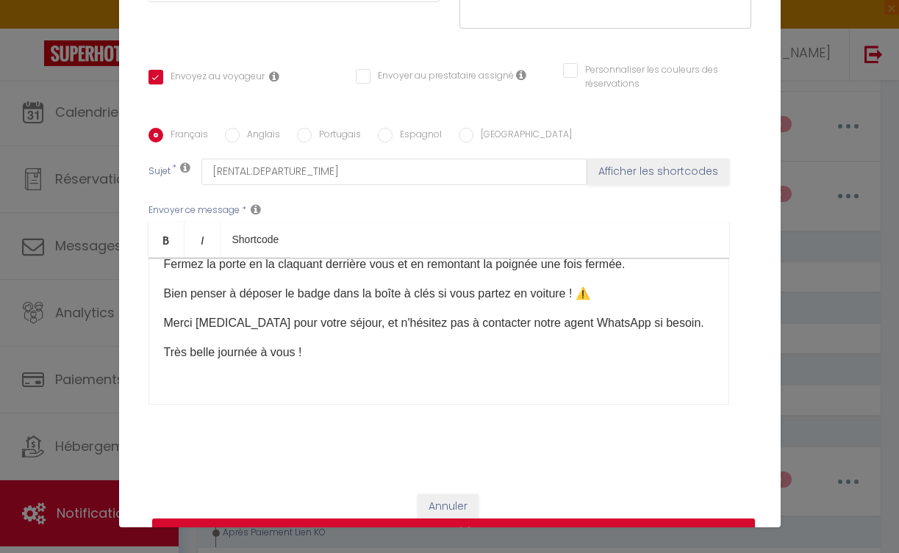
click at [542, 325] on p "Merci [MEDICAL_DATA] pour votre séjour, et n'hésitez pas à contacter notre agen…" at bounding box center [439, 324] width 550 height 18
click at [420, 324] on p "Merci [MEDICAL_DATA] pour votre séjour, et n'hésitez pas à contacter sur WhatsA…" at bounding box center [439, 324] width 550 height 18
click at [317, 370] on div "Bonjour [GUEST:FIRST_NAME], J’espère que tout se passe bien pour vous ! Votre d…" at bounding box center [438, 331] width 581 height 147
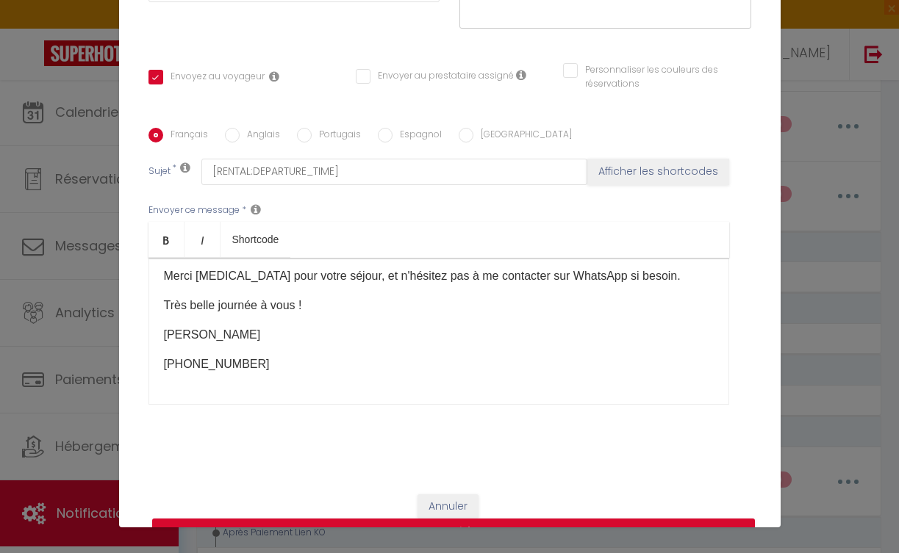
scroll to position [286, 0]
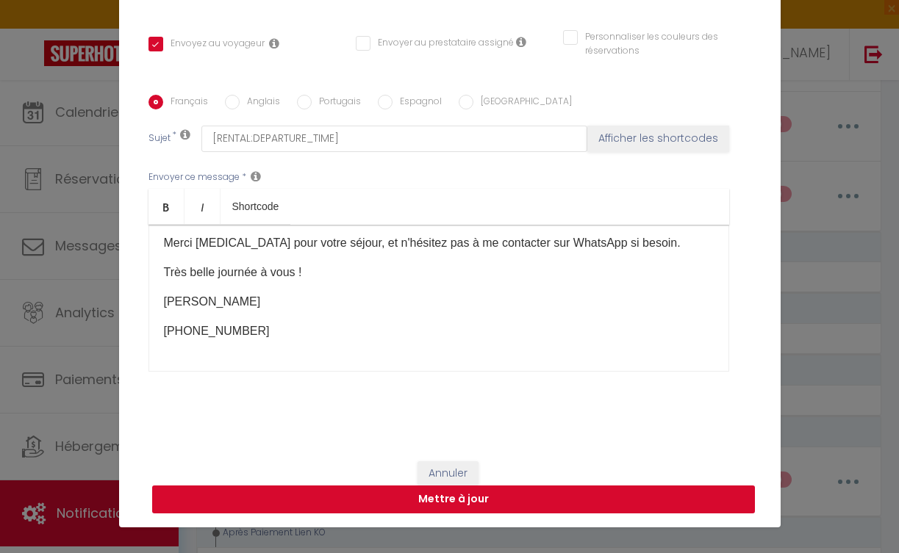
click at [534, 501] on button "Mettre à jour" at bounding box center [453, 500] width 603 height 28
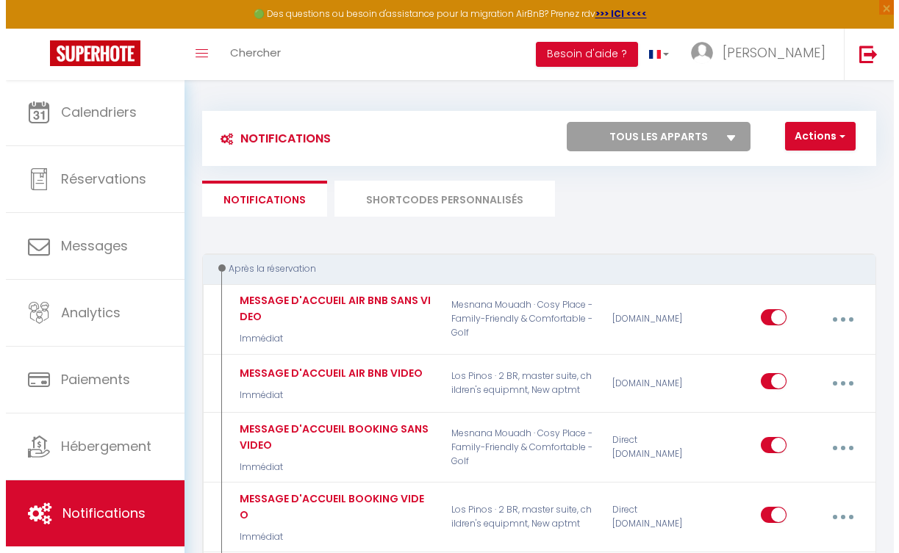
scroll to position [292, 0]
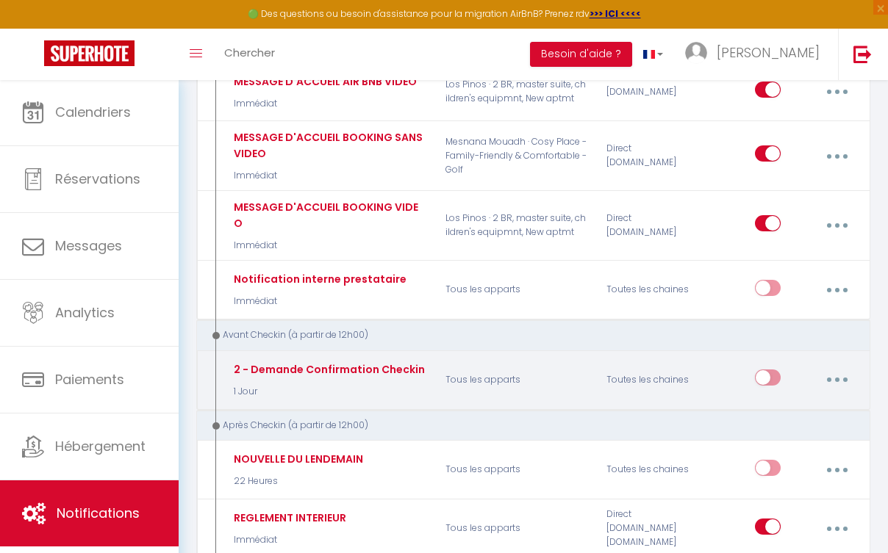
click at [524, 364] on p "Tous les apparts" at bounding box center [517, 380] width 162 height 43
click at [836, 378] on icon "button" at bounding box center [837, 380] width 4 height 4
click at [808, 403] on link "Editer" at bounding box center [797, 415] width 109 height 25
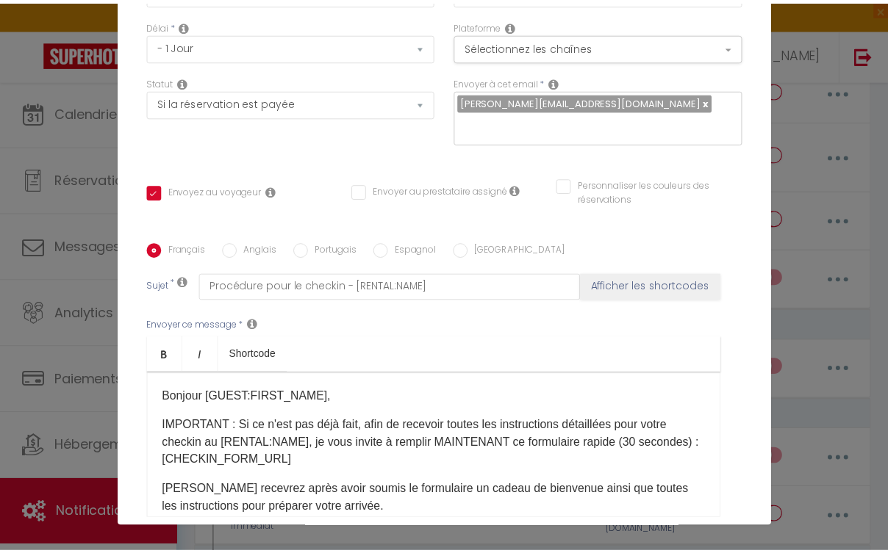
scroll to position [282, 0]
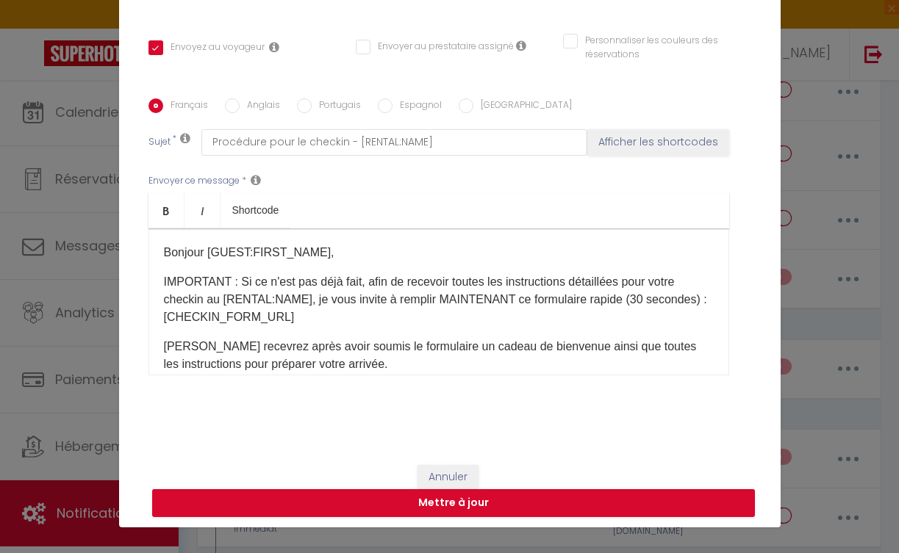
click at [456, 473] on button "Annuler" at bounding box center [447, 477] width 61 height 25
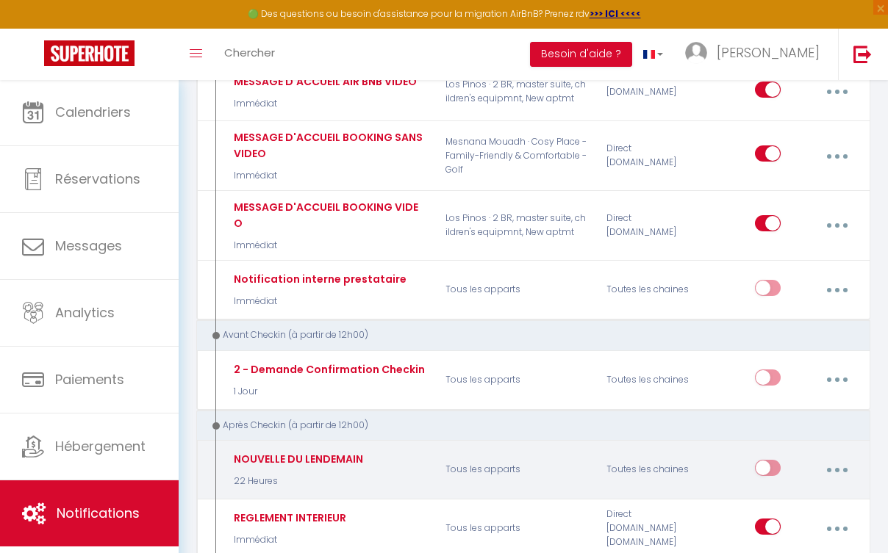
click at [761, 460] on input "checkbox" at bounding box center [768, 471] width 26 height 22
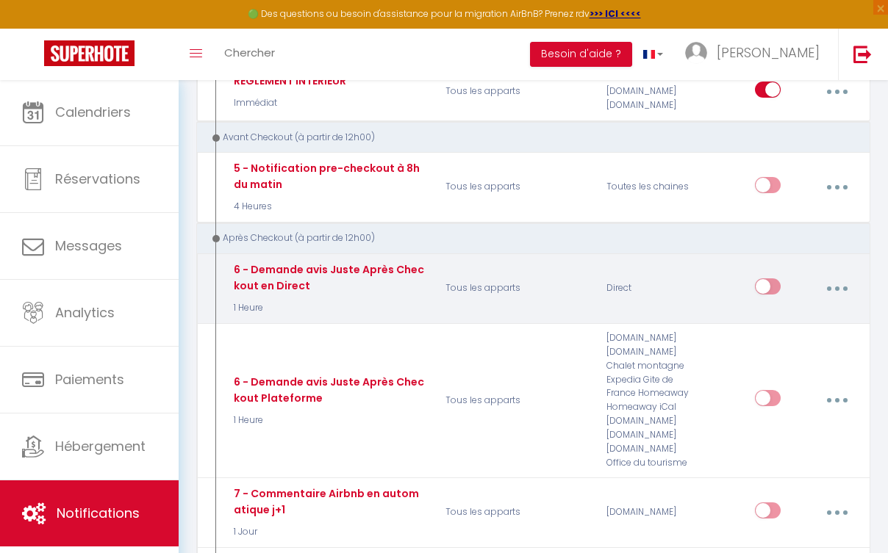
scroll to position [654, 0]
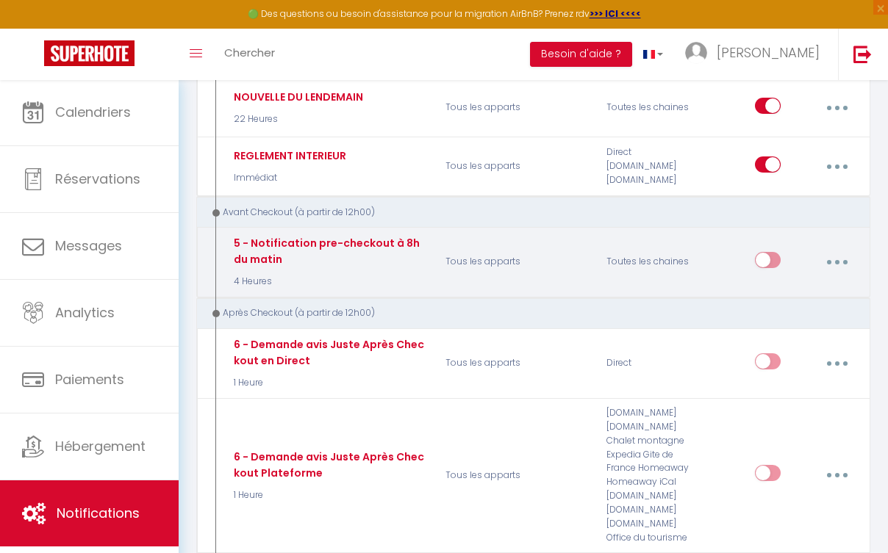
click at [762, 252] on input "checkbox" at bounding box center [768, 263] width 26 height 22
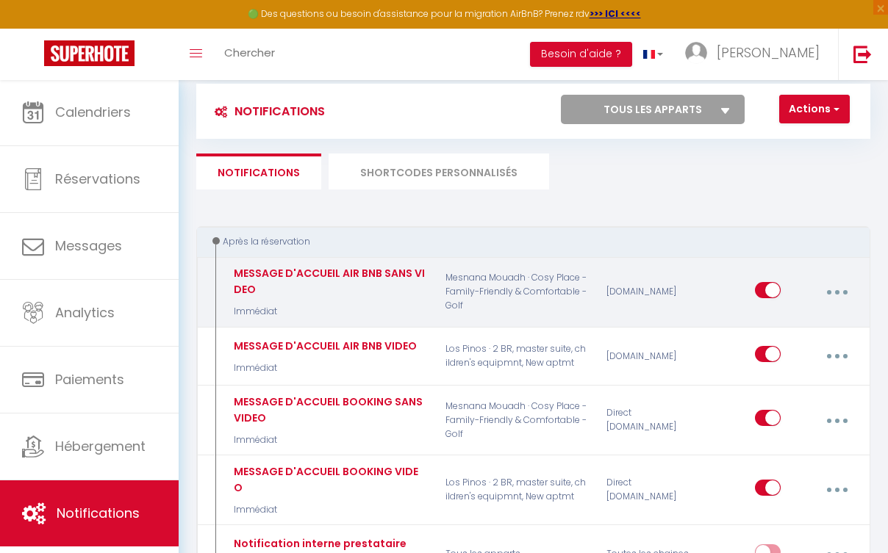
scroll to position [0, 0]
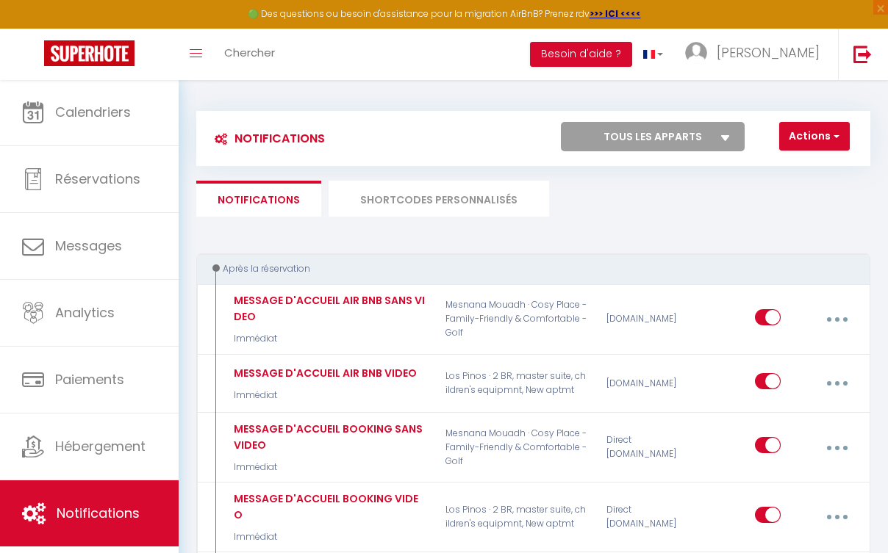
click at [497, 193] on li "SHORTCODES PERSONNALISÉS" at bounding box center [438, 199] width 220 height 36
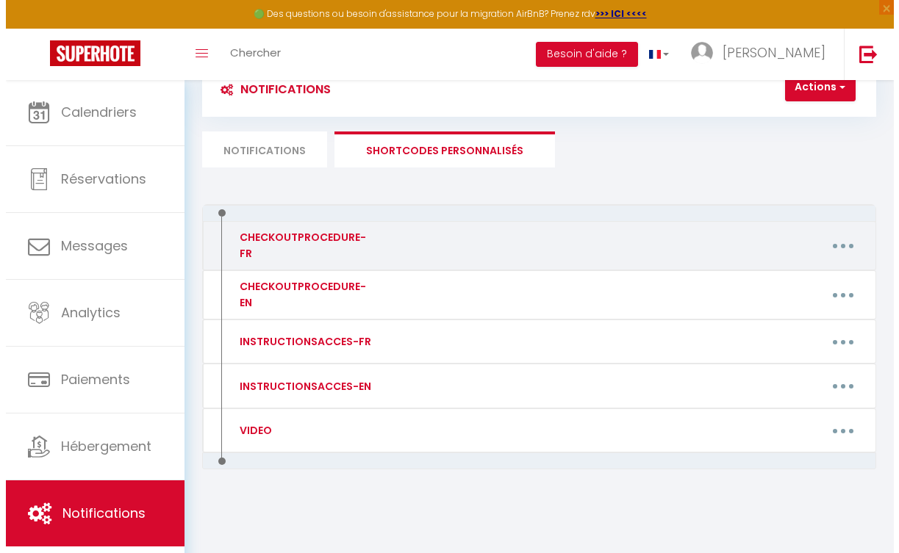
scroll to position [6, 0]
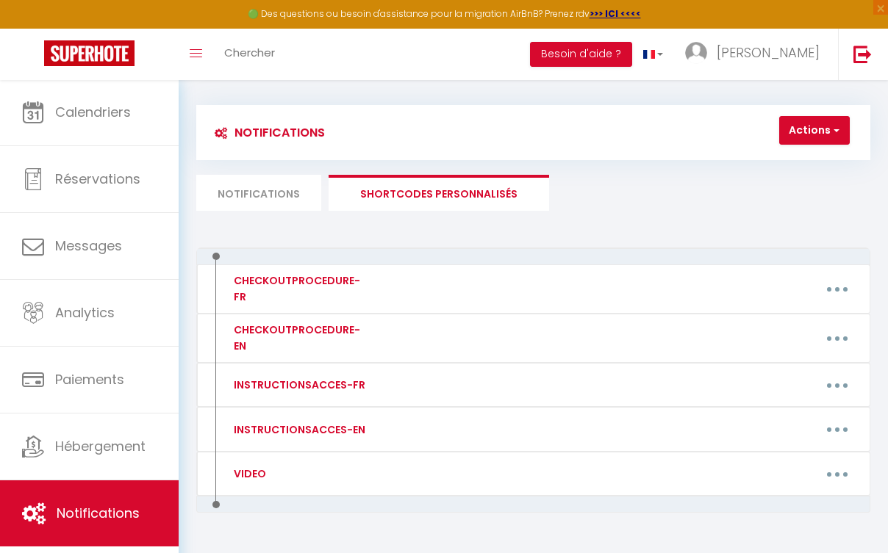
click at [813, 134] on button "Actions" at bounding box center [814, 130] width 71 height 29
click at [792, 165] on link "Nouveau shortcode personnalisé" at bounding box center [749, 162] width 198 height 19
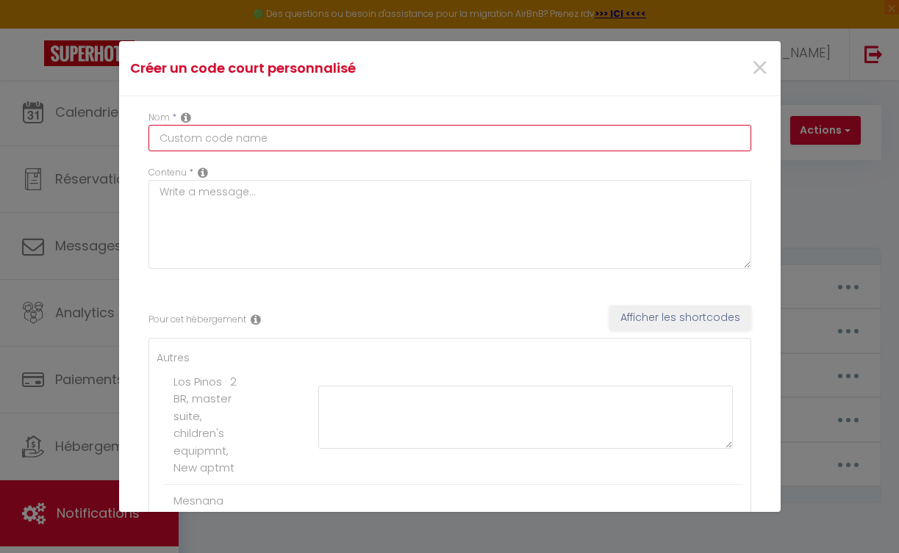
click at [268, 135] on input "text" at bounding box center [449, 138] width 603 height 26
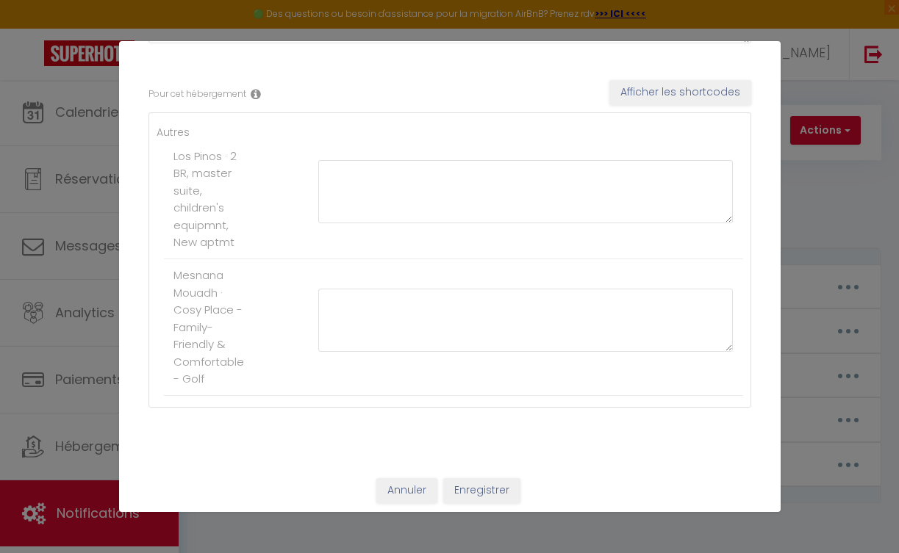
scroll to position [0, 0]
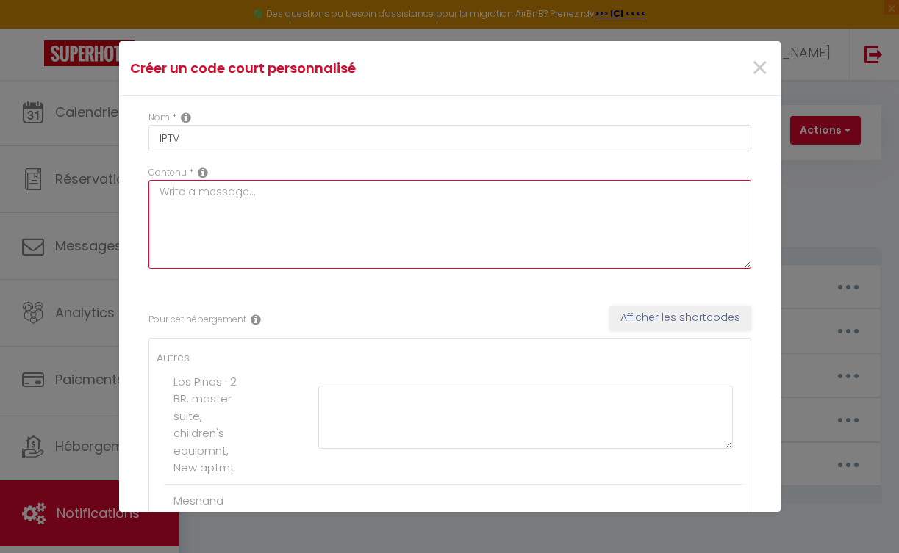
click at [306, 210] on textarea at bounding box center [449, 224] width 603 height 89
paste textarea "[URL][DOMAIN_NAME]"
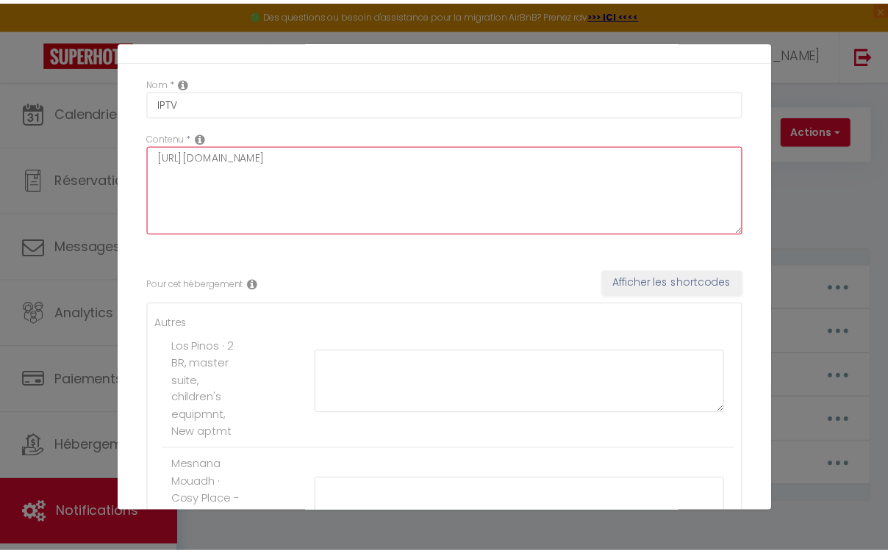
scroll to position [226, 0]
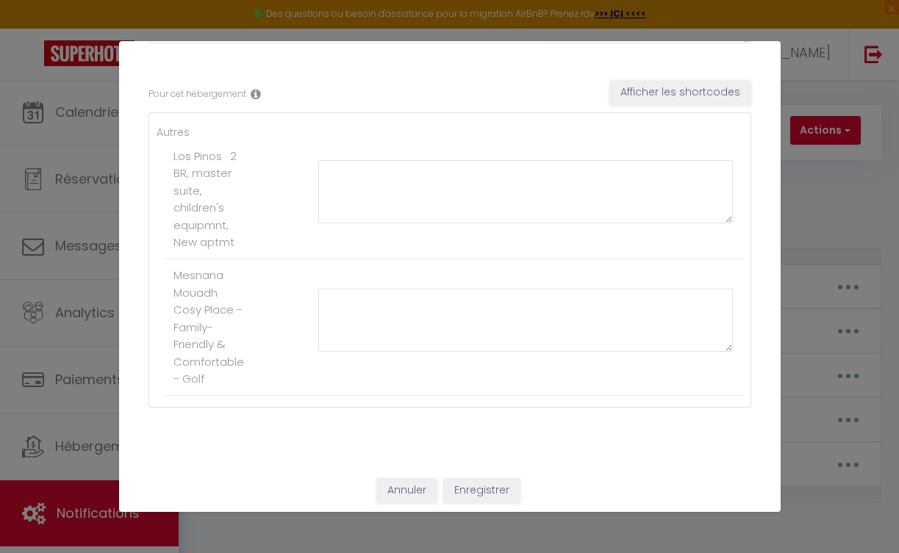
click at [492, 486] on button "Enregistrer" at bounding box center [481, 490] width 77 height 25
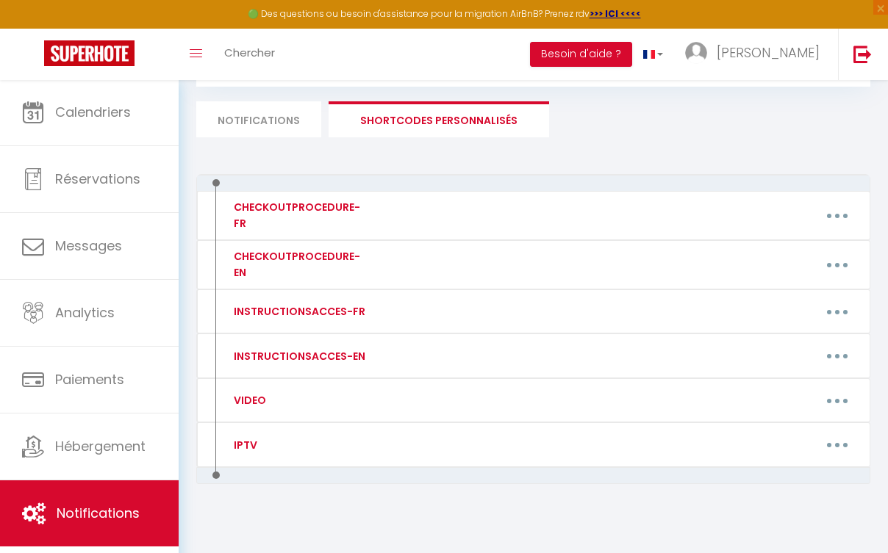
scroll to position [0, 0]
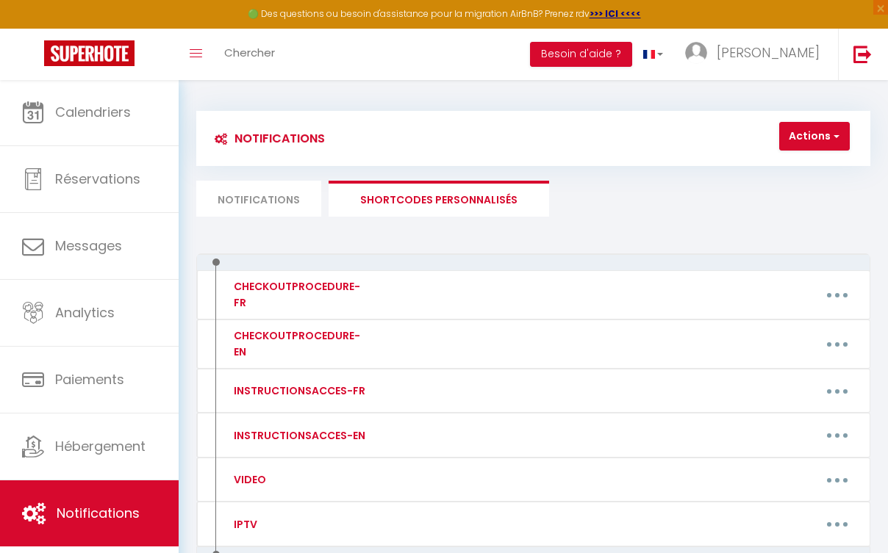
click at [260, 204] on li "Notifications" at bounding box center [258, 199] width 125 height 36
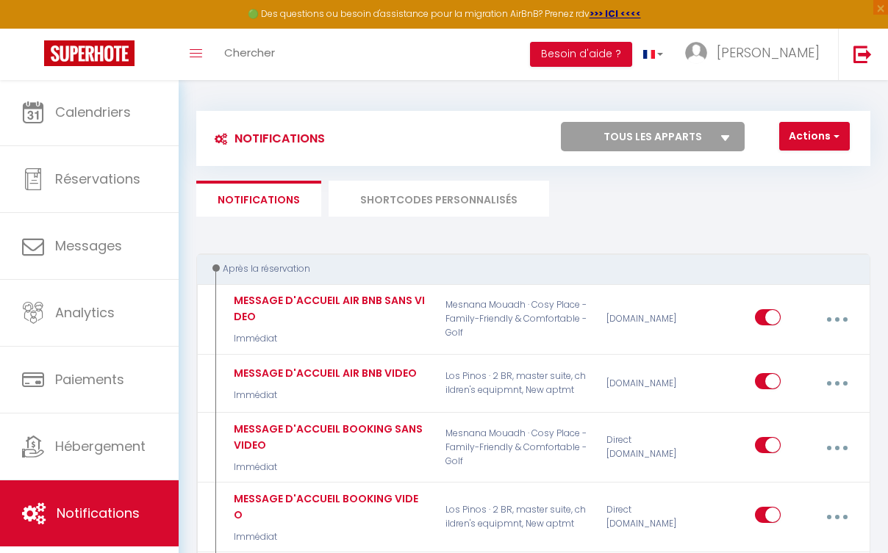
click at [838, 129] on span "button" at bounding box center [834, 136] width 9 height 15
click at [797, 168] on link "Nouvelle Notification" at bounding box center [772, 168] width 153 height 19
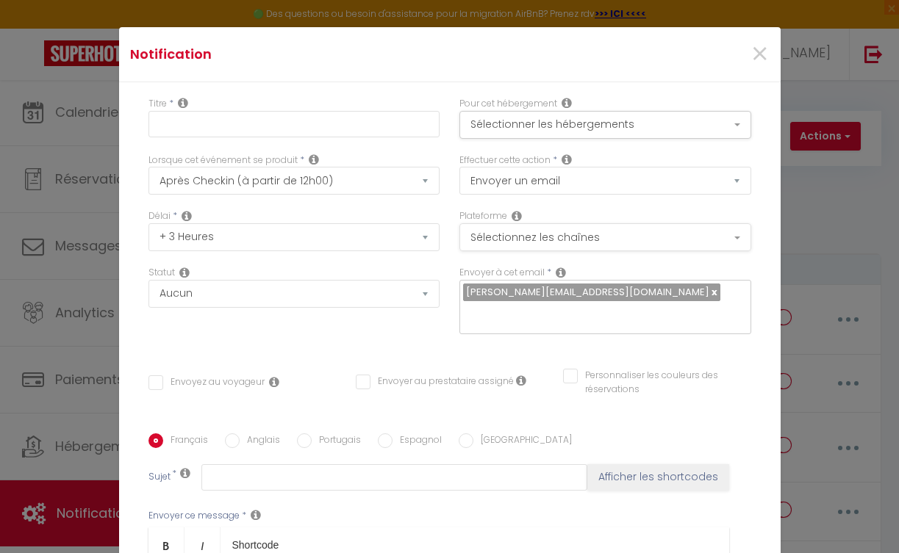
click at [481, 248] on button "Sélectionnez les chaînes" at bounding box center [605, 237] width 292 height 28
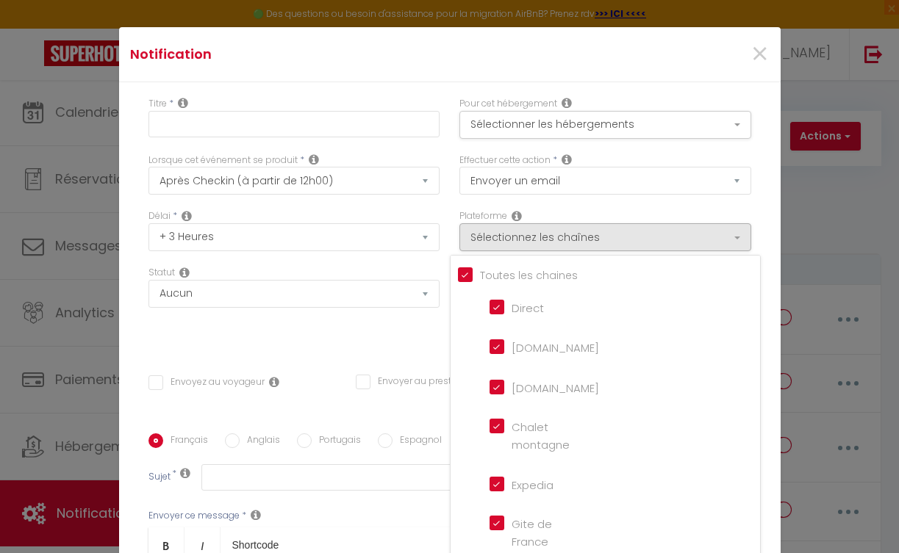
click at [458, 278] on input "Tous les apparts" at bounding box center [609, 274] width 302 height 15
click at [495, 314] on div "Direct" at bounding box center [537, 307] width 84 height 18
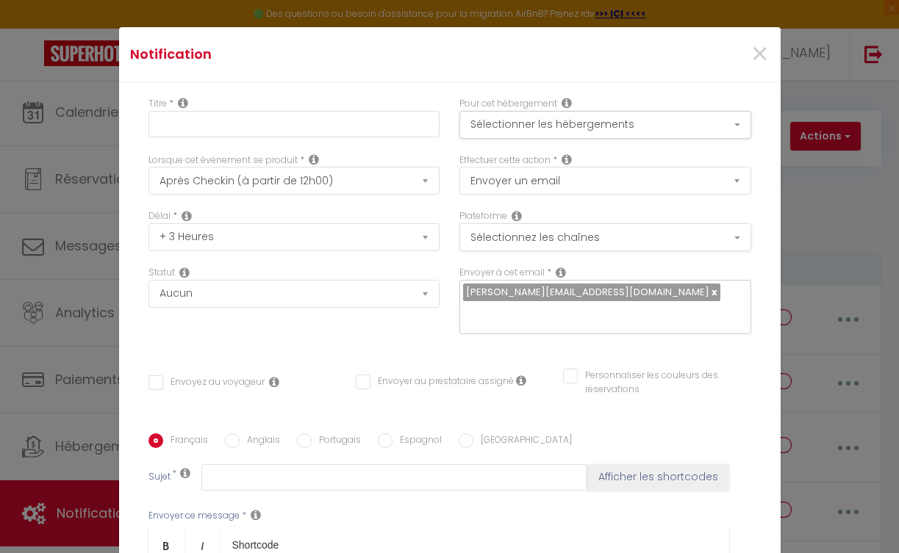
click at [506, 240] on button "Sélectionnez les chaînes" at bounding box center [605, 237] width 292 height 28
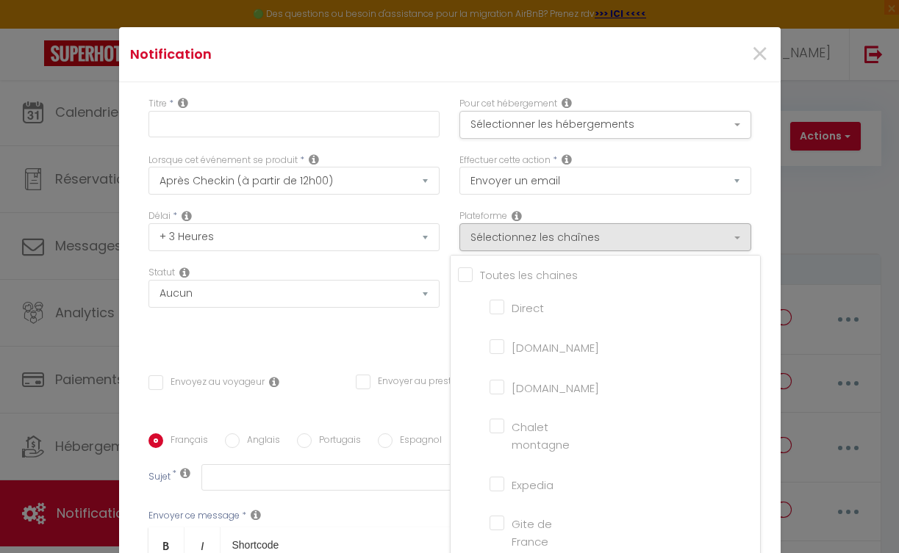
click at [489, 303] on input "Direct" at bounding box center [531, 305] width 84 height 15
click at [489, 342] on input "[DOMAIN_NAME]" at bounding box center [531, 346] width 84 height 15
click at [489, 386] on input "[DOMAIN_NAME]" at bounding box center [531, 386] width 84 height 15
click at [611, 129] on button "Sélectionner les hébergements" at bounding box center [605, 125] width 292 height 28
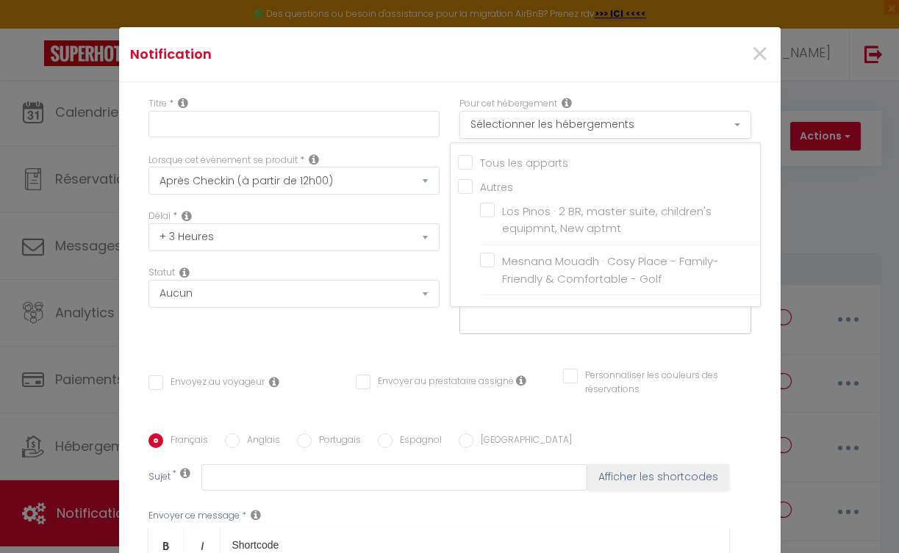
click at [611, 129] on button "Sélectionner les hébergements" at bounding box center [605, 125] width 292 height 28
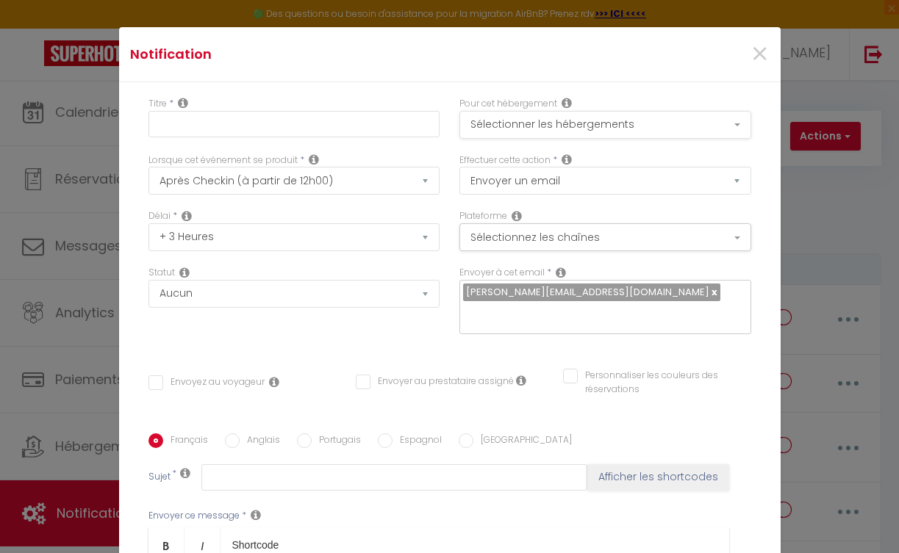
click at [611, 129] on button "Sélectionner les hébergements" at bounding box center [605, 125] width 292 height 28
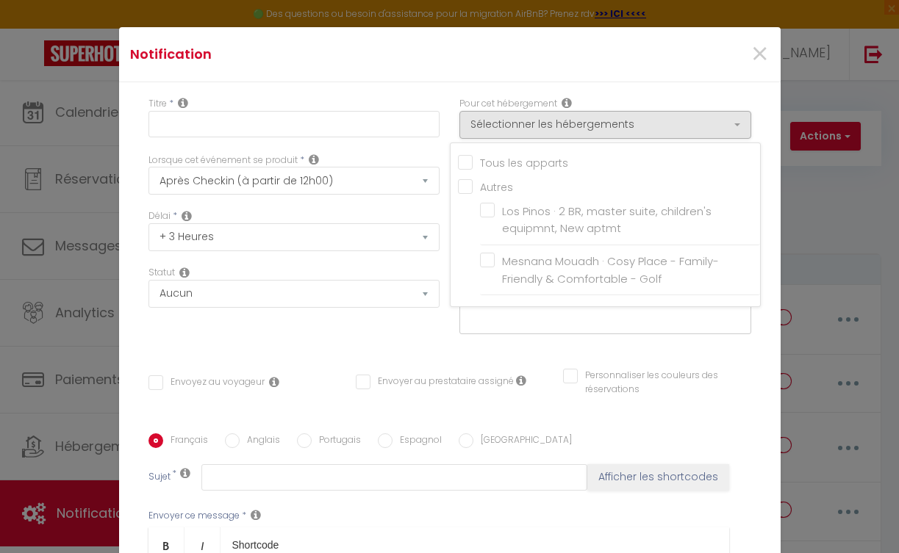
click at [460, 161] on input "Tous les apparts" at bounding box center [609, 161] width 302 height 15
click at [595, 84] on div "Titre * Pour cet hébergement Sélectionner les hébergements Tous les apparts Aut…" at bounding box center [449, 433] width 661 height 703
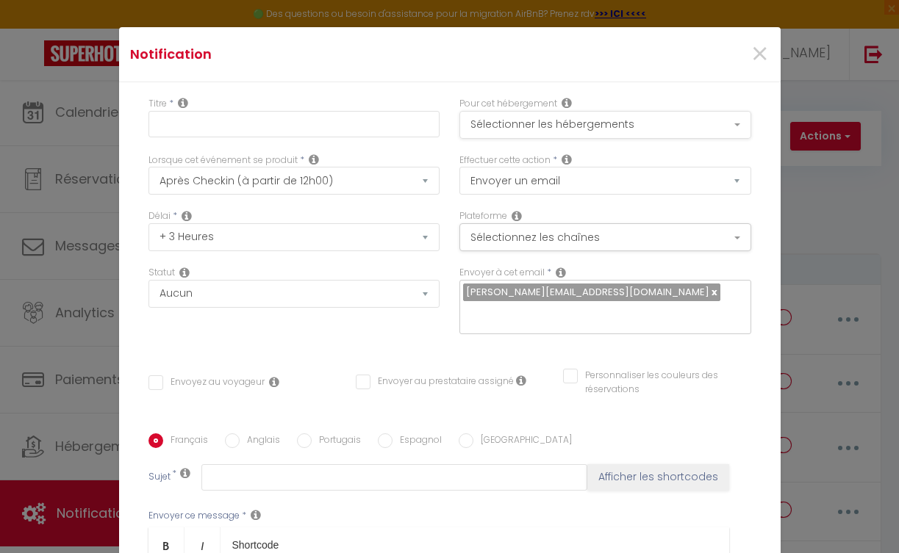
click at [547, 126] on button "Sélectionner les hébergements" at bounding box center [605, 125] width 292 height 28
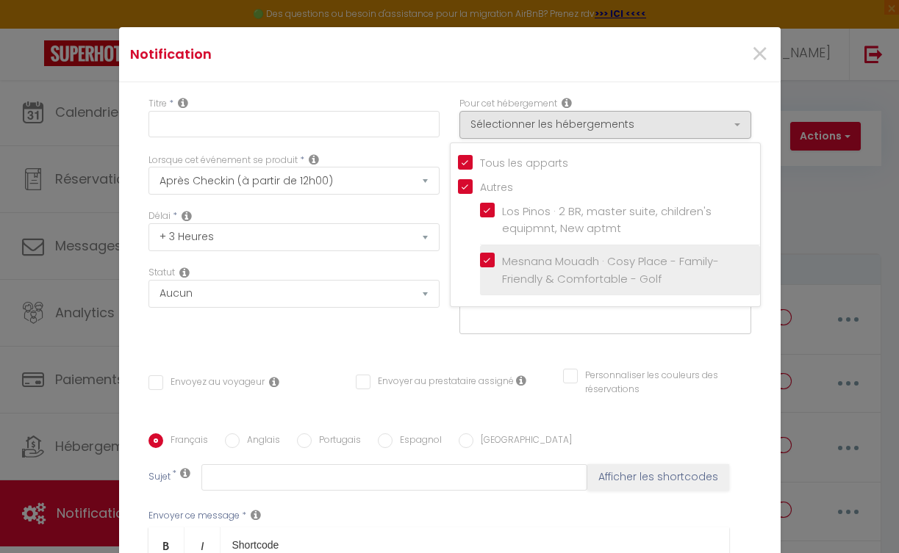
click at [495, 260] on label "Mesnana Mouadh · Cosy Place - Family-Friendly & Comfortable - Golf" at bounding box center [623, 270] width 256 height 35
click at [480, 263] on input "Mesnana Mouadh · Cosy Place - Family-Friendly & Comfortable - Golf" at bounding box center [620, 270] width 280 height 15
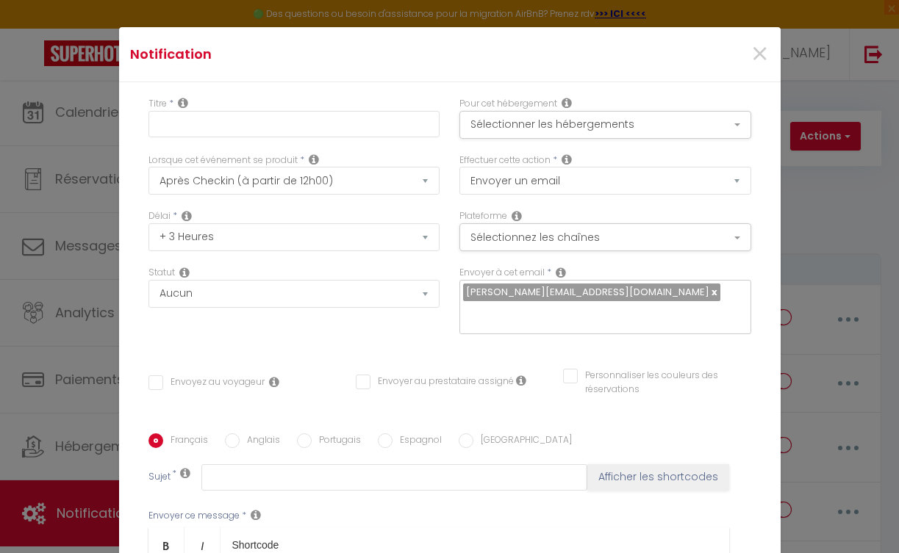
click at [616, 298] on div "[PERSON_NAME][EMAIL_ADDRESS][DOMAIN_NAME]" at bounding box center [605, 307] width 292 height 54
click at [709, 290] on link at bounding box center [713, 292] width 8 height 14
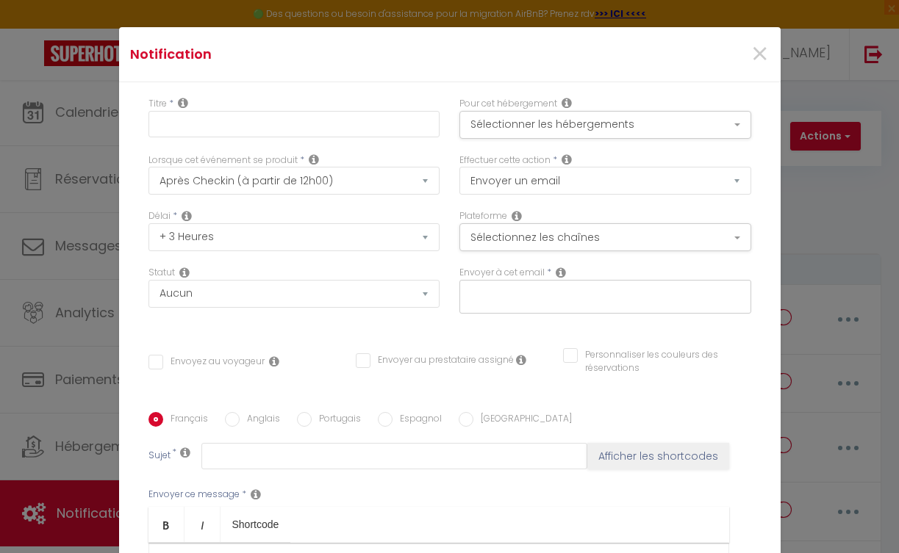
click at [600, 290] on input "text" at bounding box center [601, 293] width 277 height 19
click at [664, 383] on div "Personnaliser les couleurs des réservations #D7092E" at bounding box center [656, 369] width 207 height 43
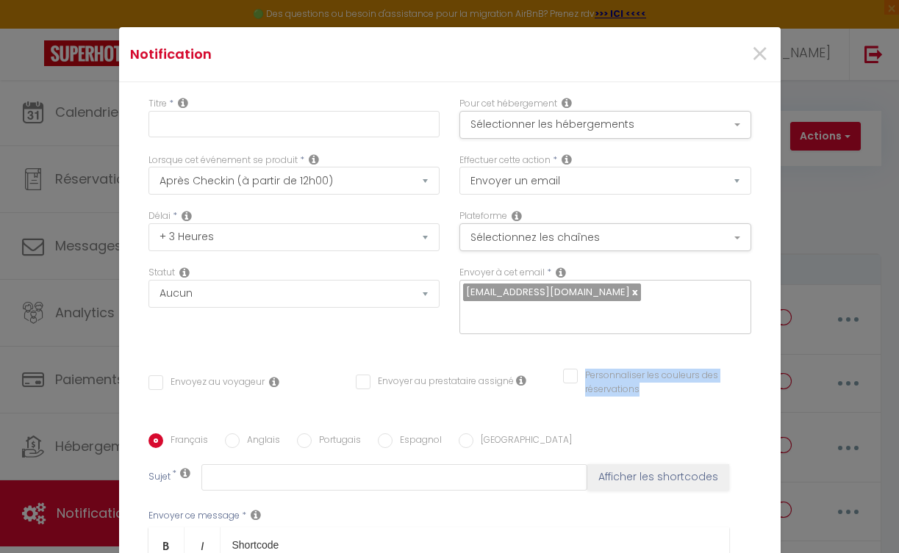
click at [154, 387] on input "Envoyez au voyageur" at bounding box center [206, 383] width 116 height 15
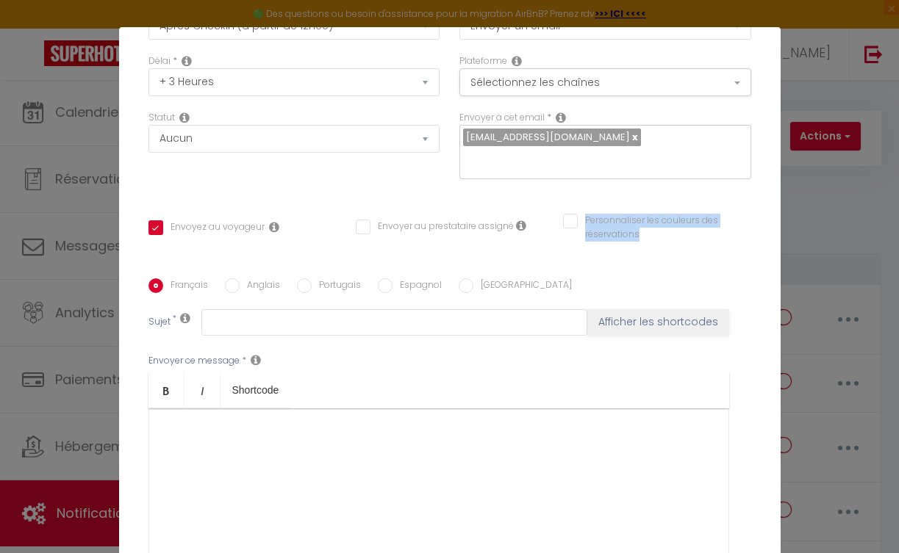
scroll to position [158, 0]
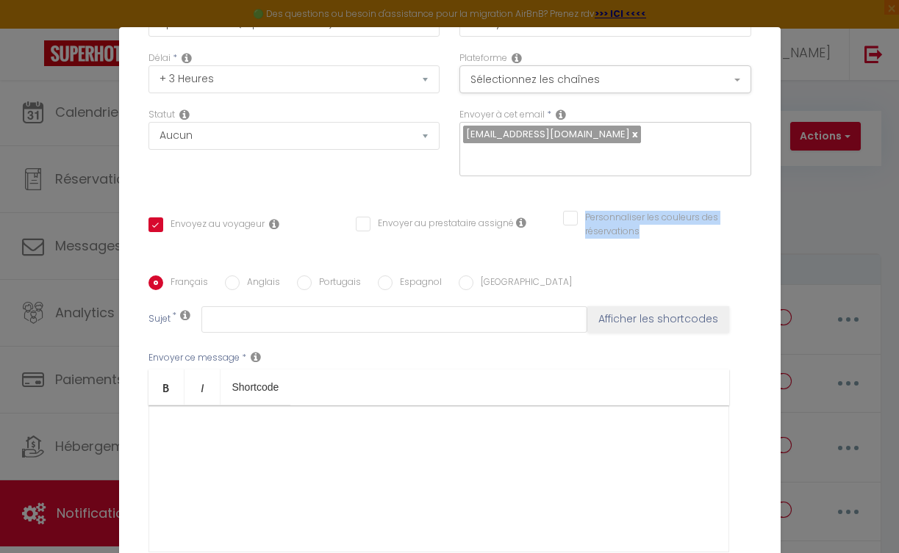
click at [591, 319] on button "Afficher les shortcodes" at bounding box center [658, 319] width 142 height 26
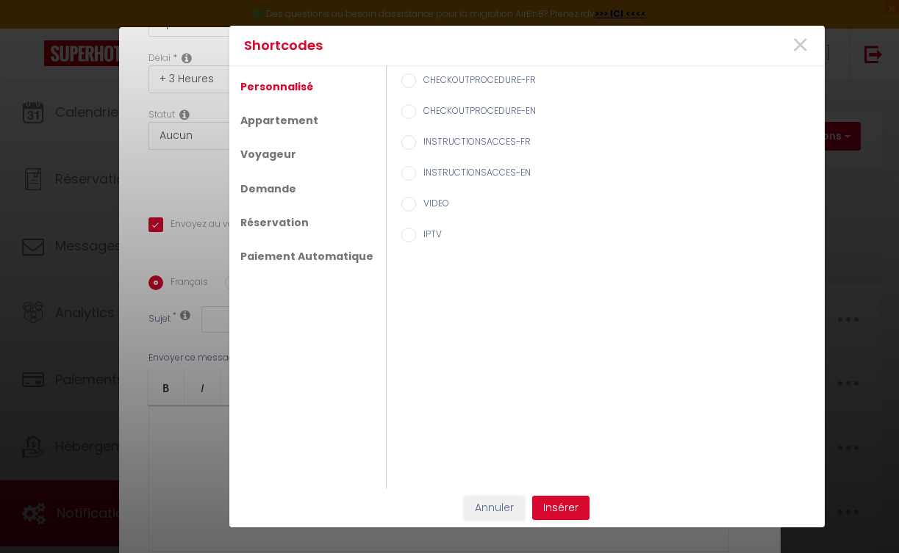
click at [401, 230] on input "IPTV" at bounding box center [408, 235] width 15 height 15
click at [564, 512] on button "Insérer" at bounding box center [560, 508] width 57 height 25
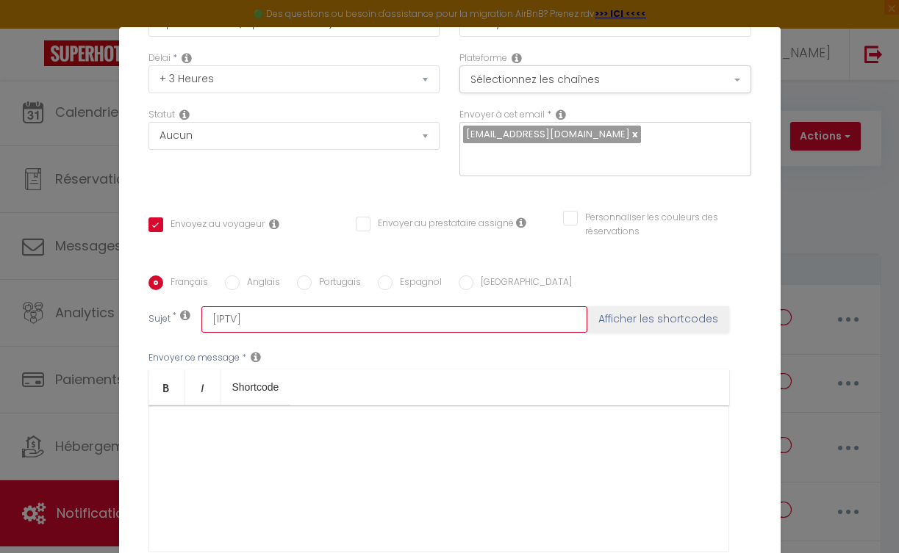
drag, startPoint x: 303, startPoint y: 318, endPoint x: 107, endPoint y: 318, distance: 196.2
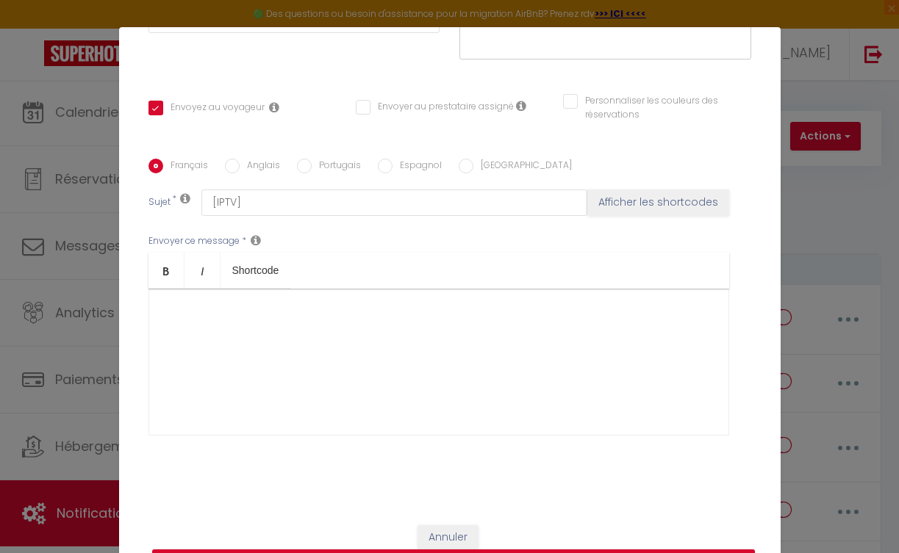
click at [268, 330] on div at bounding box center [438, 362] width 581 height 147
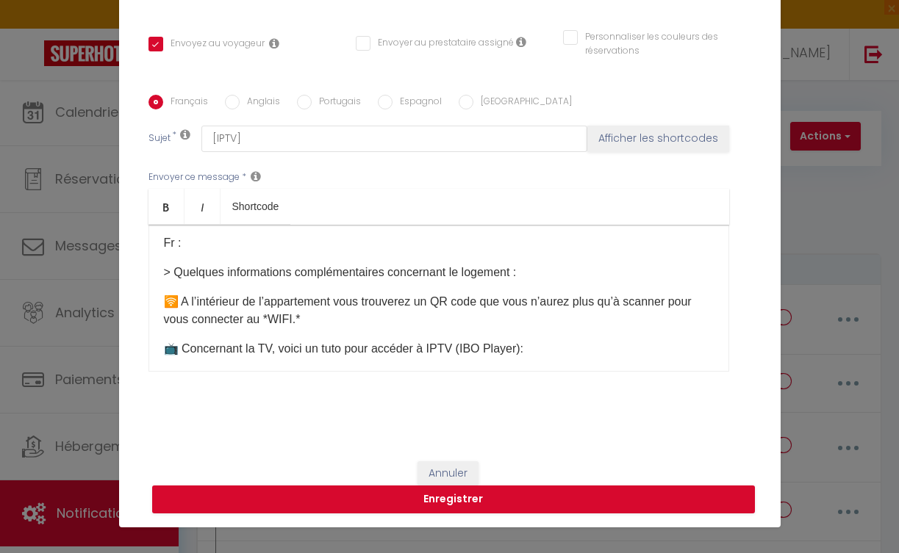
scroll to position [0, 0]
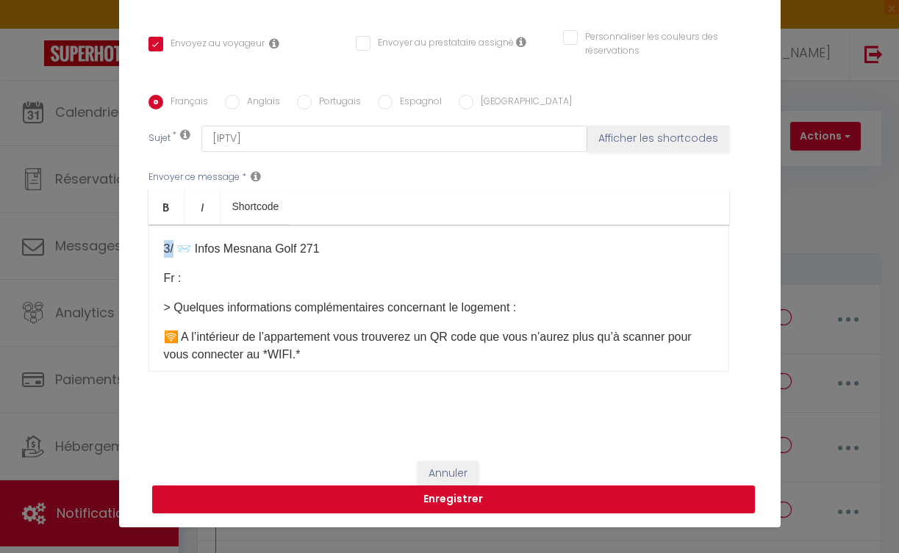
drag, startPoint x: 170, startPoint y: 248, endPoint x: 154, endPoint y: 248, distance: 16.9
click at [154, 248] on div "3/ 📨 Infos Mesnana Golf 271 Fr : > Quelques informations complémentaires concer…" at bounding box center [438, 298] width 581 height 147
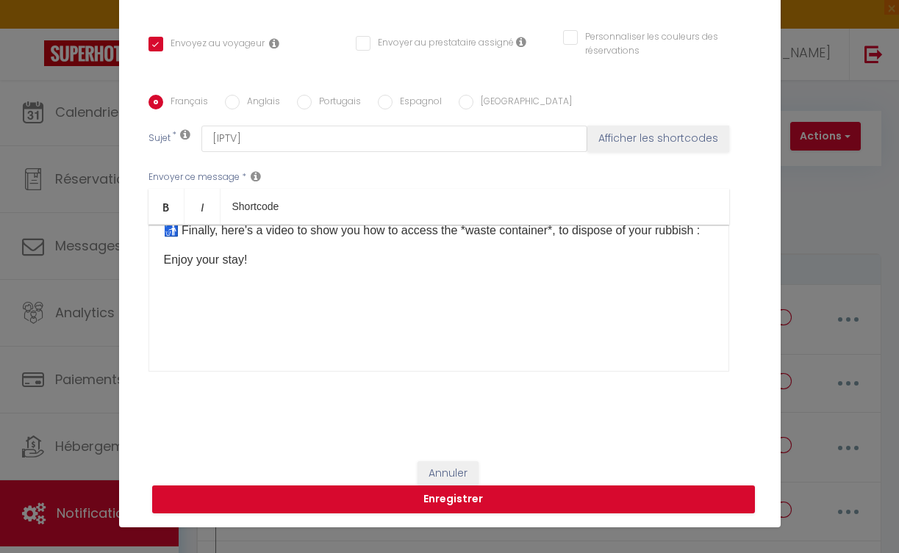
scroll to position [523, 0]
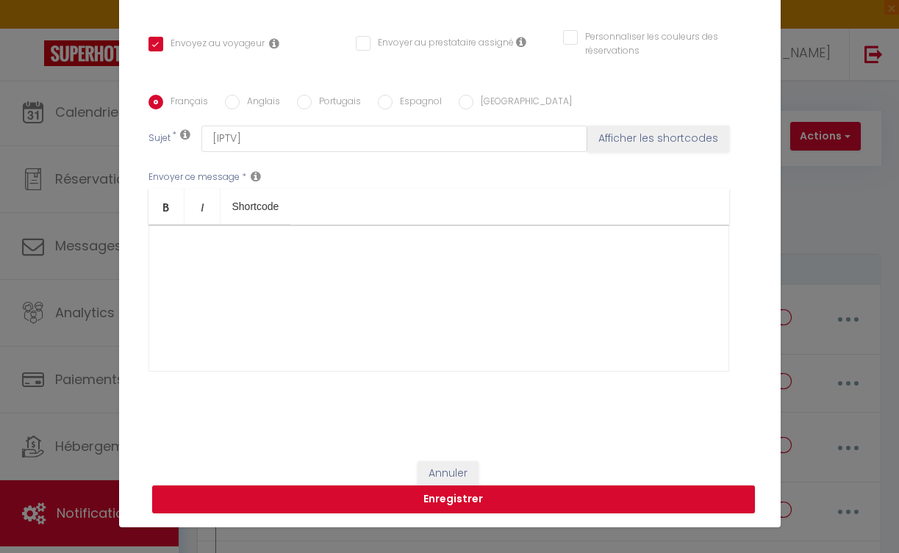
click at [464, 495] on button "Enregistrer" at bounding box center [453, 500] width 603 height 28
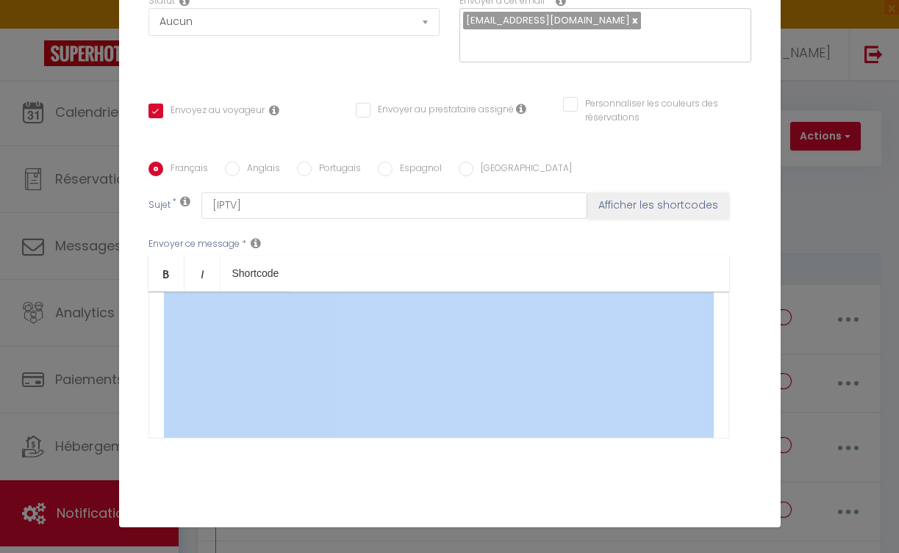
scroll to position [1574, 0]
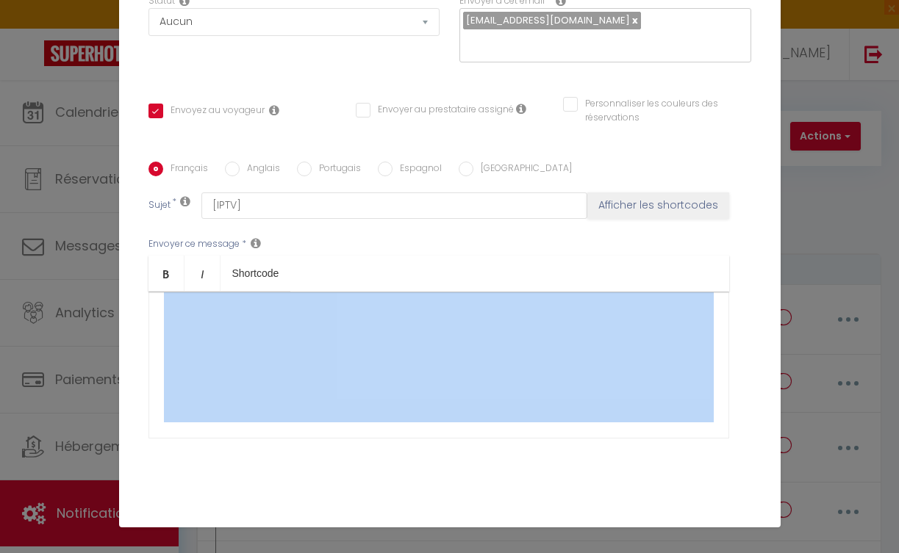
drag, startPoint x: 179, startPoint y: 403, endPoint x: 544, endPoint y: 470, distance: 370.6
click at [544, 470] on div "Français Anglais Portugais Espagnol Italien Sujet * [IPTV] Afficher les shortco…" at bounding box center [449, 310] width 603 height 340
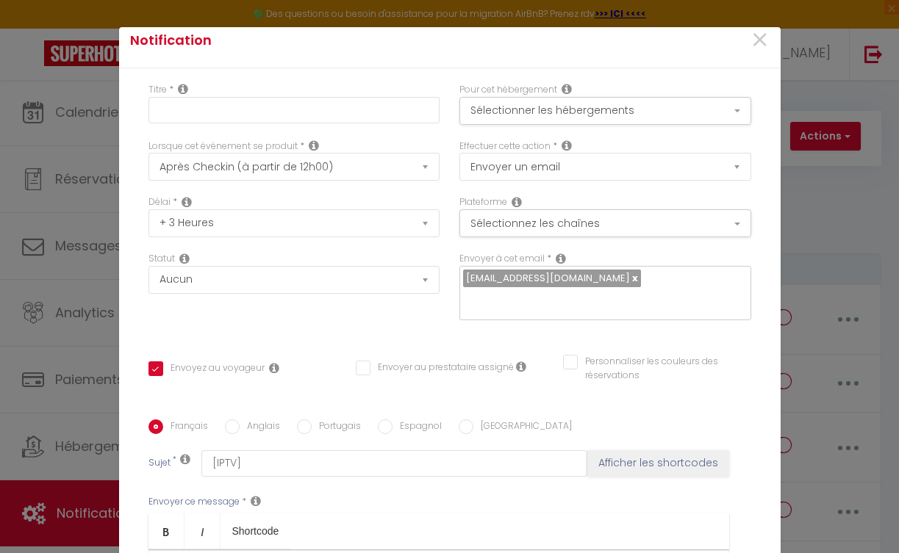
scroll to position [0, 0]
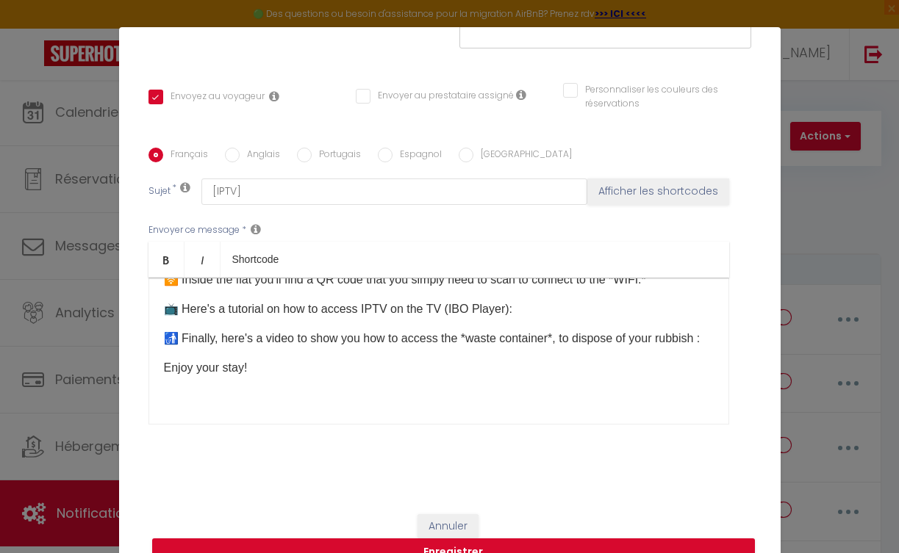
click at [295, 403] on div "📨 Infos Mesnana Golf 271 Fr : > Quelques informations complémentaires concernan…" at bounding box center [438, 351] width 581 height 147
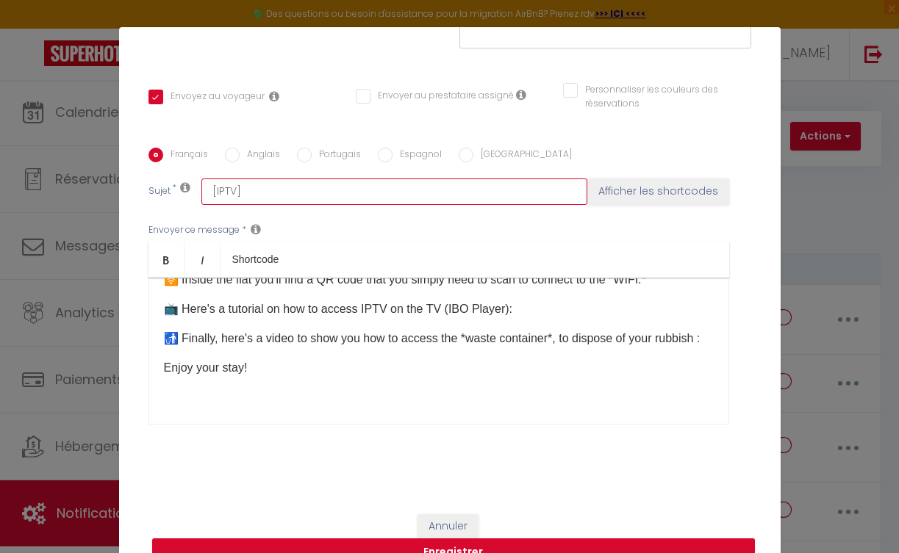
drag, startPoint x: 244, startPoint y: 194, endPoint x: 57, endPoint y: 204, distance: 187.6
click at [57, 204] on div "Notification × Titre * Pour cet hébergement Sélectionner les hébergements Tous …" at bounding box center [449, 276] width 899 height 553
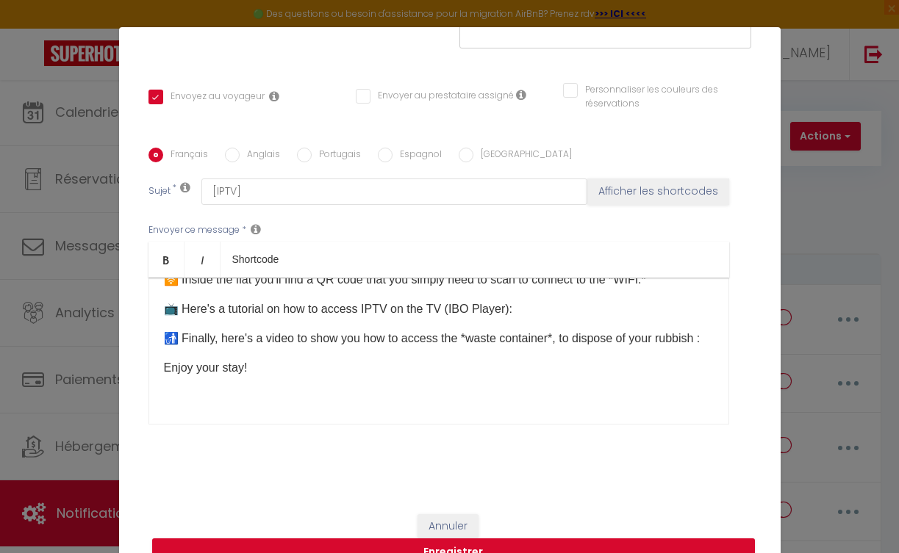
click at [57, 204] on div "Notification × Titre * Pour cet hébergement Sélectionner les hébergements Tous …" at bounding box center [449, 276] width 899 height 553
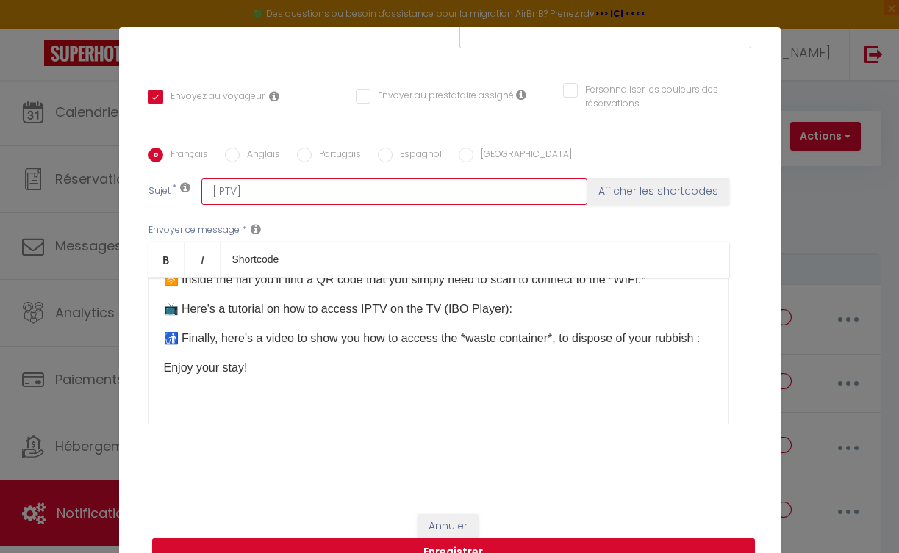
click at [283, 187] on input "[IPTV]" at bounding box center [394, 192] width 386 height 26
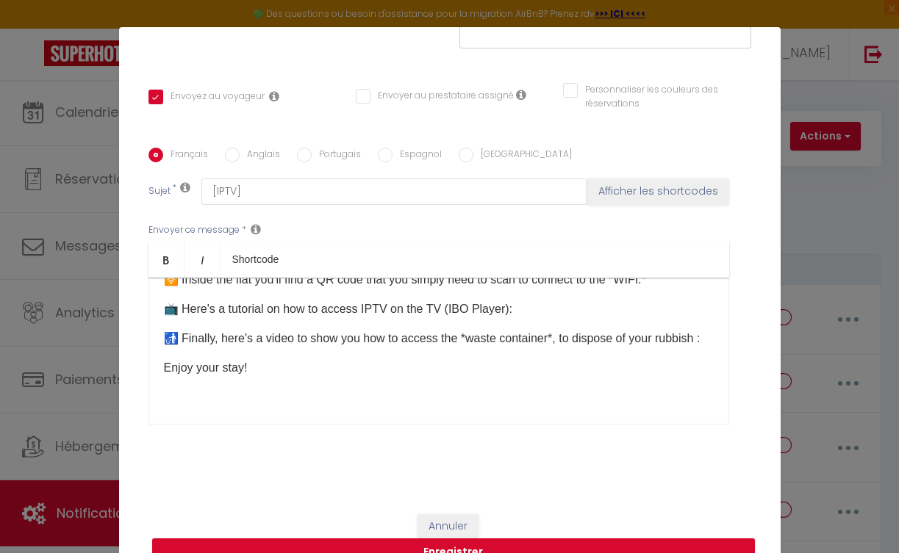
click at [231, 393] on div "📨 Infos Mesnana Golf 271 Fr : > Quelques informations complémentaires concernan…" at bounding box center [438, 351] width 581 height 147
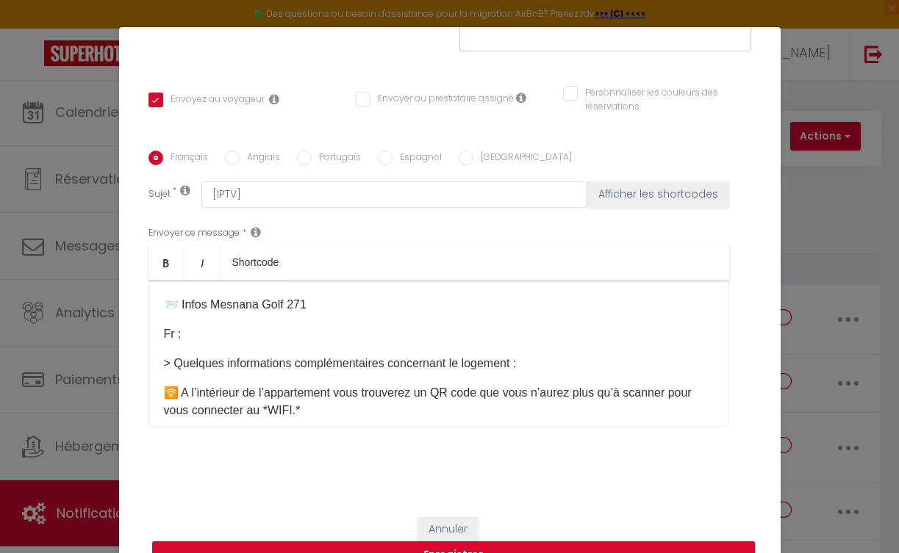
scroll to position [280, 0]
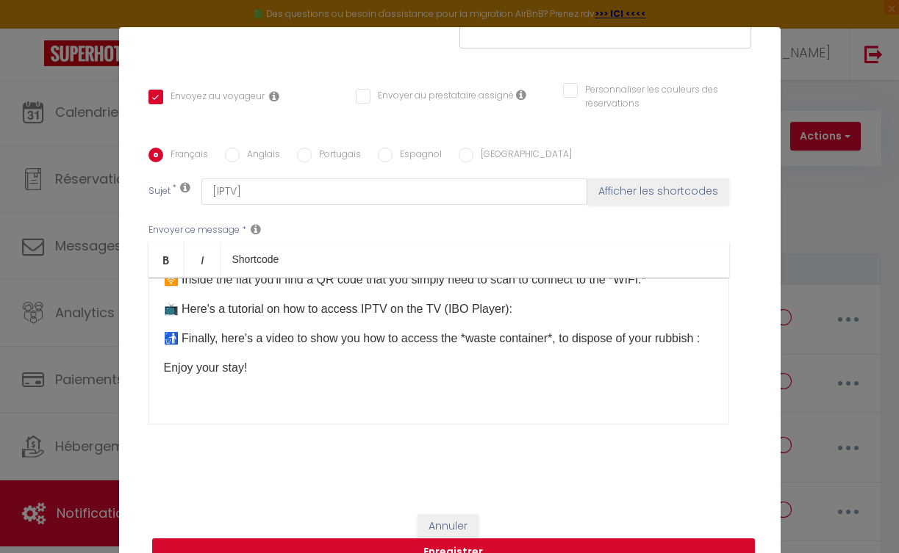
click at [225, 395] on div "📨 Infos Mesnana Golf 271 Fr : > Quelques informations complémentaires concernan…" at bounding box center [438, 351] width 581 height 147
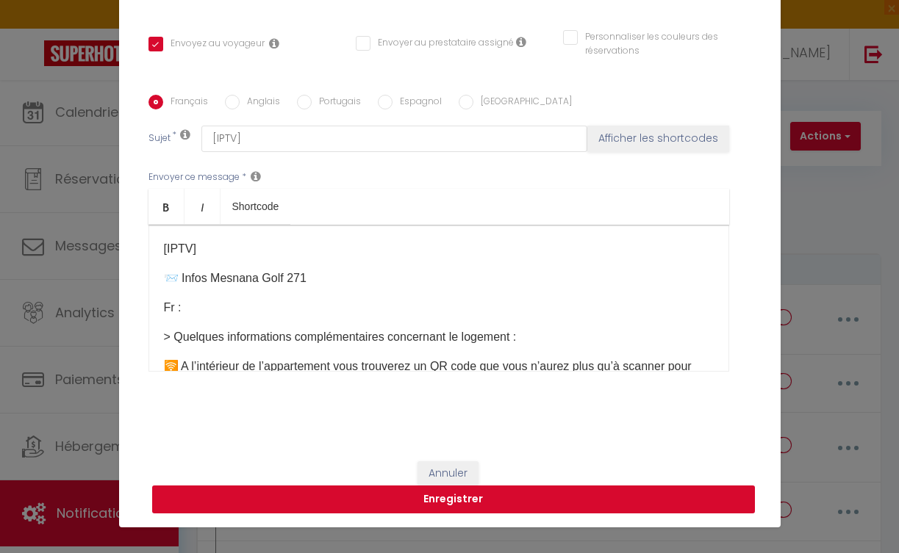
click at [358, 488] on button "Enregistrer" at bounding box center [453, 500] width 603 height 28
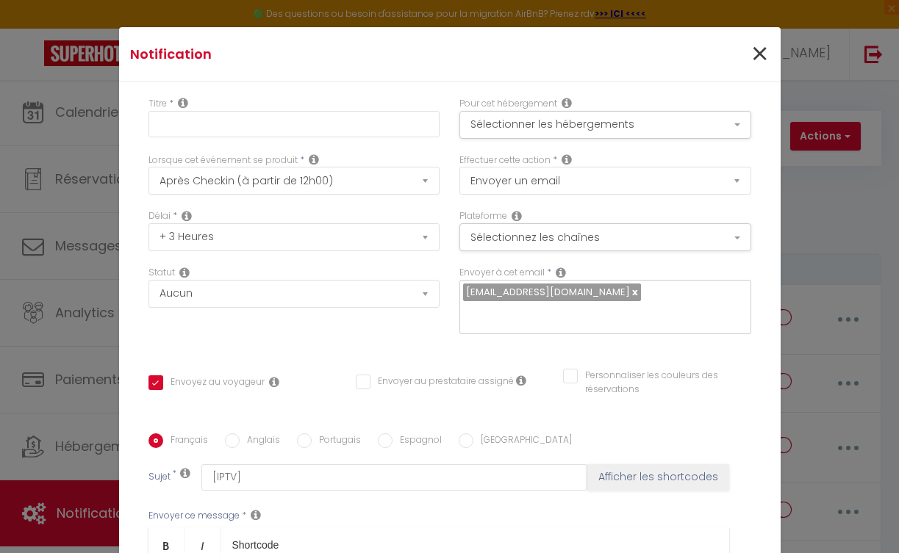
click at [750, 49] on span "×" at bounding box center [759, 54] width 18 height 44
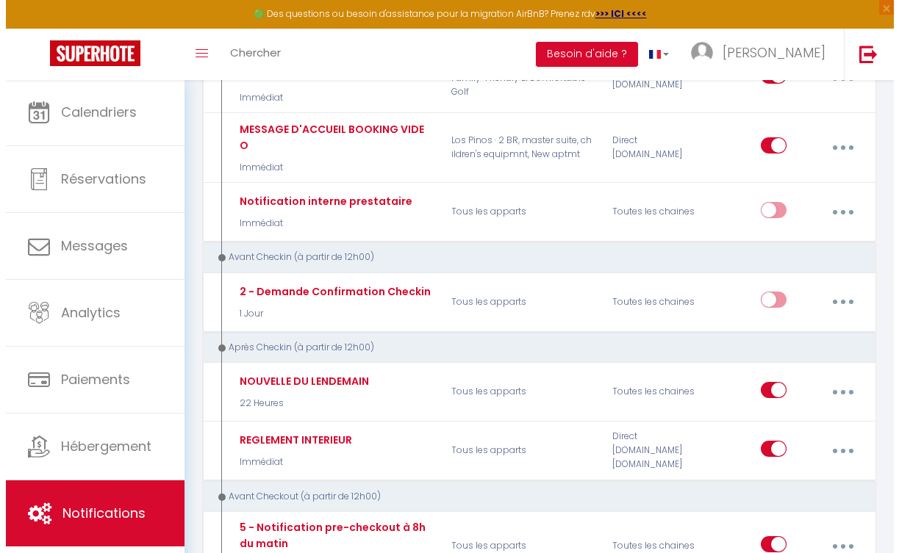
scroll to position [0, 0]
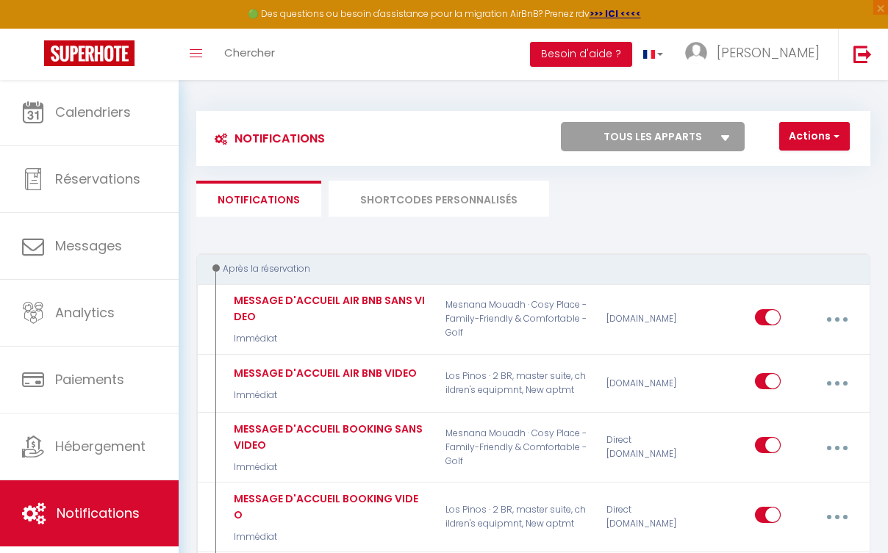
click at [827, 137] on button "Actions" at bounding box center [814, 136] width 71 height 29
click at [811, 167] on link "Nouvelle Notification" at bounding box center [772, 168] width 153 height 19
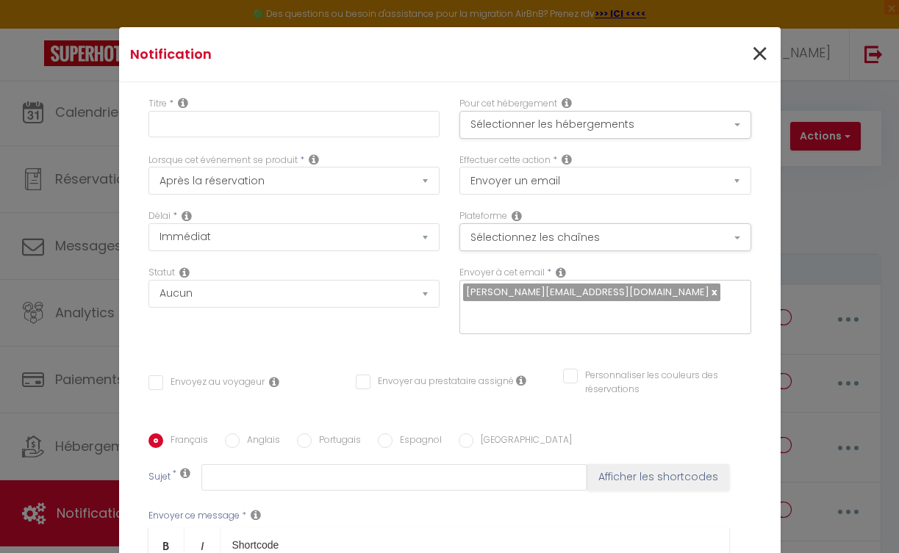
click at [750, 51] on span "×" at bounding box center [759, 54] width 18 height 44
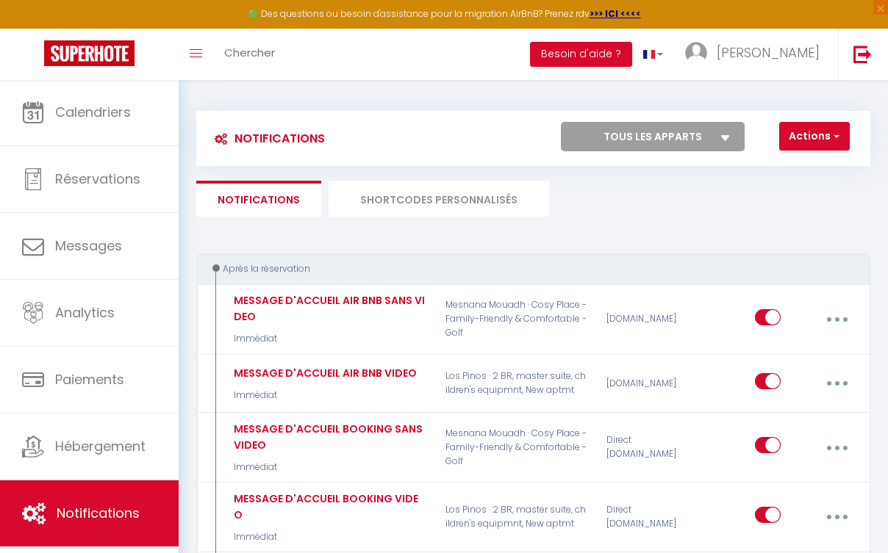
click at [804, 138] on button "Actions" at bounding box center [814, 136] width 71 height 29
click at [729, 170] on link "Nouvelle Notification" at bounding box center [772, 168] width 153 height 19
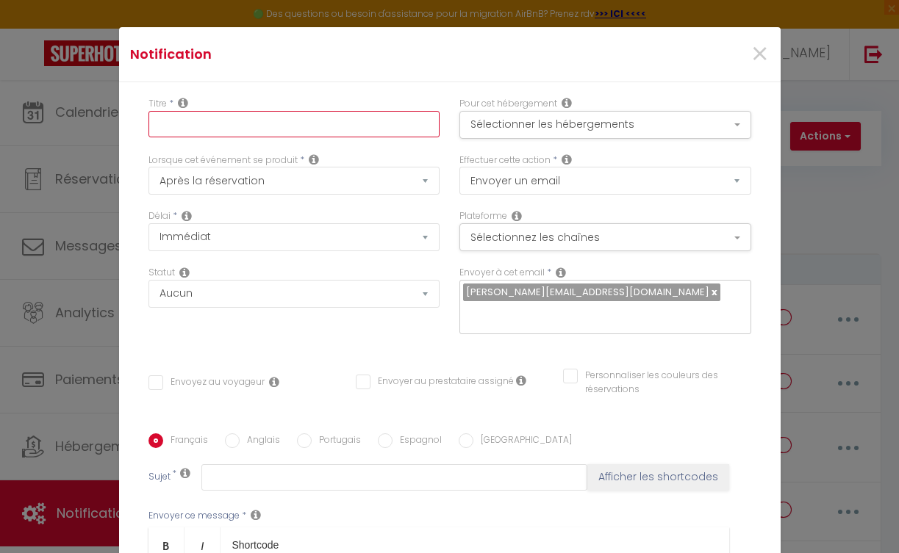
click at [295, 123] on input "text" at bounding box center [294, 124] width 292 height 26
click at [512, 234] on button "Sélectionnez les chaînes" at bounding box center [605, 237] width 292 height 28
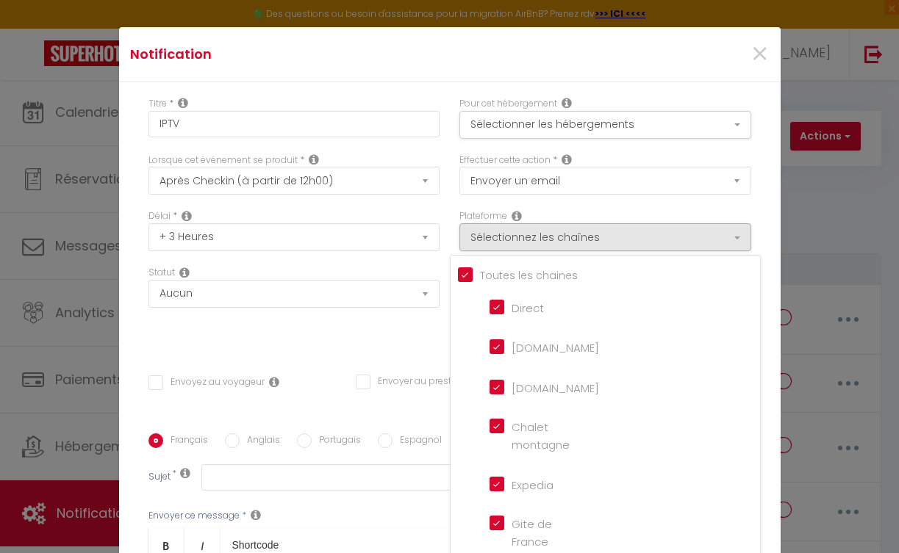
drag, startPoint x: 462, startPoint y: 276, endPoint x: 470, endPoint y: 280, distance: 9.2
click at [462, 276] on input "Tous les apparts" at bounding box center [609, 274] width 302 height 15
click at [504, 353] on label "[DOMAIN_NAME]" at bounding box center [551, 348] width 95 height 18
click at [489, 353] on input "[DOMAIN_NAME]" at bounding box center [531, 346] width 84 height 15
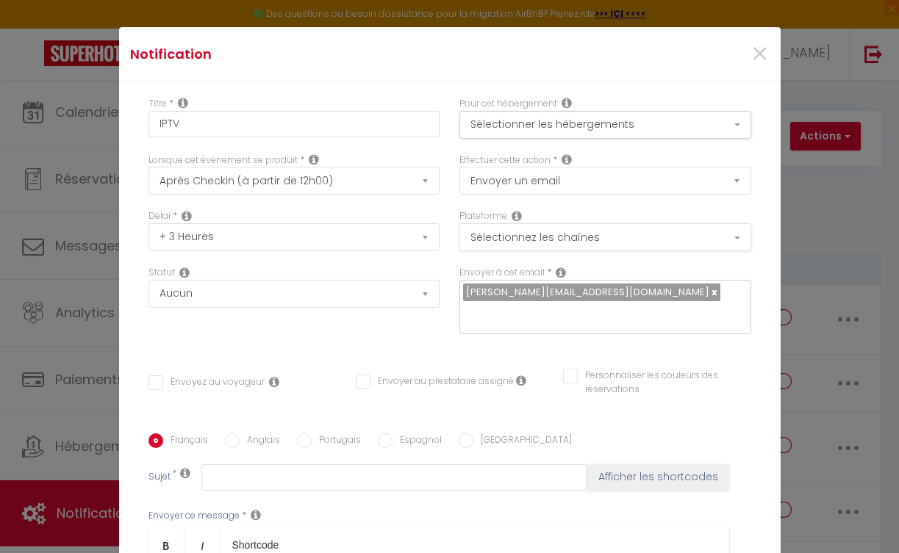
click at [492, 242] on button "Sélectionnez les chaînes" at bounding box center [605, 237] width 292 height 28
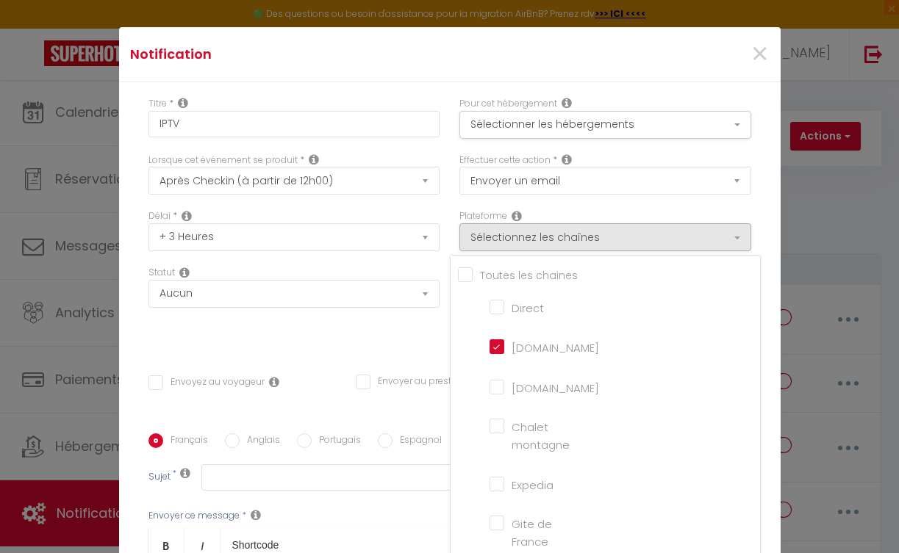
click at [492, 311] on input "Direct" at bounding box center [531, 305] width 84 height 15
click at [489, 382] on input "[DOMAIN_NAME]" at bounding box center [531, 386] width 84 height 15
click at [566, 133] on button "Sélectionner les hébergements" at bounding box center [605, 125] width 292 height 28
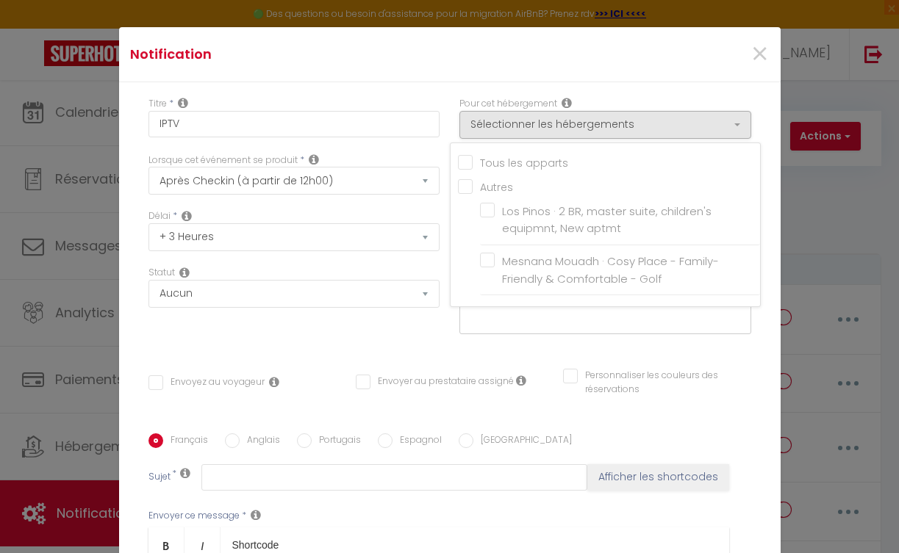
click at [495, 260] on label "Mesnana Mouadh · Cosy Place - Family-Friendly & Comfortable - Golf" at bounding box center [623, 270] width 256 height 35
click at [481, 263] on input "Mesnana Mouadh · Cosy Place - Family-Friendly & Comfortable - Golf" at bounding box center [620, 270] width 280 height 15
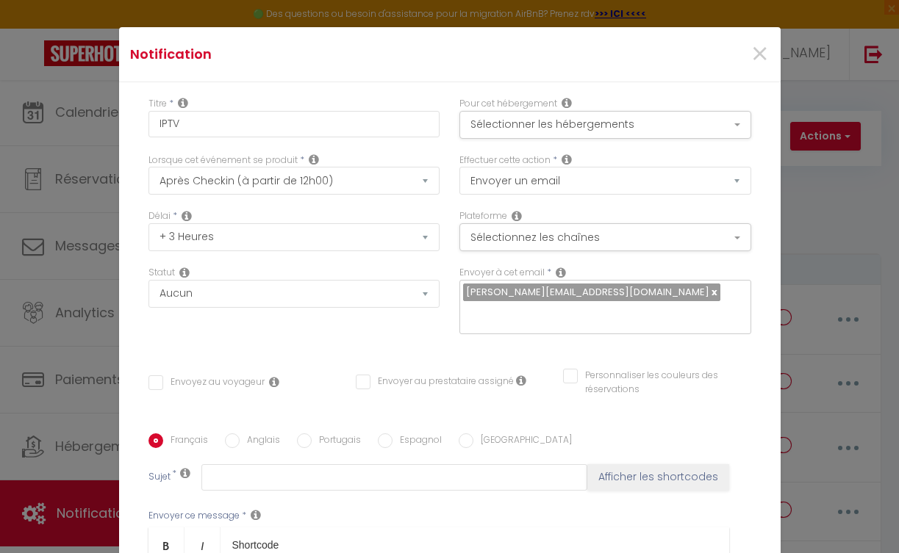
click at [709, 291] on link at bounding box center [713, 292] width 8 height 14
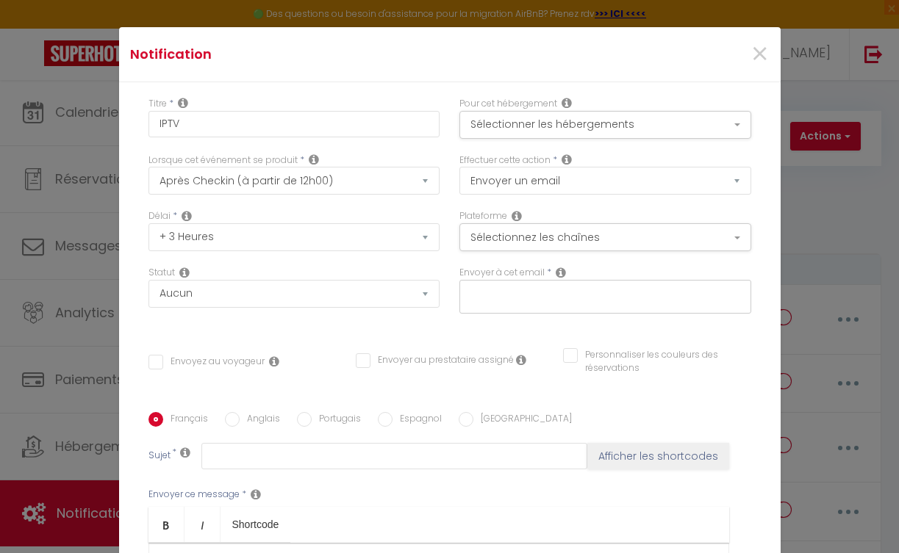
click at [597, 293] on input "text" at bounding box center [601, 293] width 277 height 19
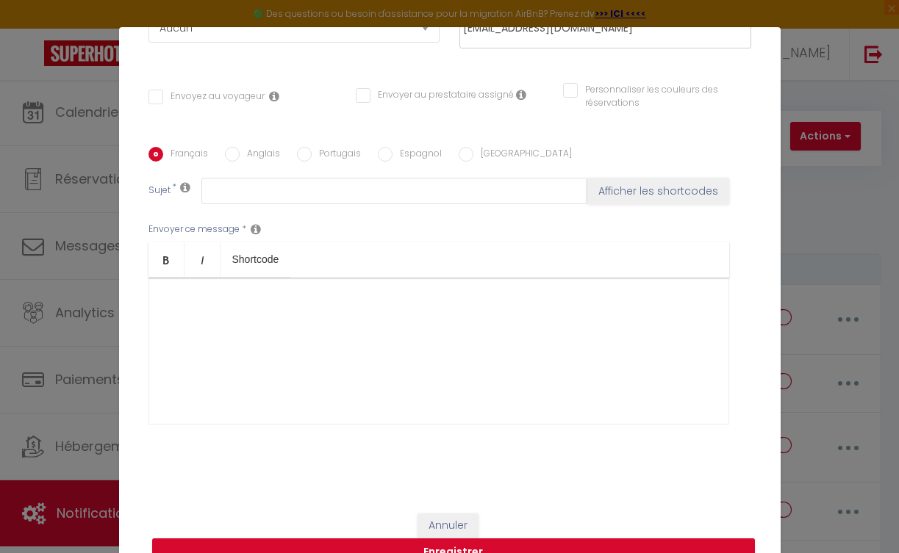
scroll to position [53, 0]
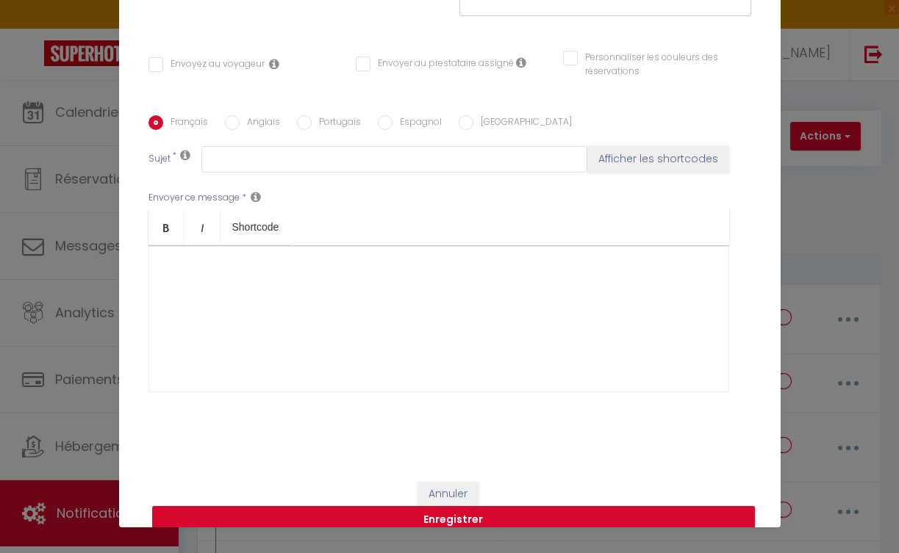
click at [264, 262] on div at bounding box center [438, 318] width 581 height 147
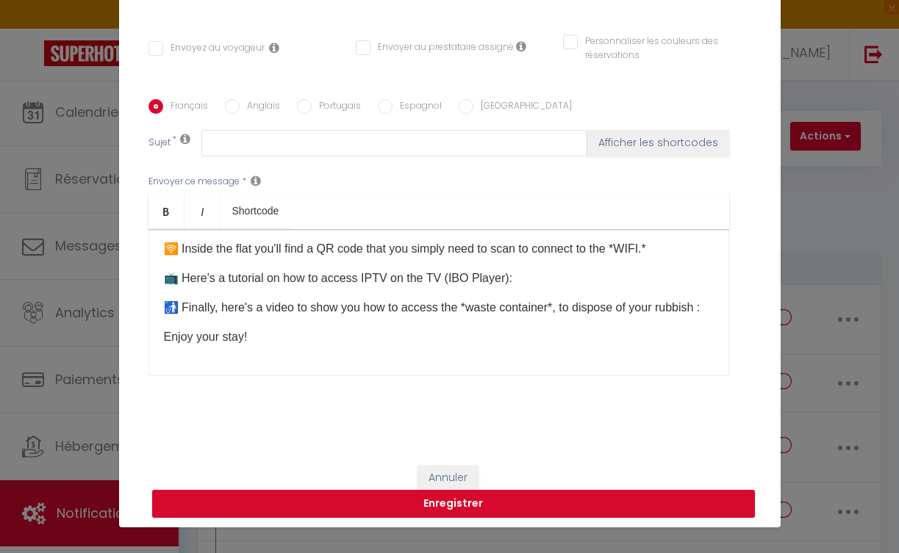
scroll to position [322, 0]
click at [251, 370] on div "3/ 📨 Infos Mesnana Golf 271 Fr : > Quelques informations complémentaires concer…" at bounding box center [438, 302] width 581 height 147
click at [625, 137] on button "Afficher les shortcodes" at bounding box center [658, 143] width 142 height 26
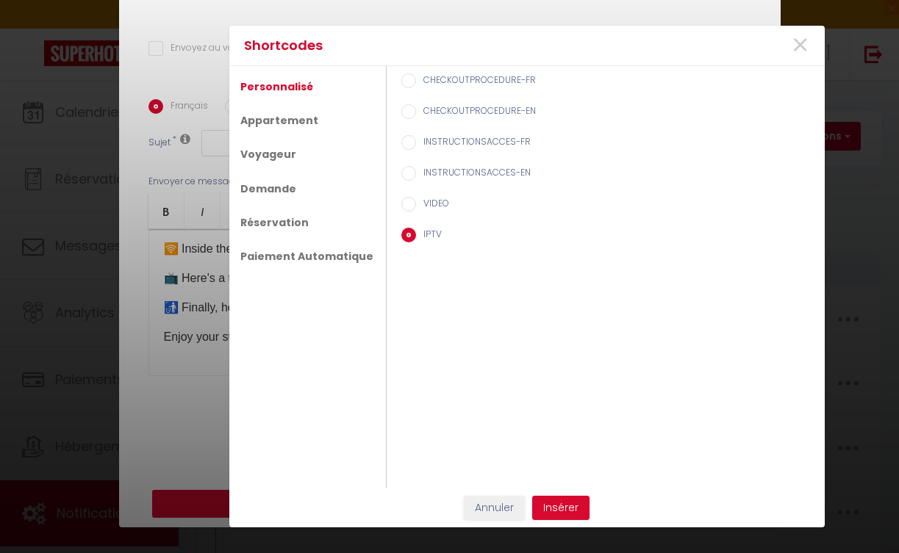
click at [564, 497] on button "Insérer" at bounding box center [560, 508] width 57 height 25
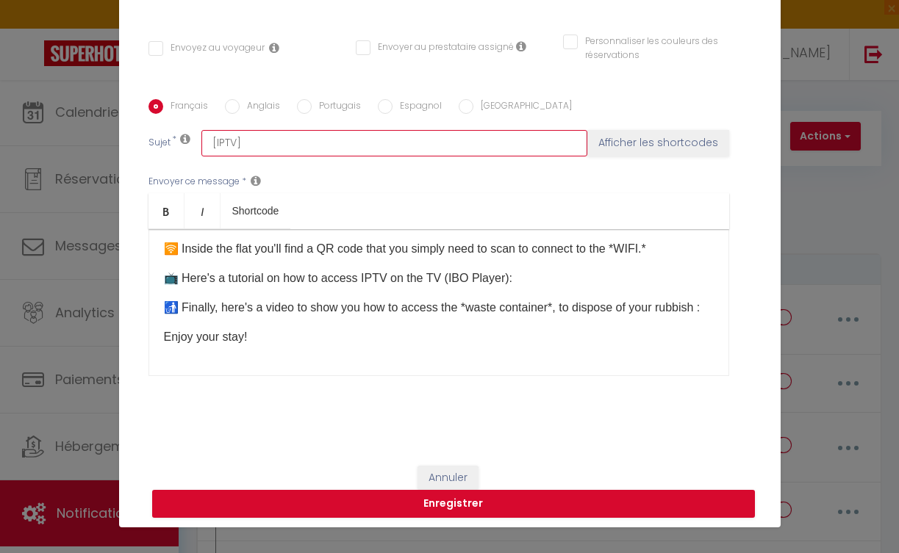
drag, startPoint x: 283, startPoint y: 146, endPoint x: 167, endPoint y: 143, distance: 116.1
click at [167, 143] on div "Sujet * [IPTV] Afficher les shortcodes" at bounding box center [449, 143] width 603 height 26
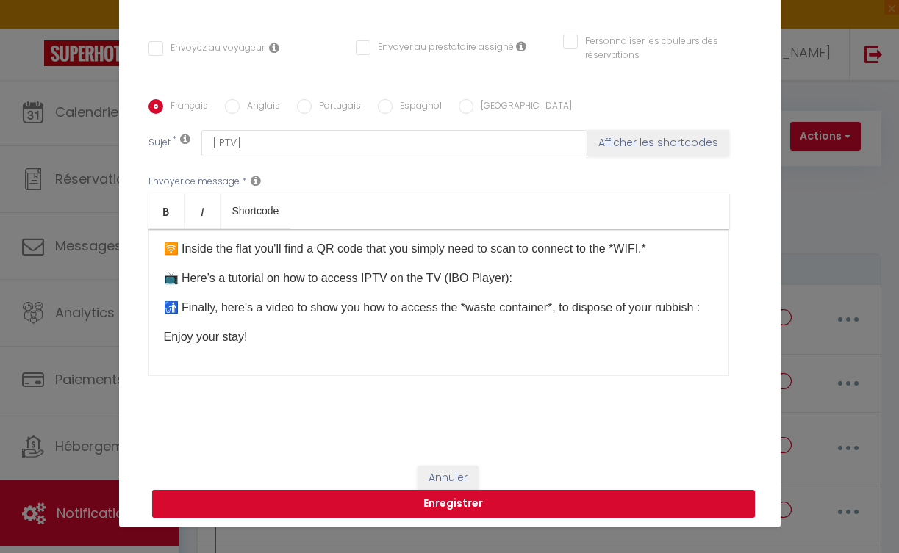
click at [220, 356] on div "3/ 📨 Infos Mesnana Golf 271 Fr : > Quelques informations complémentaires concer…" at bounding box center [438, 302] width 581 height 147
click at [362, 500] on button "Enregistrer" at bounding box center [453, 504] width 603 height 28
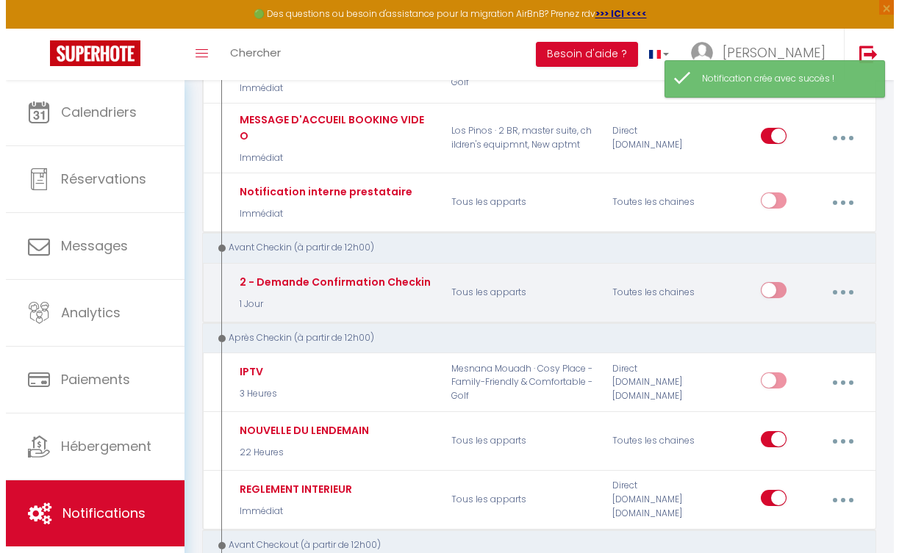
scroll to position [409, 0]
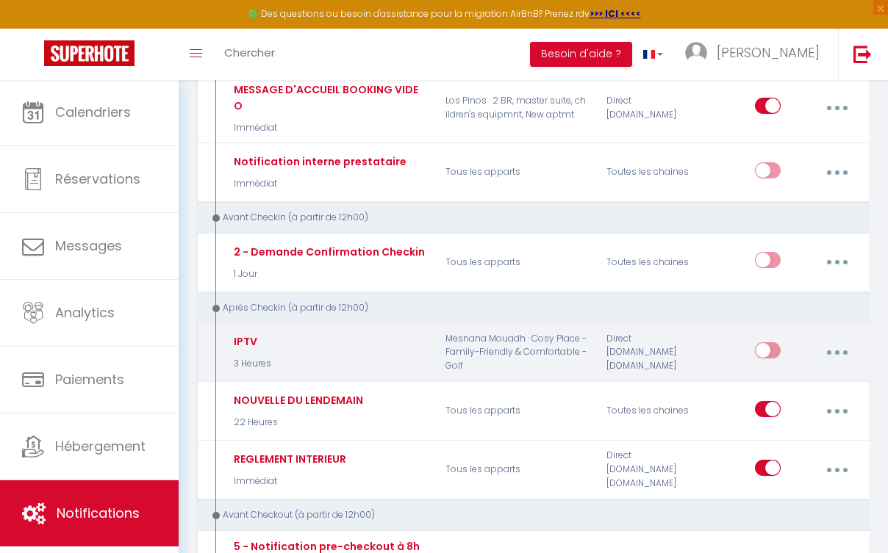
click at [764, 342] on input "checkbox" at bounding box center [768, 353] width 26 height 22
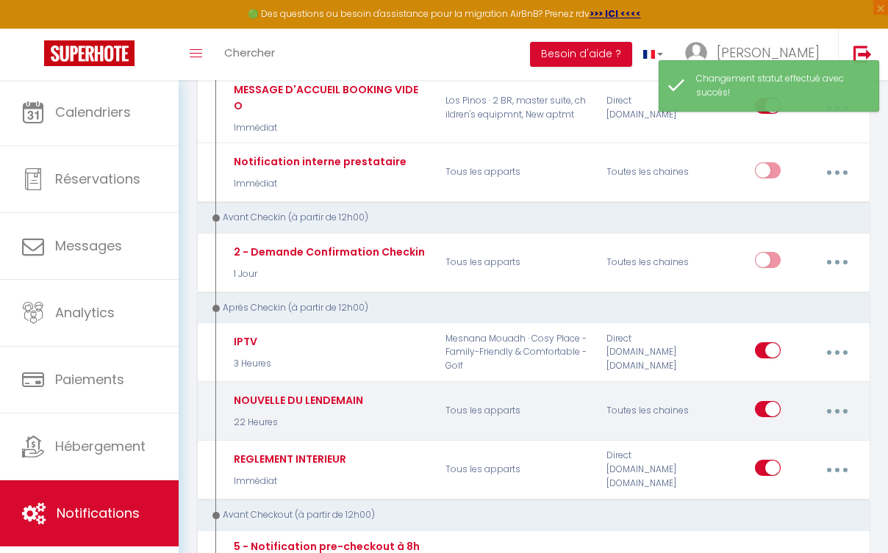
click at [836, 398] on button "button" at bounding box center [836, 412] width 39 height 28
click at [786, 434] on link "Editer" at bounding box center [797, 446] width 109 height 25
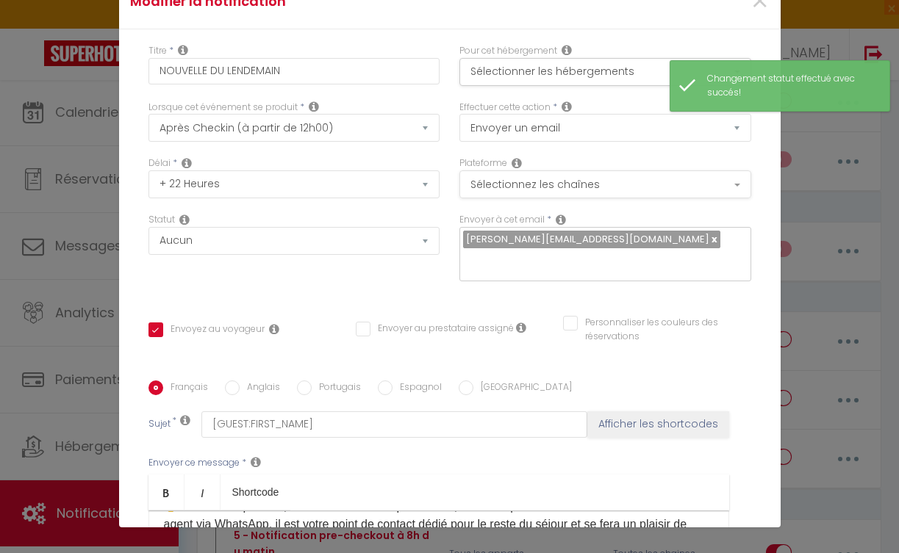
scroll to position [0, 0]
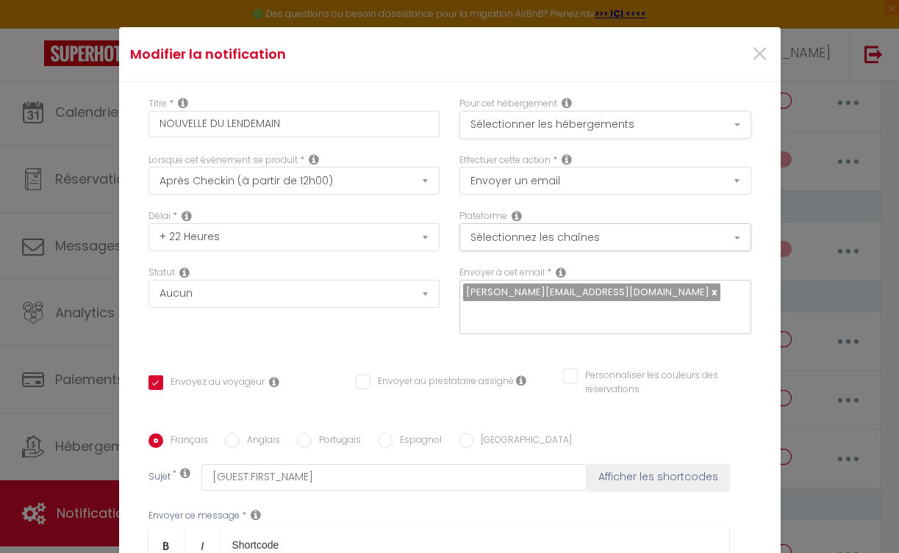
click at [535, 126] on button "Sélectionner les hébergements" at bounding box center [605, 125] width 292 height 28
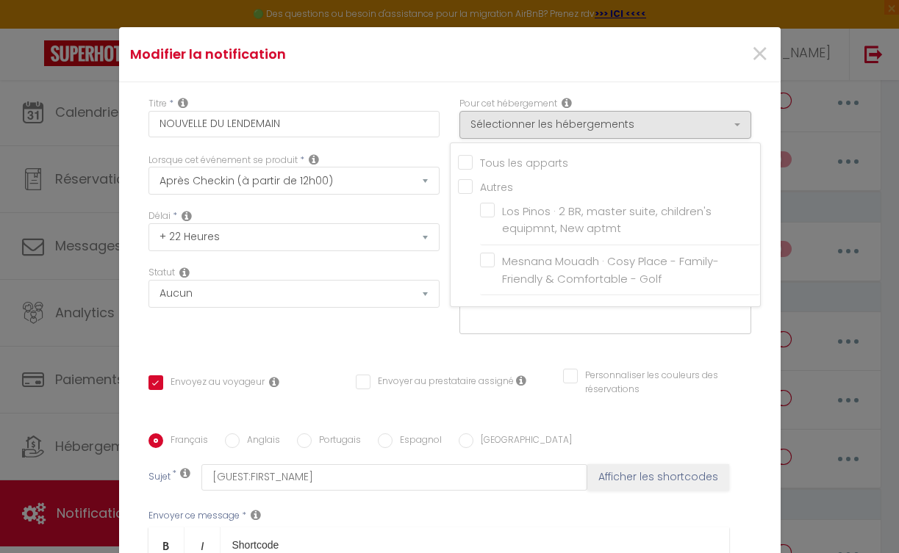
click at [458, 162] on input "Tous les apparts" at bounding box center [609, 161] width 302 height 15
click at [412, 351] on div "Titre * NOUVELLE DU LENDEMAIN Pour cet hébergement Sélectionner les hébergement…" at bounding box center [449, 433] width 661 height 703
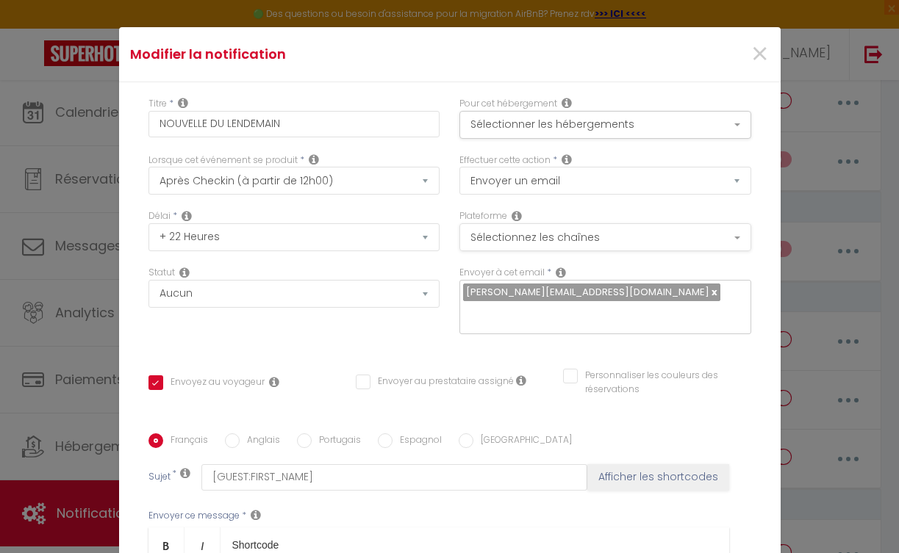
click at [531, 232] on button "Sélectionnez les chaînes" at bounding box center [605, 237] width 292 height 28
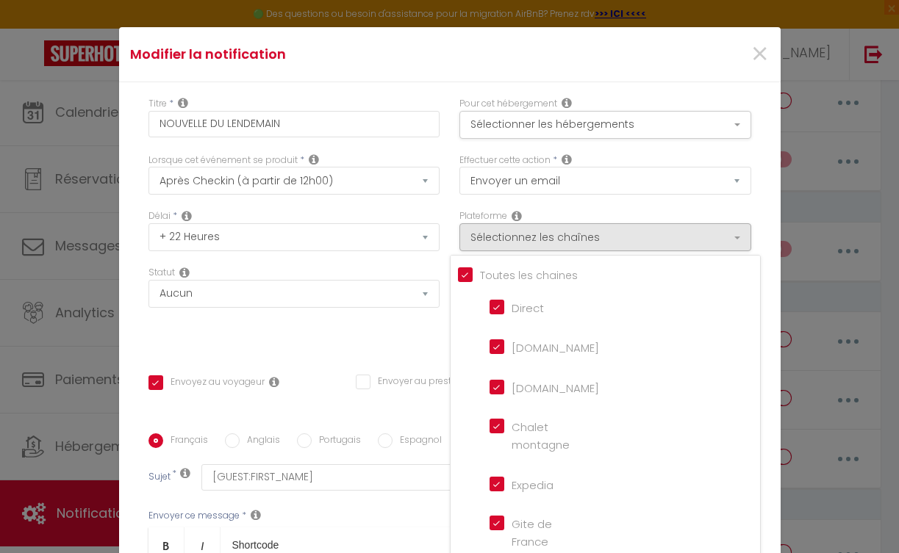
click at [458, 277] on input "Tous les apparts" at bounding box center [609, 274] width 302 height 15
click at [489, 306] on input "Direct" at bounding box center [531, 305] width 84 height 15
click at [489, 348] on input "[DOMAIN_NAME]" at bounding box center [531, 346] width 84 height 15
click at [494, 386] on input "[DOMAIN_NAME]" at bounding box center [531, 386] width 84 height 15
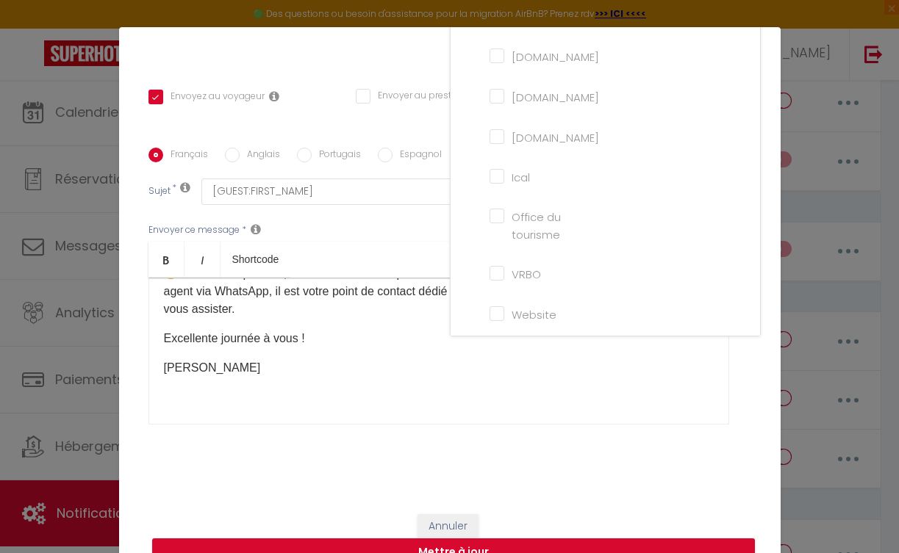
scroll to position [53, 0]
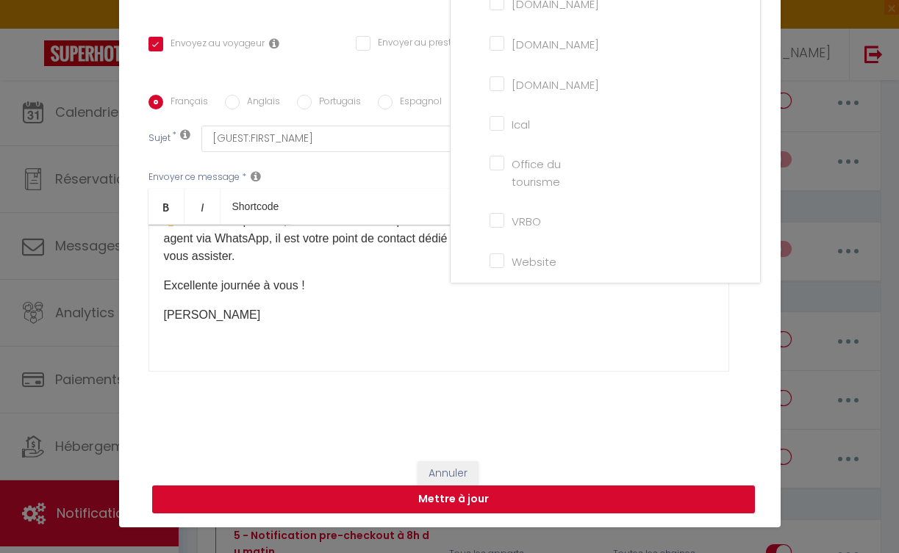
click at [492, 500] on button "Mettre à jour" at bounding box center [453, 500] width 603 height 28
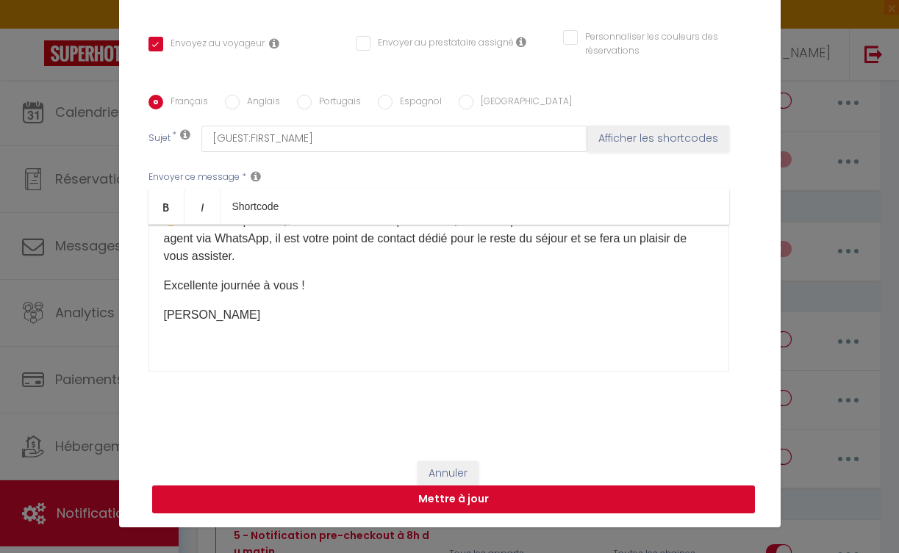
scroll to position [271, 0]
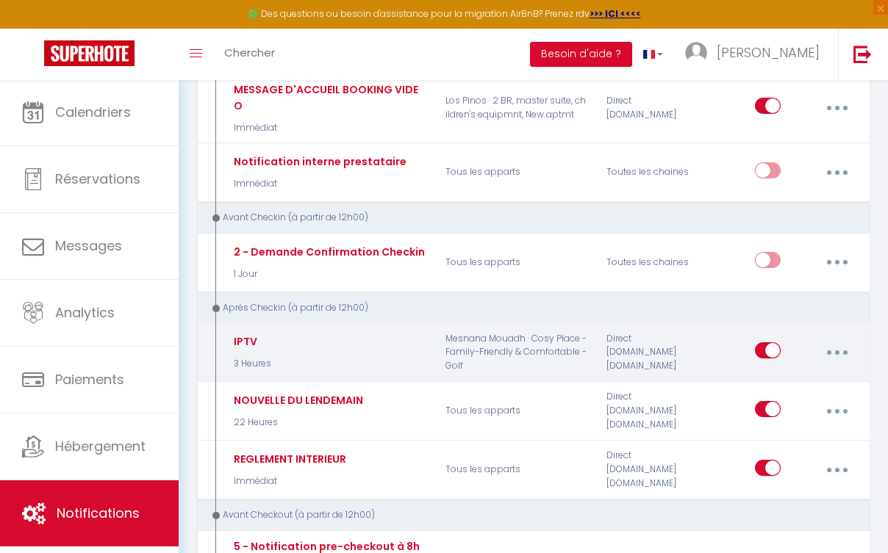
click at [347, 331] on div "IPTV 3 Heures" at bounding box center [327, 352] width 215 height 43
click at [836, 339] on button "button" at bounding box center [836, 353] width 39 height 28
click at [796, 376] on link "Editer" at bounding box center [797, 388] width 109 height 25
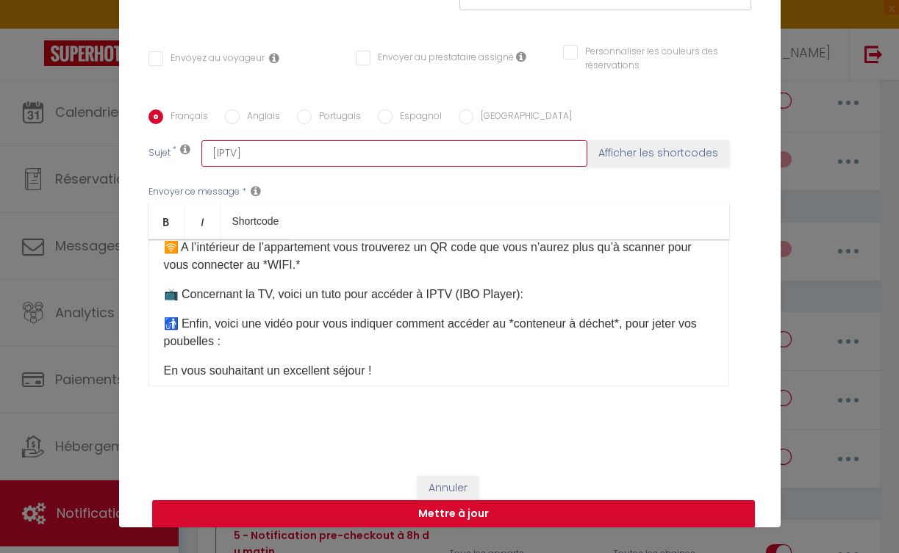
click at [248, 157] on input "[IPTV]" at bounding box center [394, 153] width 386 height 26
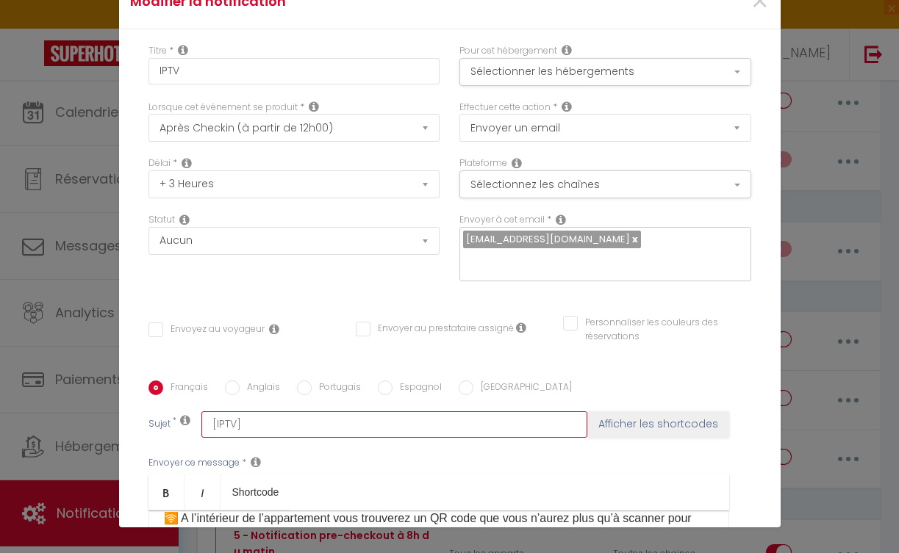
scroll to position [0, 0]
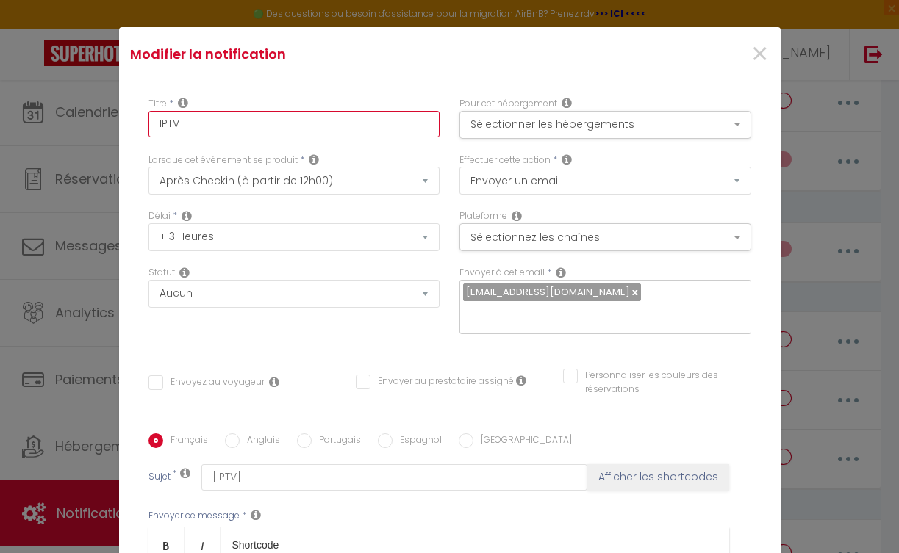
click at [231, 118] on input "IPTV" at bounding box center [294, 124] width 292 height 26
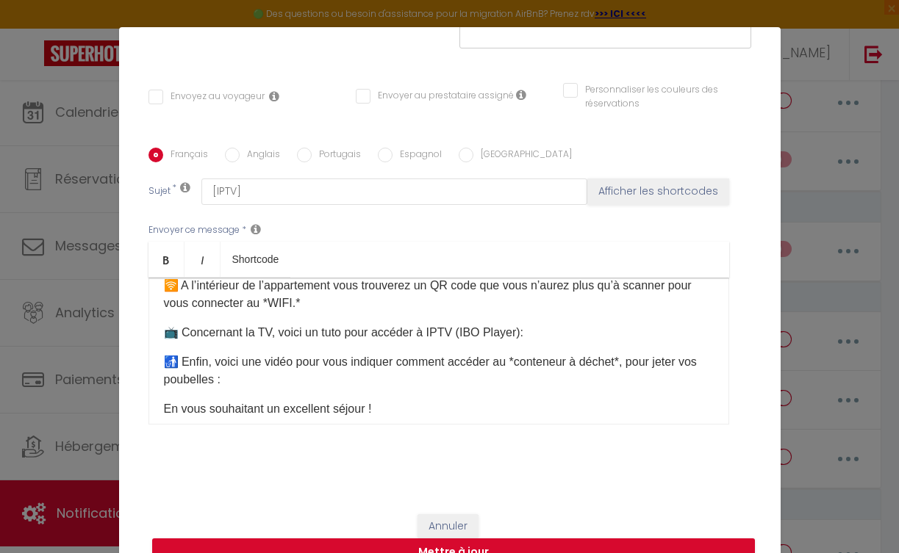
scroll to position [53, 0]
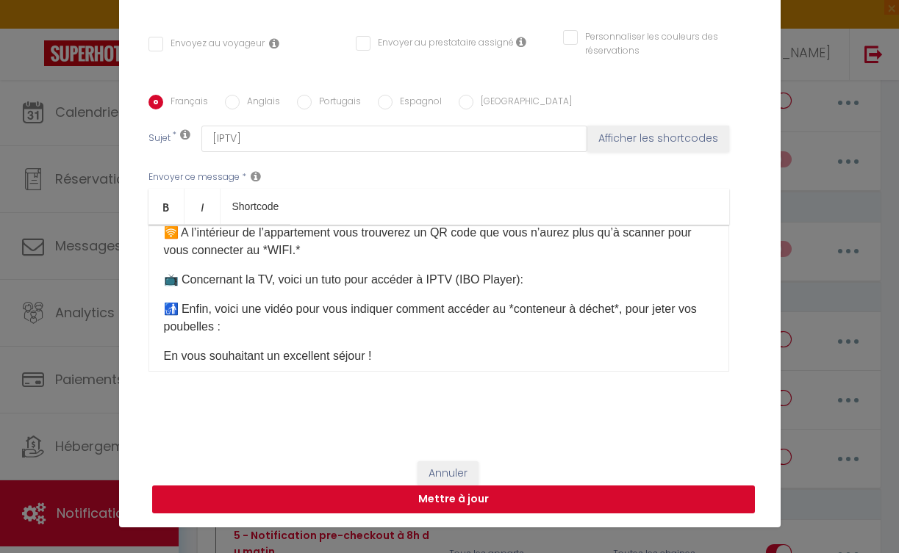
click at [491, 499] on button "Mettre à jour" at bounding box center [453, 500] width 603 height 28
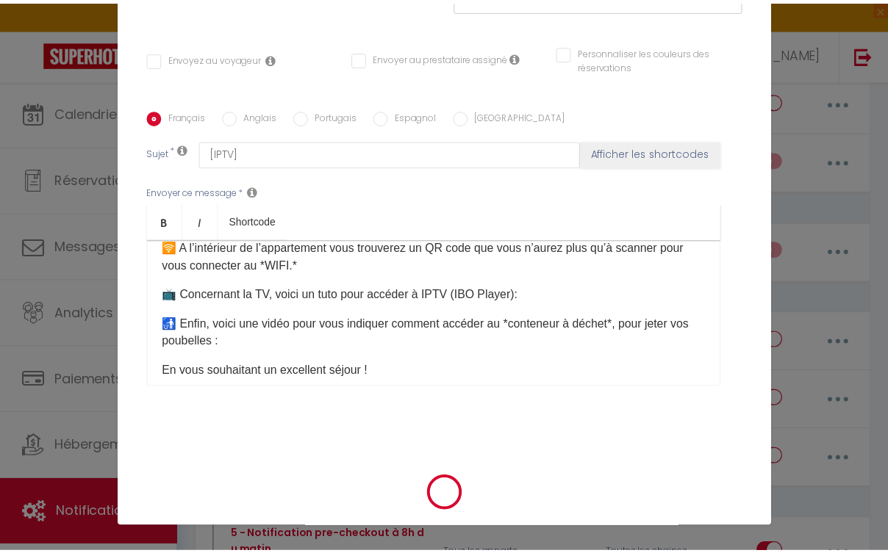
scroll to position [271, 0]
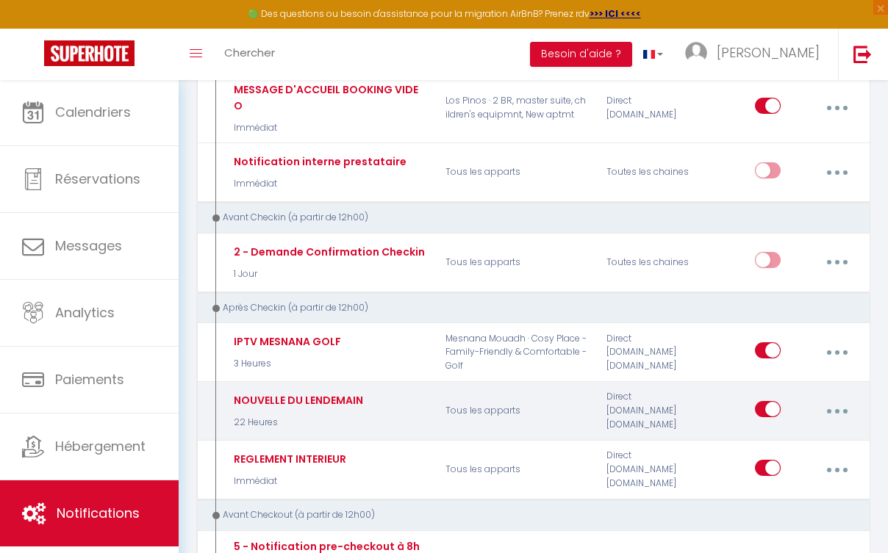
click at [315, 392] on div "NOUVELLE DU LENDEMAIN" at bounding box center [296, 400] width 133 height 16
click at [843, 398] on button "button" at bounding box center [836, 412] width 39 height 28
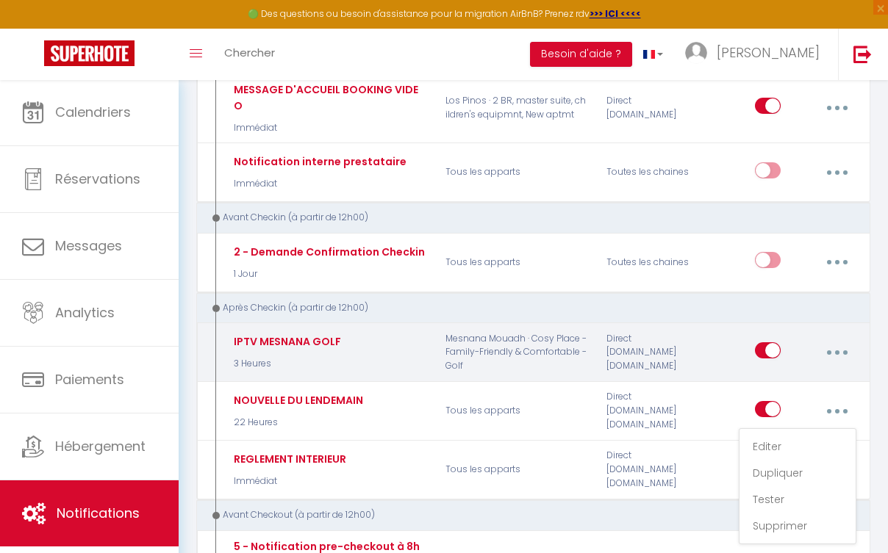
click at [562, 337] on p "Mesnana Mouadh · Cosy Place - Family-Friendly & Comfortable - Golf" at bounding box center [517, 352] width 162 height 43
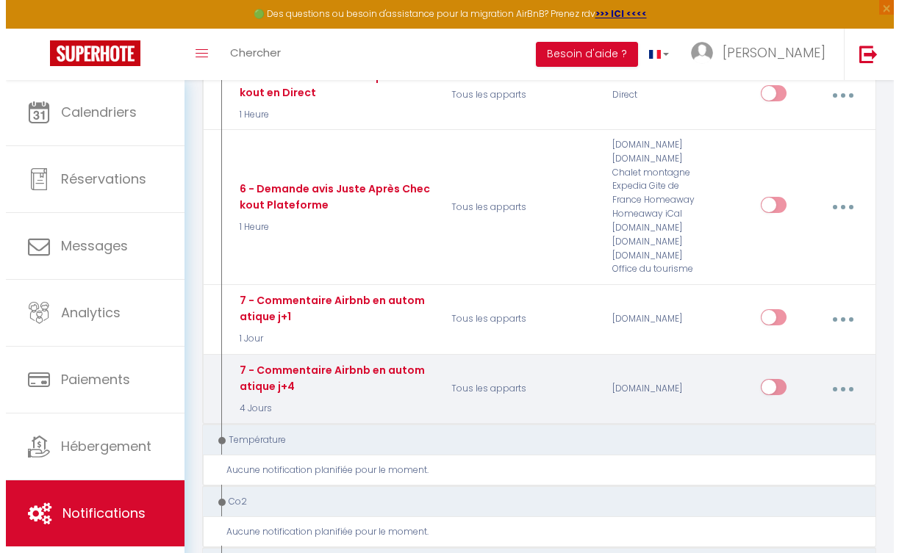
scroll to position [600, 0]
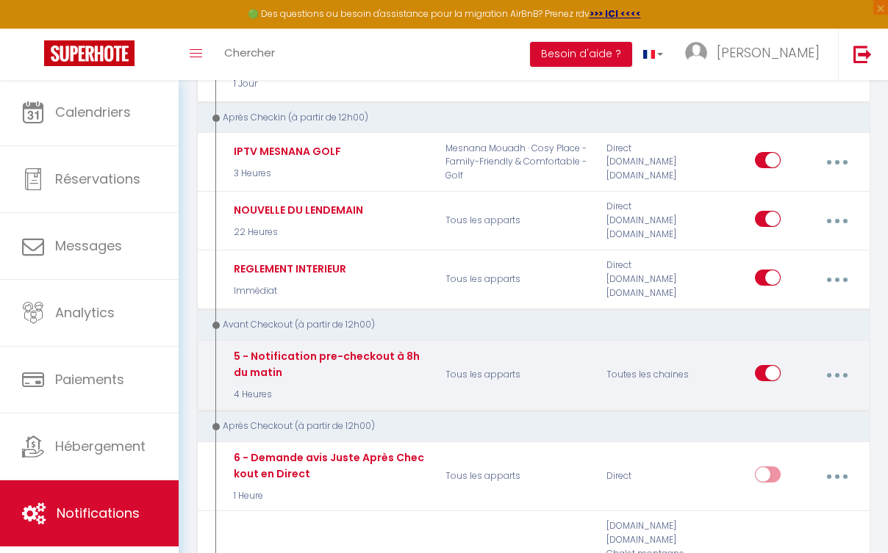
click at [831, 362] on button "button" at bounding box center [836, 376] width 39 height 28
click at [812, 398] on link "Editer" at bounding box center [797, 410] width 109 height 25
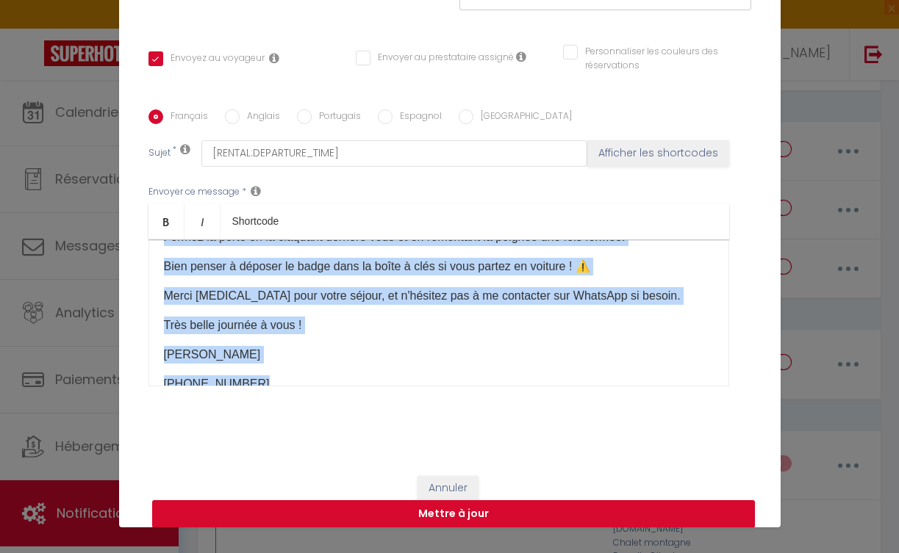
scroll to position [392, 0]
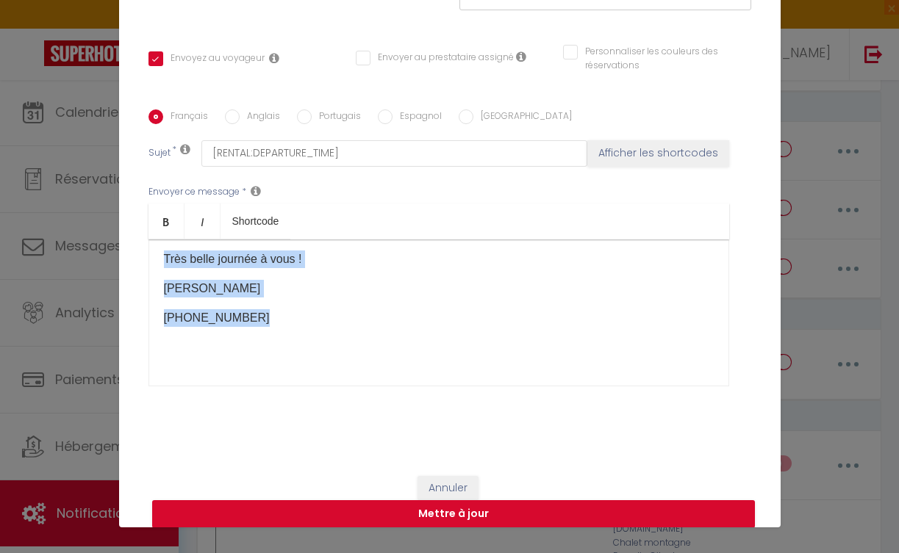
drag, startPoint x: 159, startPoint y: 261, endPoint x: 615, endPoint y: 420, distance: 482.5
click at [615, 420] on div "Français Anglais Portugais Espagnol Italien Sujet * [RENTAL:DEPARTURE_TIME] Aff…" at bounding box center [449, 257] width 603 height 340
copy div "Loremip [DOLOR:SITAM_CONS], A’elitse doe temp in utlab etdo magn aliq ! Enima m…"
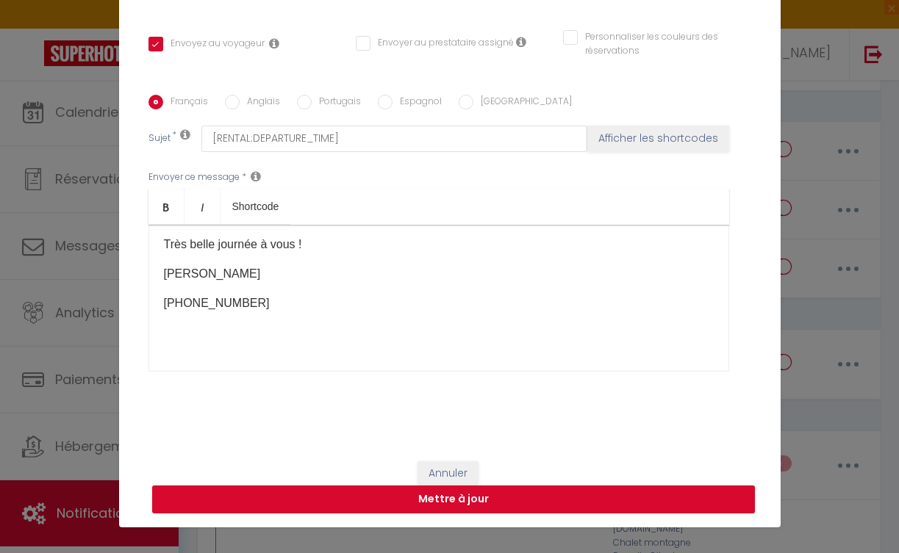
click at [858, 129] on div "Modifier la notification × Titre * 5 - Notification pre-checkout à 8h du matin …" at bounding box center [449, 276] width 899 height 553
click at [841, 302] on div "Modifier la notification × Titre * 5 - Notification pre-checkout à 8h du matin …" at bounding box center [449, 276] width 899 height 553
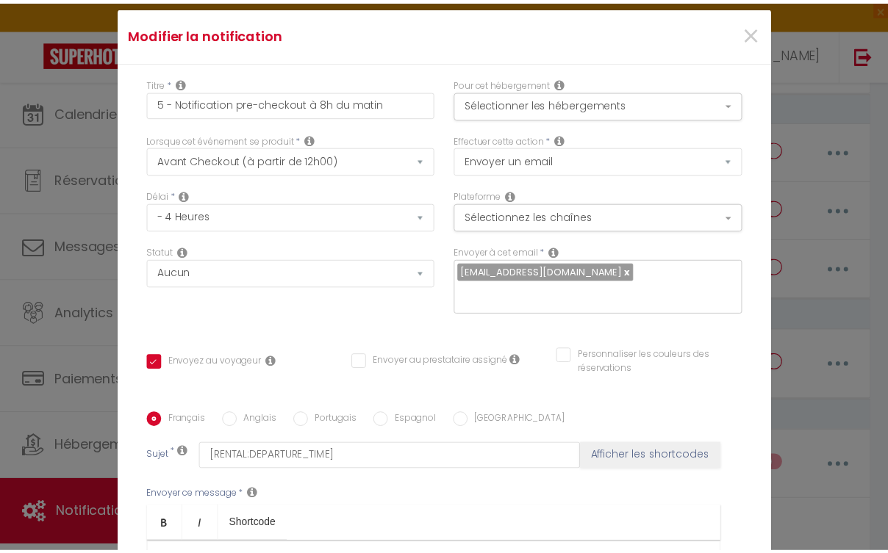
scroll to position [0, 0]
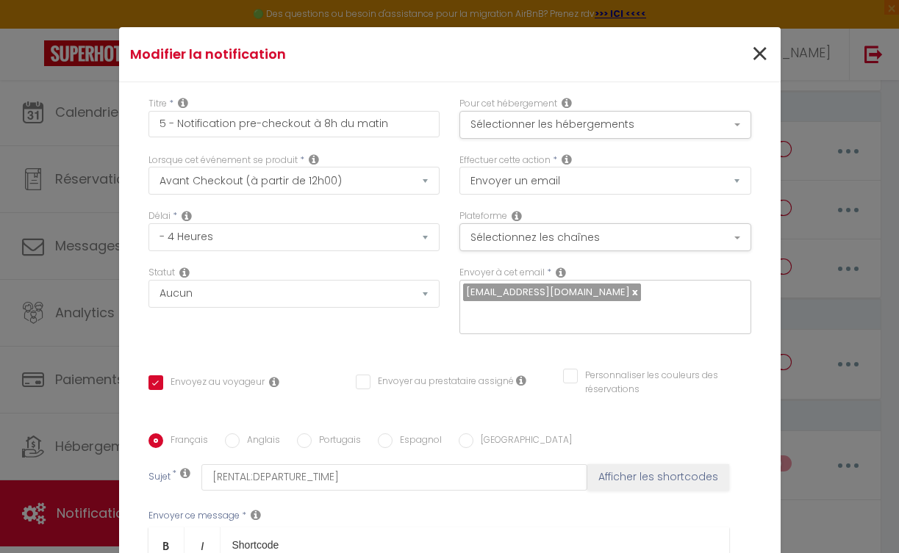
click at [750, 55] on span "×" at bounding box center [759, 54] width 18 height 44
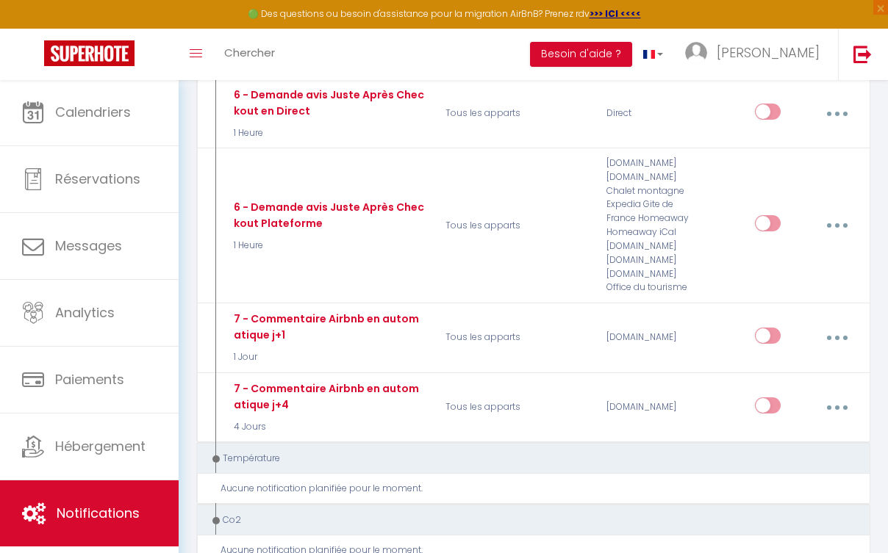
scroll to position [1187, 0]
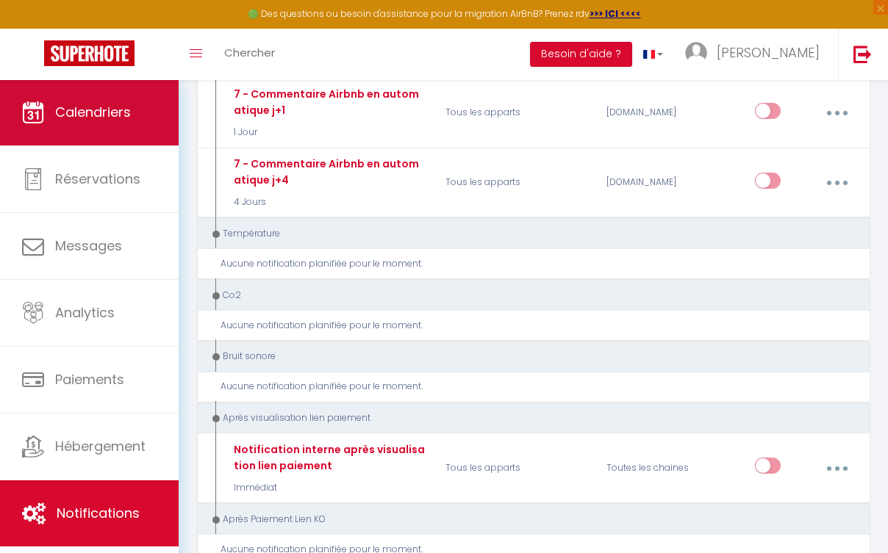
click at [96, 130] on link "Calendriers" at bounding box center [89, 112] width 179 height 66
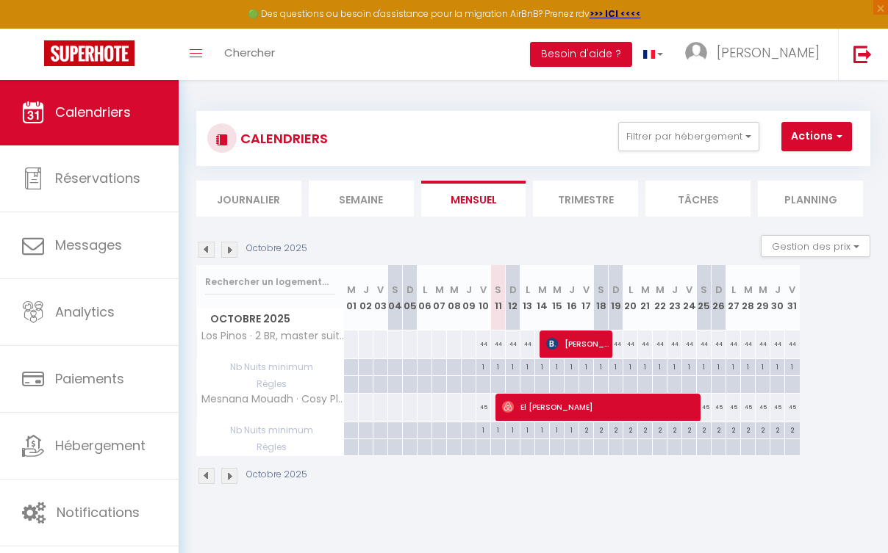
click at [582, 435] on div "2" at bounding box center [586, 430] width 14 height 14
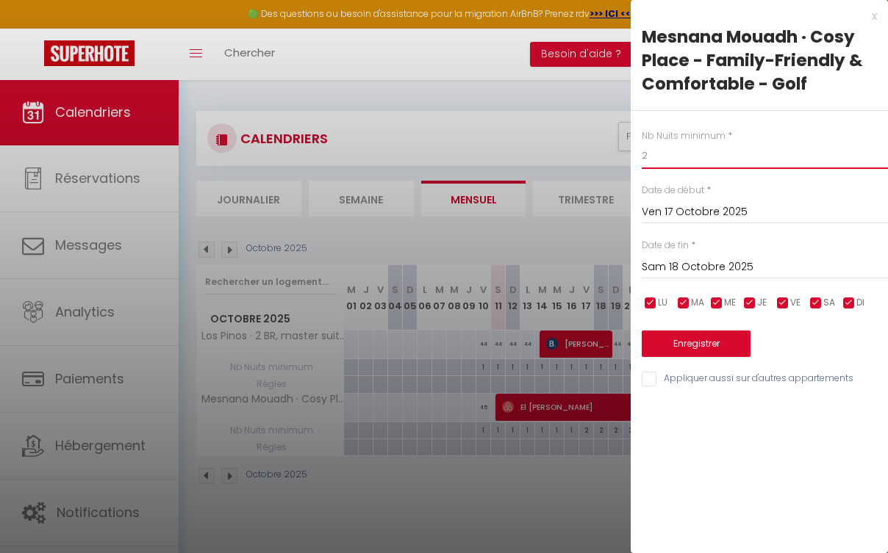
click at [690, 151] on input "2" at bounding box center [765, 156] width 246 height 26
click at [511, 66] on div at bounding box center [444, 276] width 888 height 553
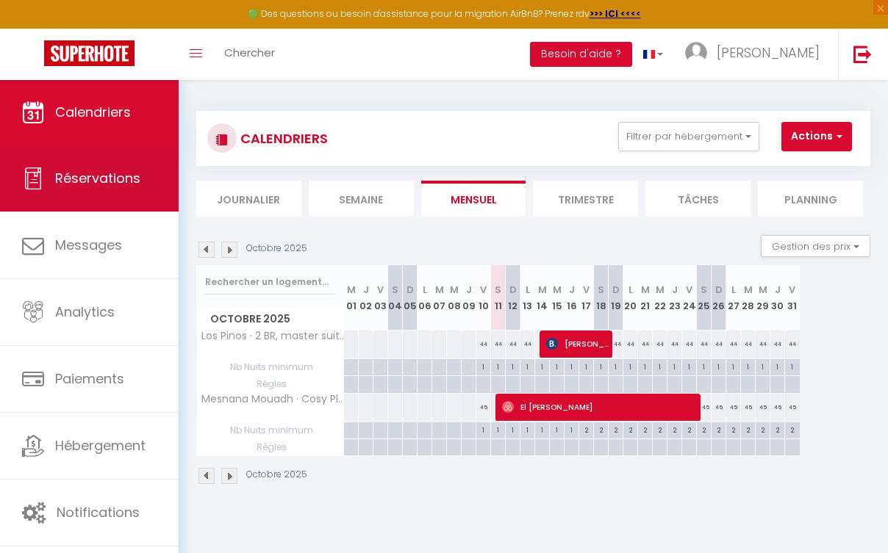
click at [148, 179] on link "Réservations" at bounding box center [89, 178] width 179 height 66
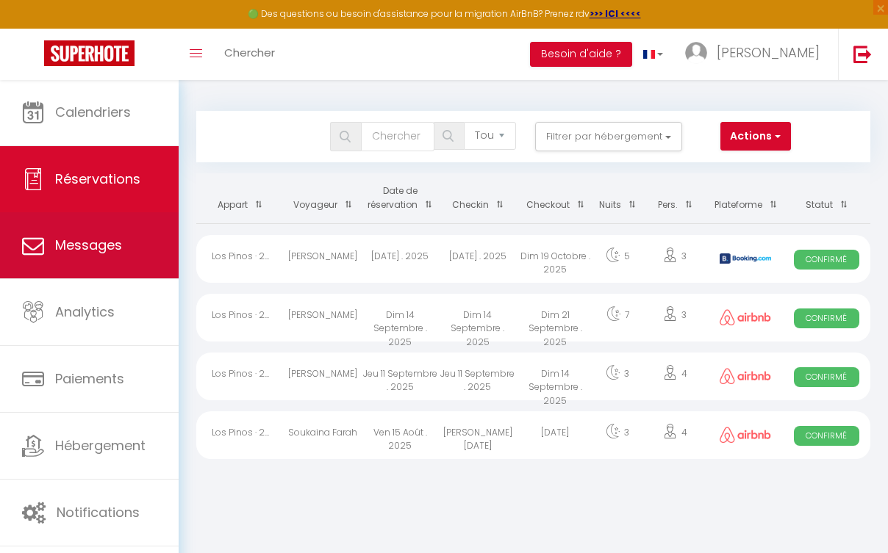
click at [132, 254] on link "Messages" at bounding box center [89, 245] width 179 height 66
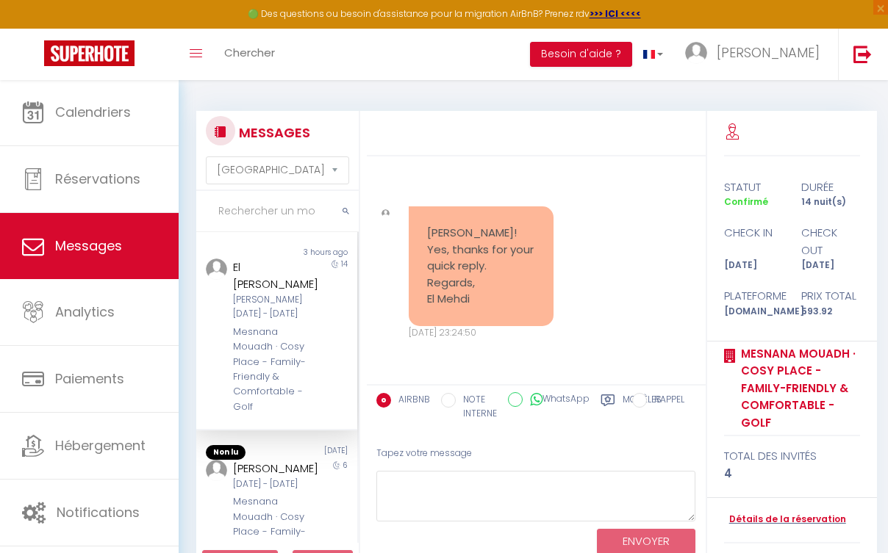
scroll to position [79, 0]
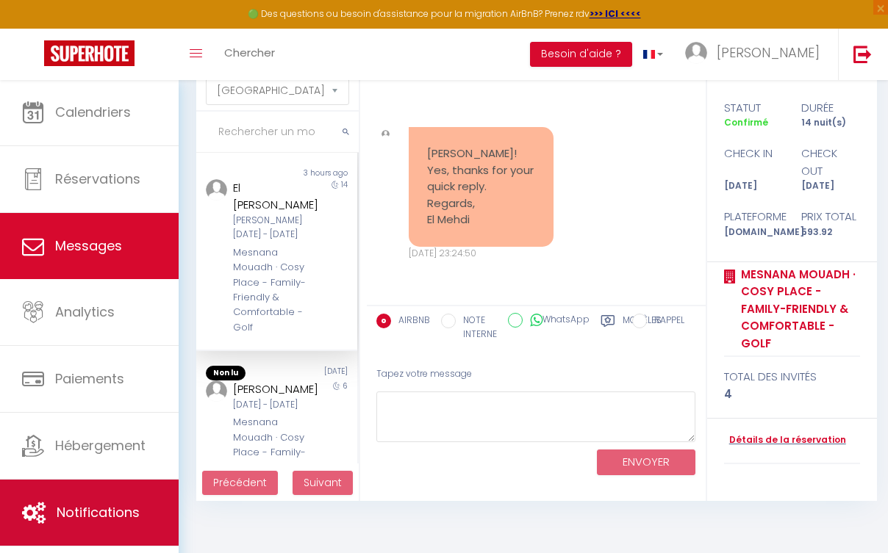
click at [131, 500] on link "Notifications" at bounding box center [89, 513] width 179 height 66
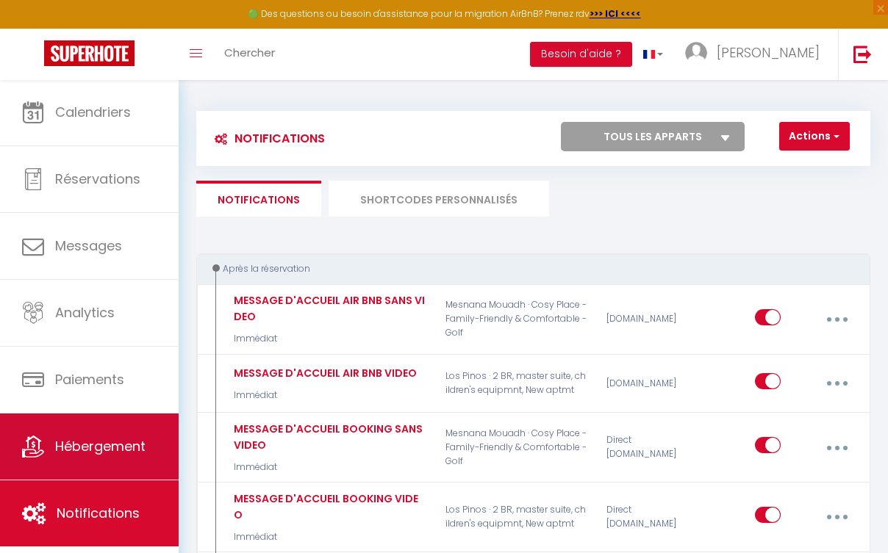
click at [112, 436] on link "Hébergement" at bounding box center [89, 447] width 179 height 66
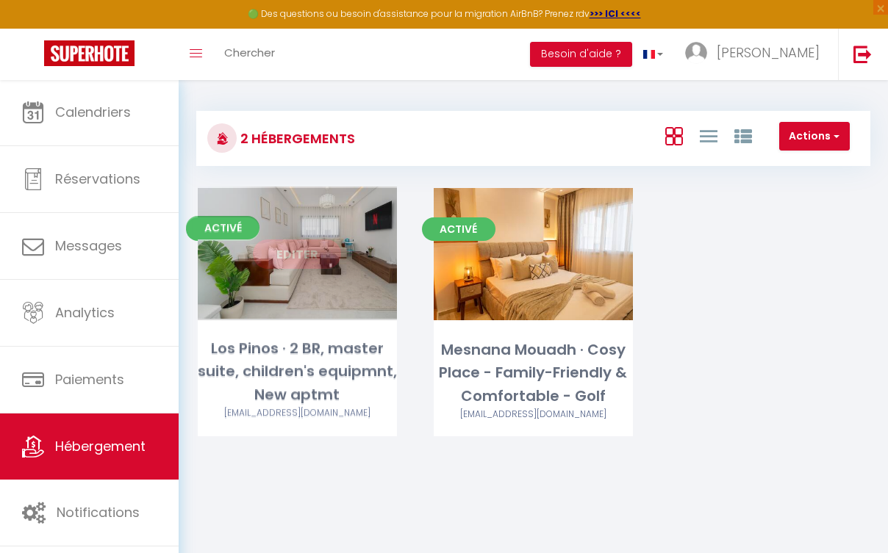
click at [312, 258] on link "Editer" at bounding box center [297, 254] width 88 height 29
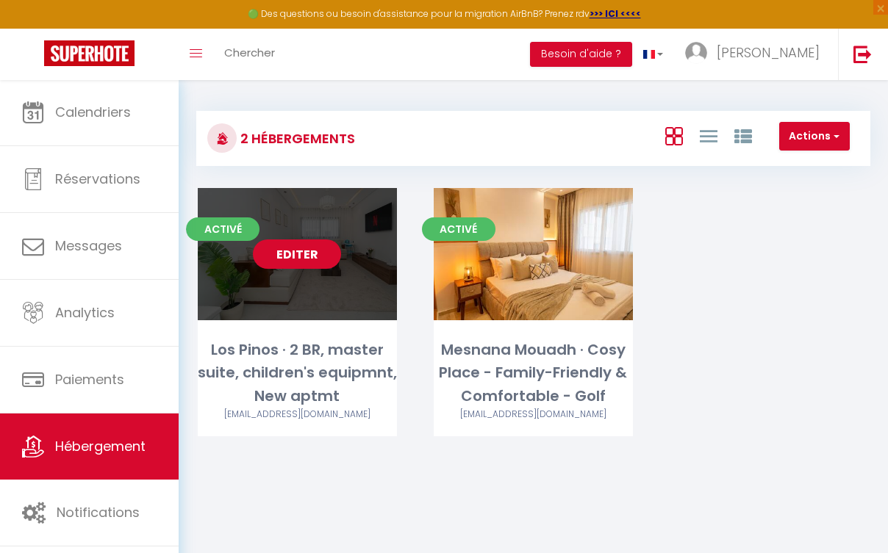
click at [322, 262] on link "Editer" at bounding box center [297, 254] width 88 height 29
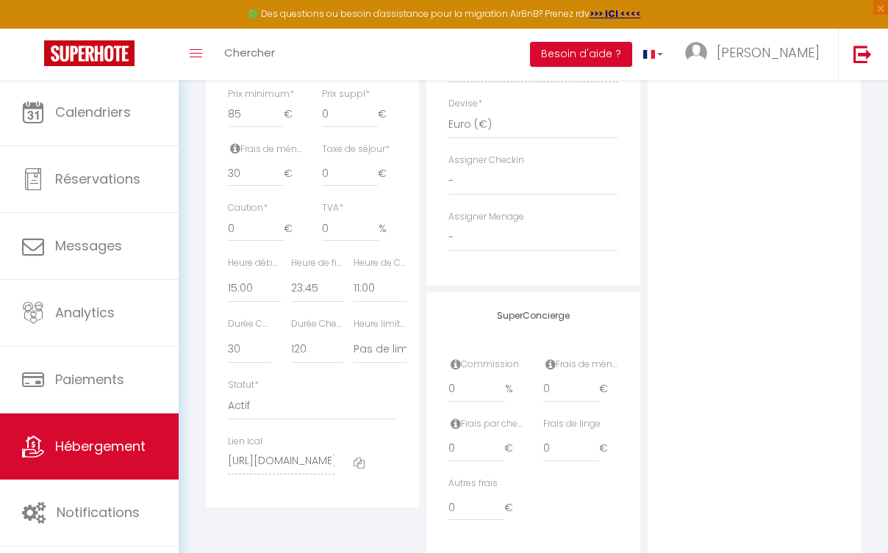
scroll to position [740, 0]
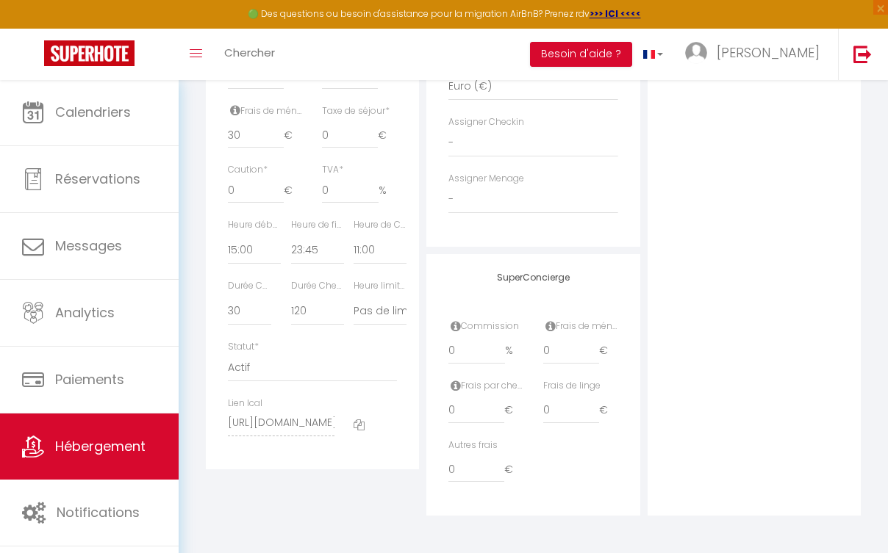
click at [517, 387] on label "Frais par checkin" at bounding box center [485, 386] width 75 height 14
click at [453, 389] on icon at bounding box center [455, 386] width 10 height 12
click at [458, 387] on icon at bounding box center [455, 386] width 10 height 12
click at [515, 388] on label "Frais par checkin" at bounding box center [485, 386] width 75 height 14
click at [514, 388] on label "Frais par checkin" at bounding box center [485, 386] width 75 height 14
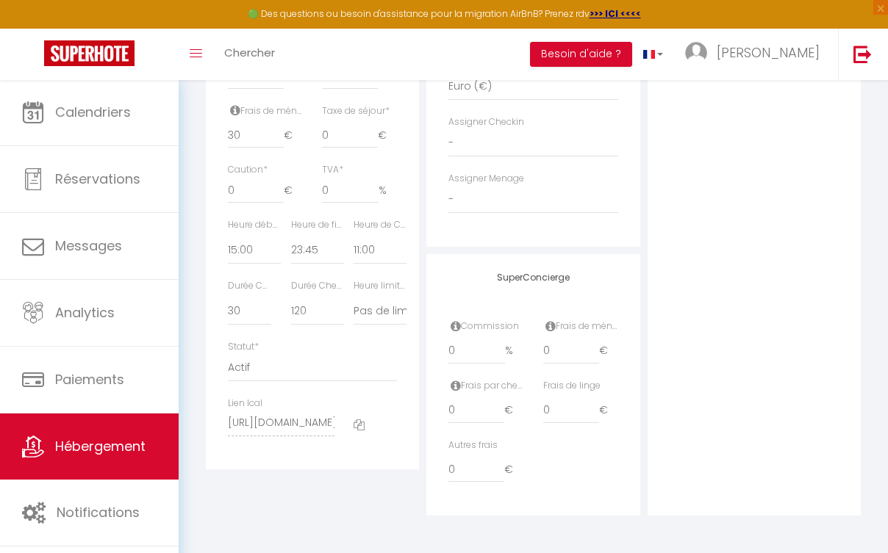
click at [514, 388] on label "Frais par checkin" at bounding box center [485, 386] width 75 height 14
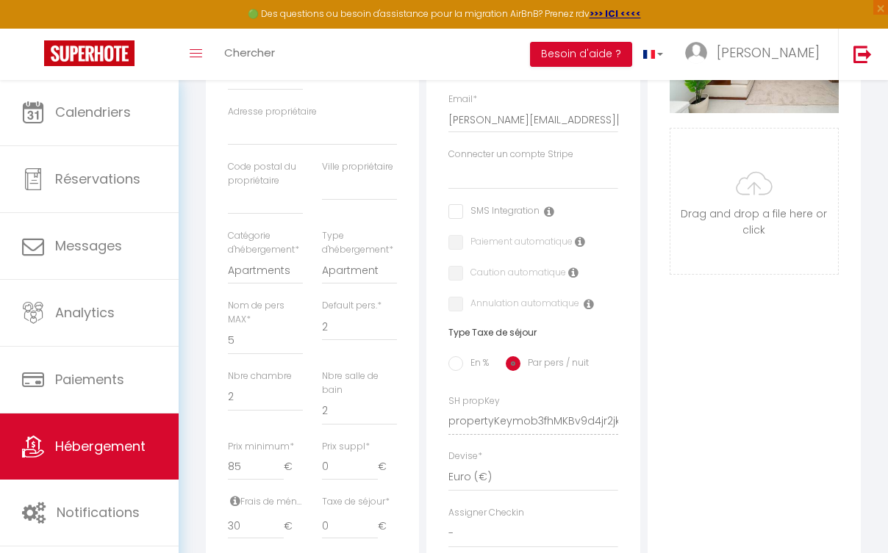
scroll to position [0, 0]
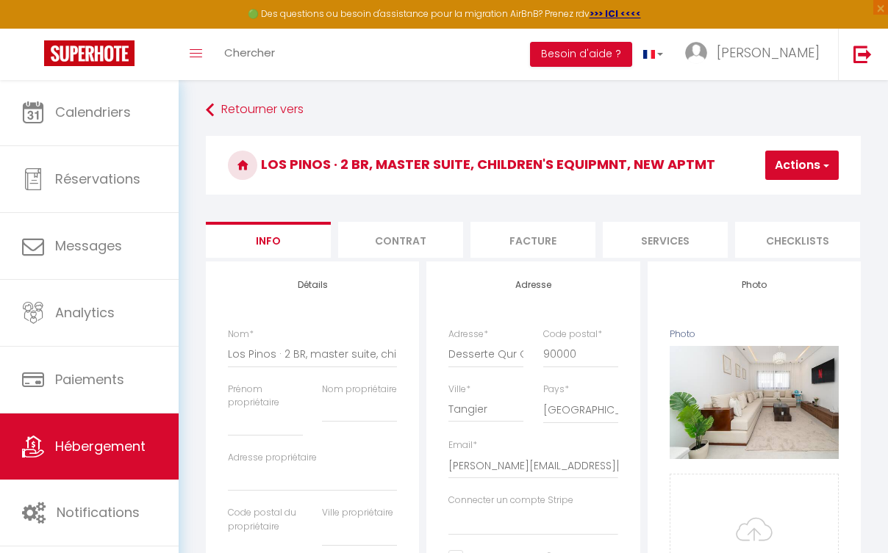
click at [429, 246] on li "Contrat" at bounding box center [400, 240] width 125 height 36
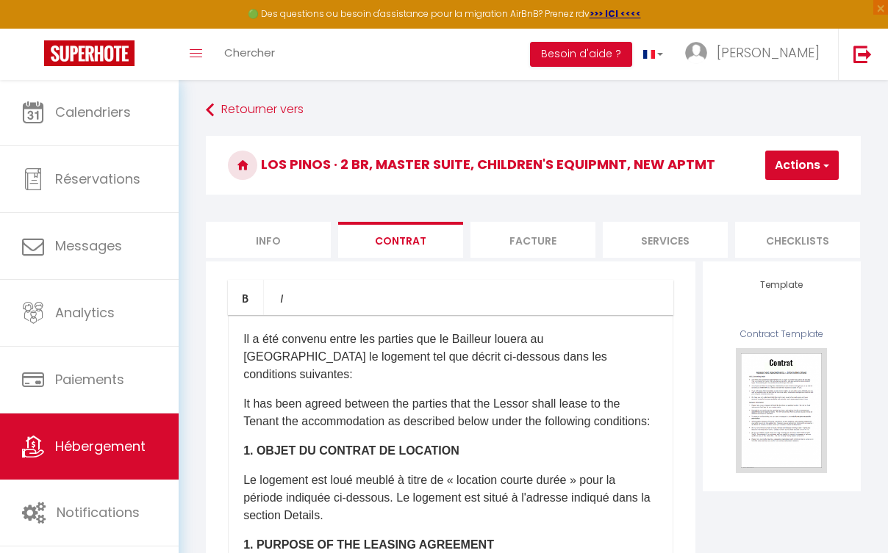
click at [485, 251] on li "Facture" at bounding box center [532, 240] width 125 height 36
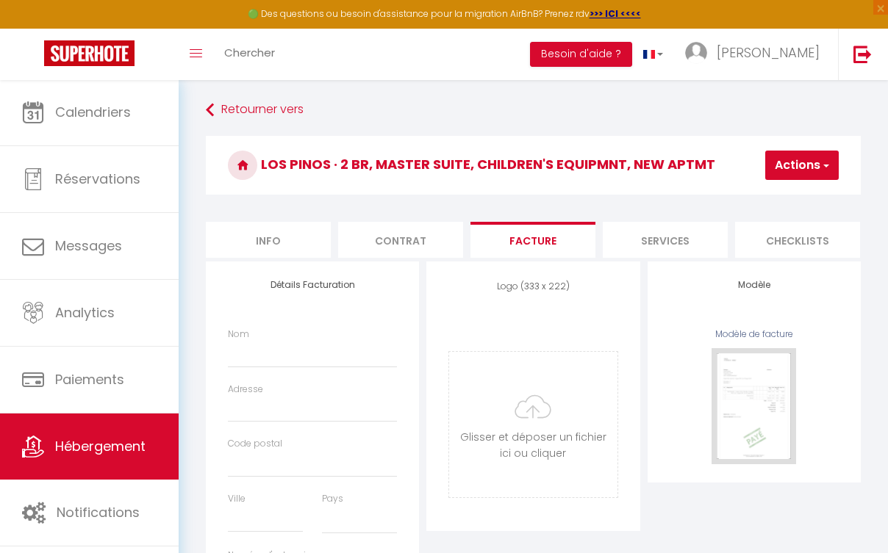
click at [644, 242] on li "Services" at bounding box center [665, 240] width 125 height 36
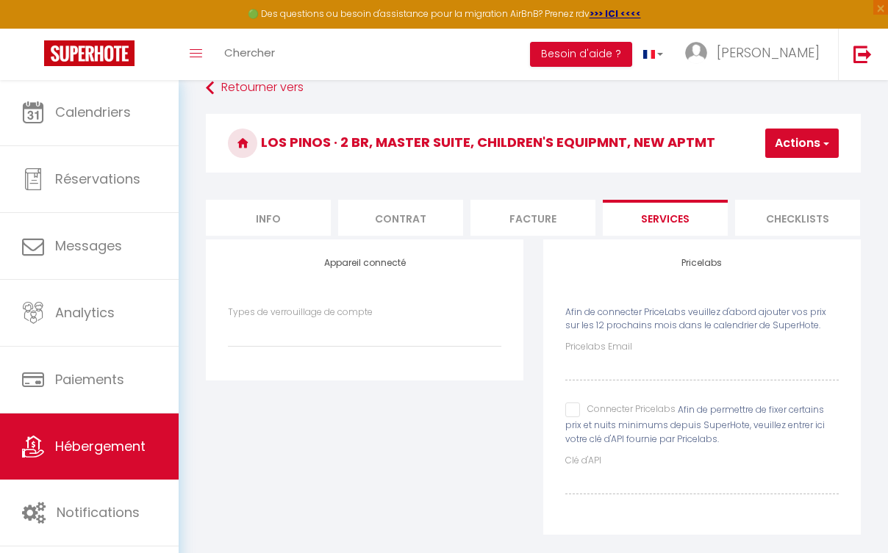
scroll to position [79, 0]
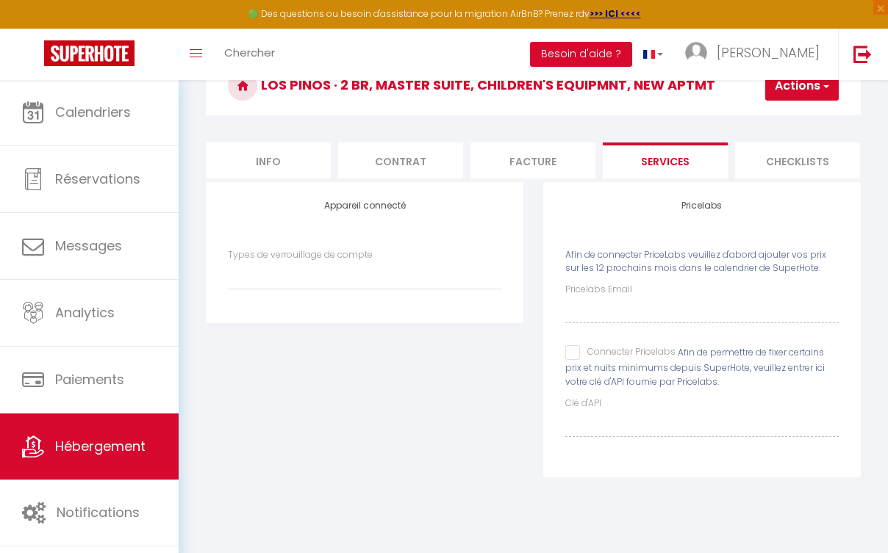
click at [774, 160] on li "Checklists" at bounding box center [797, 161] width 125 height 36
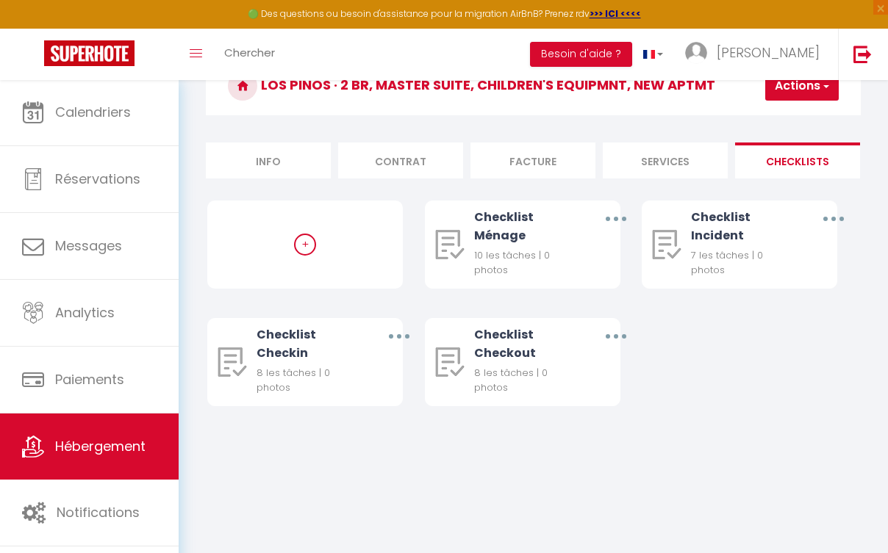
scroll to position [0, 625]
click at [327, 159] on li "Formulaires" at bounding box center [304, 161] width 125 height 36
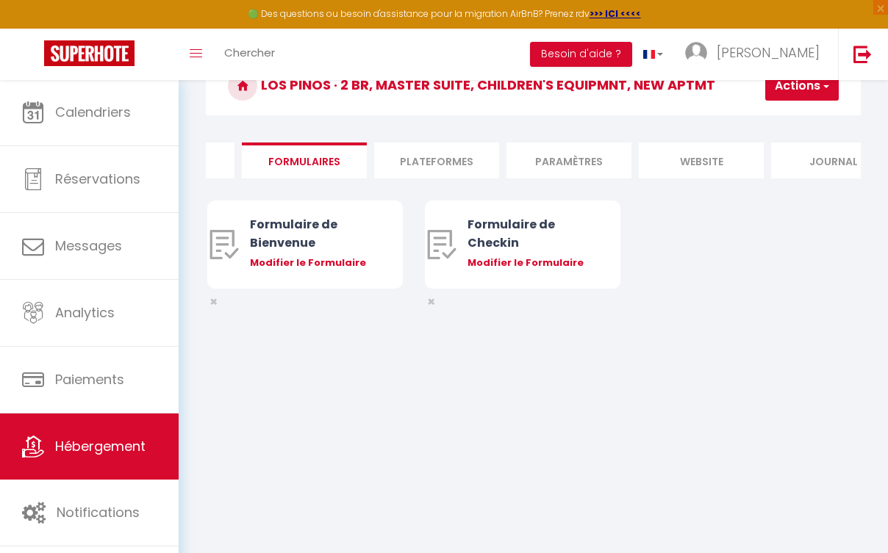
click at [438, 159] on li "Plateformes" at bounding box center [436, 161] width 125 height 36
